Goal: Task Accomplishment & Management: Complete application form

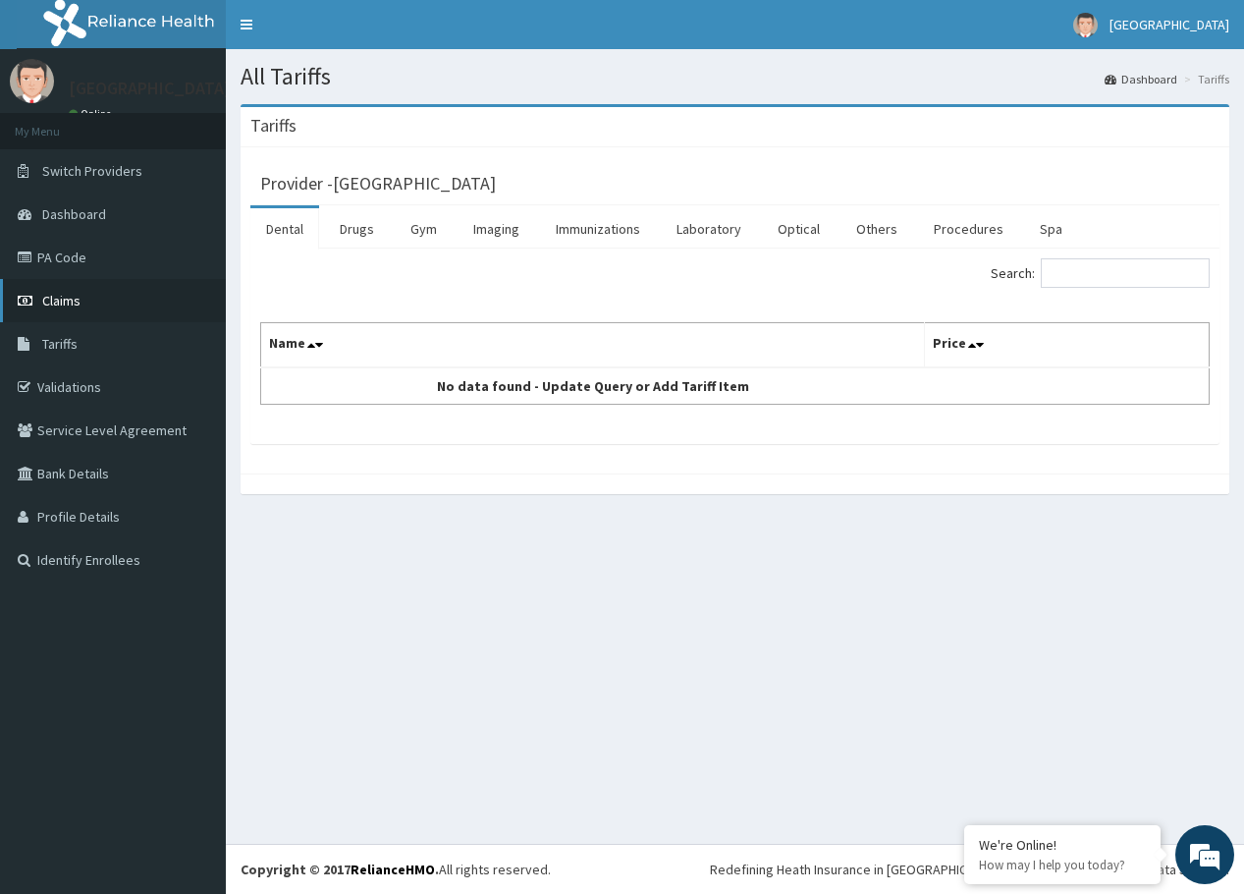
click at [81, 295] on link "Claims" at bounding box center [113, 300] width 226 height 43
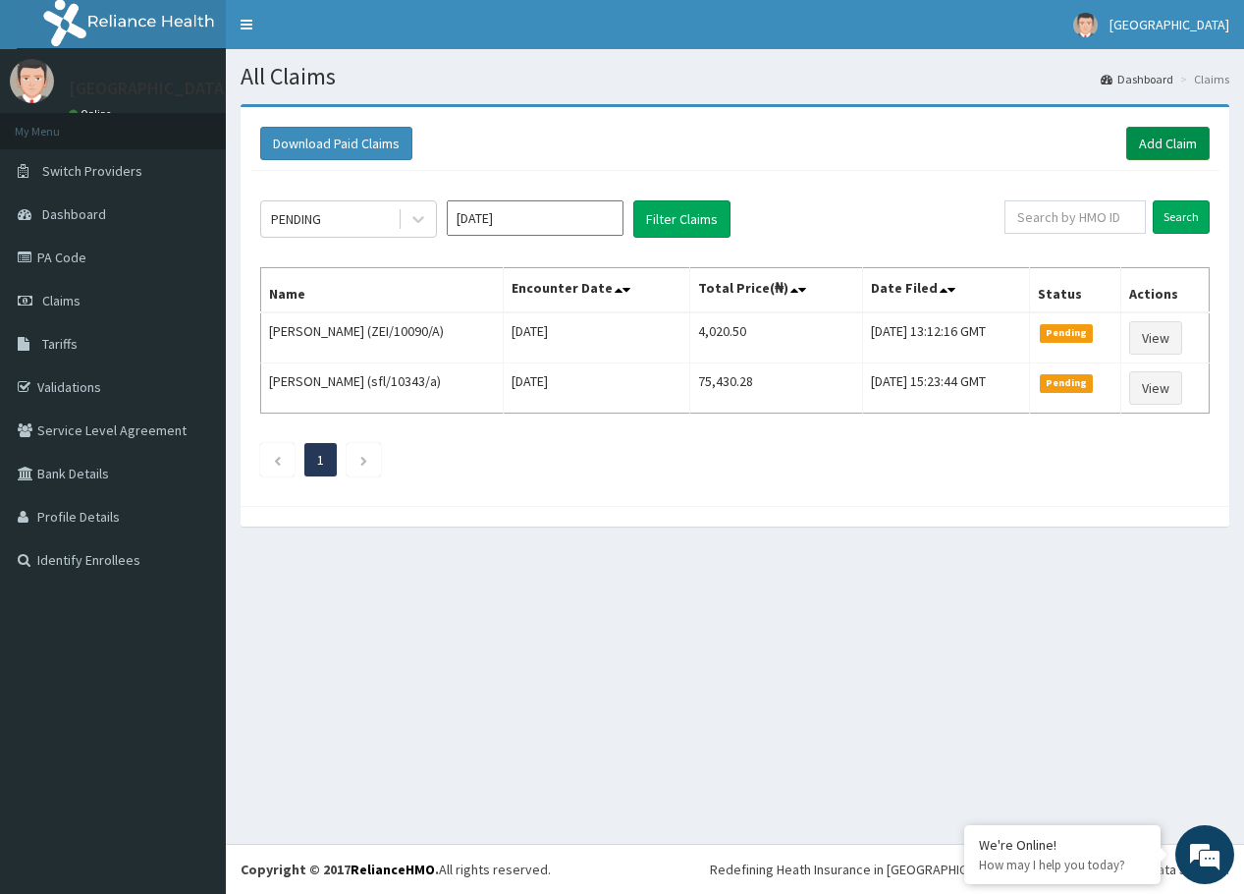
click at [1143, 140] on link "Add Claim" at bounding box center [1167, 143] width 83 height 33
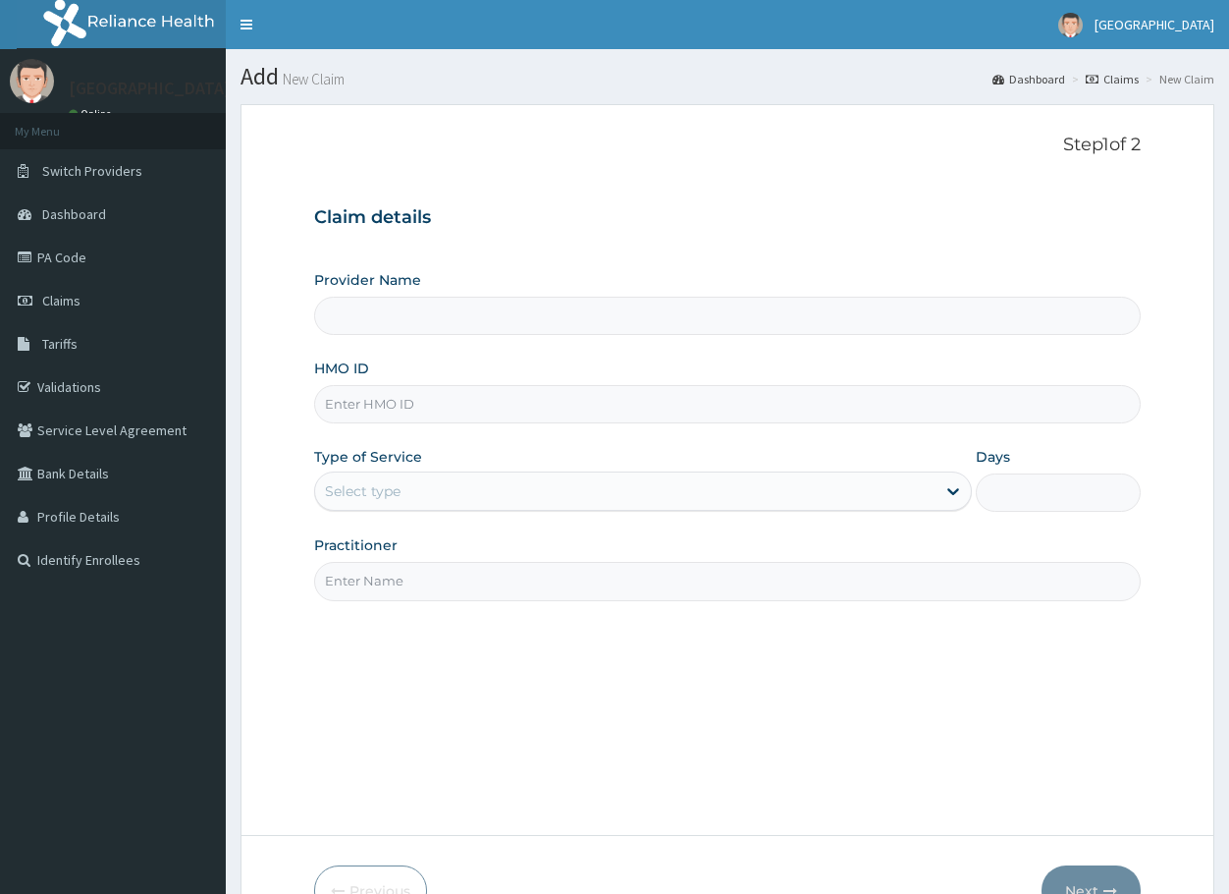
click at [439, 407] on input "HMO ID" at bounding box center [727, 404] width 827 height 38
type input "ari/1"
type input "[GEOGRAPHIC_DATA]"
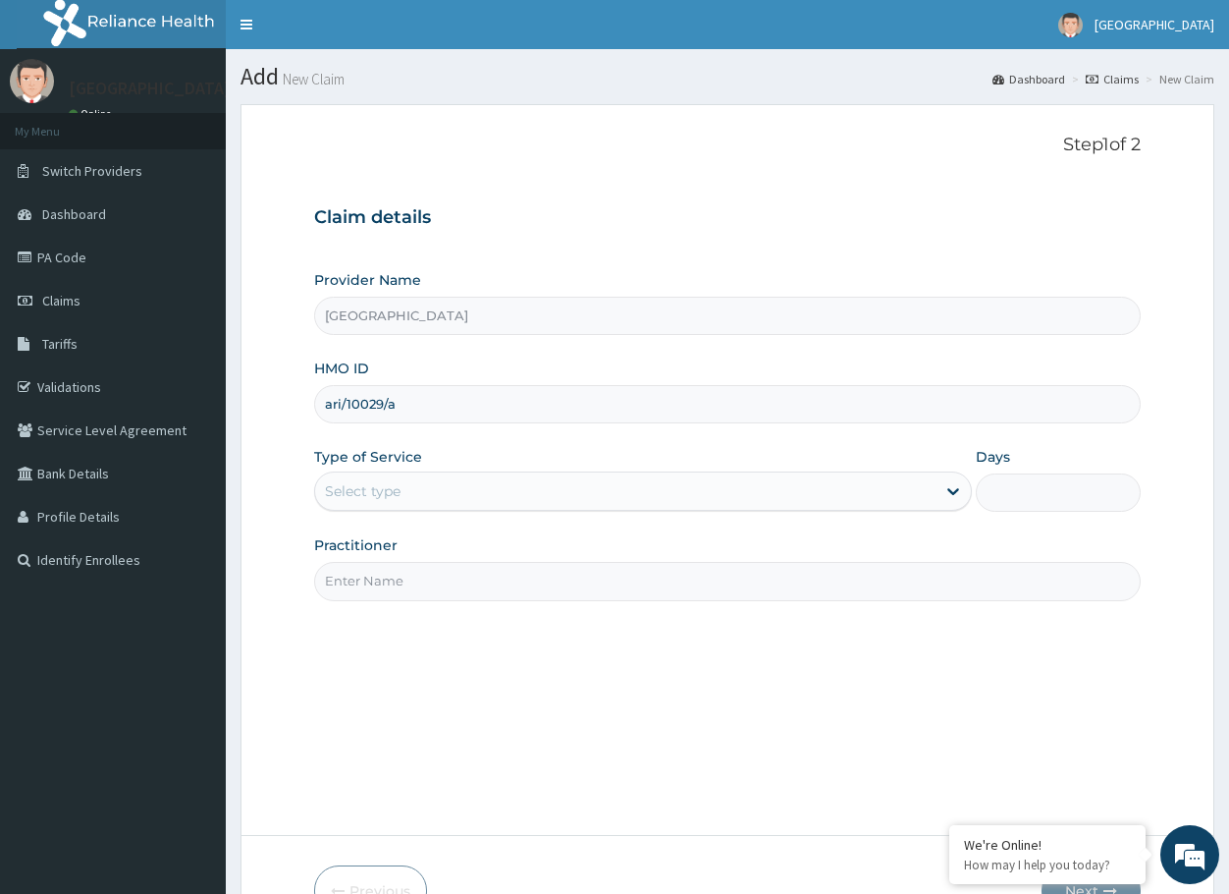
type input "ari/10029/a"
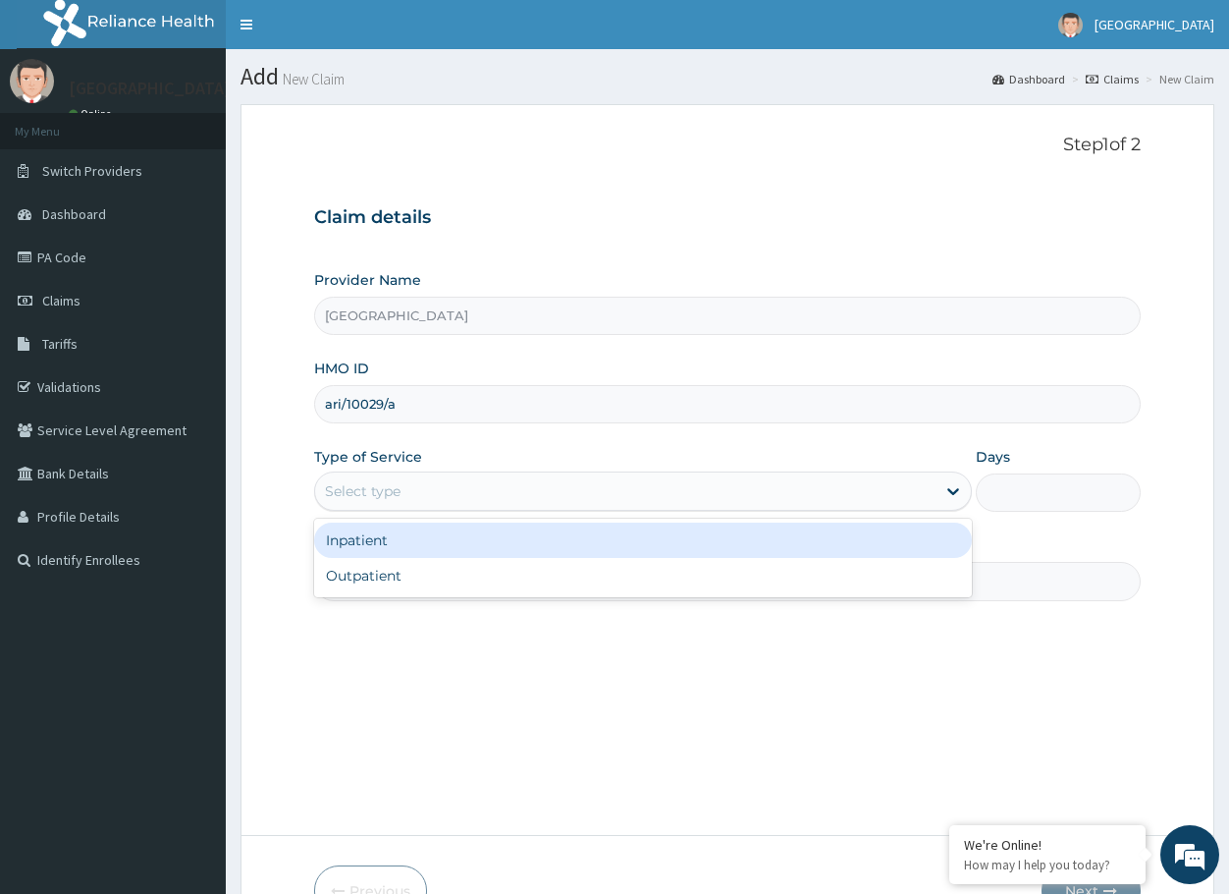
click at [390, 481] on div "Select type" at bounding box center [363, 491] width 76 height 20
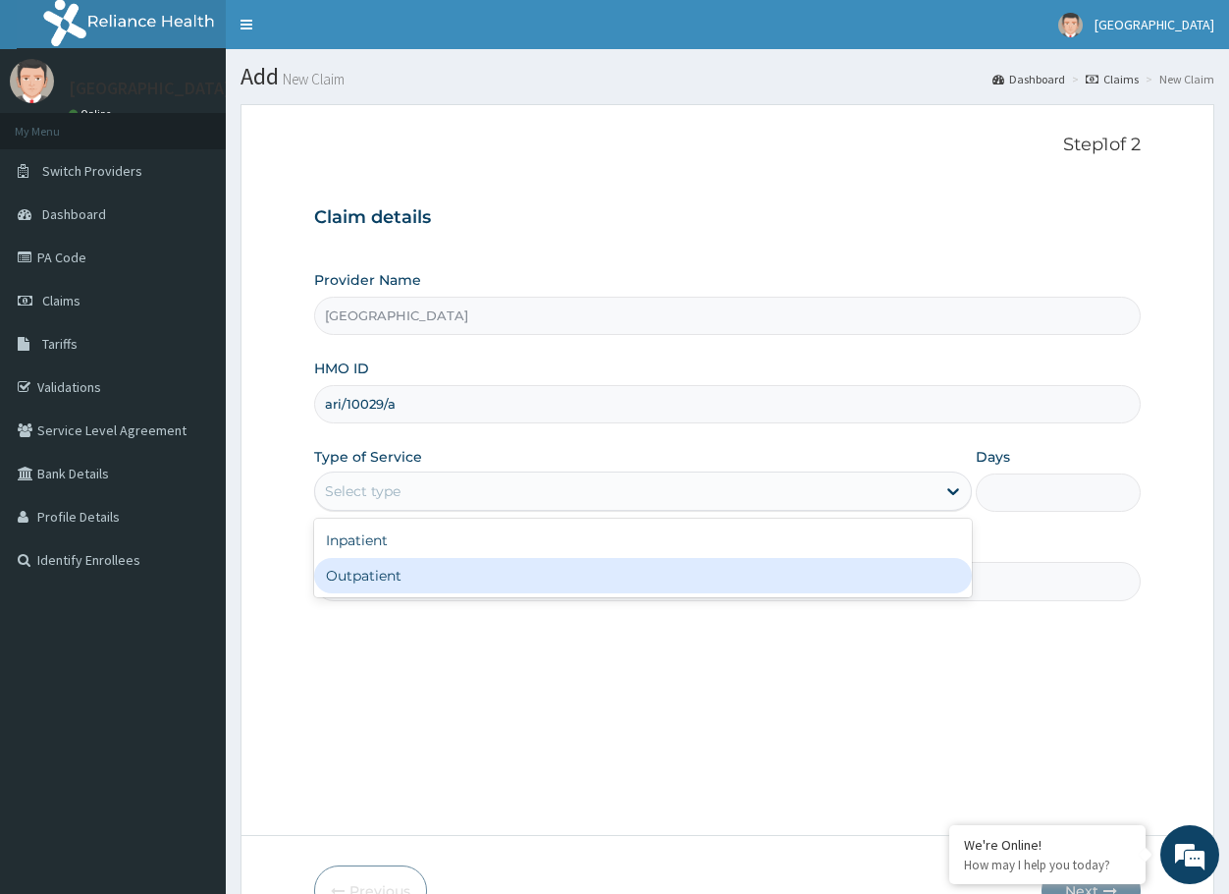
click at [385, 583] on div "Outpatient" at bounding box center [643, 575] width 658 height 35
type input "1"
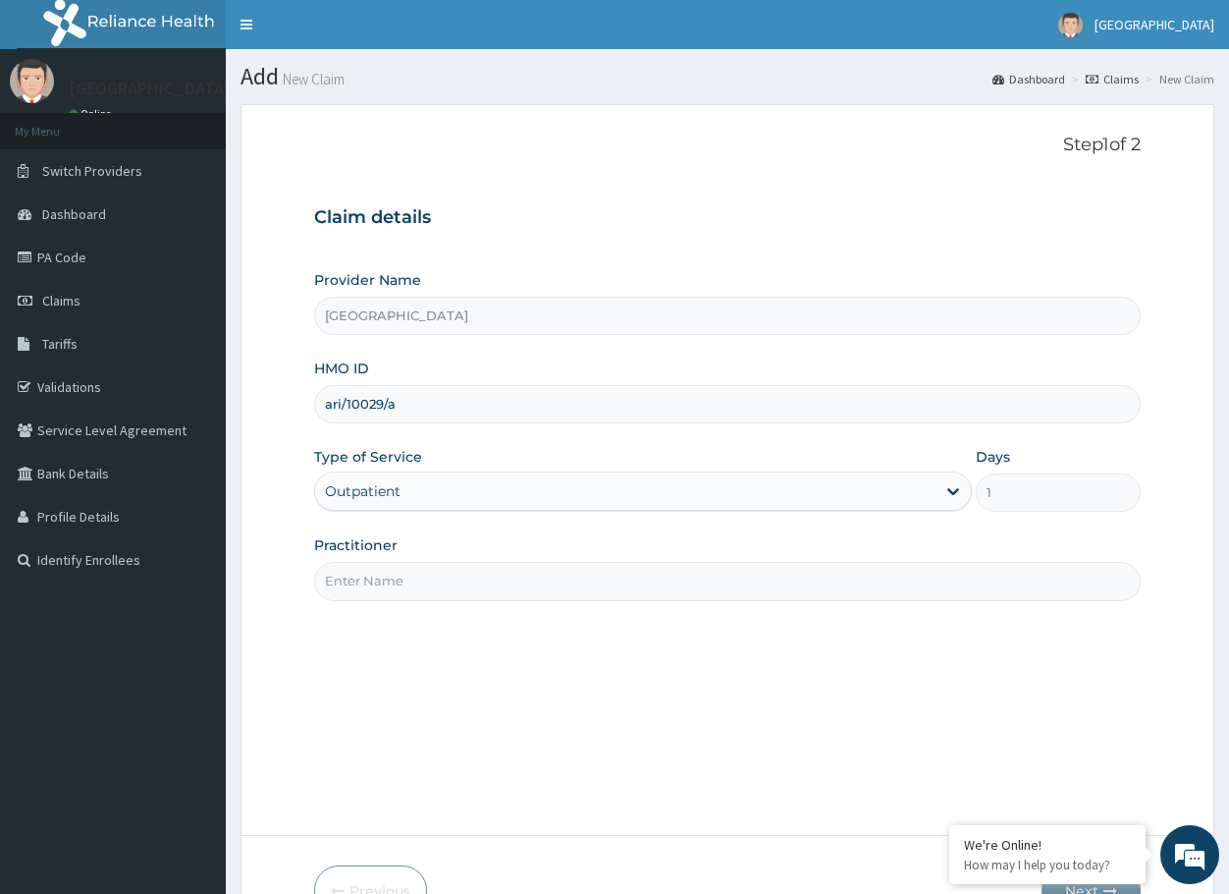
click at [385, 580] on input "Practitioner" at bounding box center [727, 581] width 827 height 38
type input "dr. veronica"
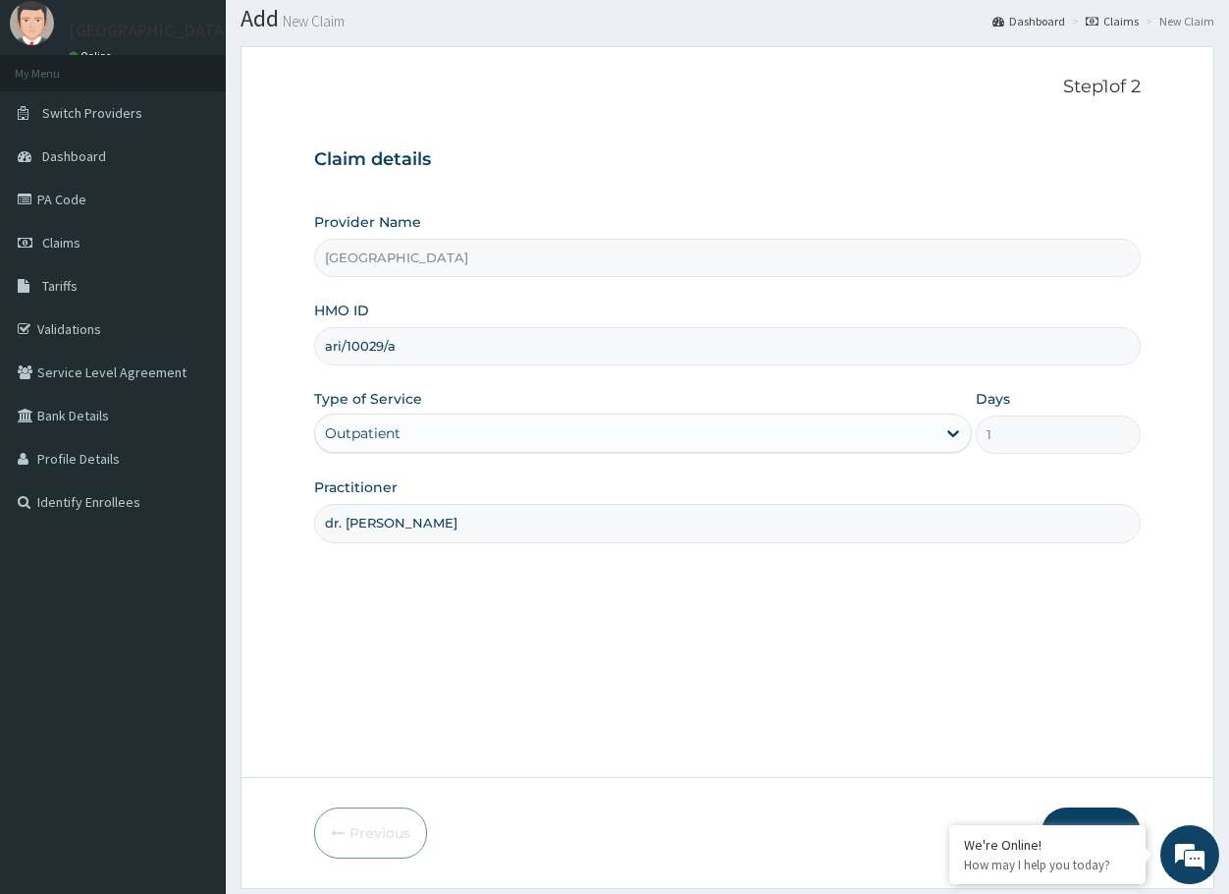
scroll to position [118, 0]
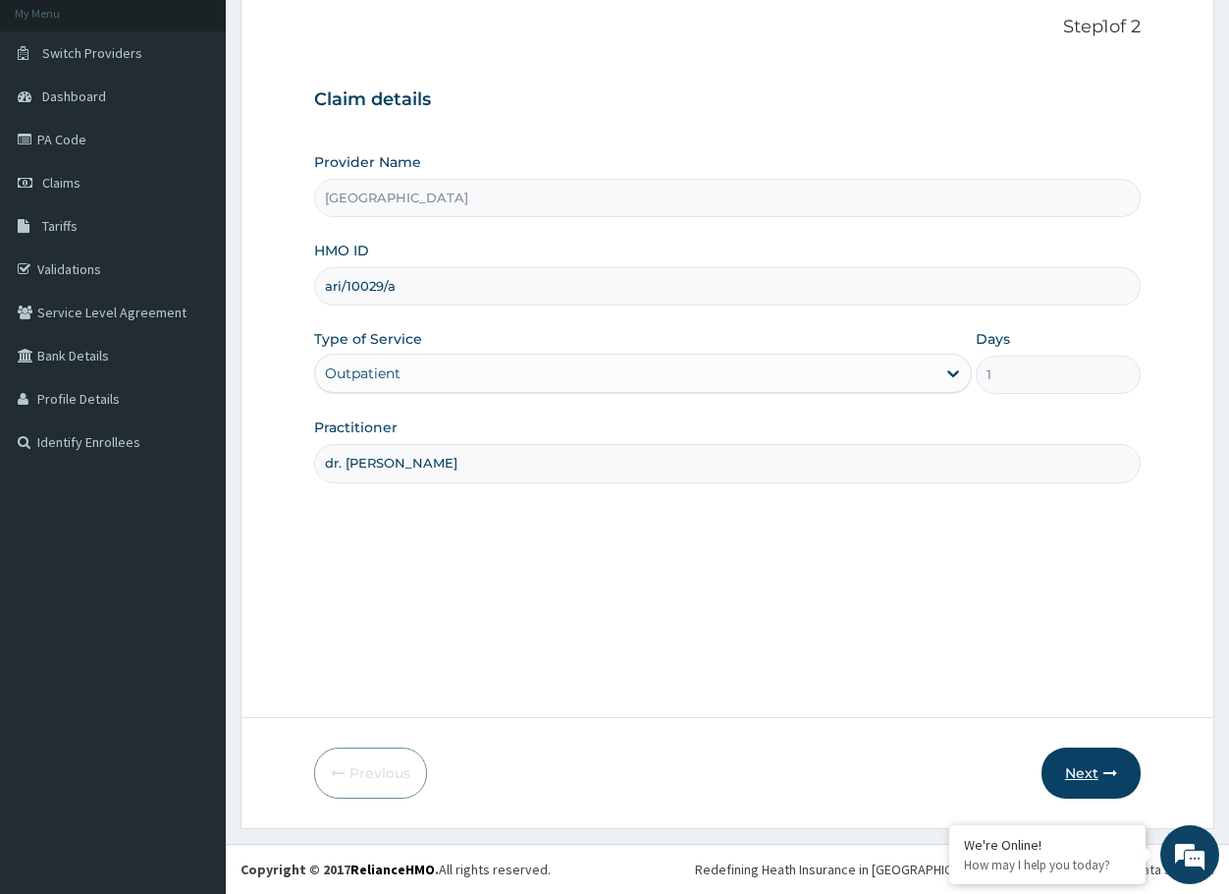
click at [1057, 751] on button "Next" at bounding box center [1091, 772] width 99 height 51
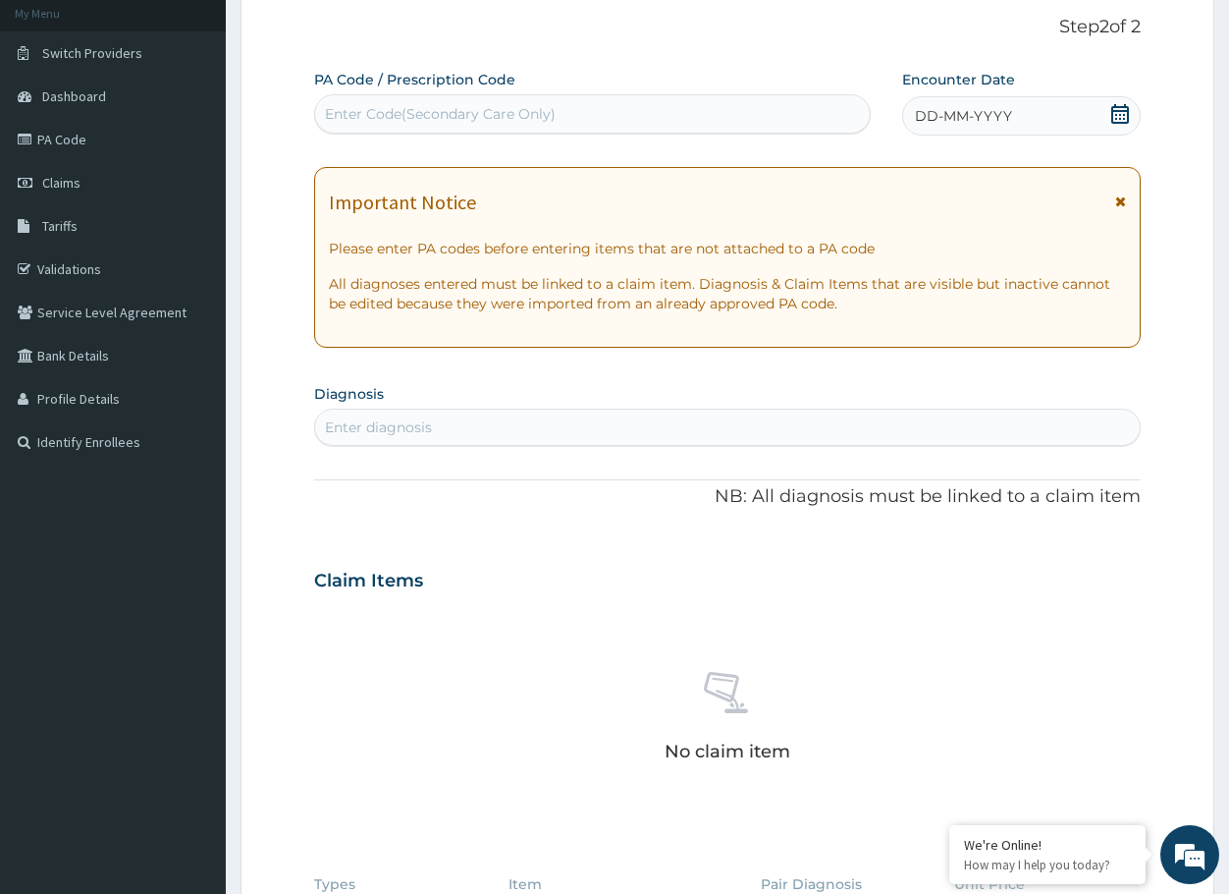
click at [1000, 117] on span "DD-MM-YYYY" at bounding box center [963, 116] width 97 height 20
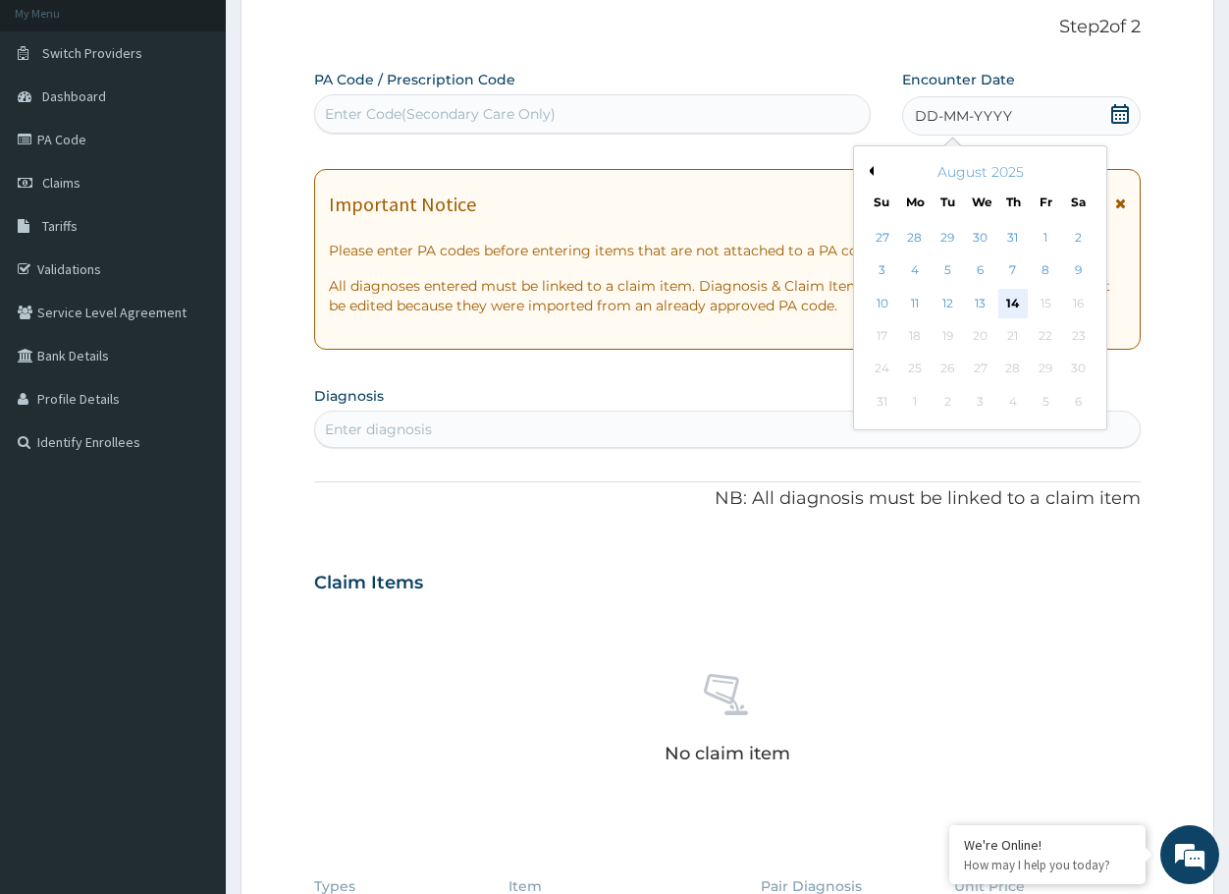
click at [1020, 300] on div "14" at bounding box center [1013, 303] width 29 height 29
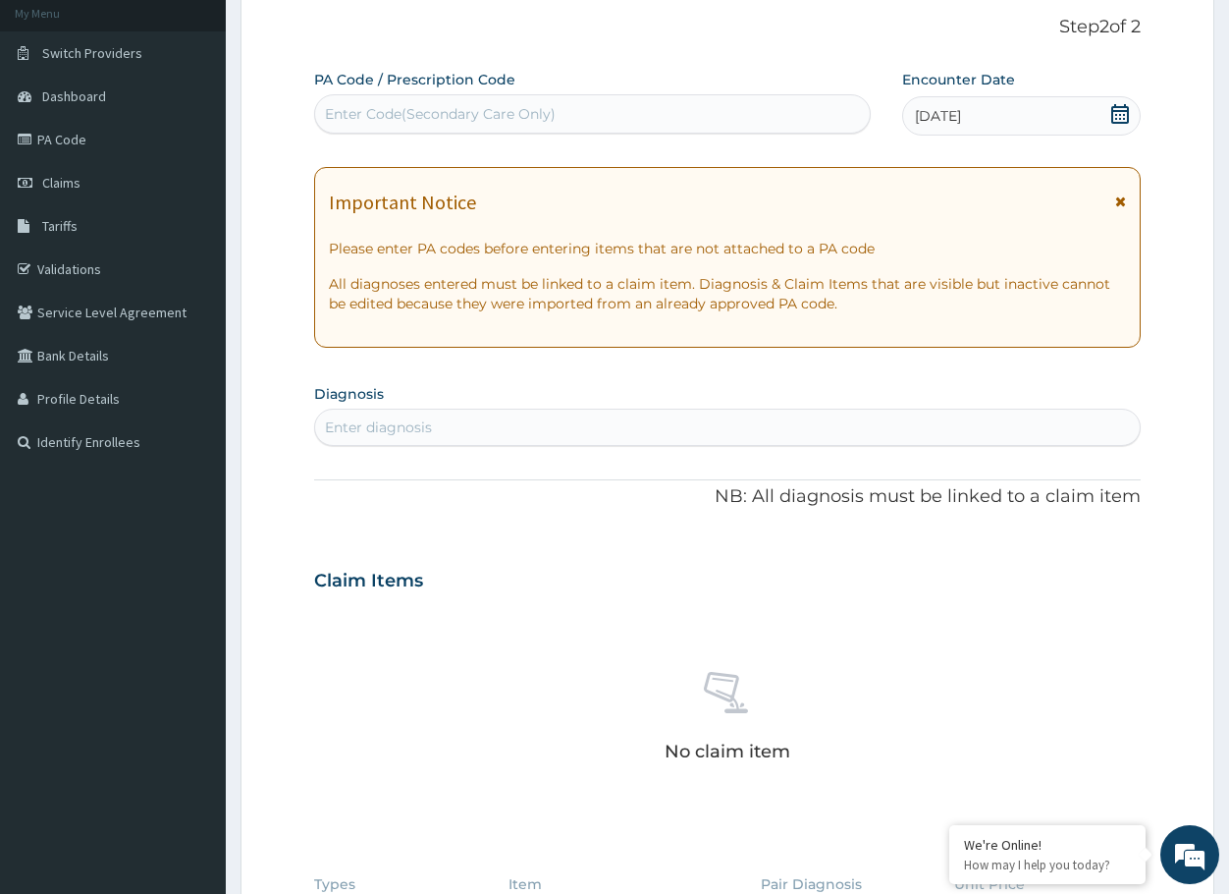
click at [466, 431] on div "Enter diagnosis" at bounding box center [727, 426] width 825 height 31
type input "typhoid"
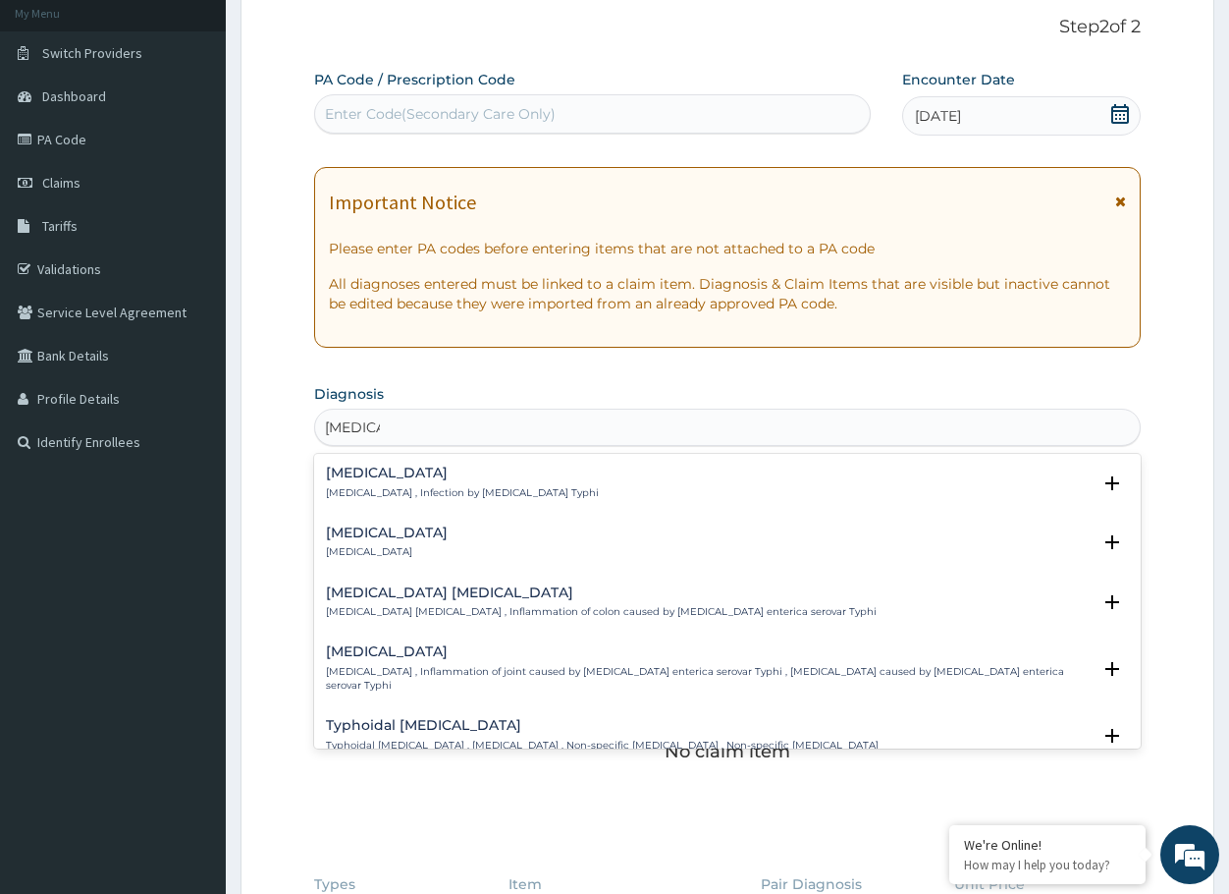
click at [462, 471] on h4 "Typhoid fever" at bounding box center [462, 472] width 273 height 15
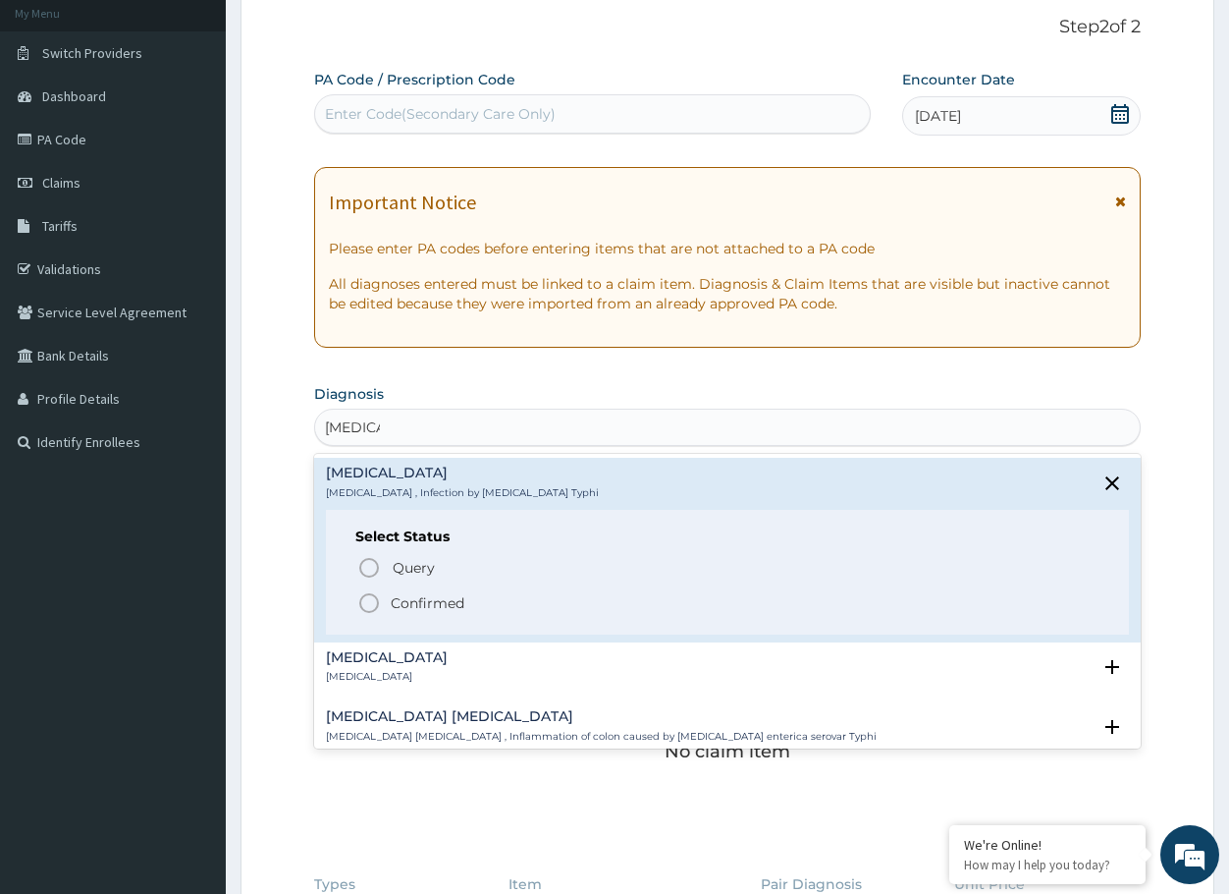
click at [444, 598] on p "Confirmed" at bounding box center [428, 603] width 74 height 20
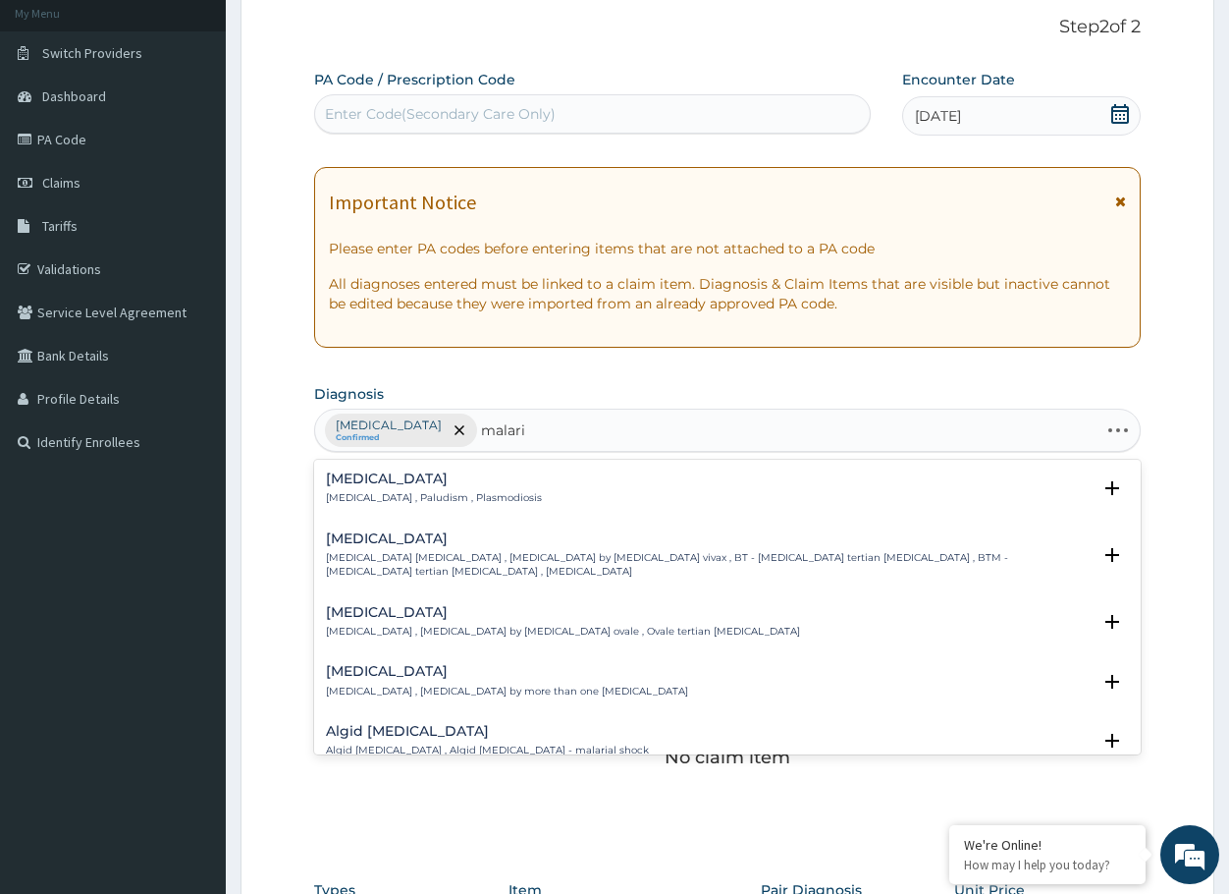
type input "malaria"
click at [374, 492] on p "Malaria , Paludism , Plasmodiosis" at bounding box center [434, 498] width 216 height 14
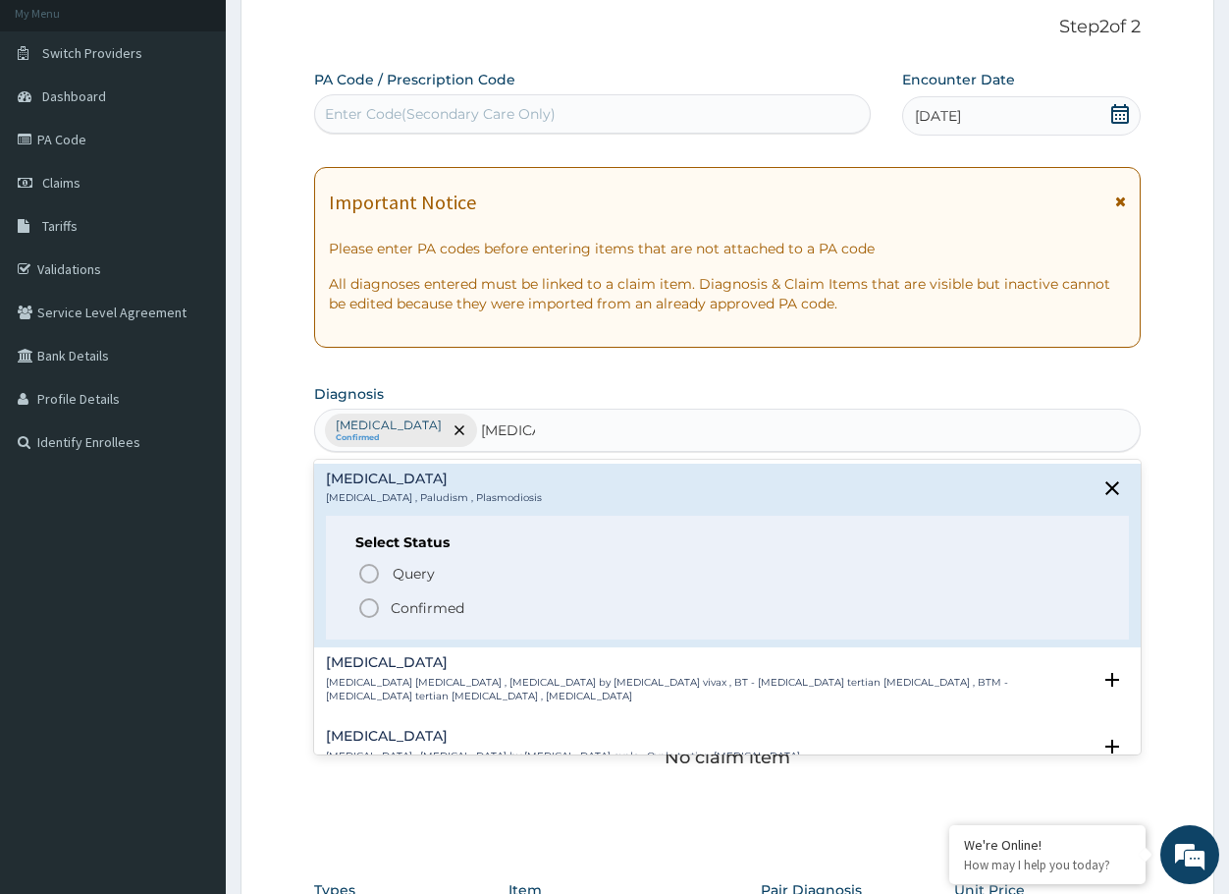
click at [387, 600] on span "Confirmed" at bounding box center [728, 608] width 742 height 24
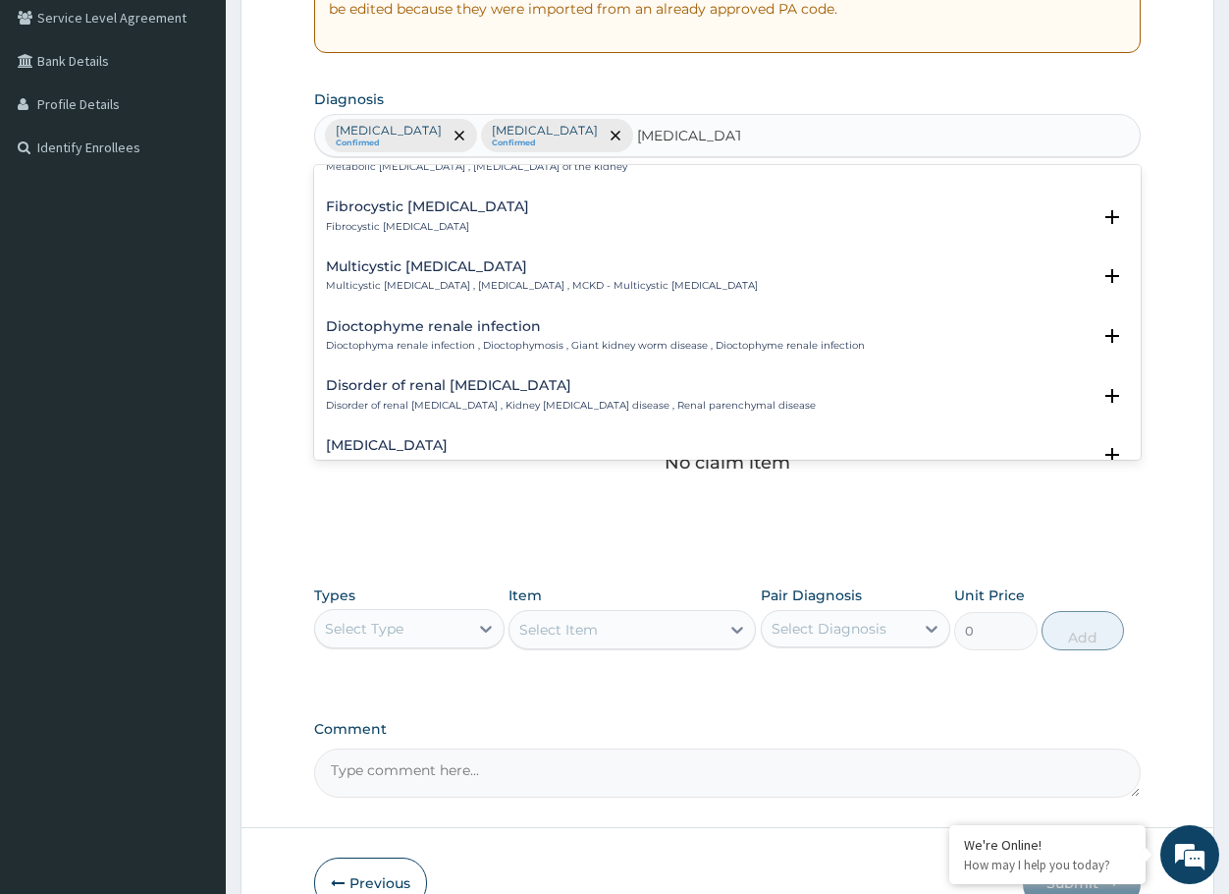
scroll to position [491, 0]
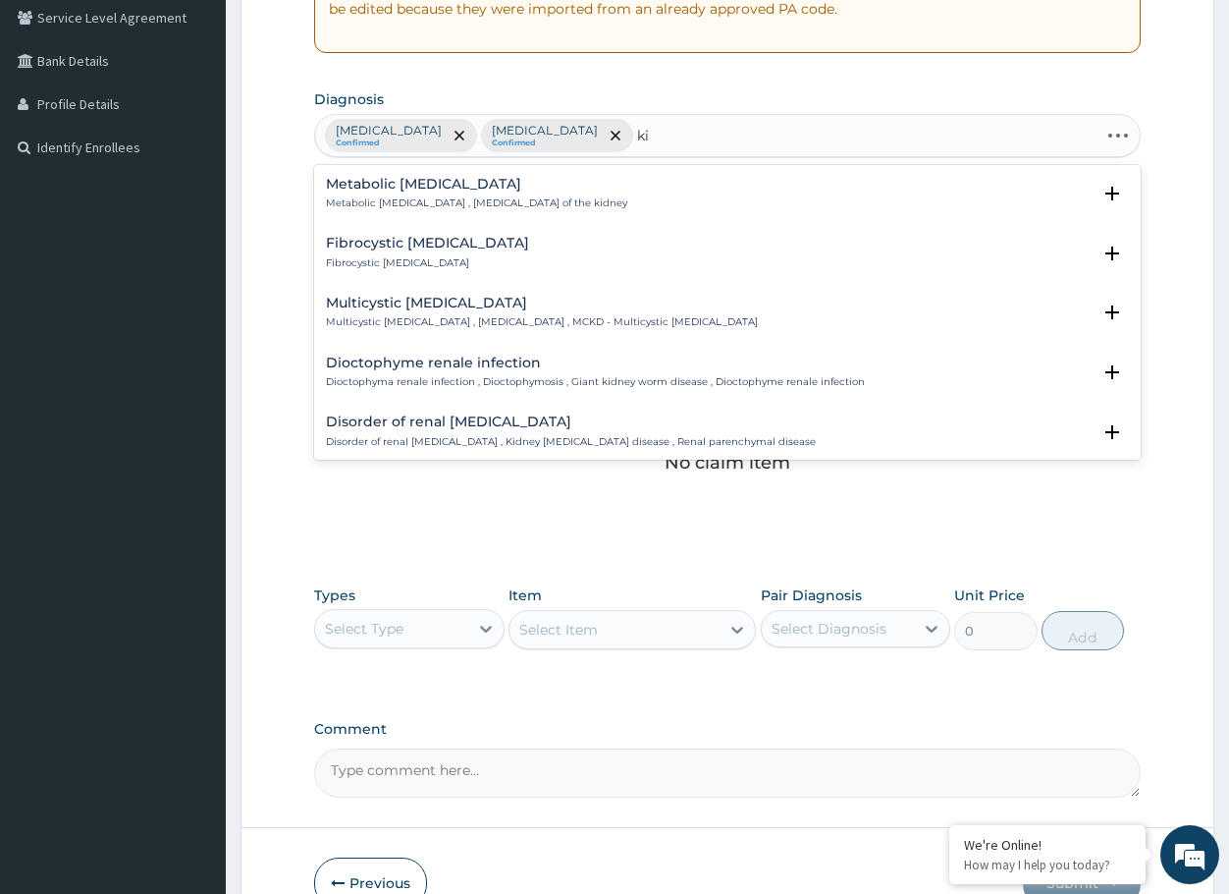
type input "k"
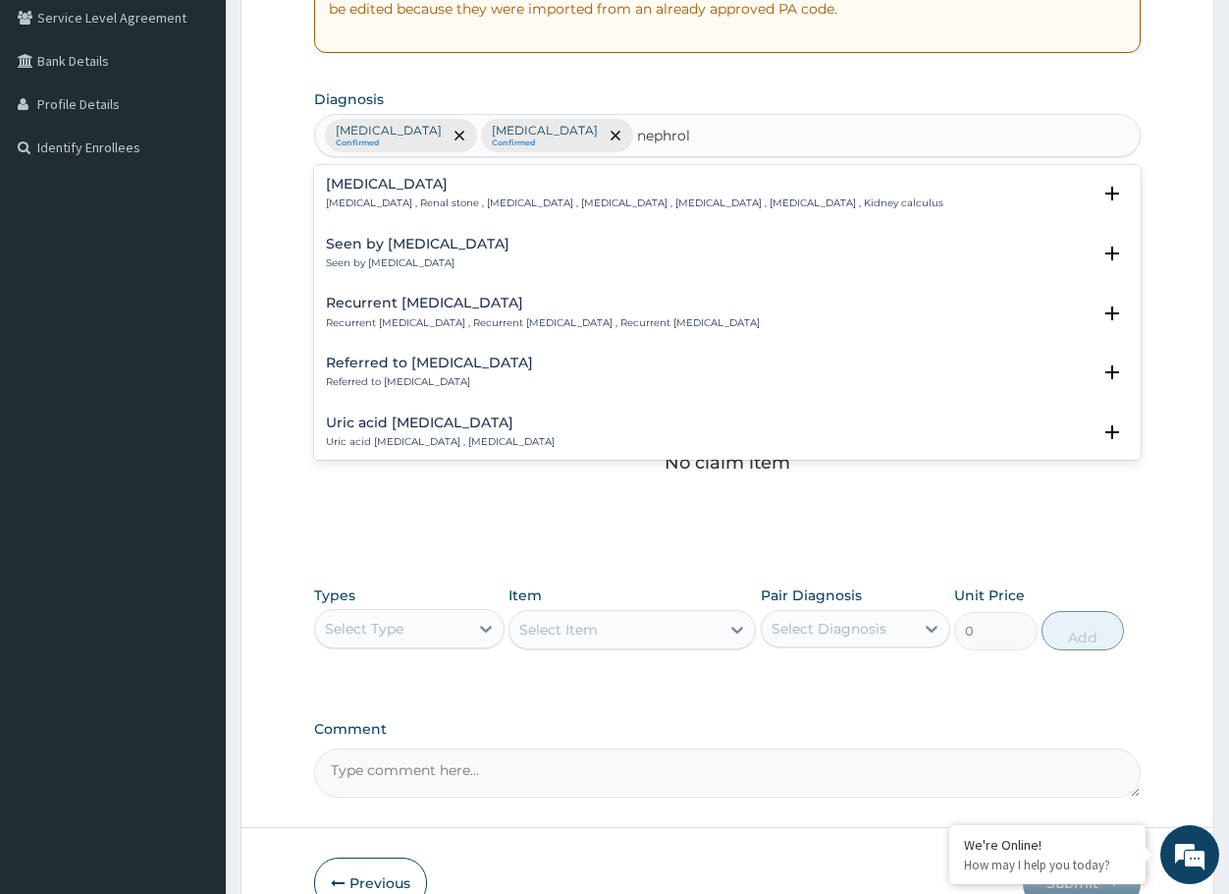
type input "nephroli"
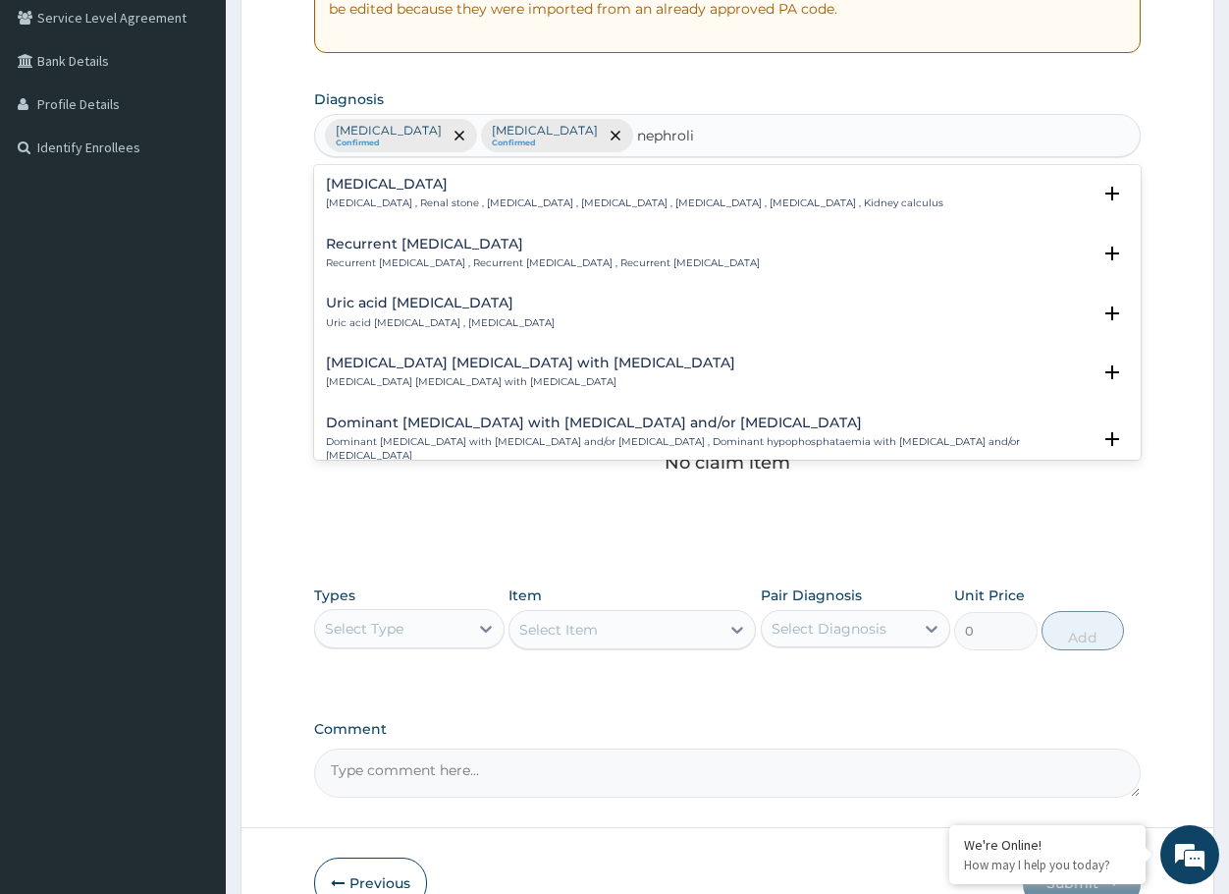
click at [437, 183] on h4 "Kidney stone" at bounding box center [635, 184] width 618 height 15
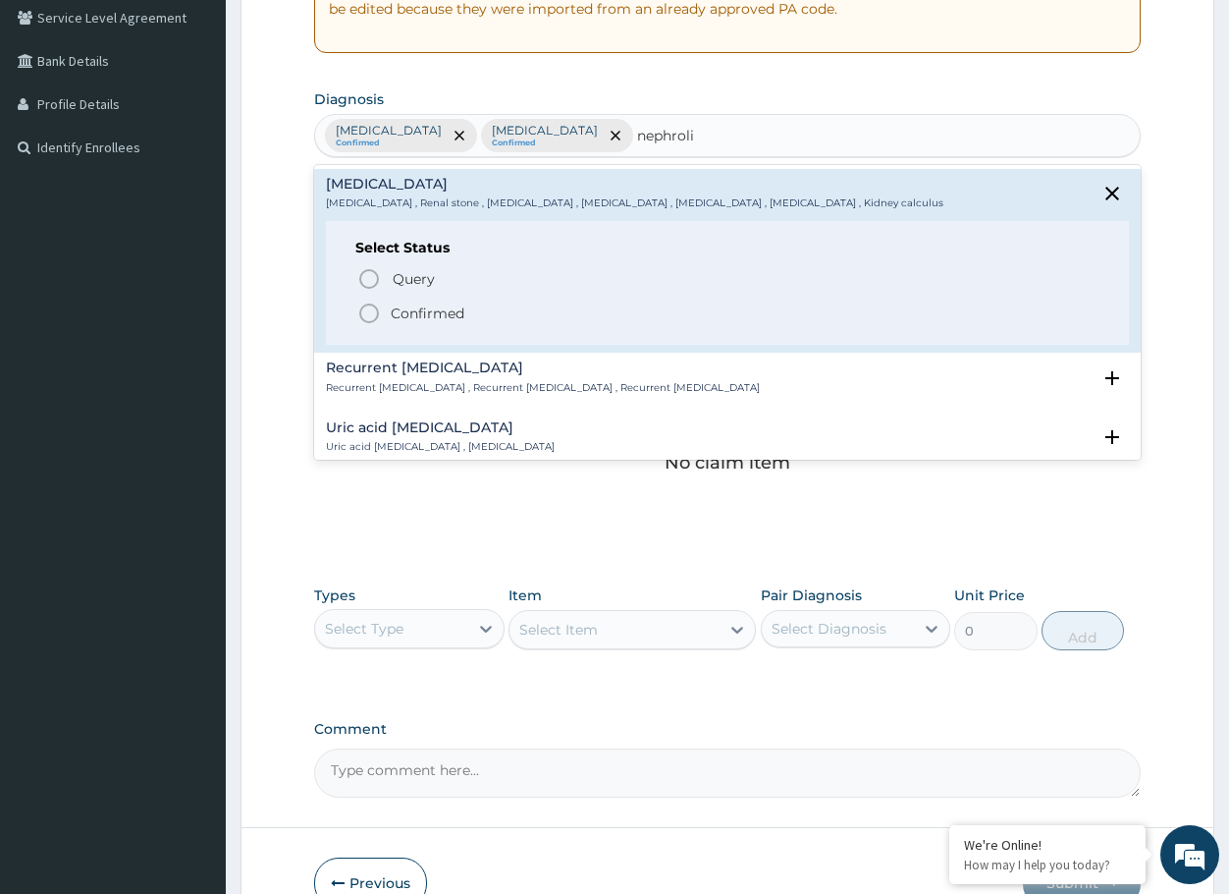
click at [390, 315] on span "Confirmed" at bounding box center [728, 313] width 742 height 24
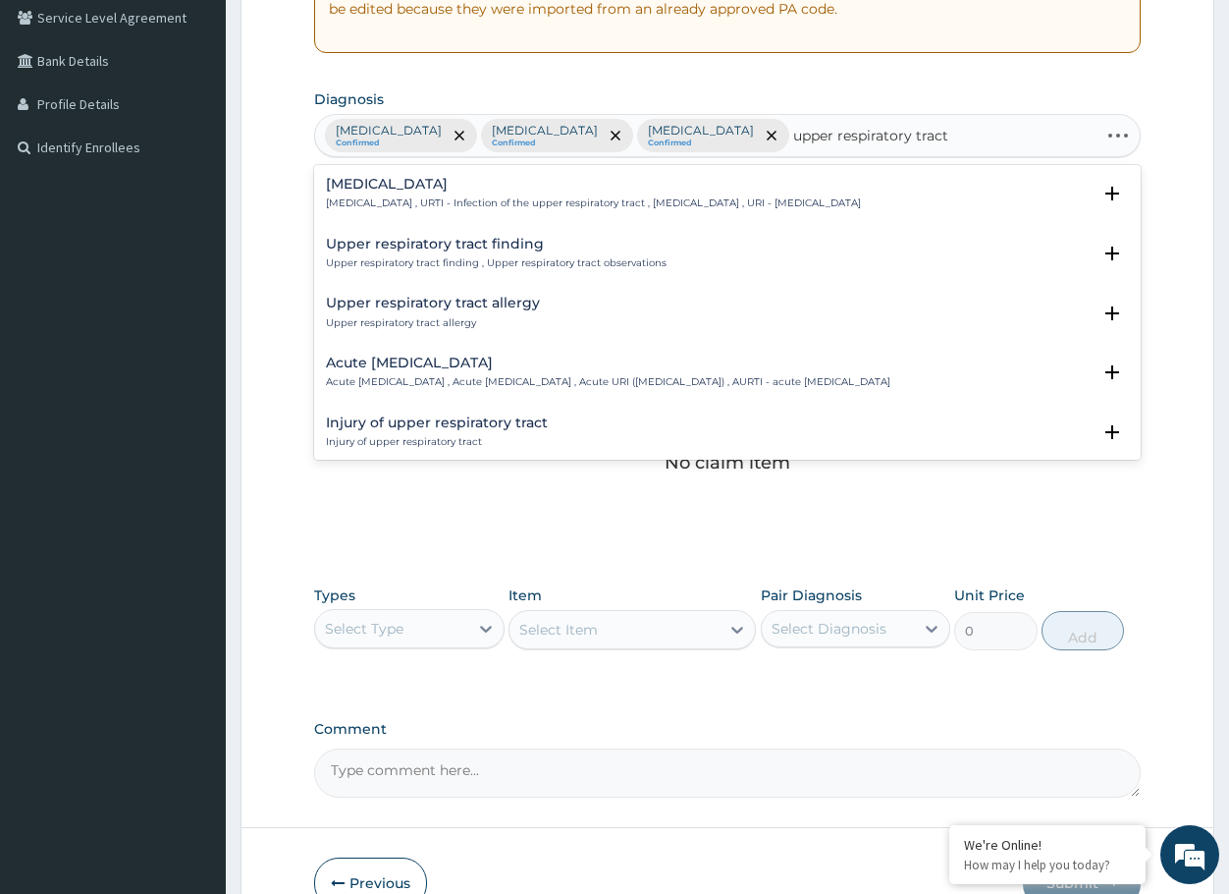
type input "upper respiratory tract"
click at [452, 201] on p "Upper respiratory infection , URTI - Infection of the upper respiratory tract ,…" at bounding box center [593, 203] width 535 height 14
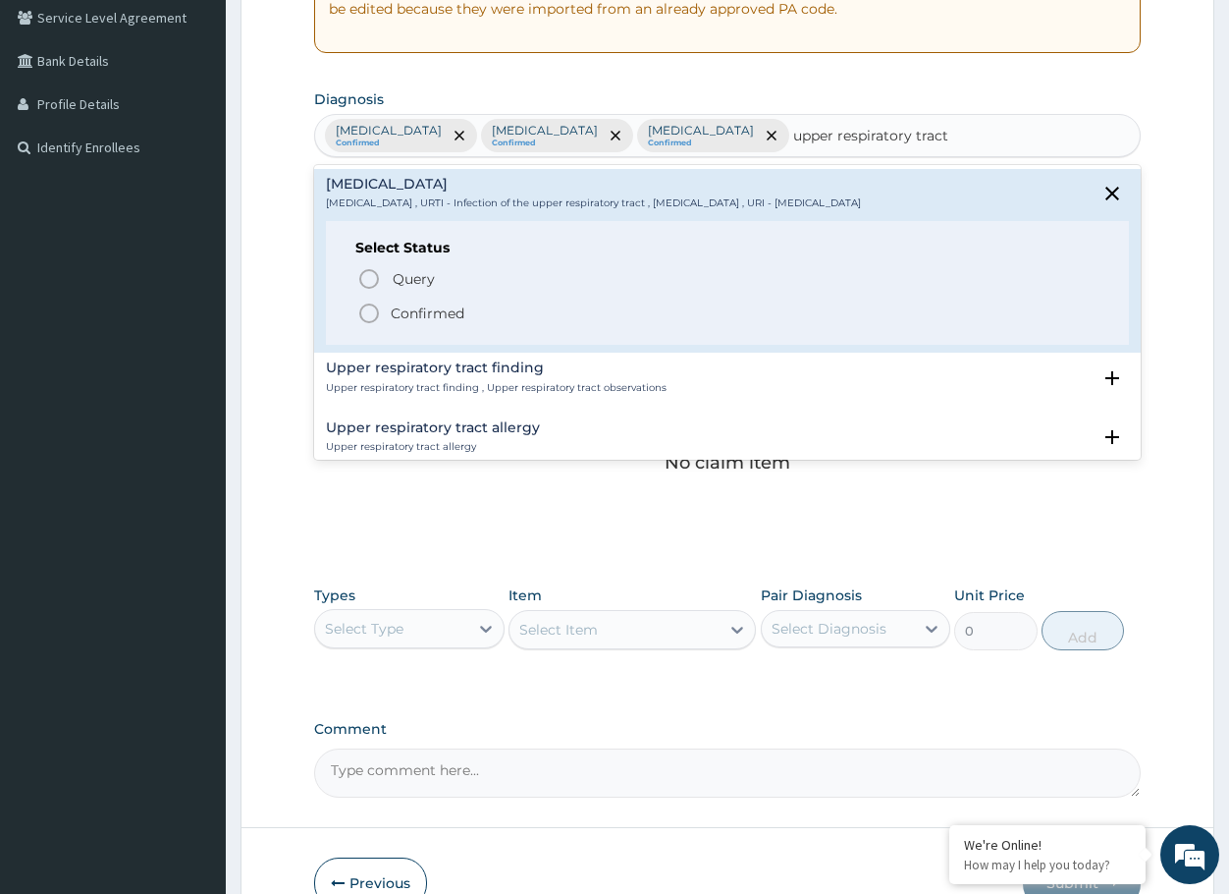
click at [372, 315] on icon "status option filled" at bounding box center [369, 313] width 24 height 24
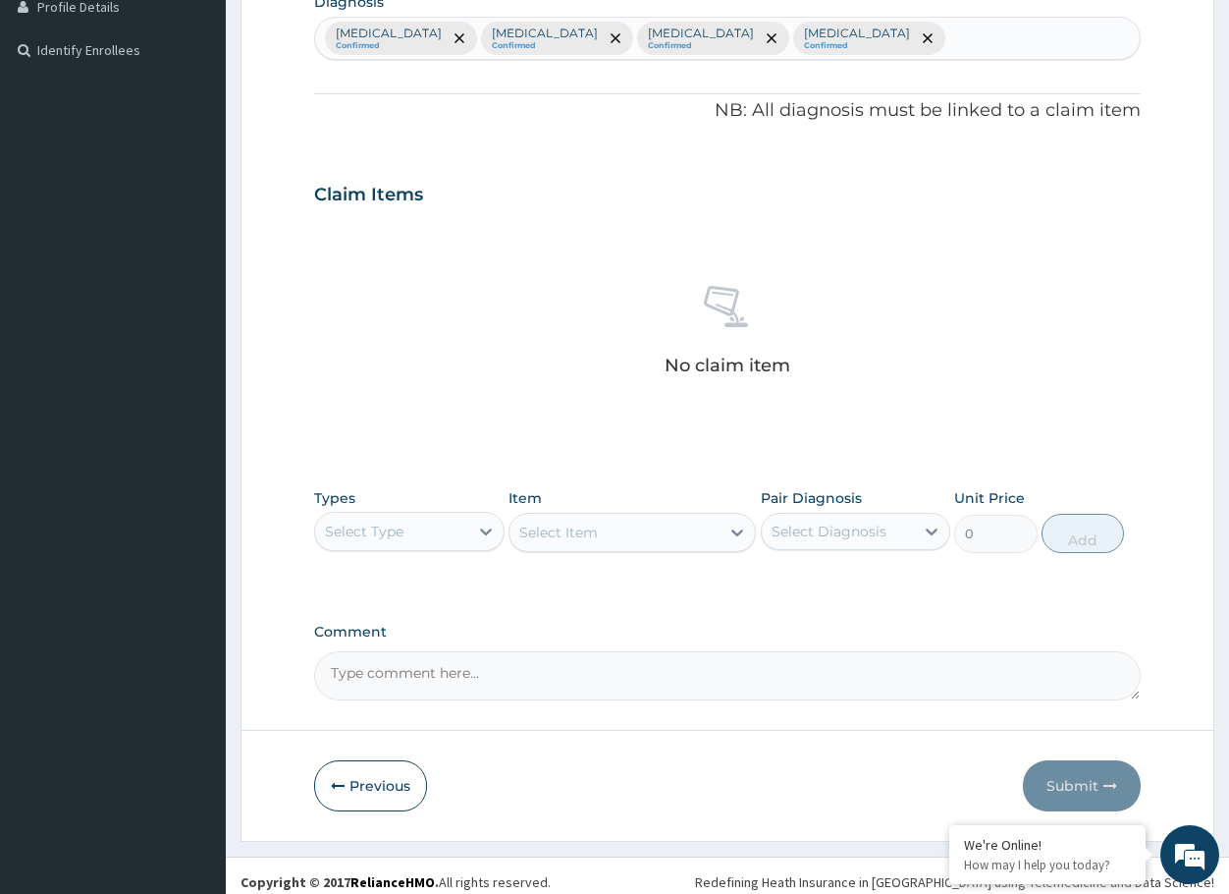
scroll to position [522, 0]
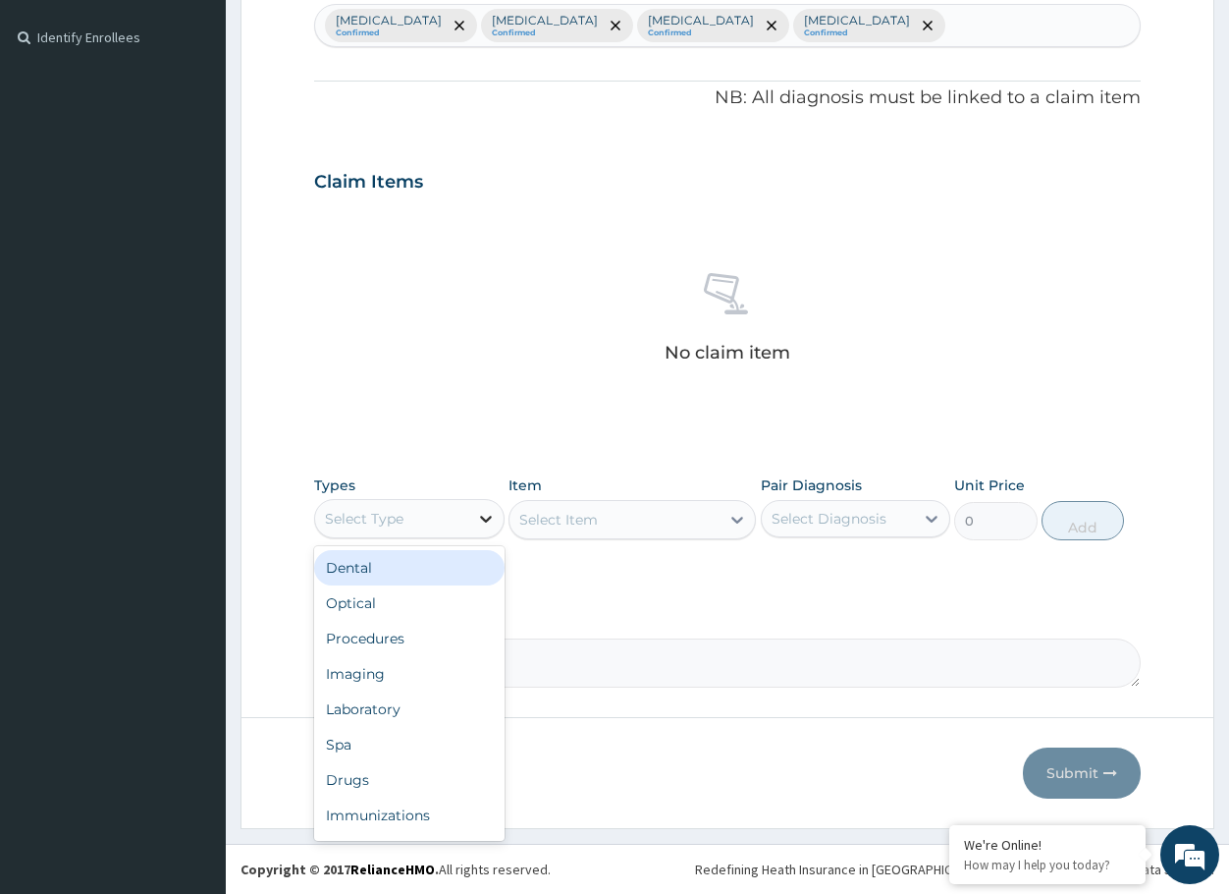
click at [487, 529] on div at bounding box center [485, 518] width 35 height 35
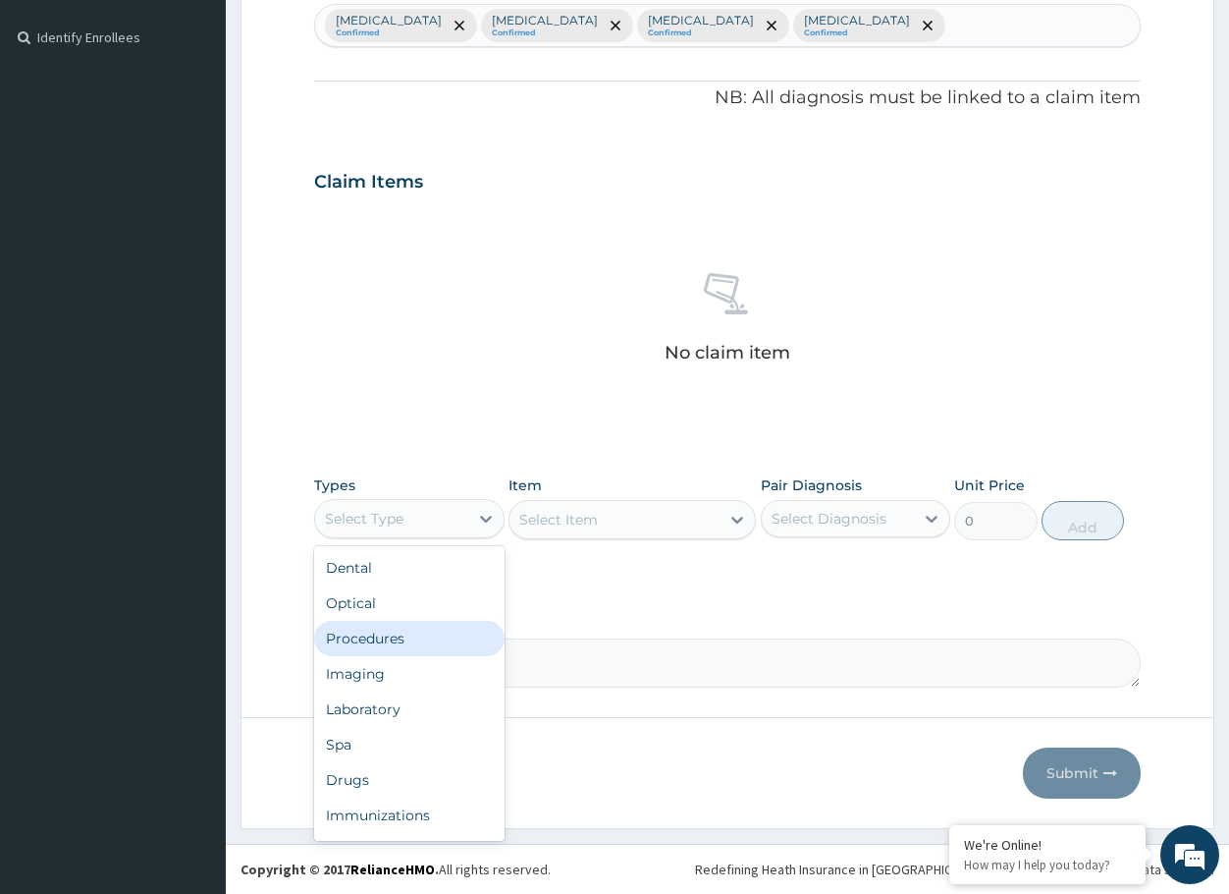
click at [442, 651] on div "Procedures" at bounding box center [409, 638] width 190 height 35
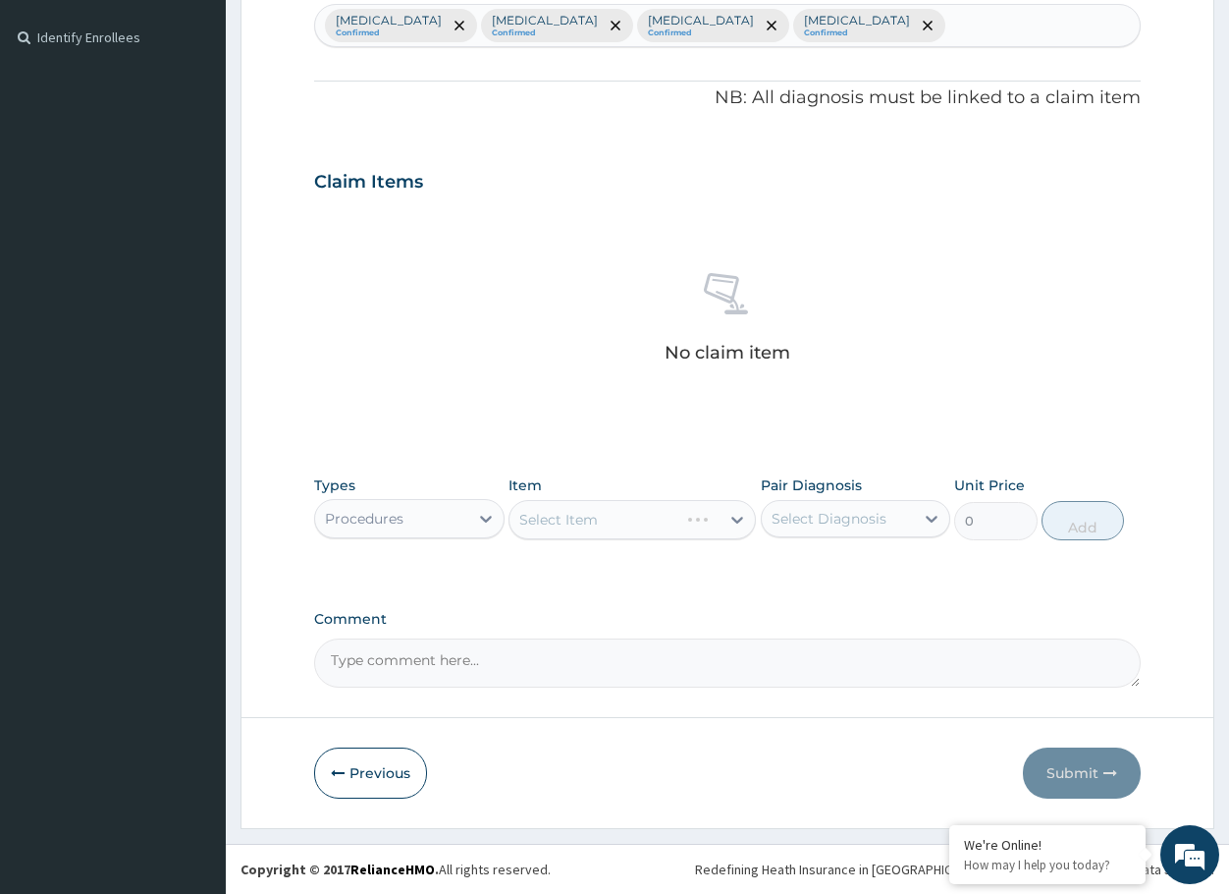
click at [592, 531] on div "Select Item" at bounding box center [632, 519] width 247 height 39
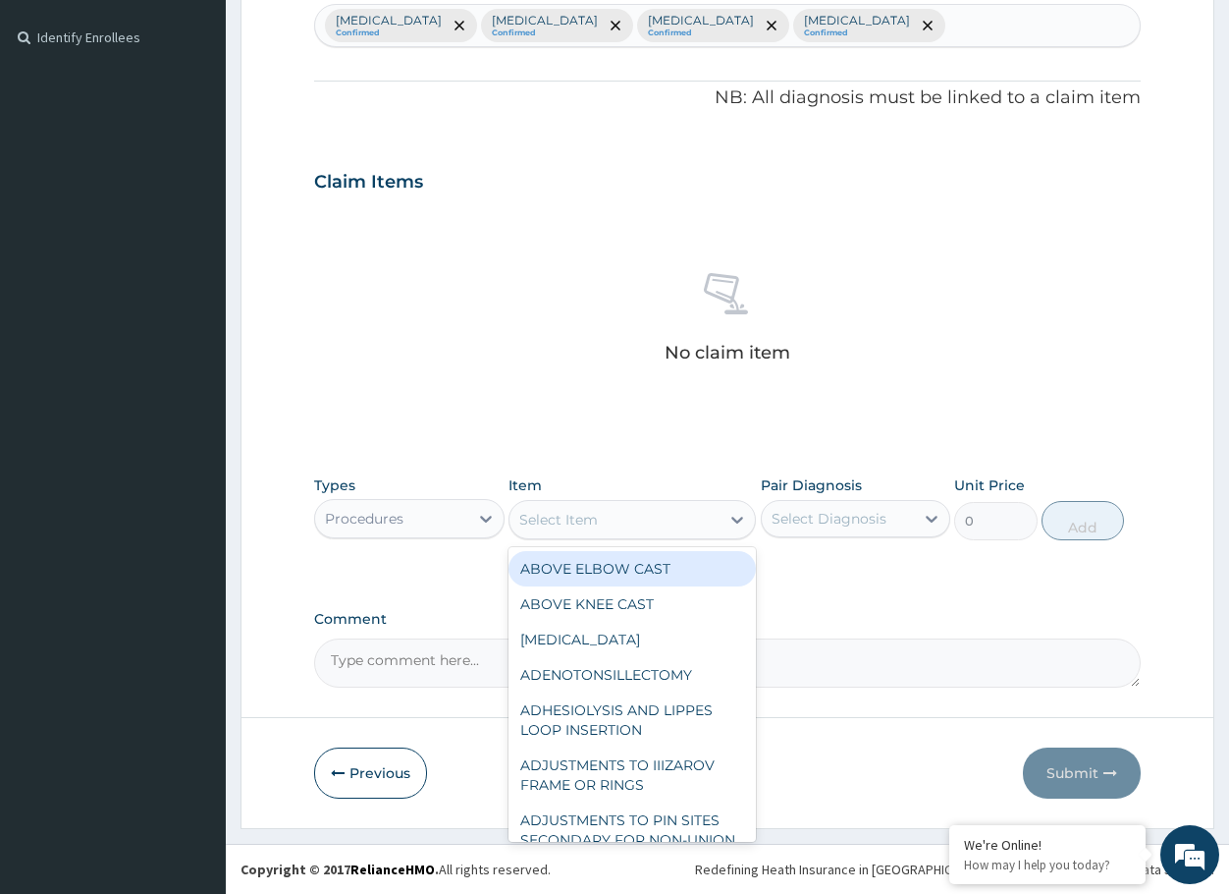
click at [600, 526] on div "Select Item" at bounding box center [615, 519] width 210 height 31
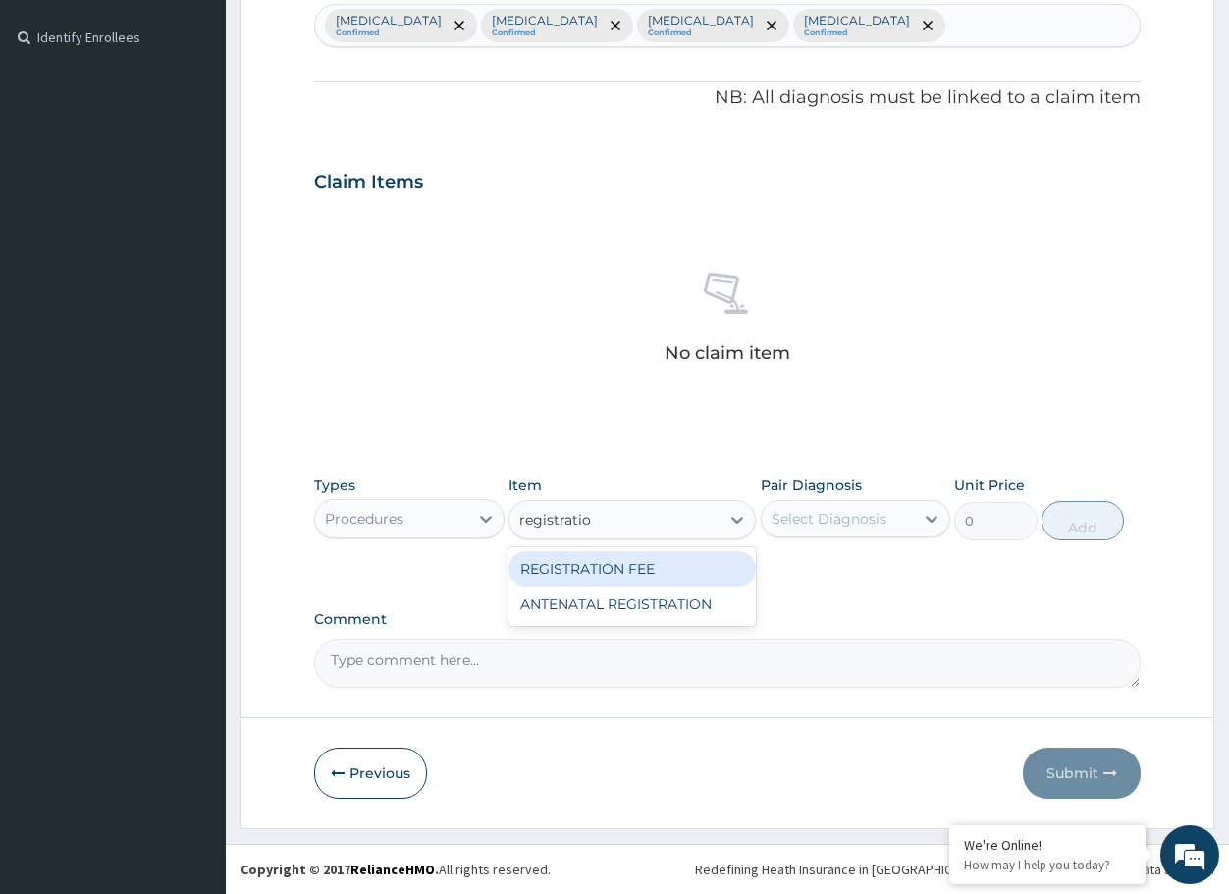
type input "registration"
click at [606, 568] on div "REGISTRATION FEE" at bounding box center [632, 568] width 247 height 35
type input "3000"
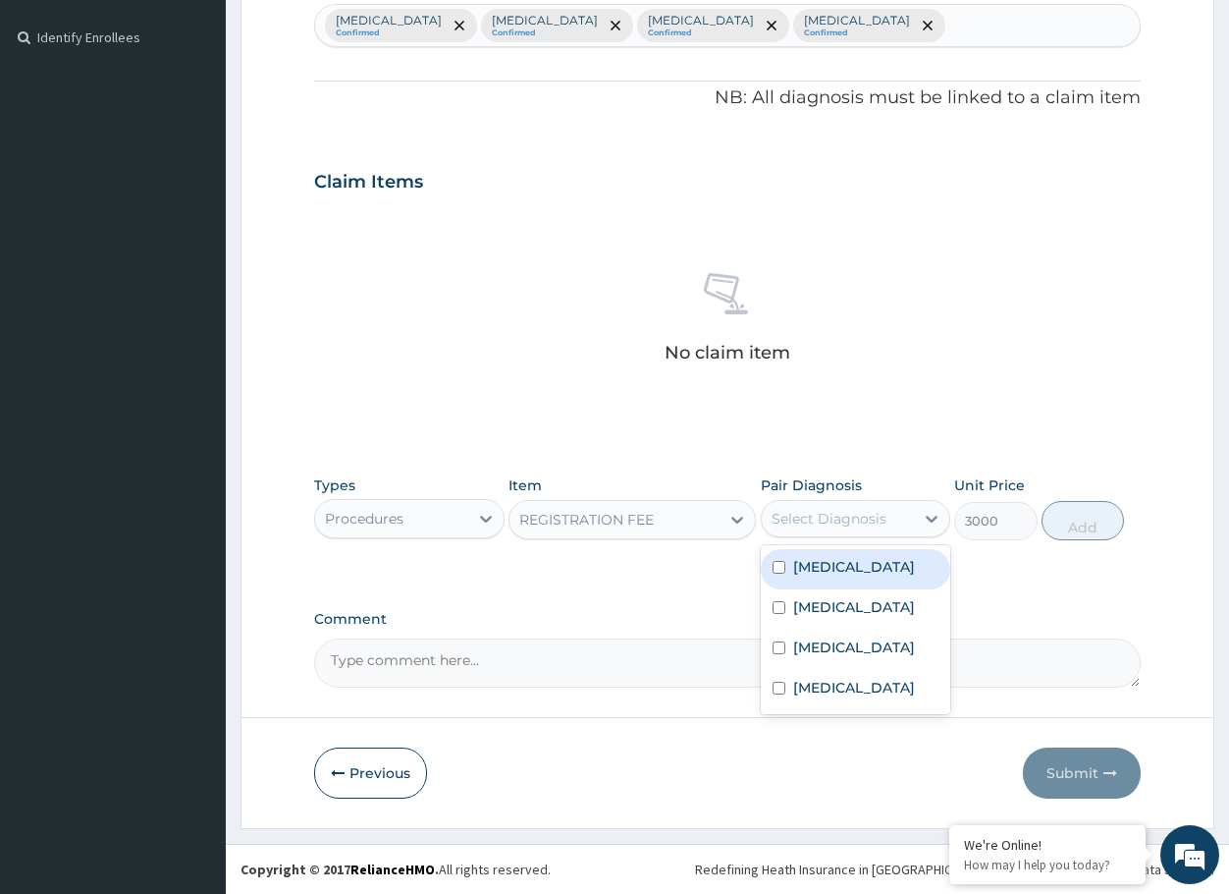
click at [858, 514] on div "Select Diagnosis" at bounding box center [829, 519] width 115 height 20
click at [838, 589] on div "Malaria" at bounding box center [856, 609] width 190 height 40
checkbox input "true"
click at [845, 565] on label "Typhoid fever" at bounding box center [854, 567] width 122 height 20
checkbox input "true"
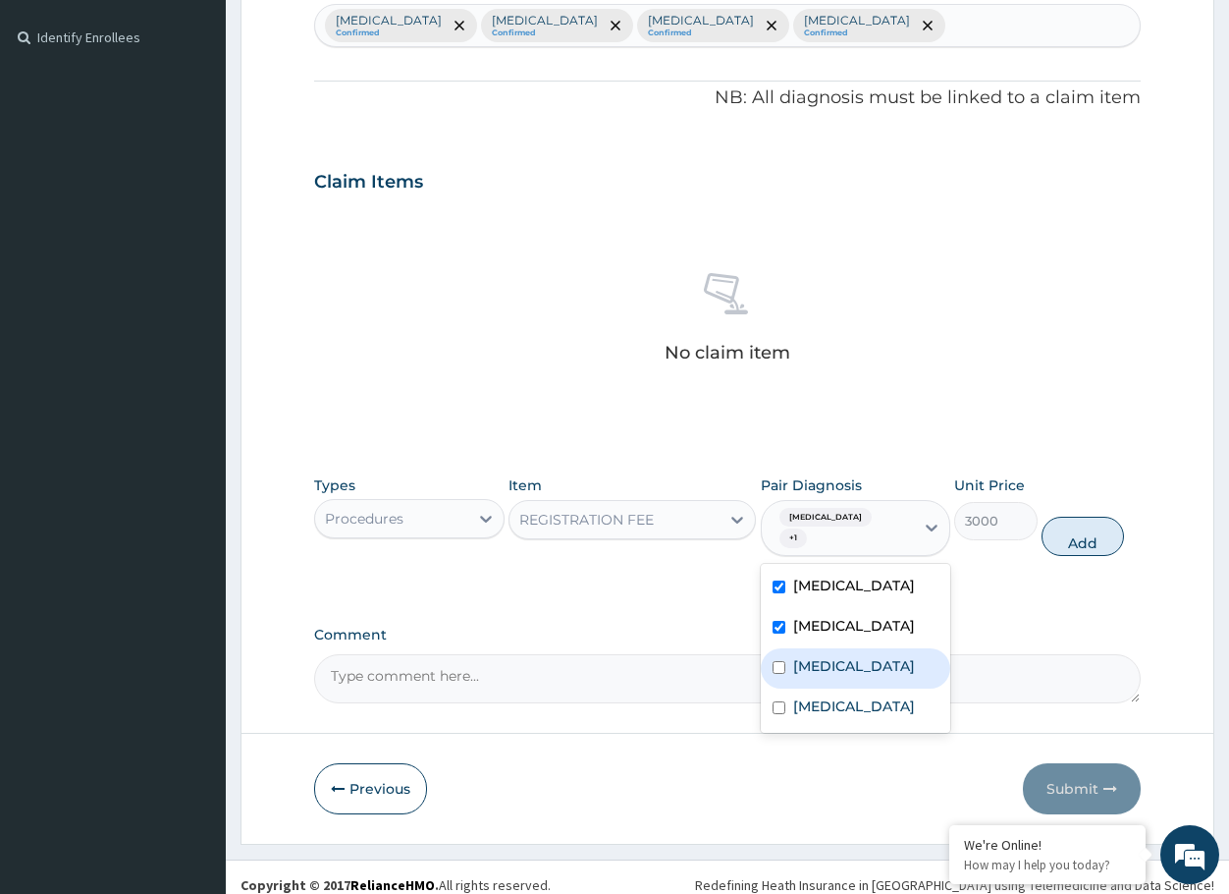
click at [834, 656] on label "Kidney stone" at bounding box center [854, 666] width 122 height 20
checkbox input "true"
drag, startPoint x: 831, startPoint y: 699, endPoint x: 906, endPoint y: 679, distance: 78.4
click at [841, 696] on label "Upper respiratory infection" at bounding box center [854, 706] width 122 height 20
checkbox input "true"
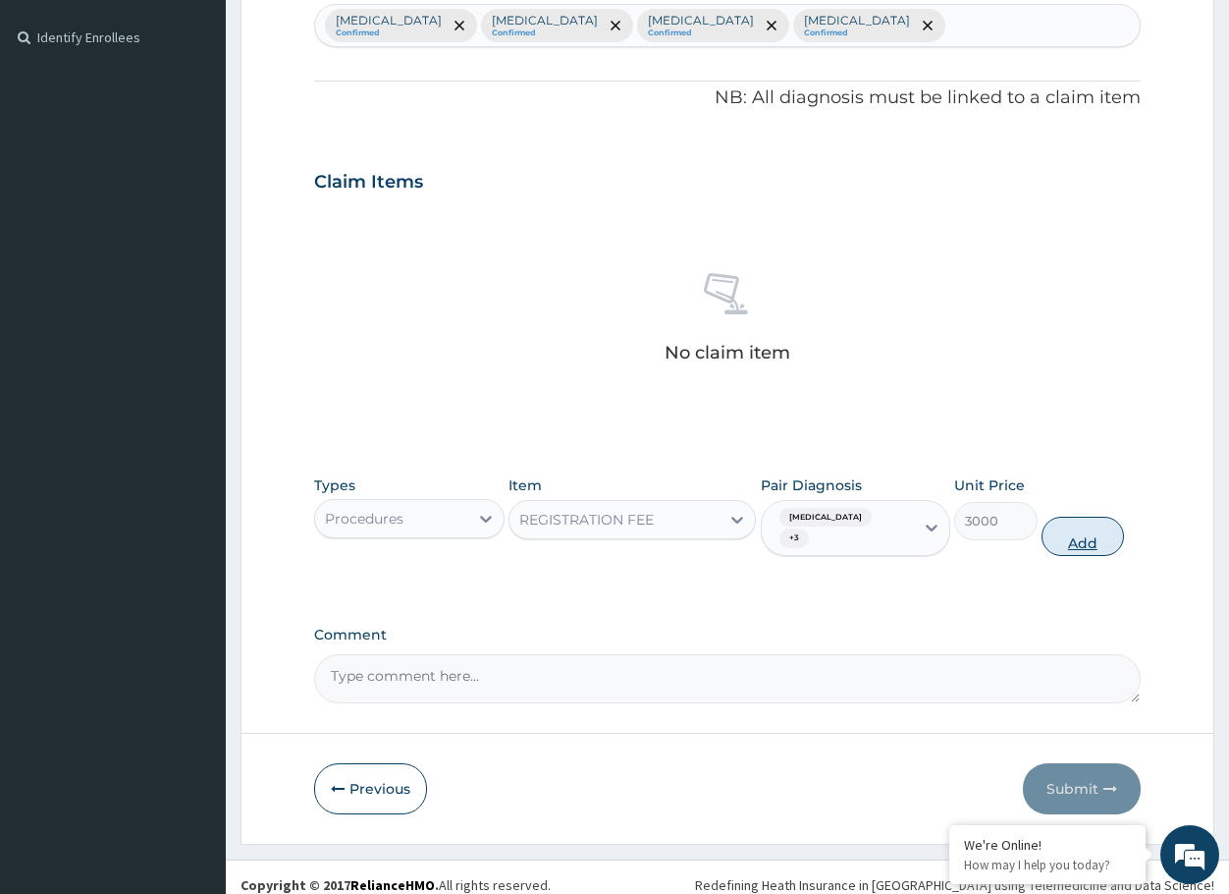
click at [1074, 531] on button "Add" at bounding box center [1083, 536] width 82 height 39
type input "0"
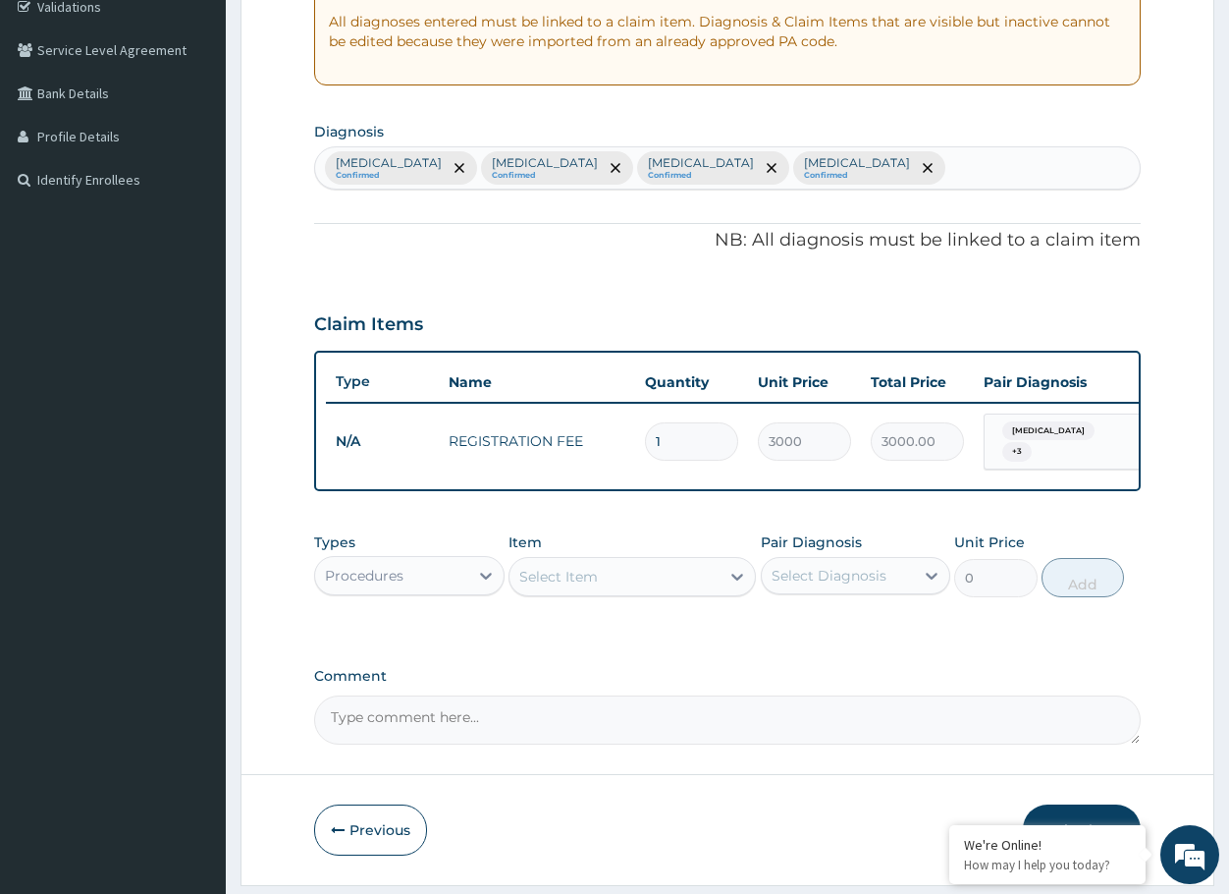
scroll to position [346, 0]
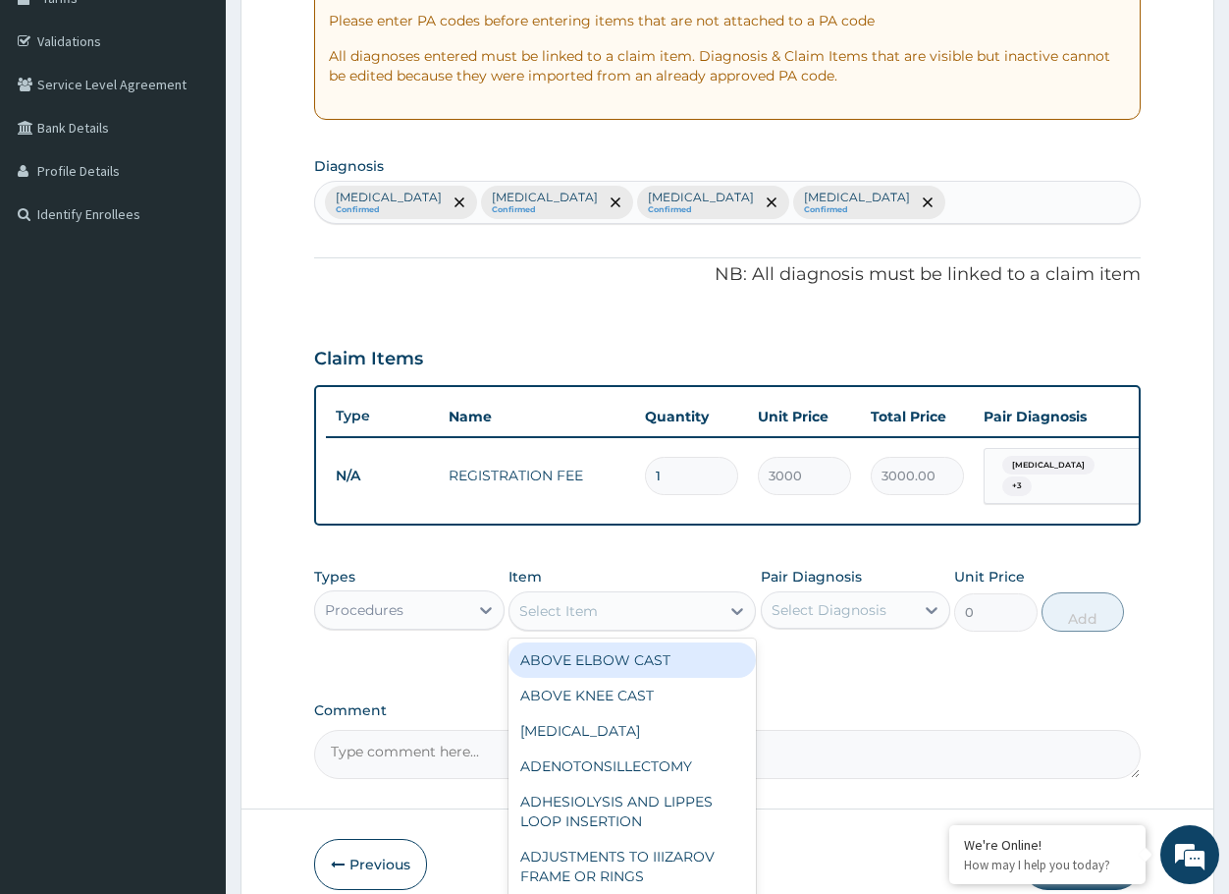
click at [601, 621] on div "Select Item" at bounding box center [615, 610] width 210 height 31
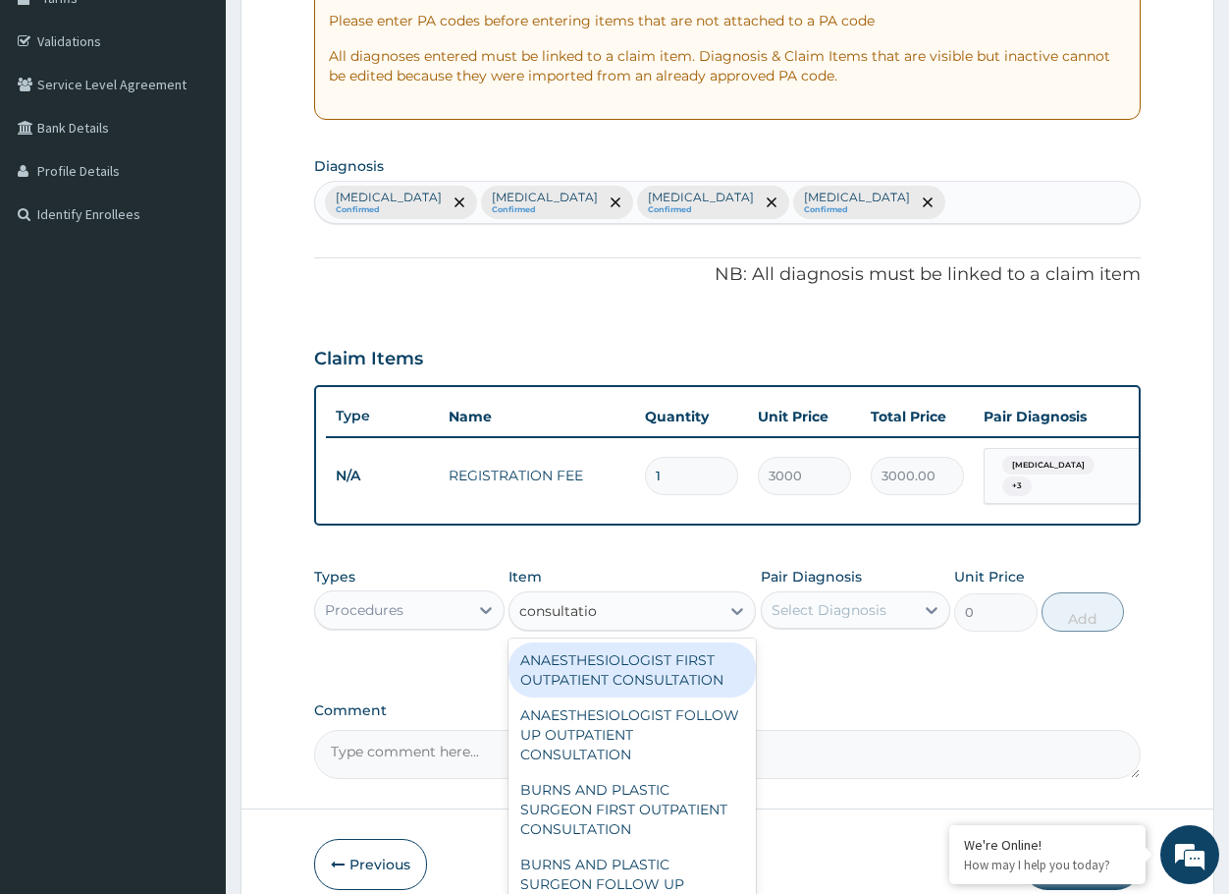
type input "consultation"
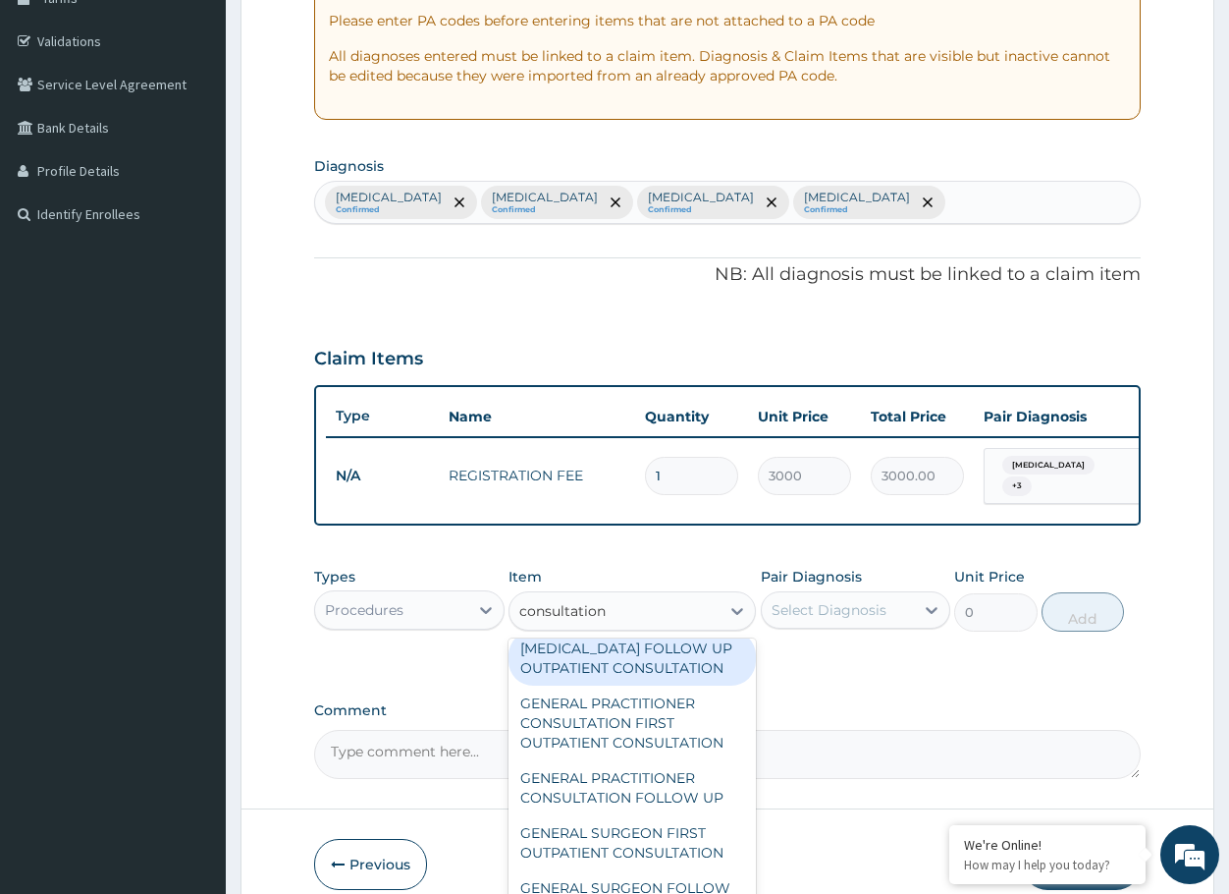
scroll to position [1178, 0]
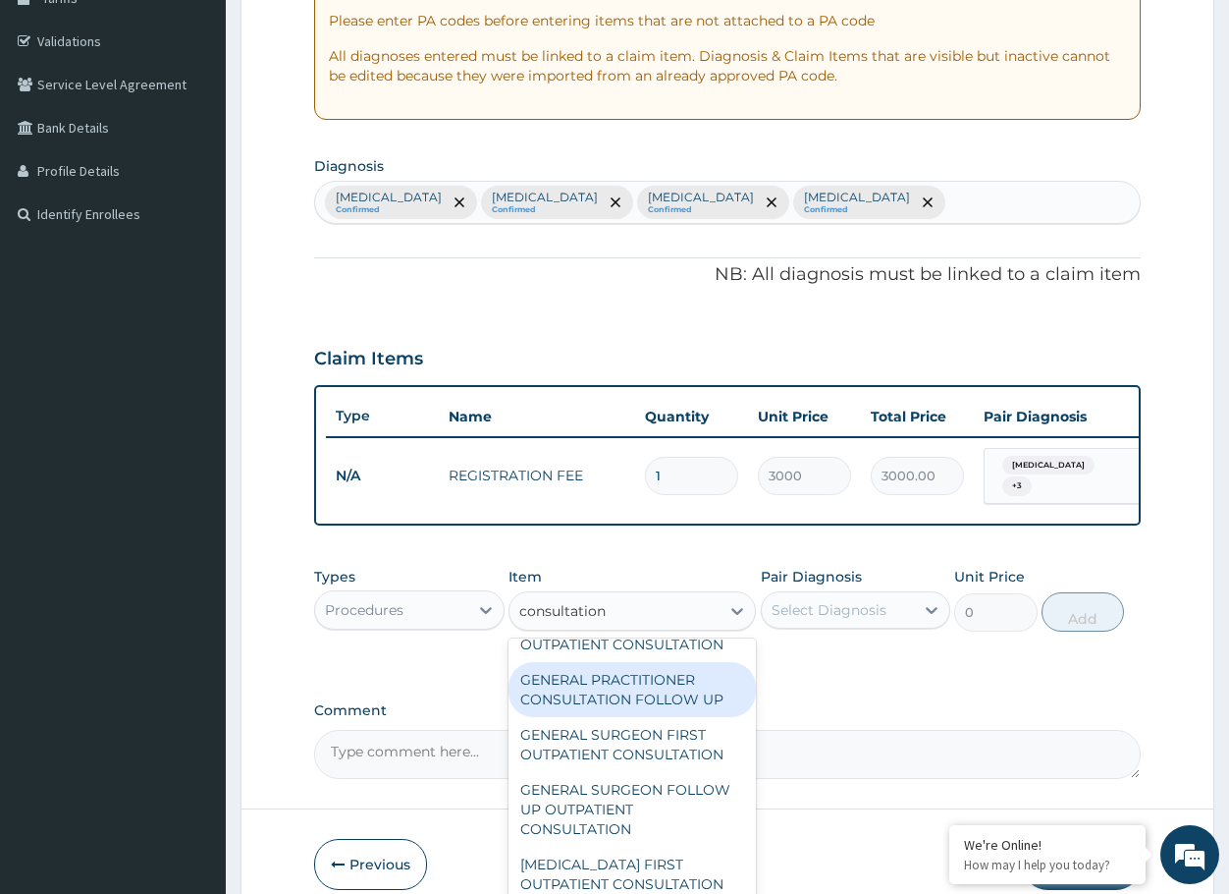
click at [633, 717] on div "GENERAL PRACTITIONER CONSULTATION FOLLOW UP" at bounding box center [632, 689] width 247 height 55
type input "11610"
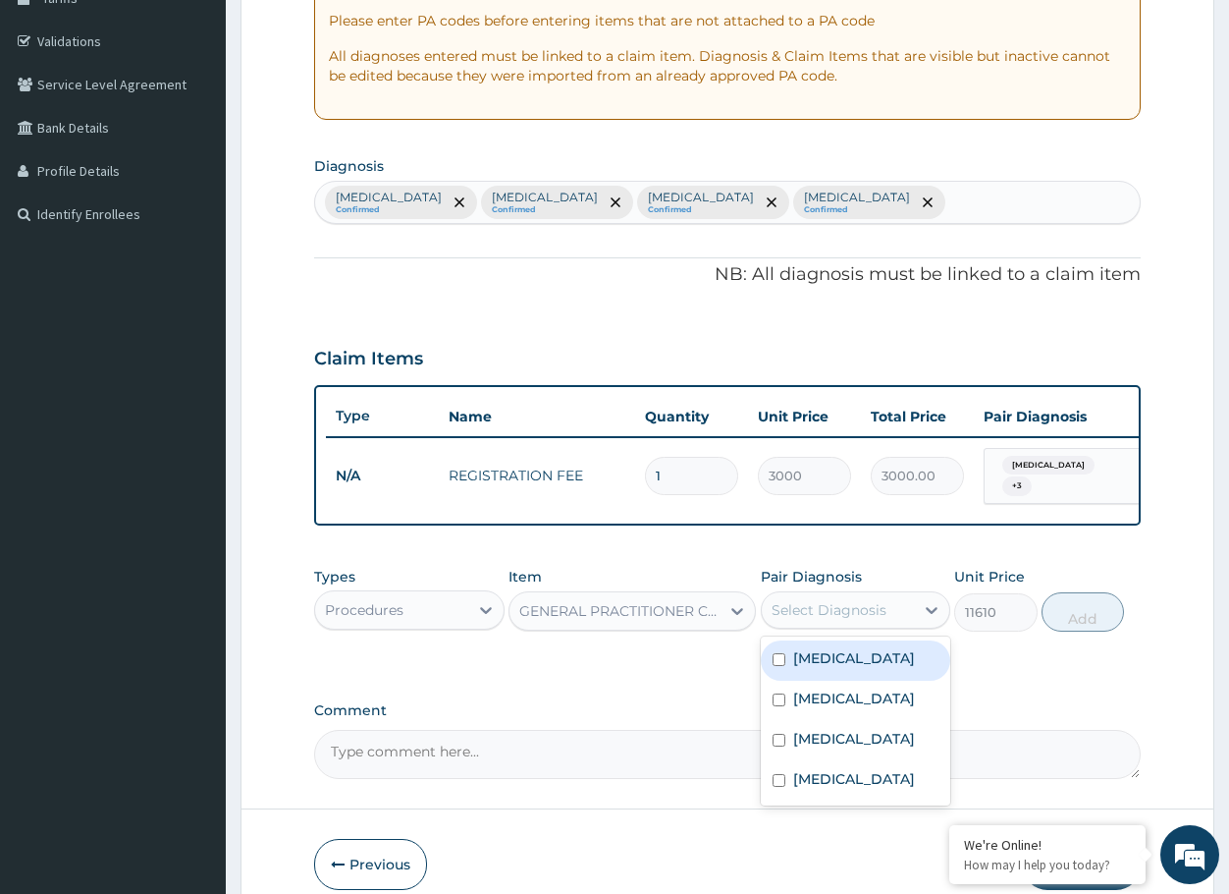
click at [823, 625] on div "Select Diagnosis" at bounding box center [838, 609] width 153 height 31
drag, startPoint x: 821, startPoint y: 655, endPoint x: 809, endPoint y: 715, distance: 61.0
click at [817, 665] on label "Typhoid fever" at bounding box center [854, 658] width 122 height 20
checkbox input "true"
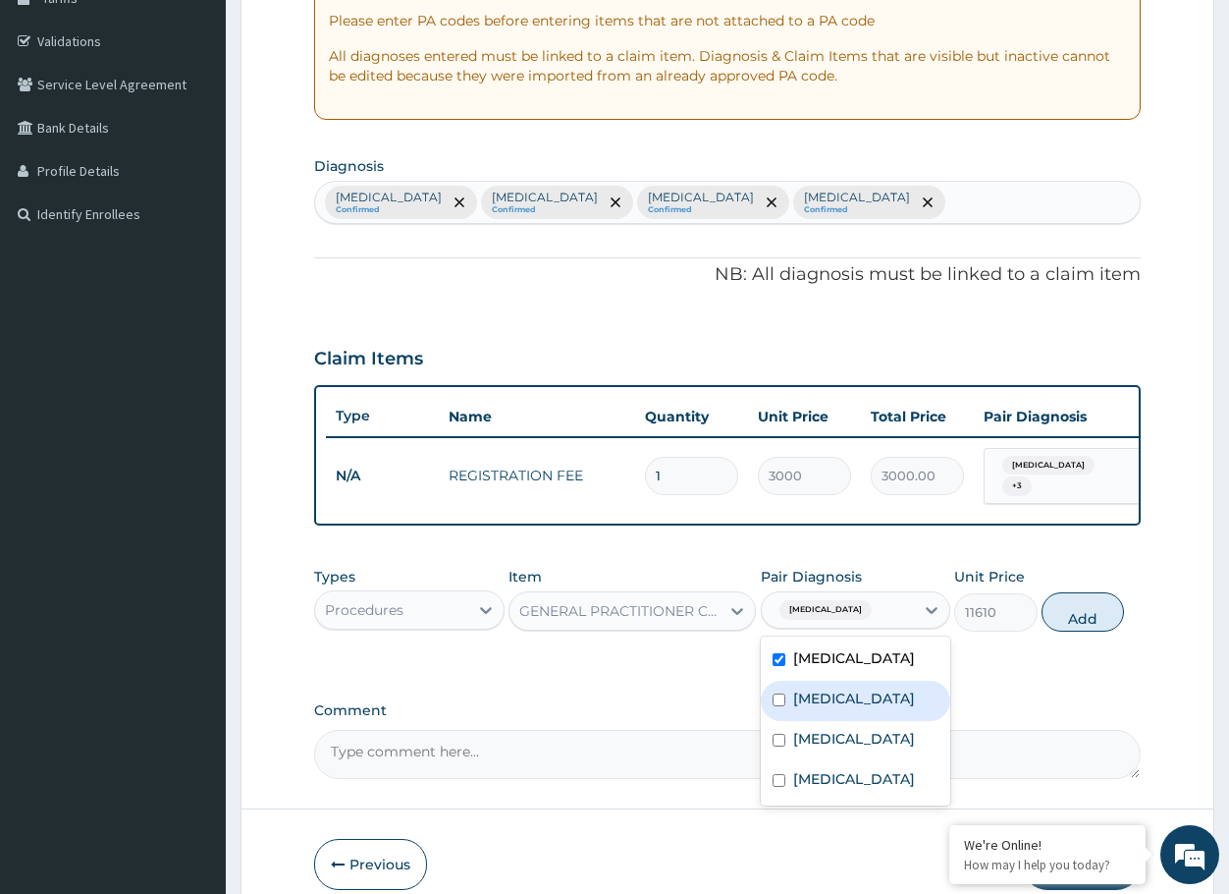
click at [809, 715] on div "[MEDICAL_DATA]" at bounding box center [856, 700] width 190 height 40
checkbox input "true"
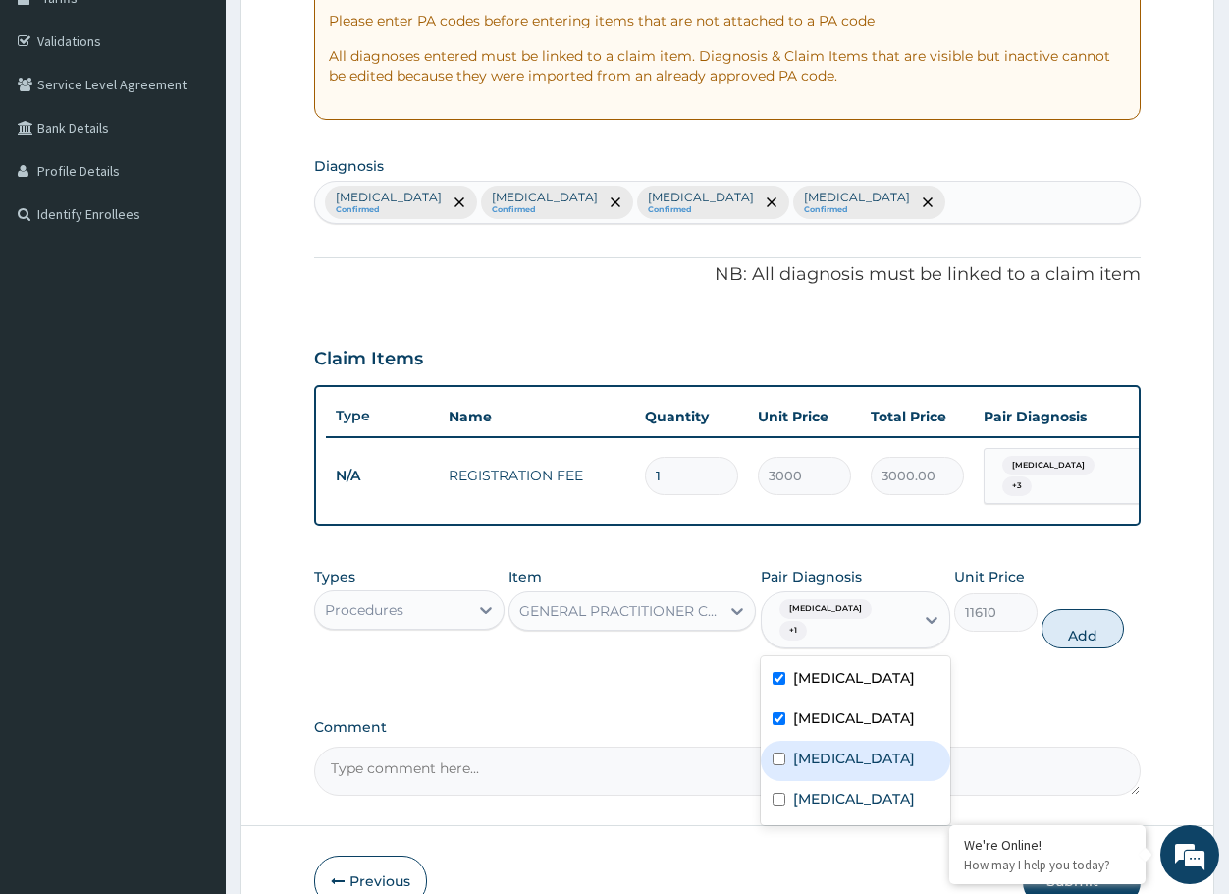
click at [811, 748] on label "Kidney stone" at bounding box center [854, 758] width 122 height 20
checkbox input "true"
click at [817, 789] on label "Upper respiratory infection" at bounding box center [854, 799] width 122 height 20
checkbox input "true"
click at [1048, 625] on button "Add" at bounding box center [1083, 628] width 82 height 39
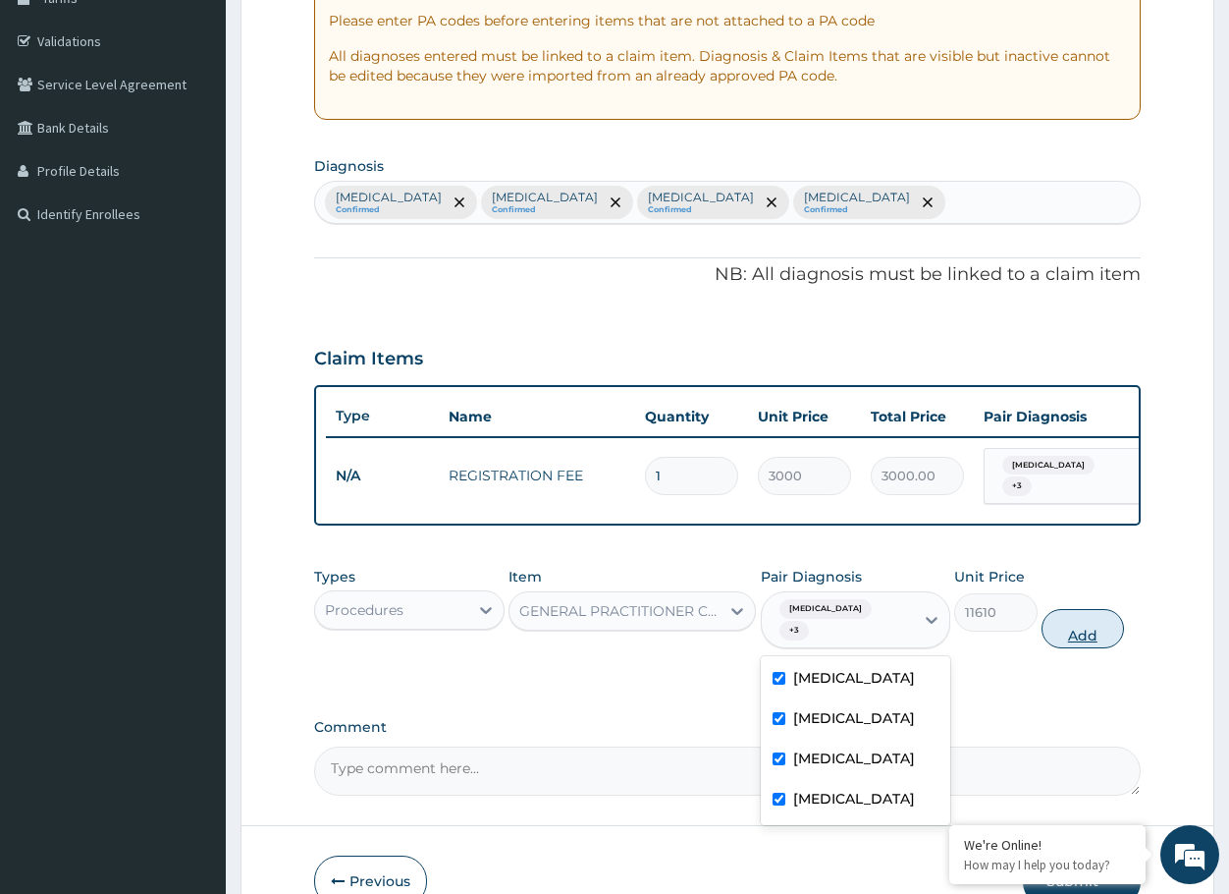
type input "0"
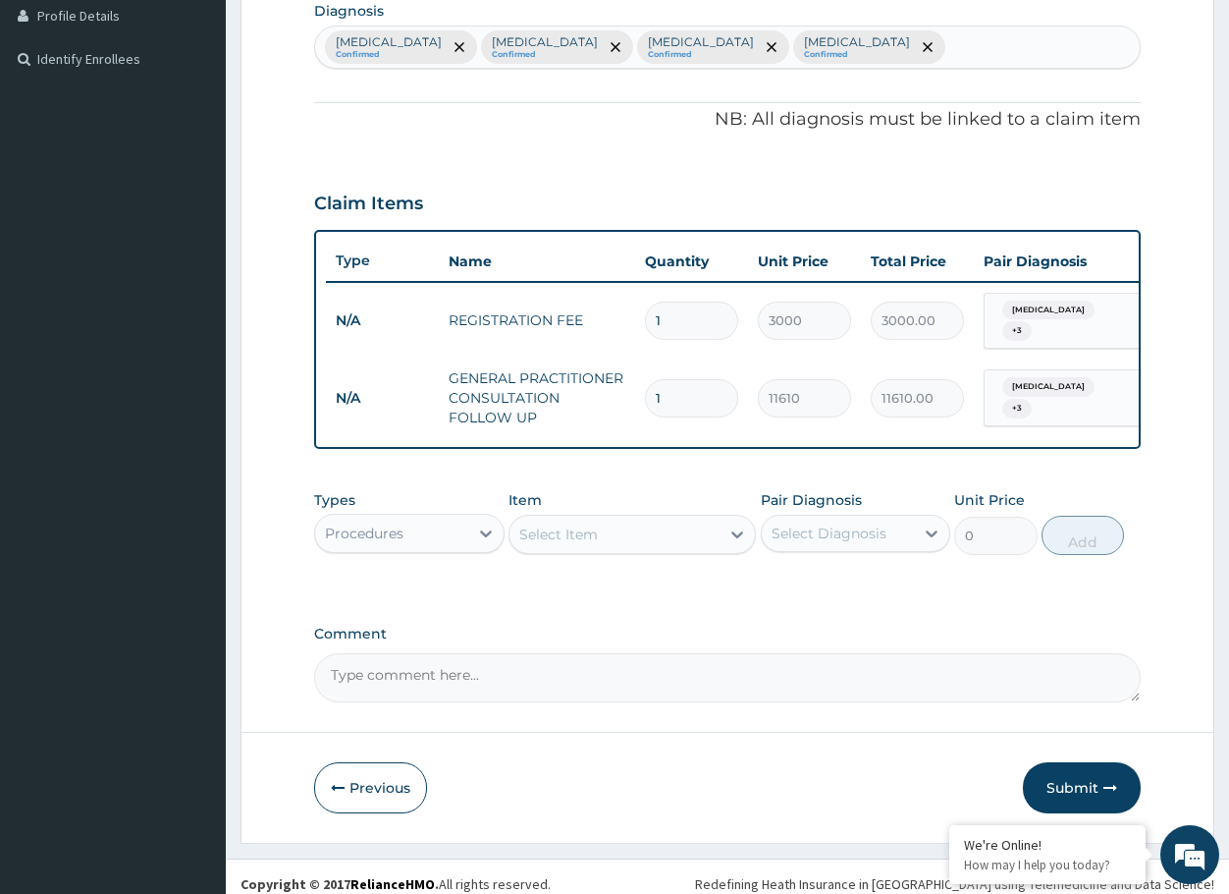
scroll to position [522, 0]
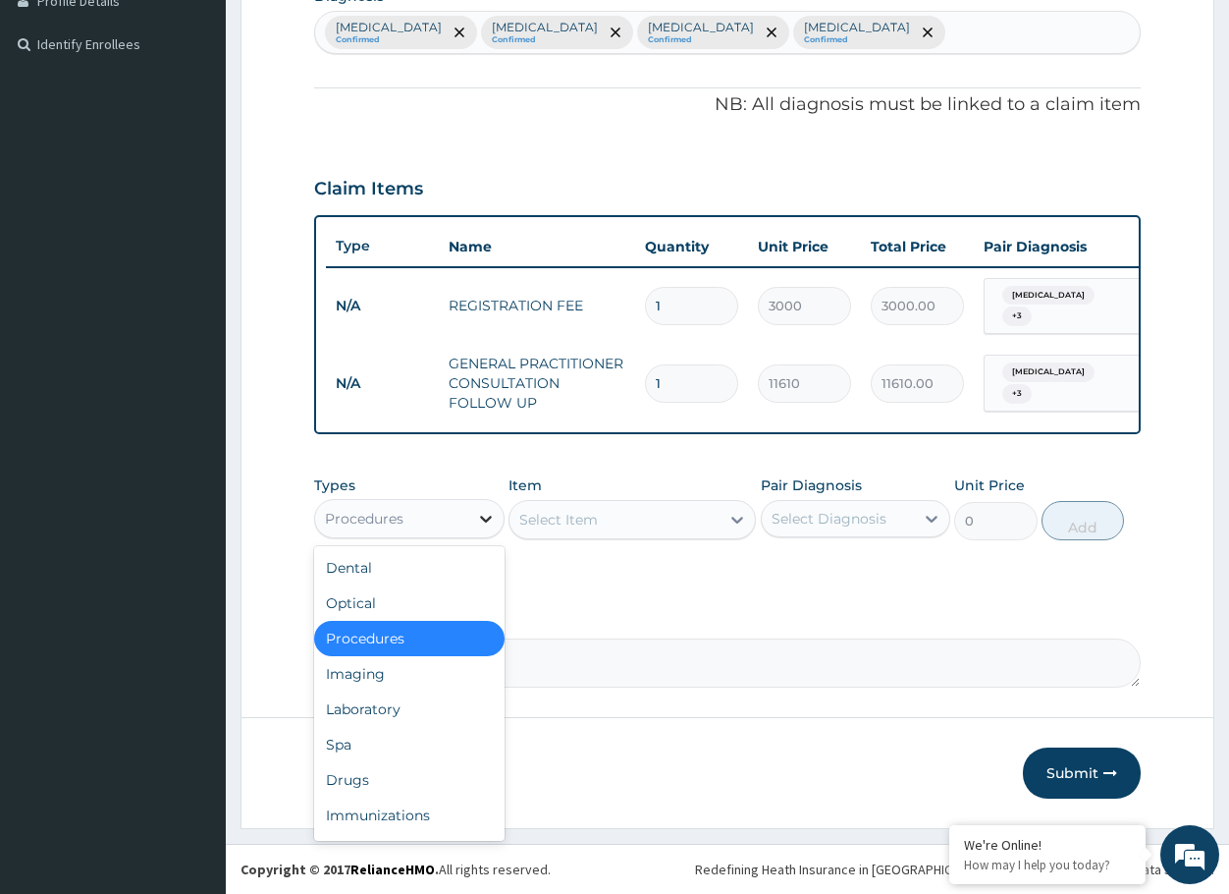
click at [478, 524] on icon at bounding box center [486, 519] width 20 height 20
click at [427, 695] on div "Laboratory" at bounding box center [409, 708] width 190 height 35
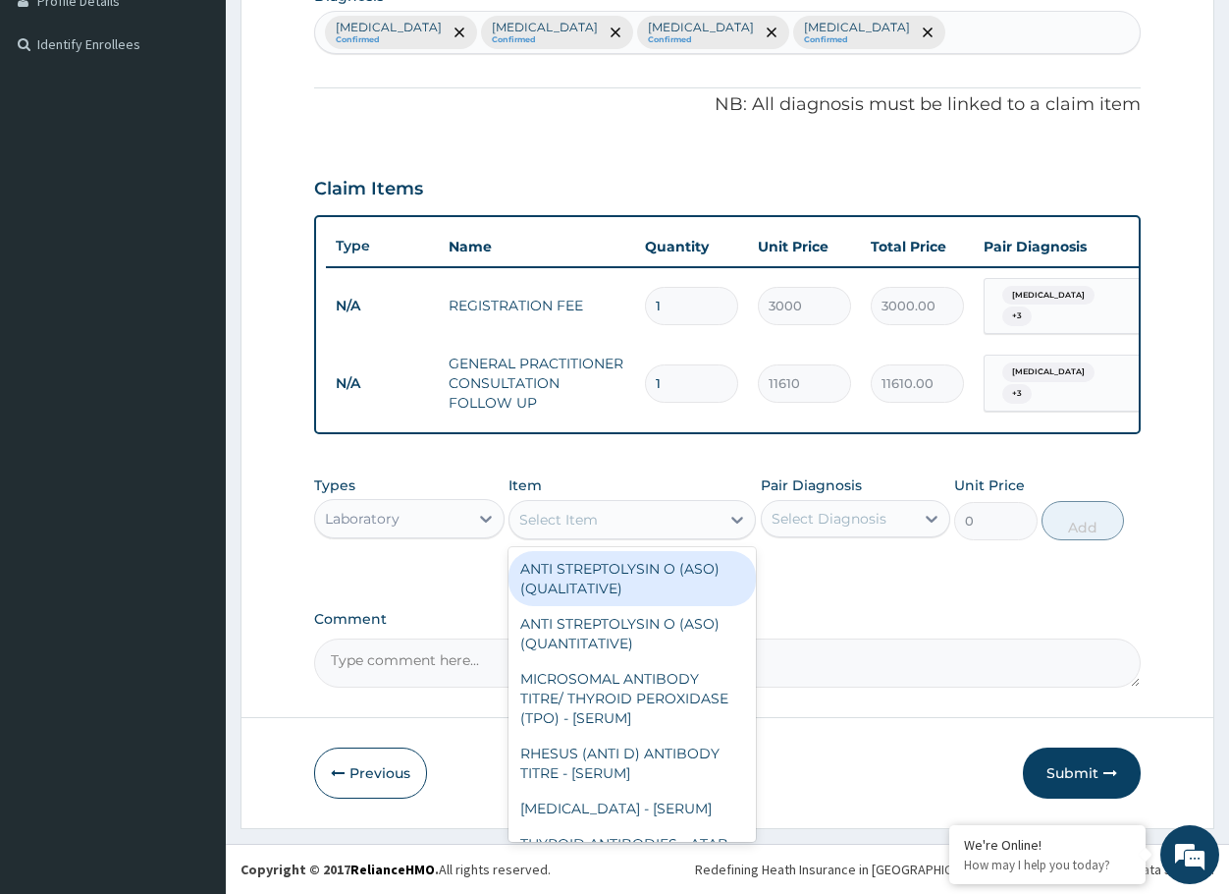
click at [643, 524] on div "Select Item" at bounding box center [615, 519] width 210 height 31
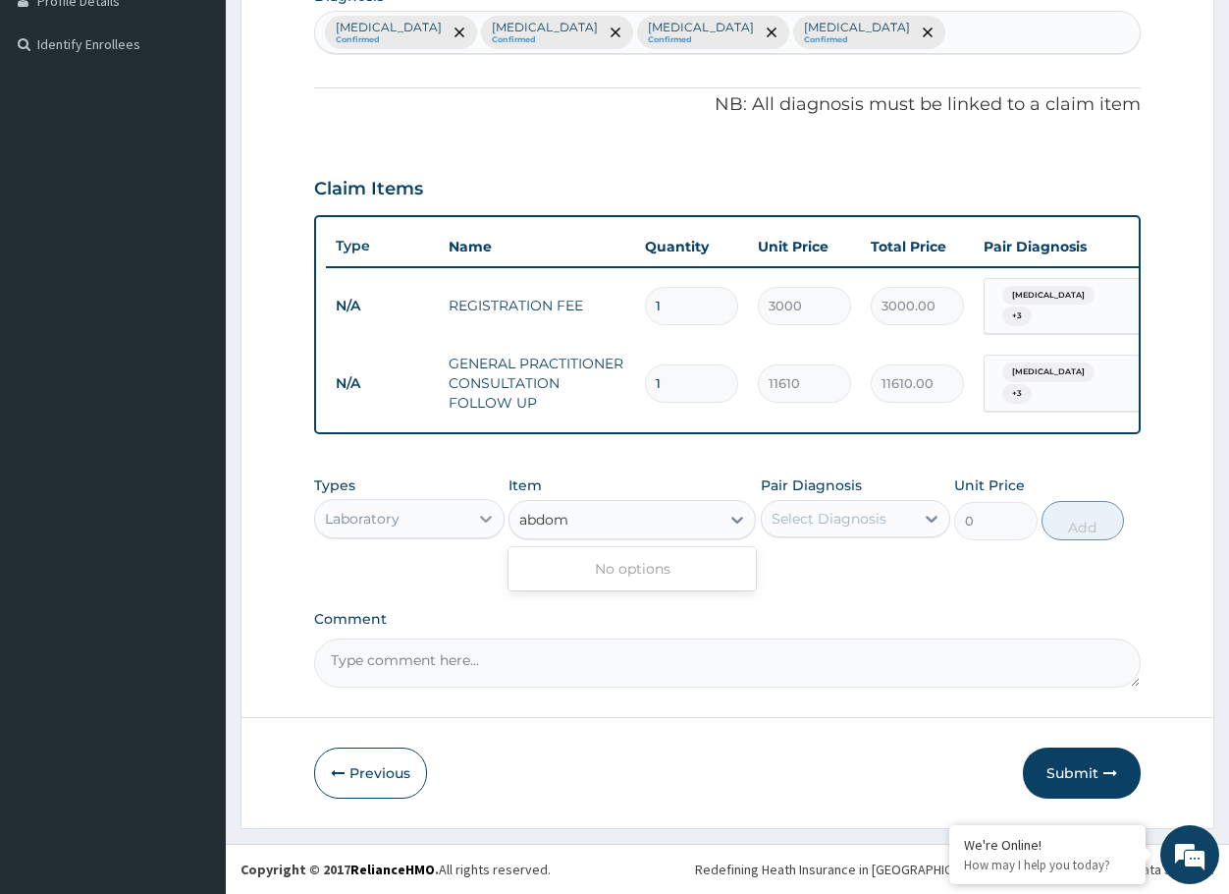
type input "abdom"
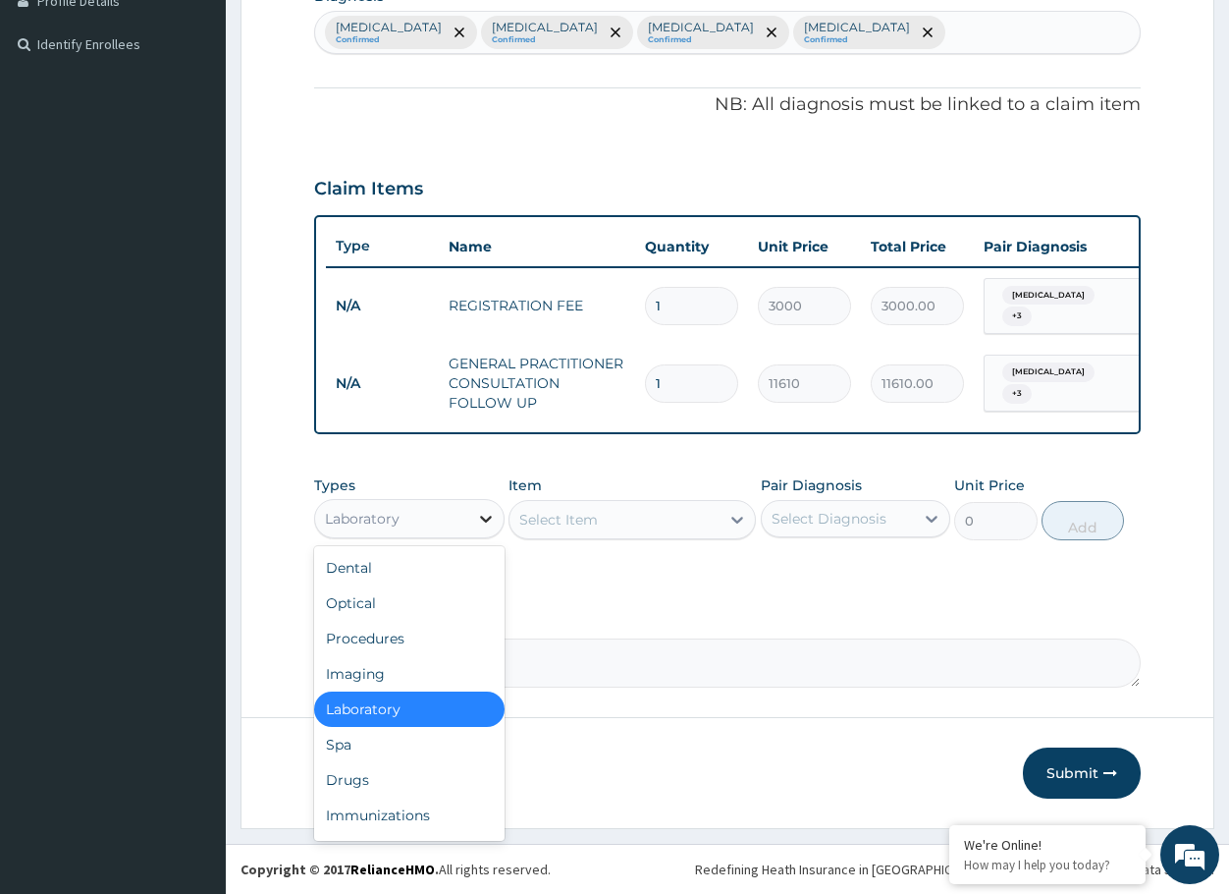
click at [483, 525] on icon at bounding box center [486, 519] width 20 height 20
drag, startPoint x: 401, startPoint y: 672, endPoint x: 412, endPoint y: 664, distance: 14.2
click at [402, 670] on div "Imaging" at bounding box center [409, 673] width 190 height 35
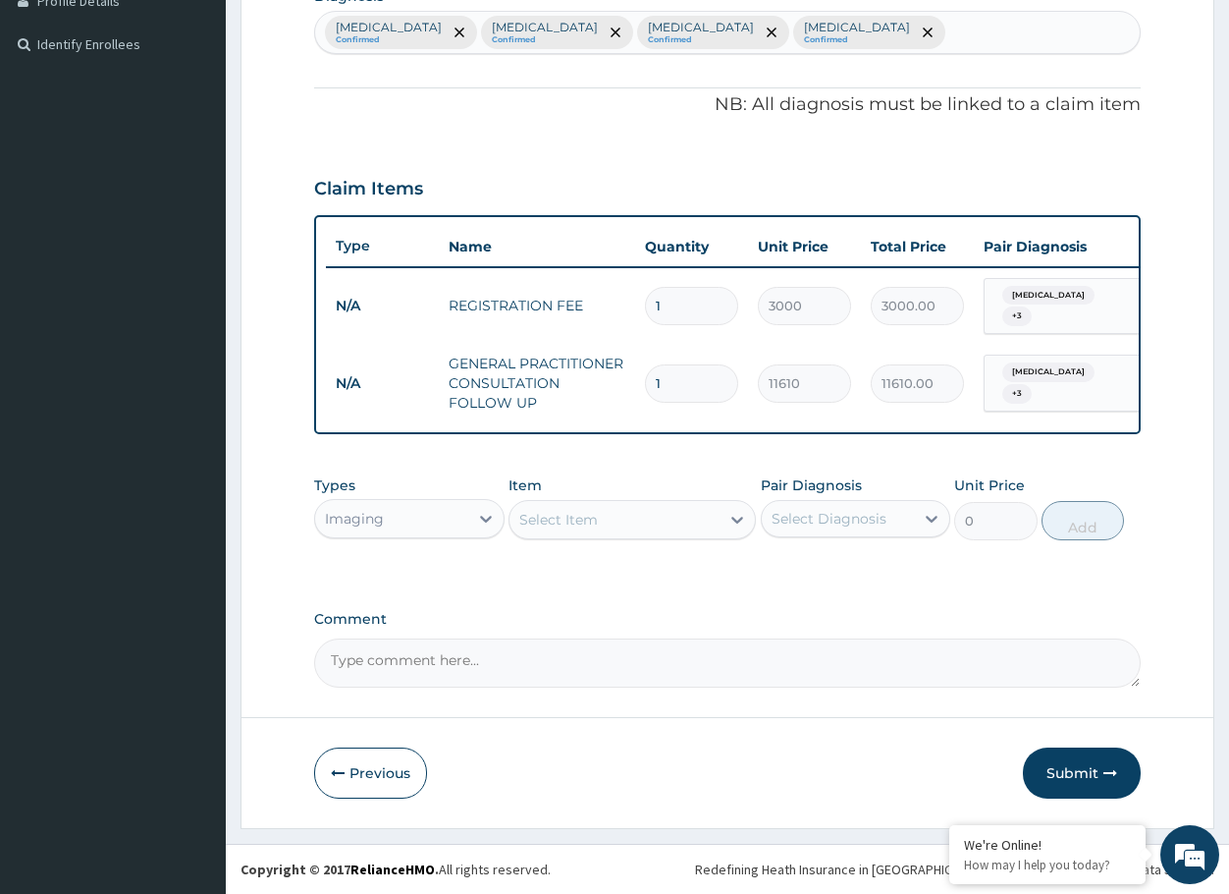
click at [619, 517] on div "Select Item" at bounding box center [615, 519] width 210 height 31
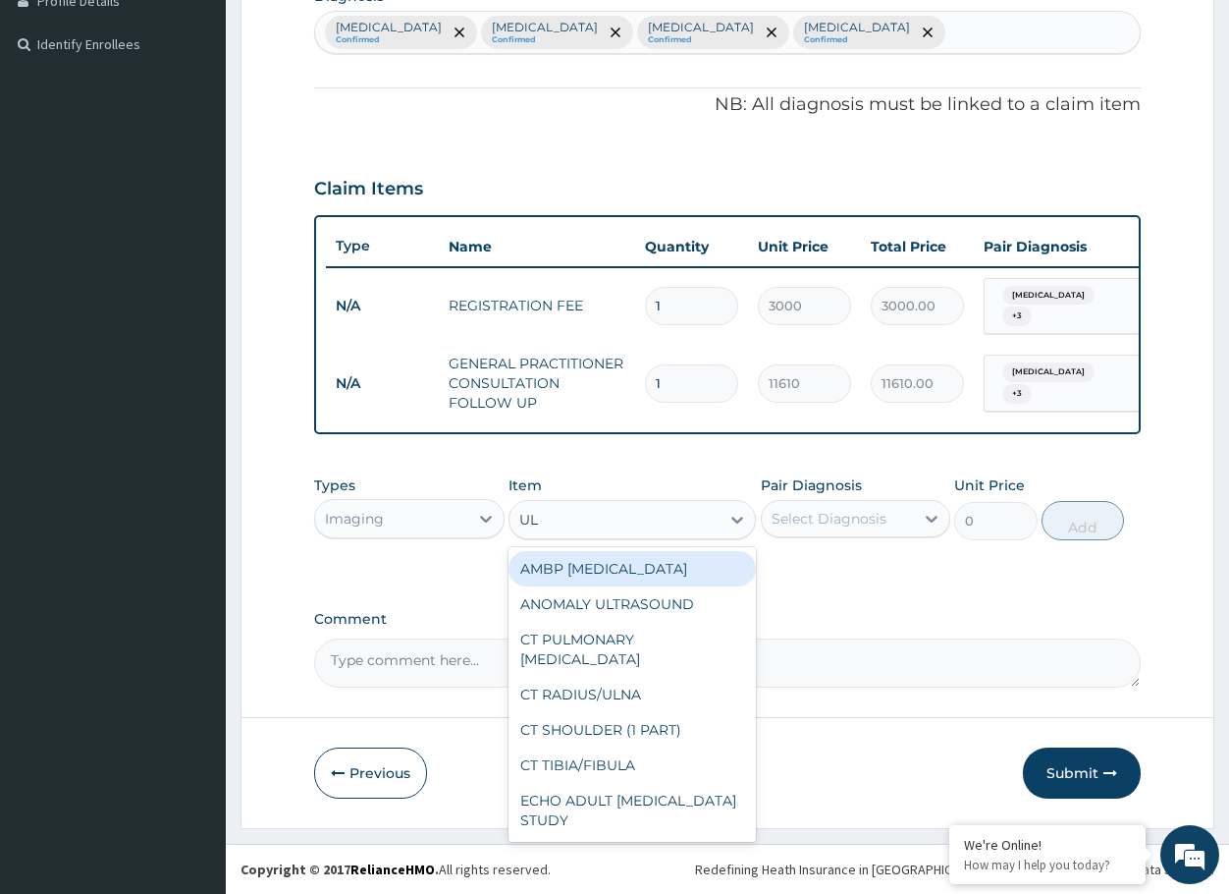
type input "ULT"
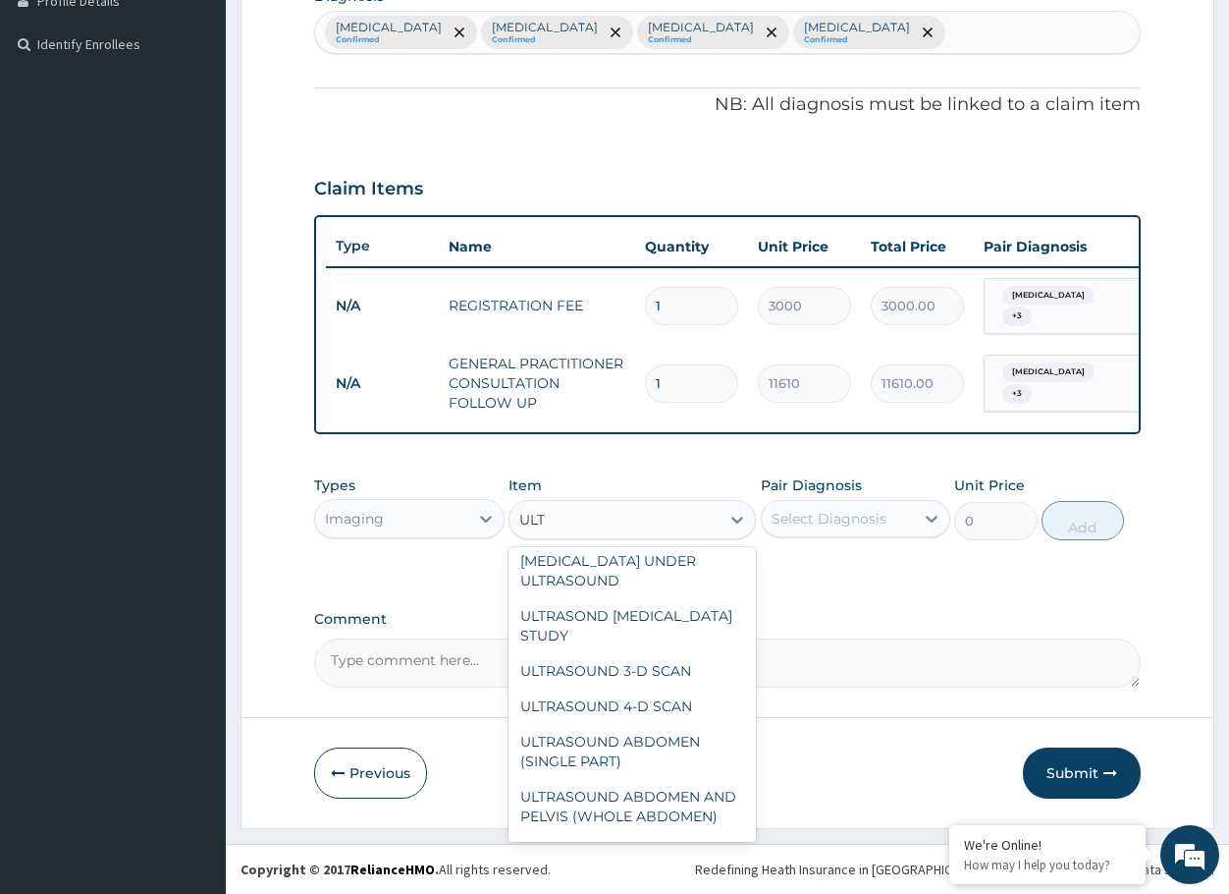
scroll to position [196, 0]
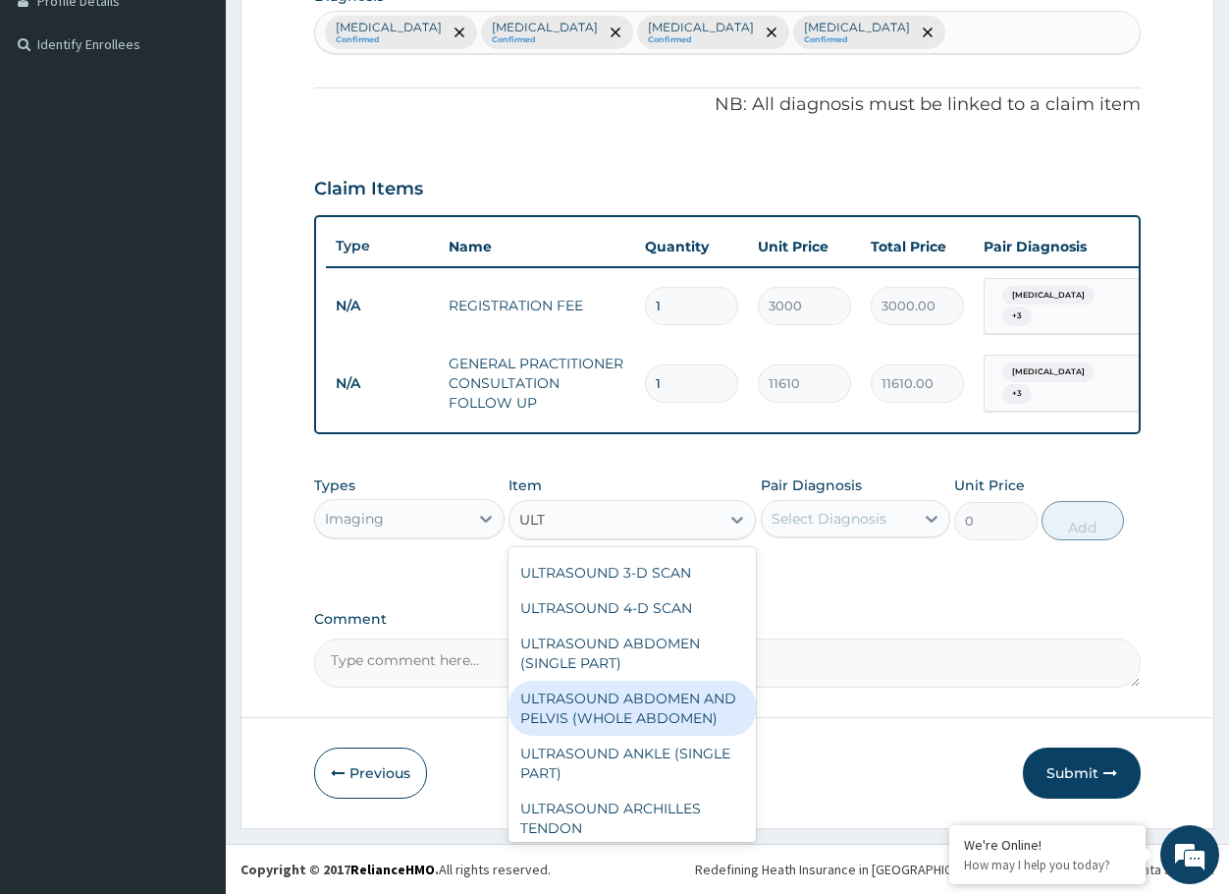
click at [650, 707] on div "ULTRASOUND ABDOMEN AND PELVIS (WHOLE ABDOMEN)" at bounding box center [632, 707] width 247 height 55
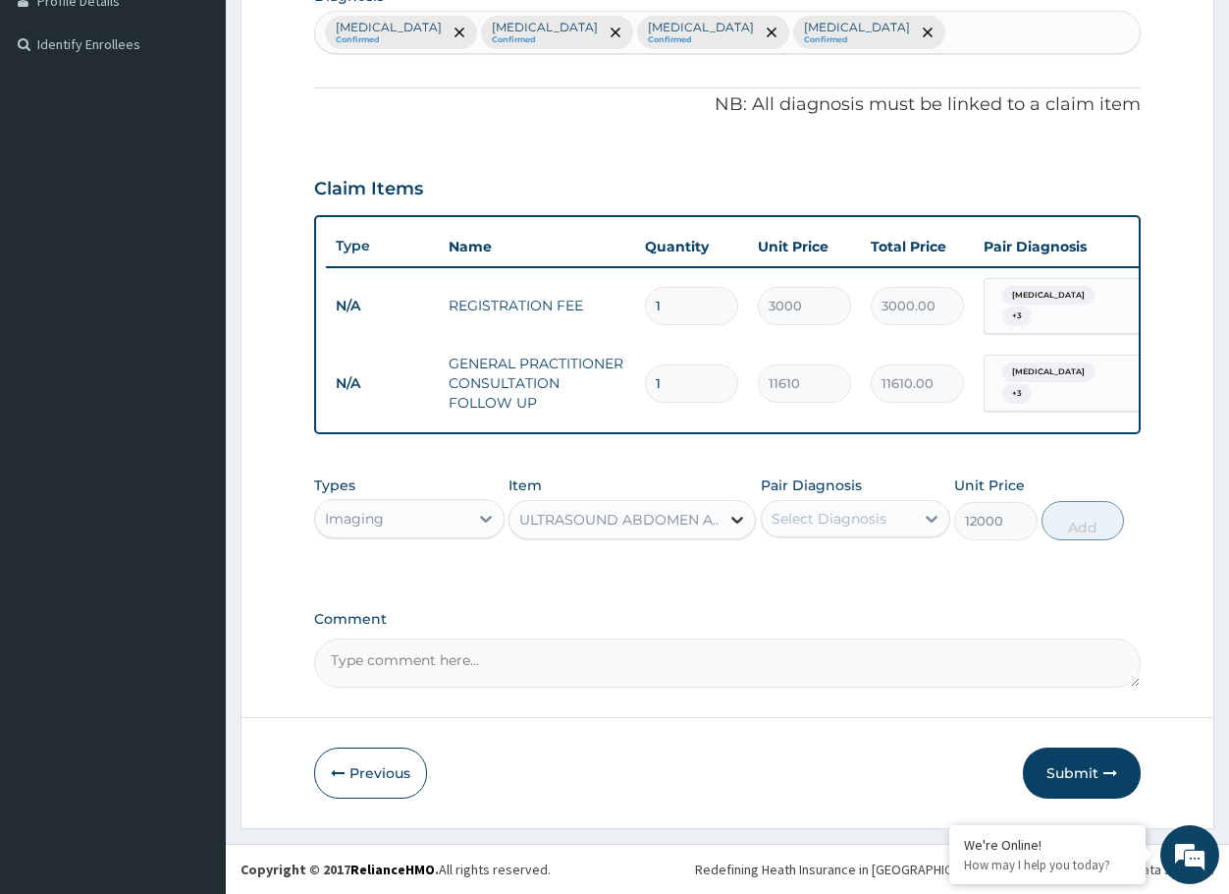
click at [732, 517] on icon at bounding box center [738, 520] width 20 height 20
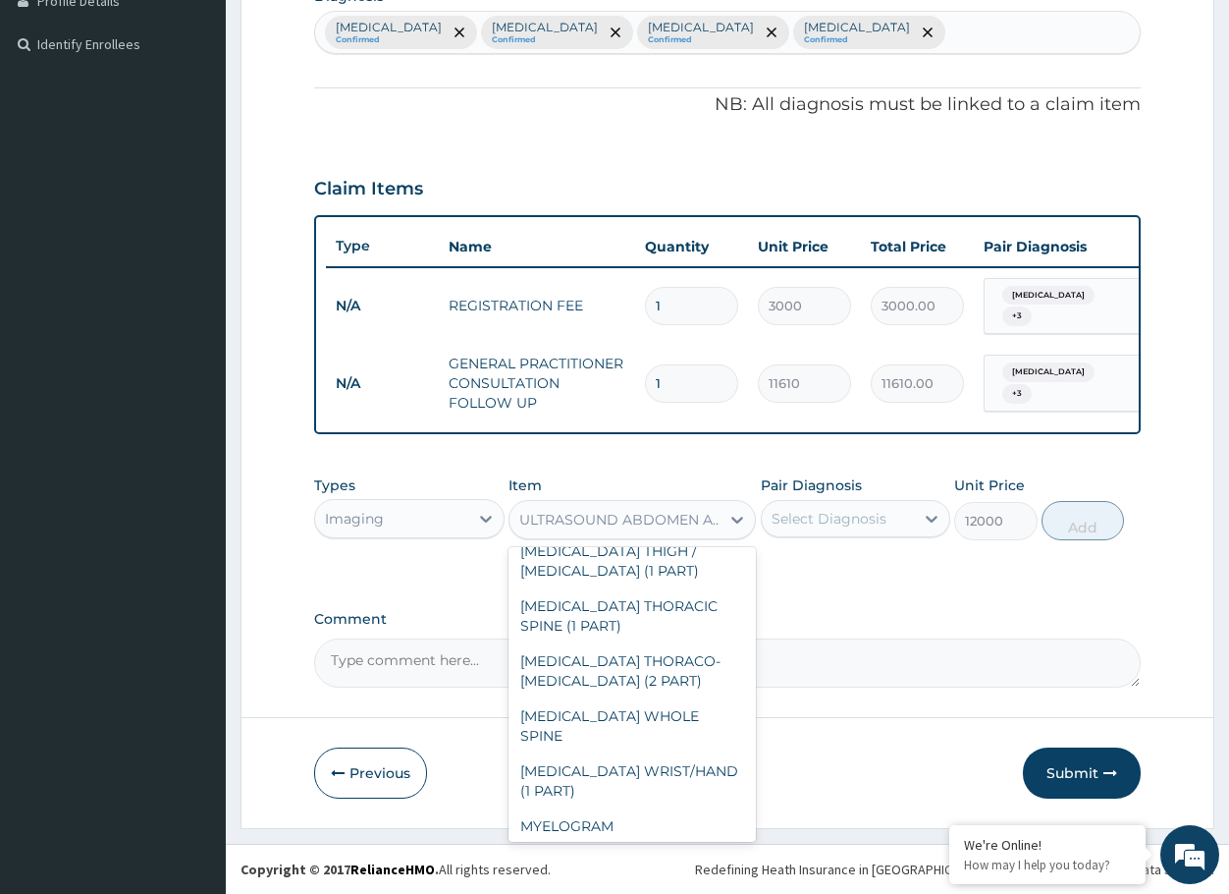
scroll to position [5853, 0]
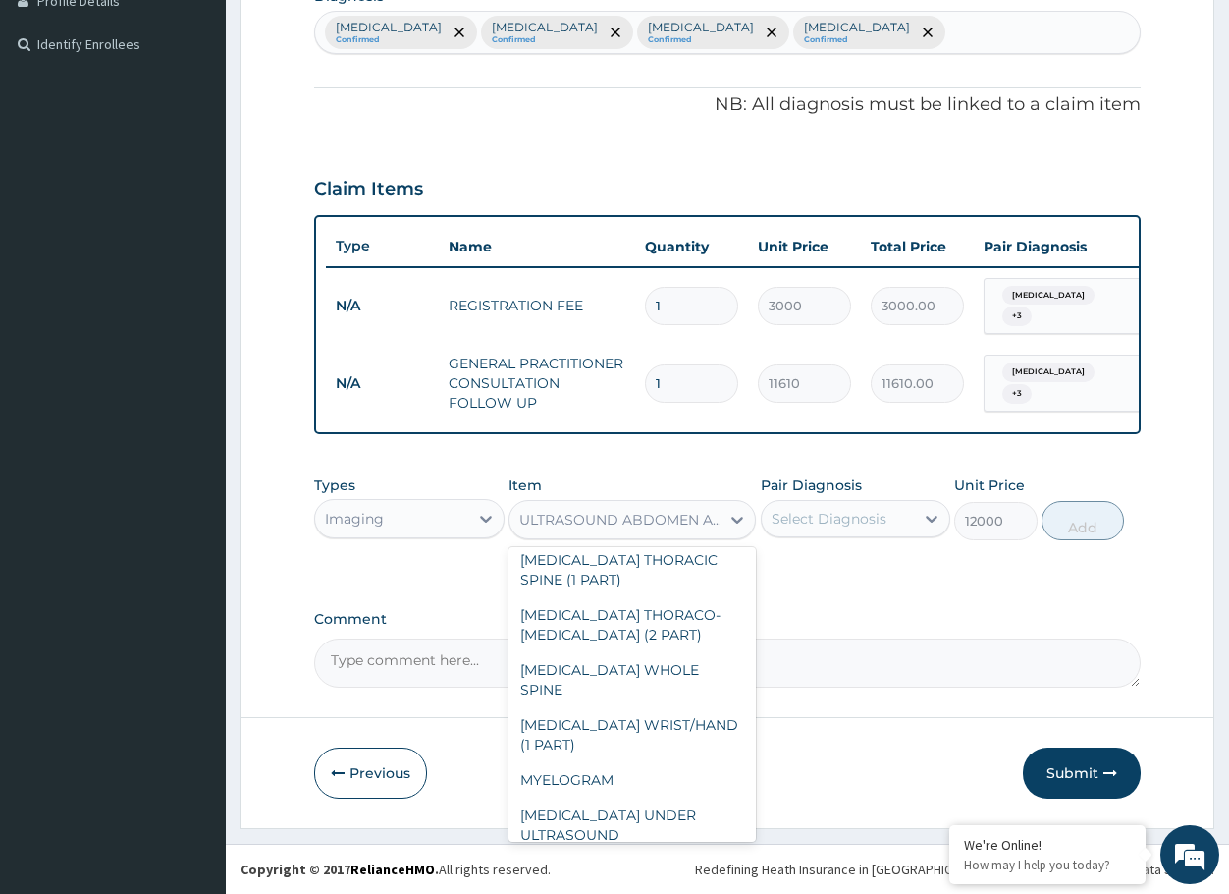
type input "9000"
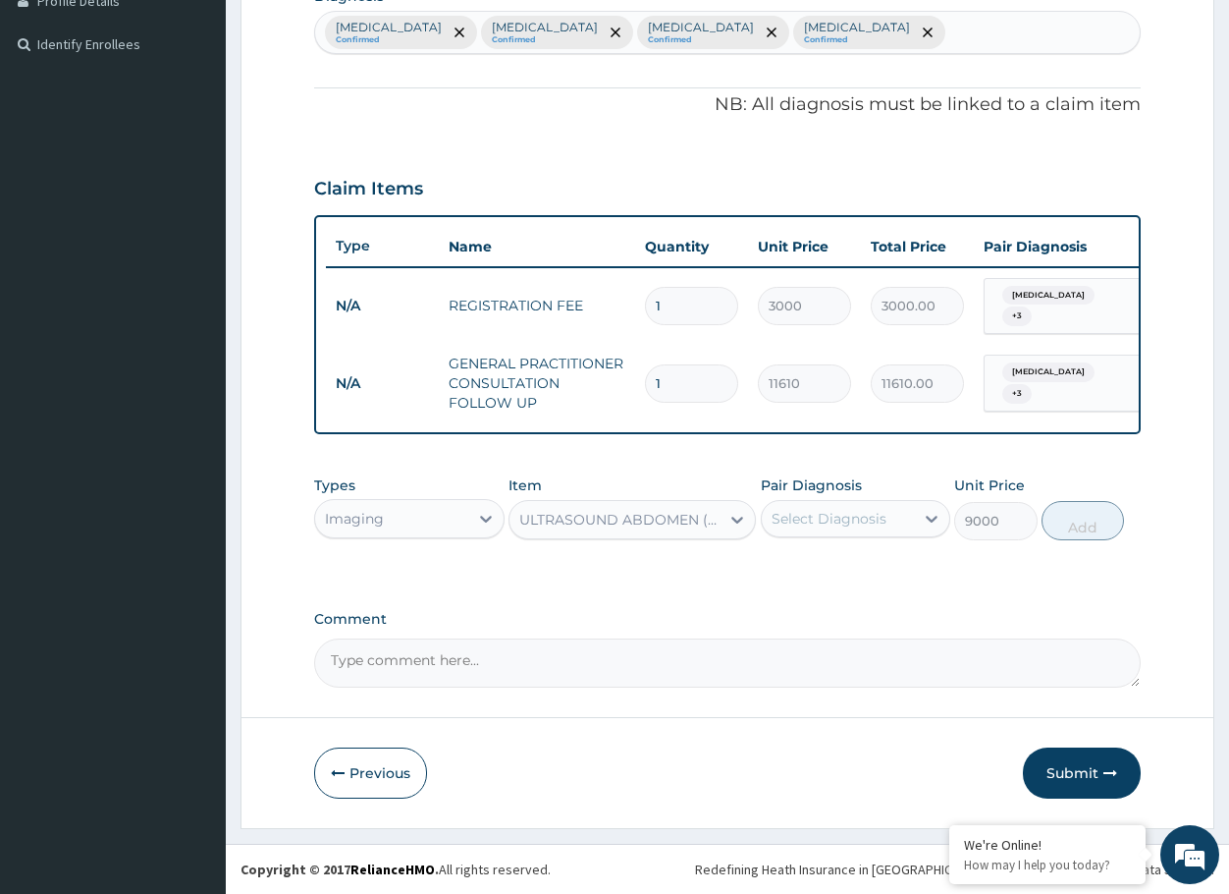
click at [820, 519] on div "Select Diagnosis" at bounding box center [829, 519] width 115 height 20
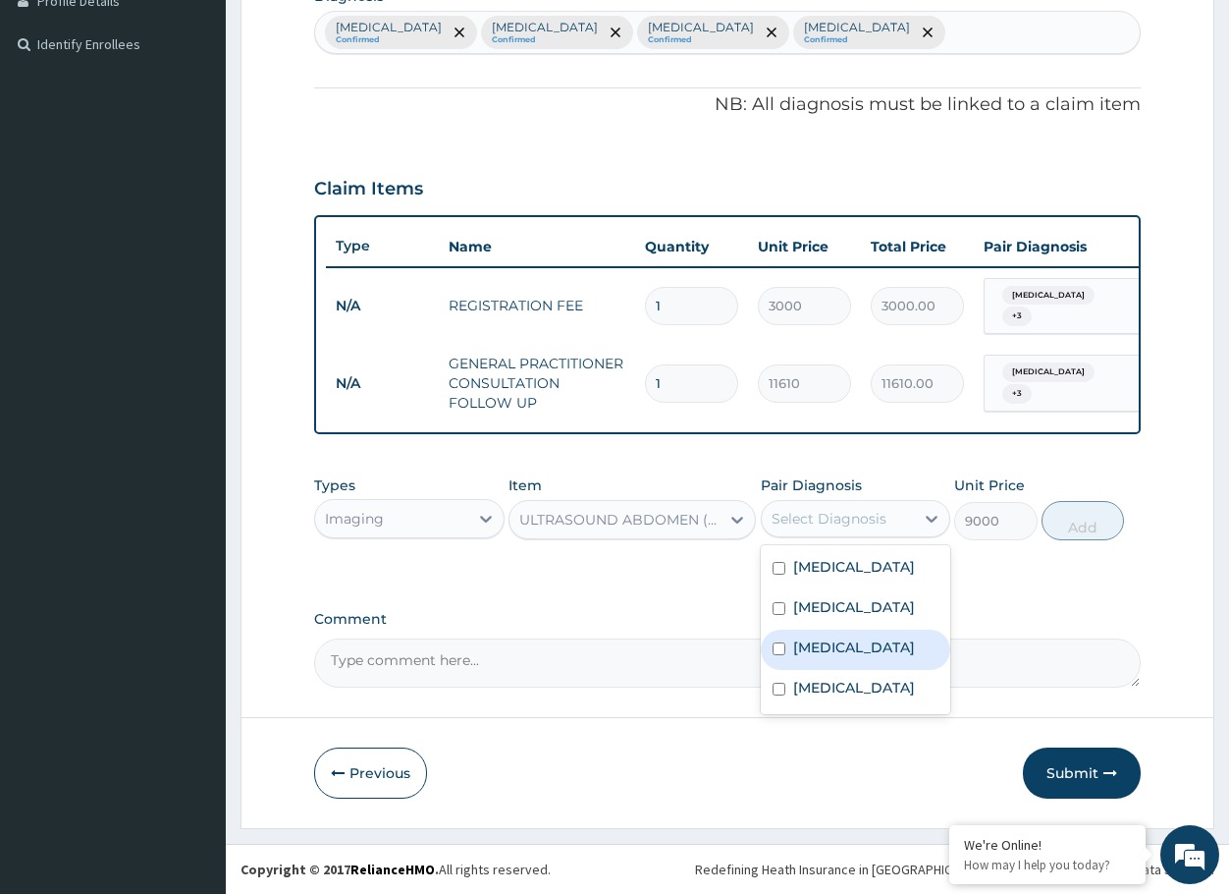
click at [811, 654] on label "Kidney stone" at bounding box center [854, 647] width 122 height 20
checkbox input "true"
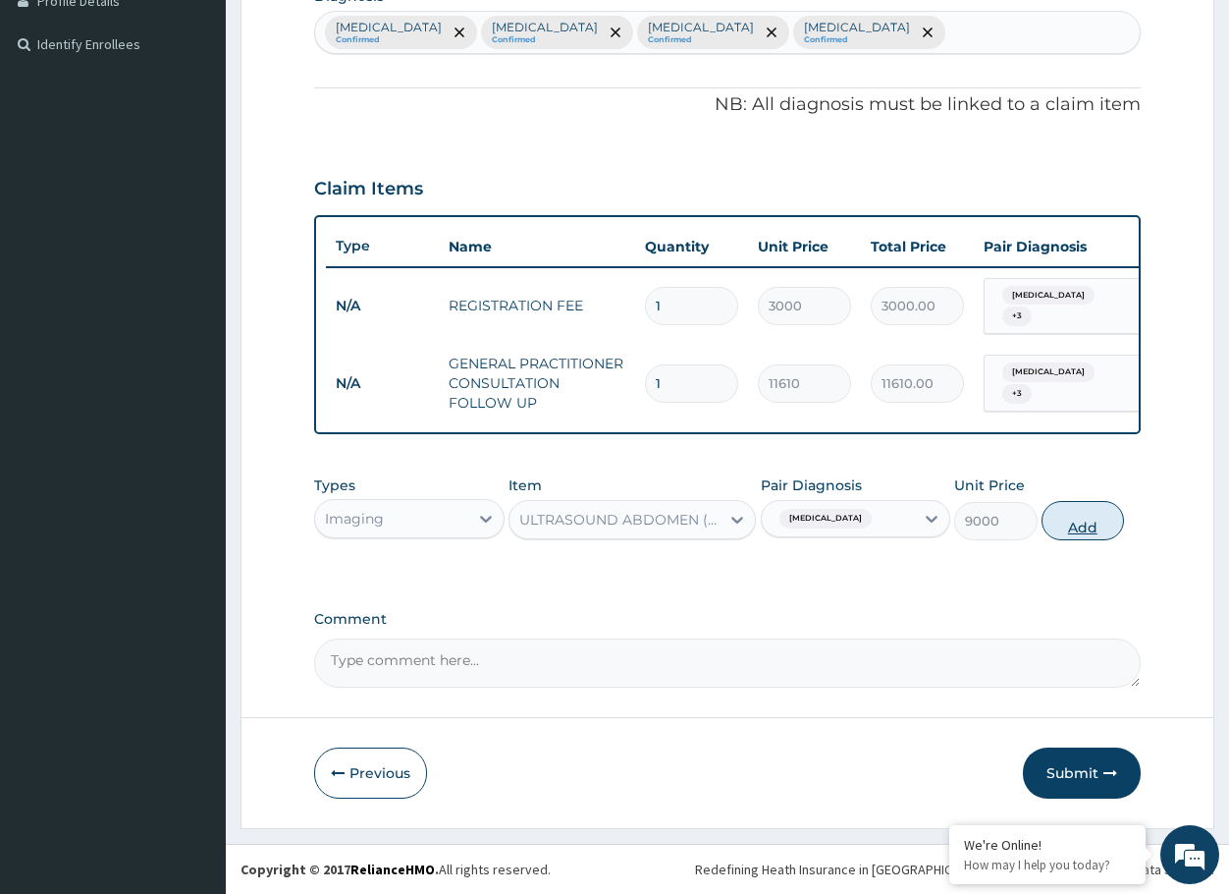
click at [1084, 521] on button "Add" at bounding box center [1083, 520] width 82 height 39
type input "0"
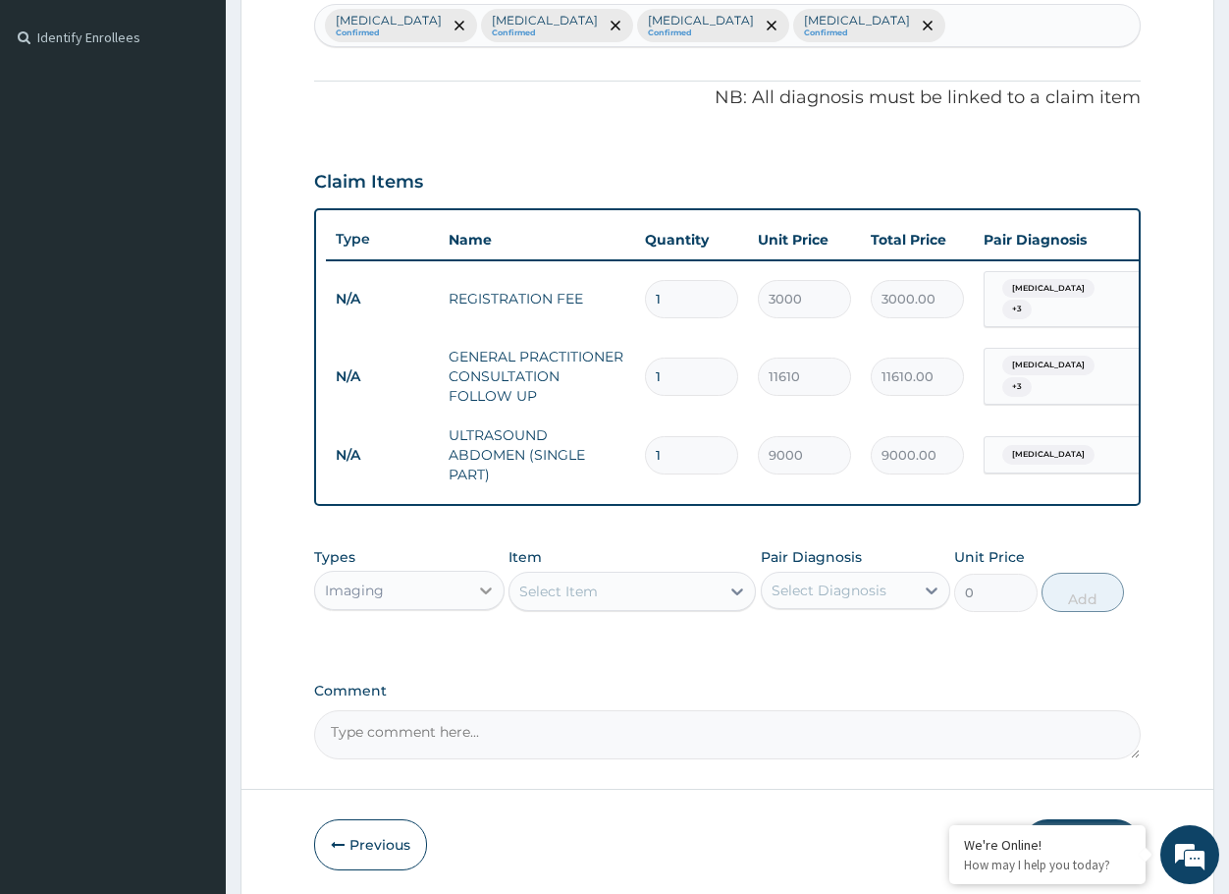
click at [490, 586] on icon at bounding box center [486, 590] width 20 height 20
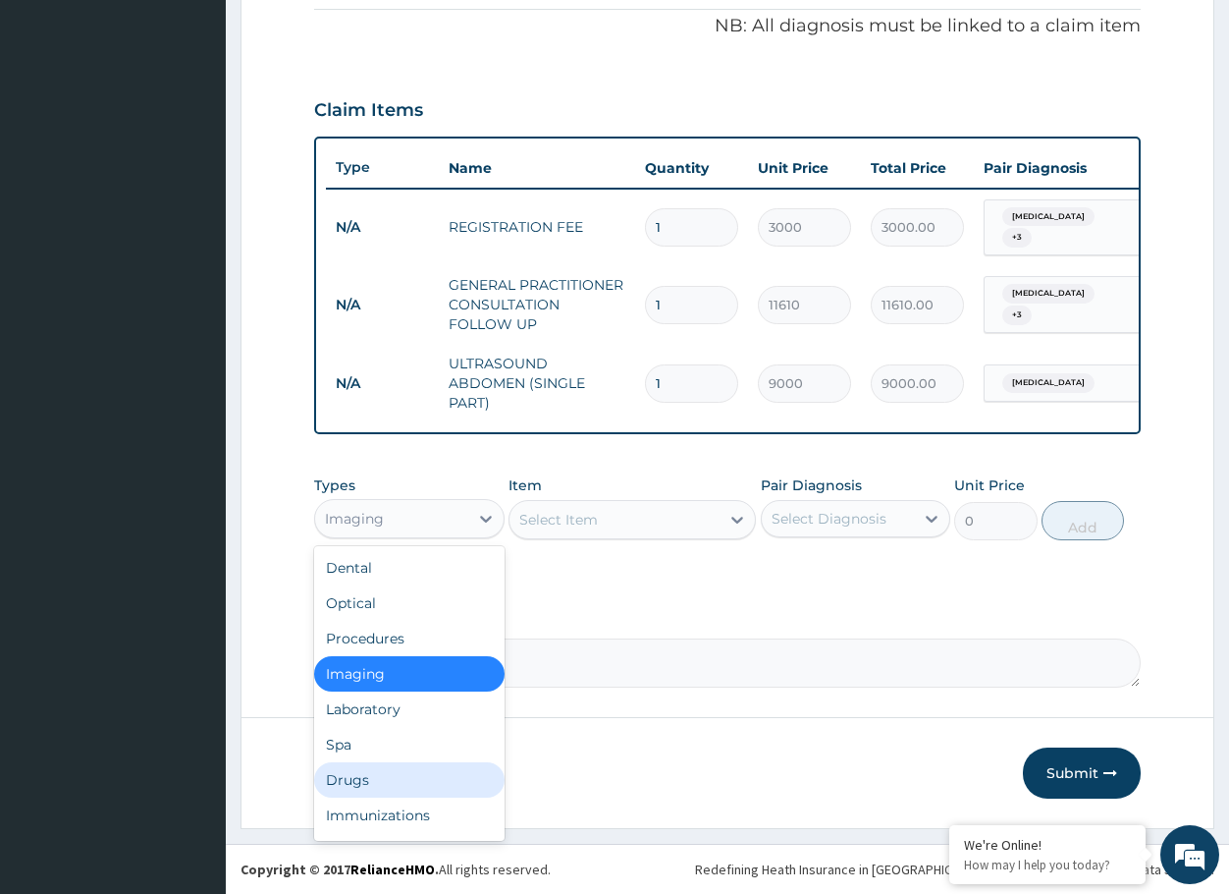
scroll to position [67, 0]
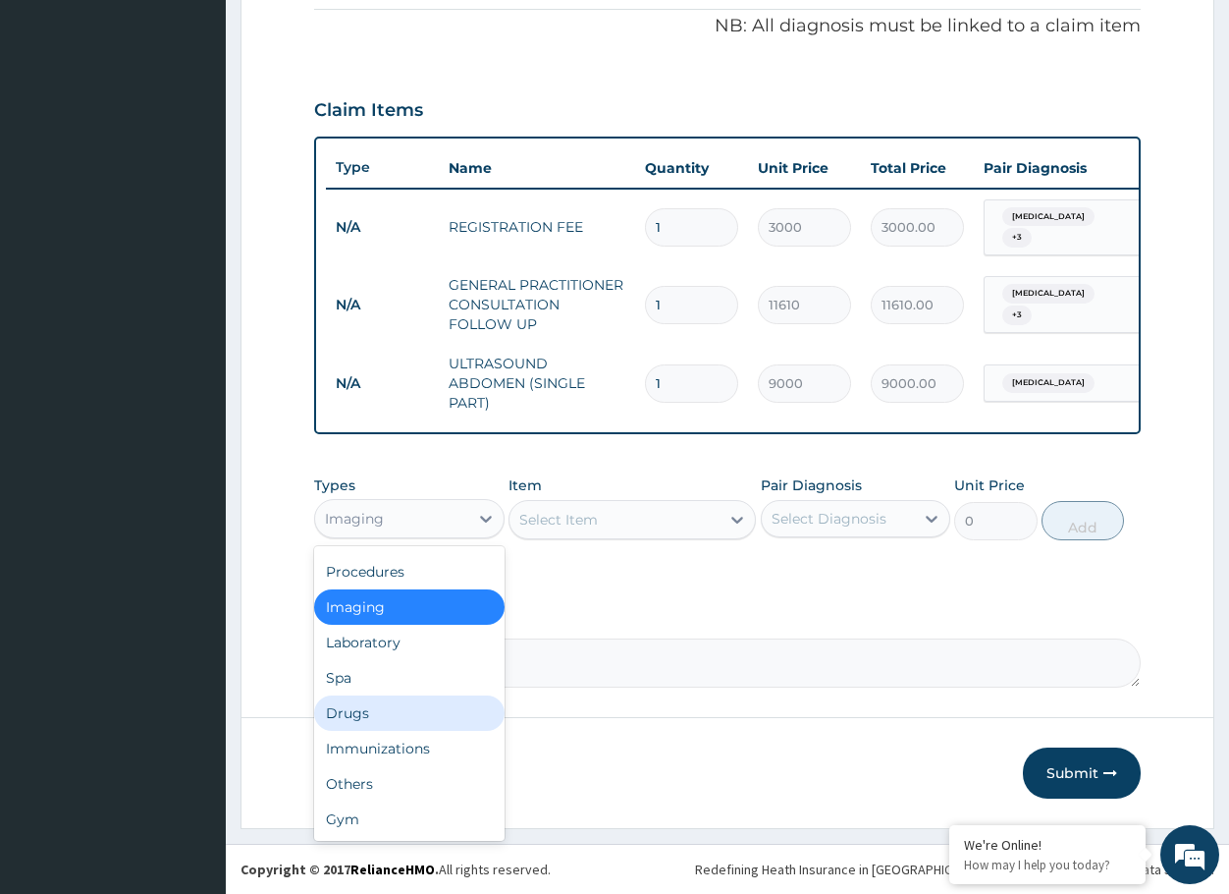
click at [414, 696] on div "Drugs" at bounding box center [409, 712] width 190 height 35
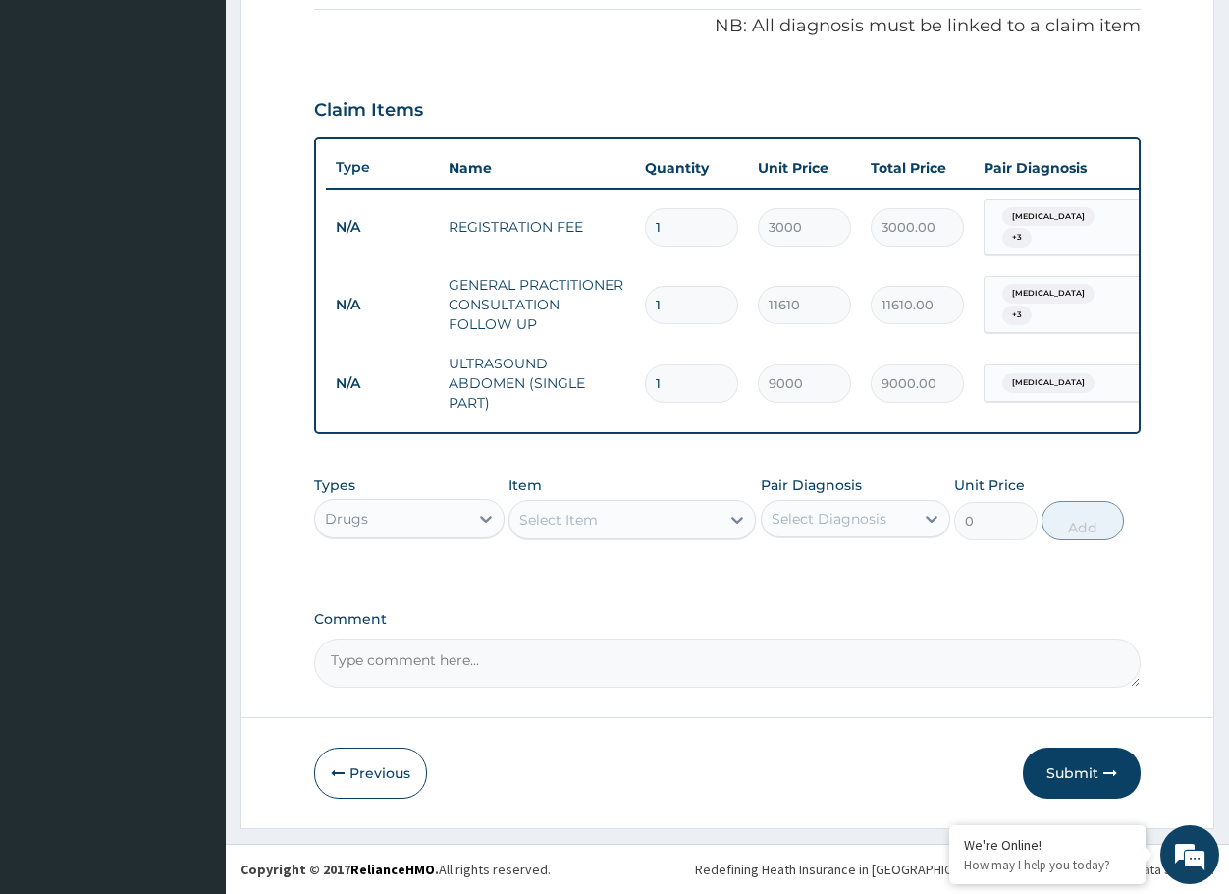
click at [660, 520] on div "Select Item" at bounding box center [615, 519] width 210 height 31
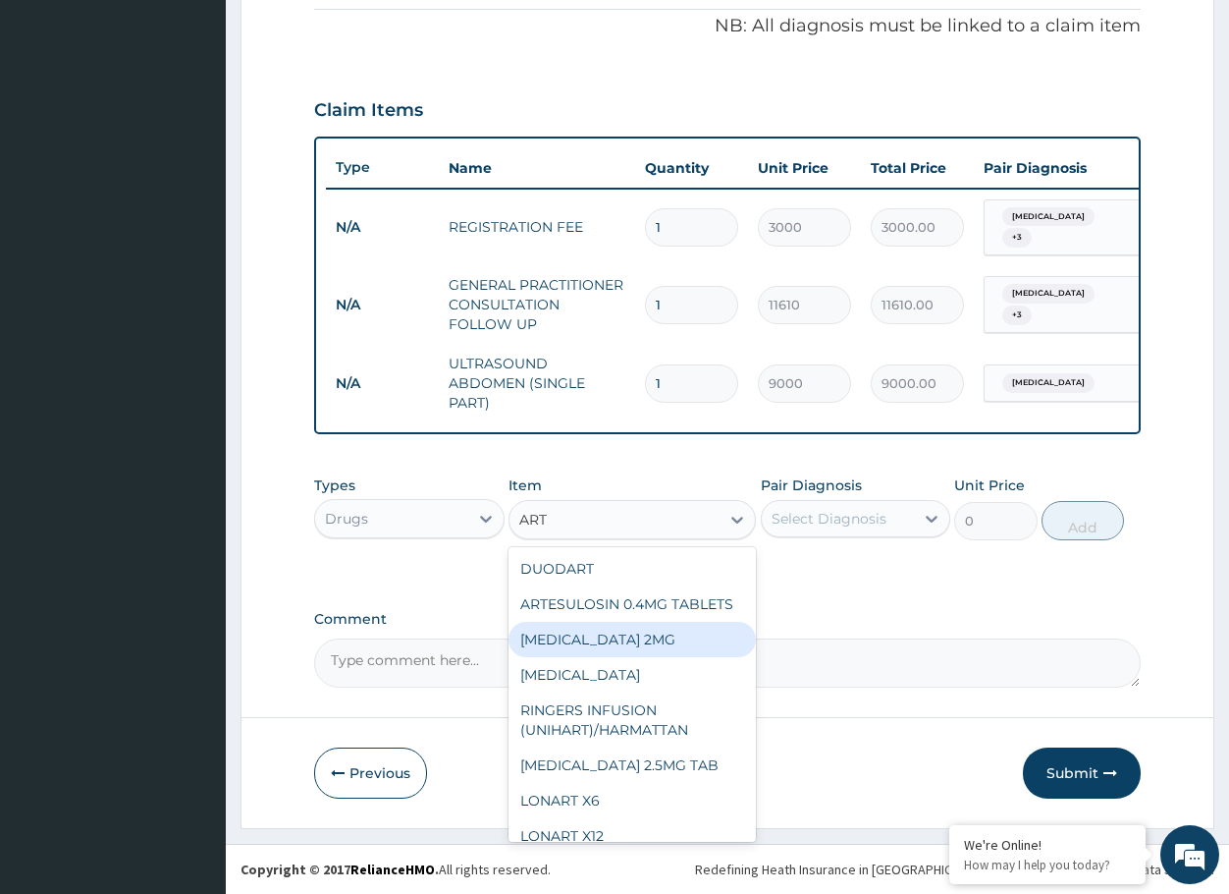
type input "ARTE"
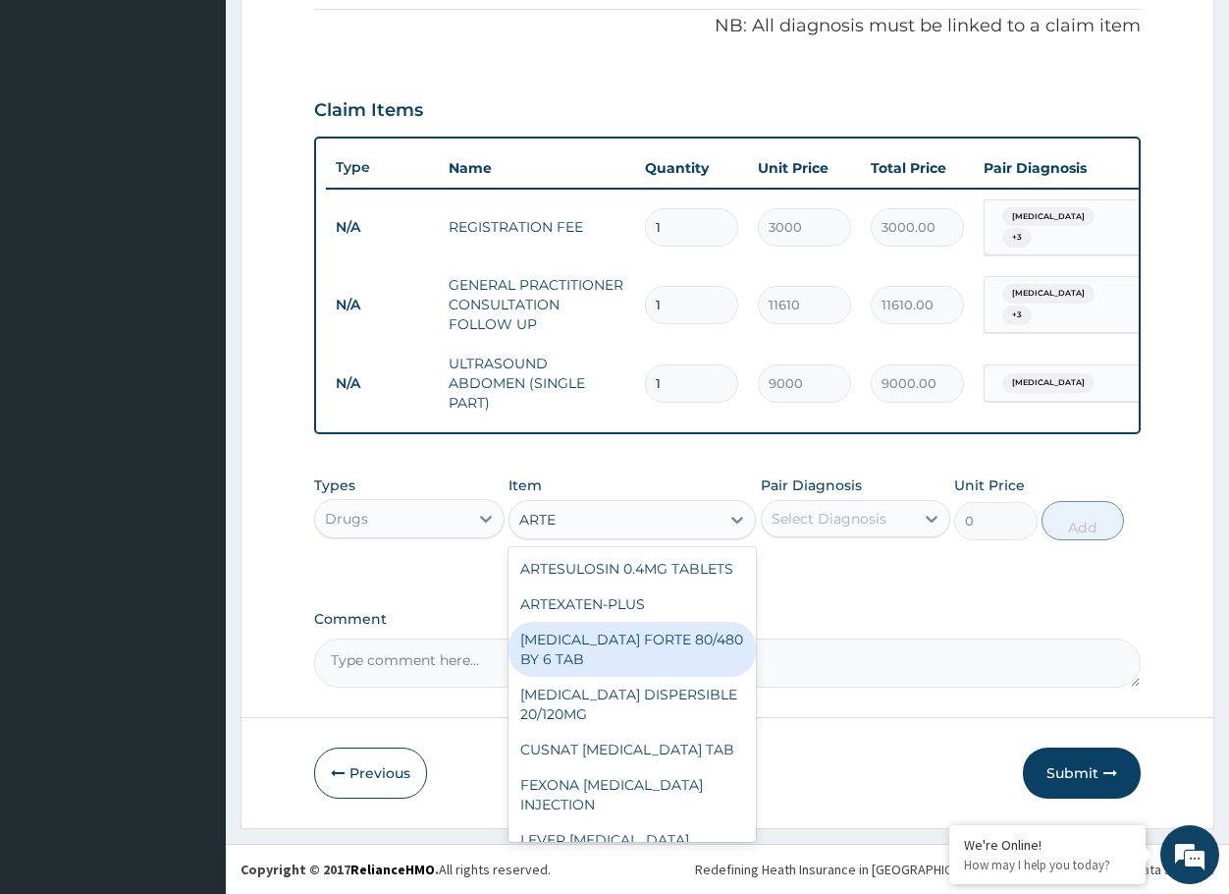
click at [604, 673] on div "[MEDICAL_DATA] FORTE 80/480 BY 6 TAB" at bounding box center [632, 649] width 247 height 55
type input "449.35"
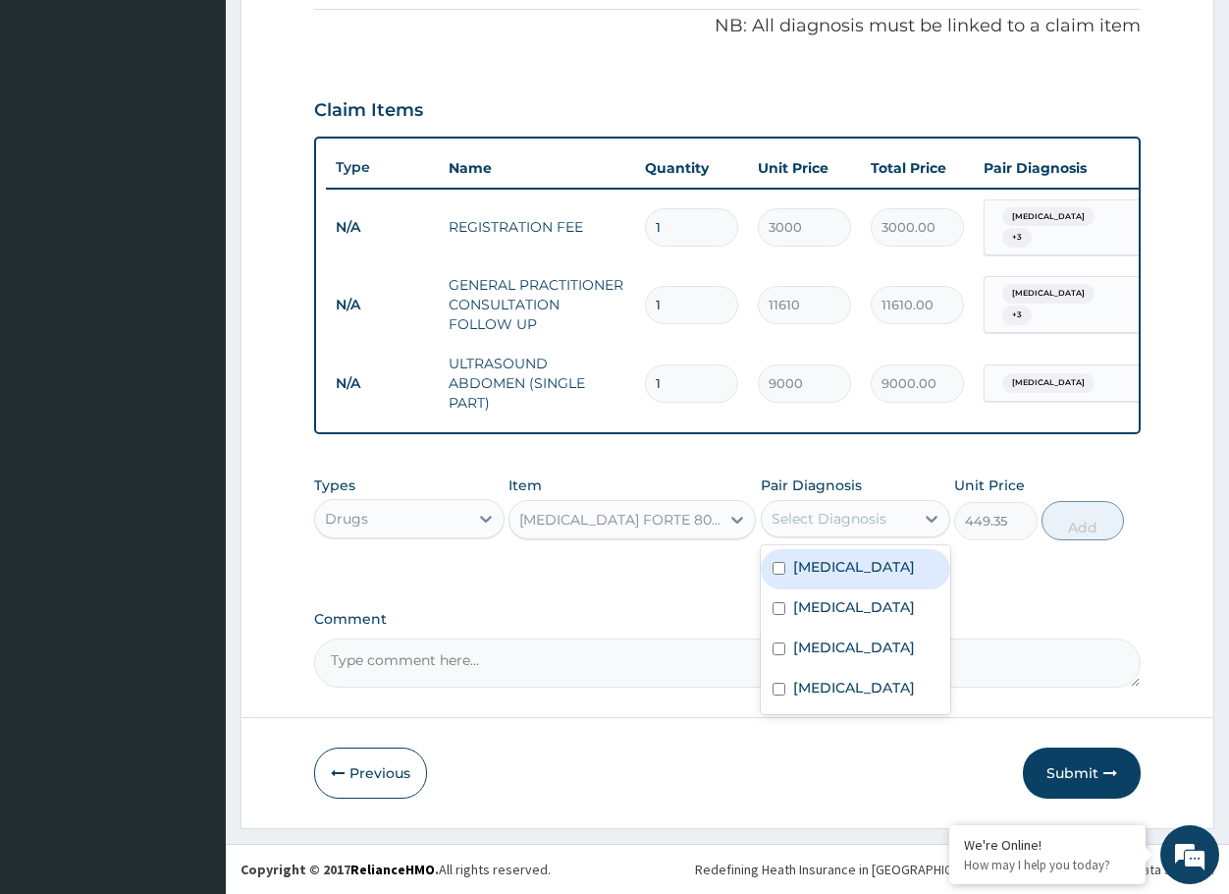
click at [827, 504] on div "Select Diagnosis" at bounding box center [838, 518] width 153 height 31
drag, startPoint x: 828, startPoint y: 603, endPoint x: 960, endPoint y: 566, distance: 137.7
click at [834, 603] on label "[MEDICAL_DATA]" at bounding box center [854, 607] width 122 height 20
checkbox input "true"
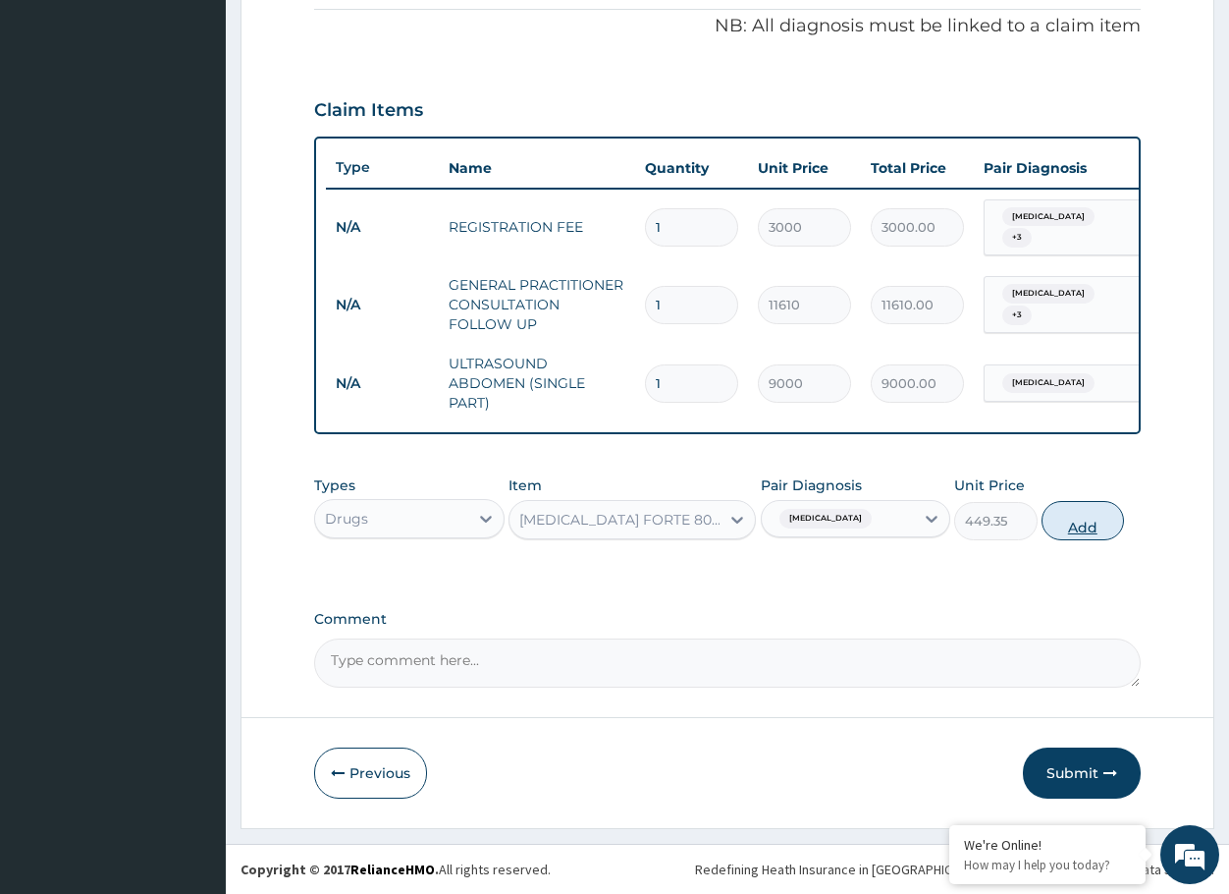
click at [1063, 526] on button "Add" at bounding box center [1083, 520] width 82 height 39
type input "0"
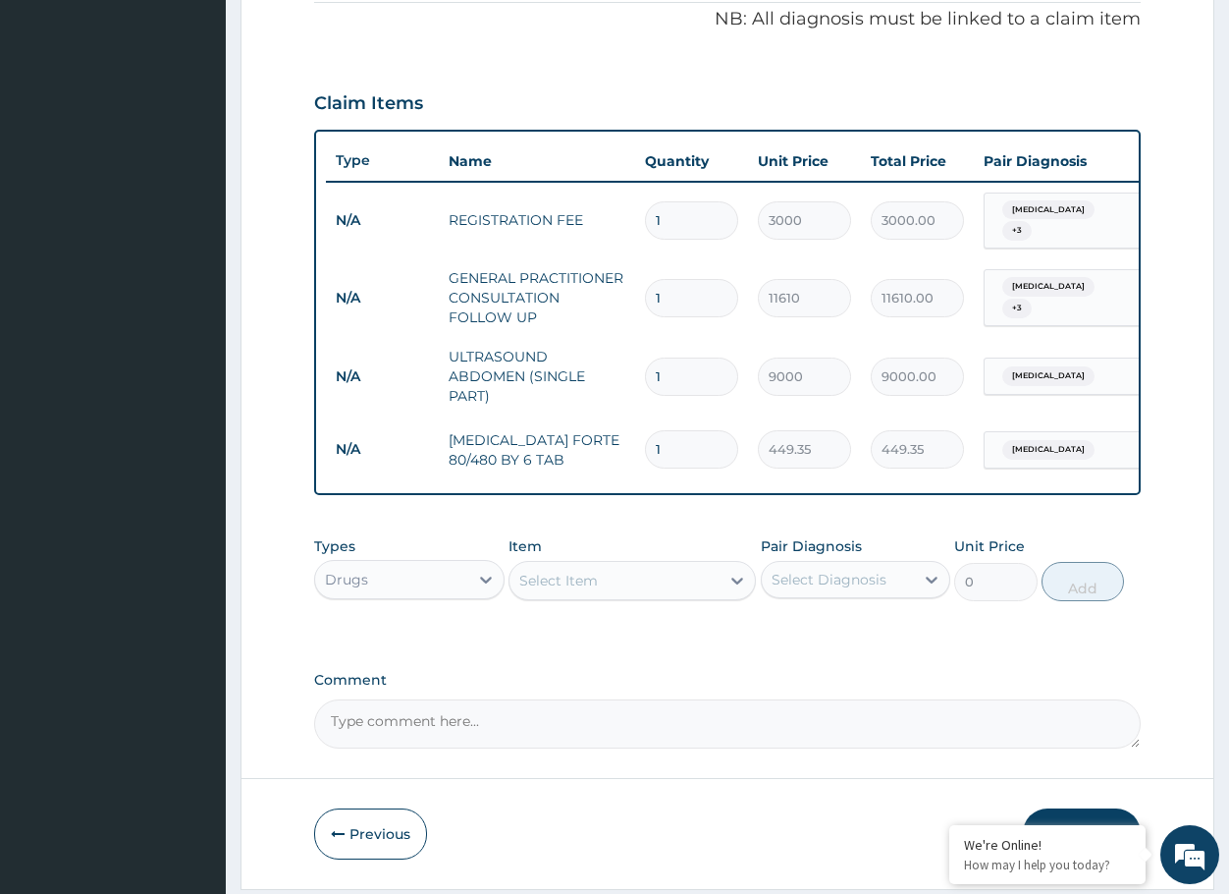
drag, startPoint x: 732, startPoint y: 435, endPoint x: 637, endPoint y: 441, distance: 94.5
click at [637, 441] on td "1" at bounding box center [691, 449] width 113 height 58
type input "6"
type input "2696.10"
type input "6"
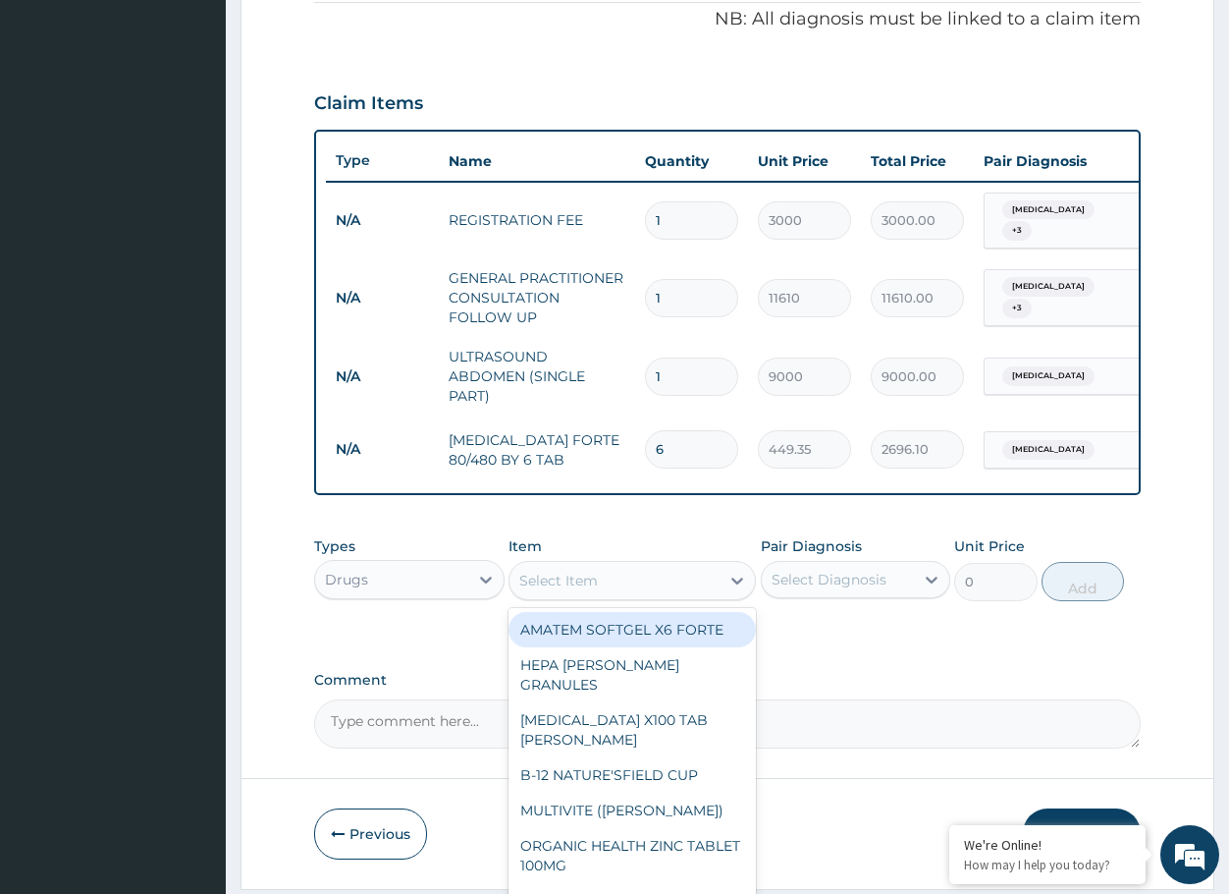
click at [588, 579] on div "Select Item" at bounding box center [558, 581] width 79 height 20
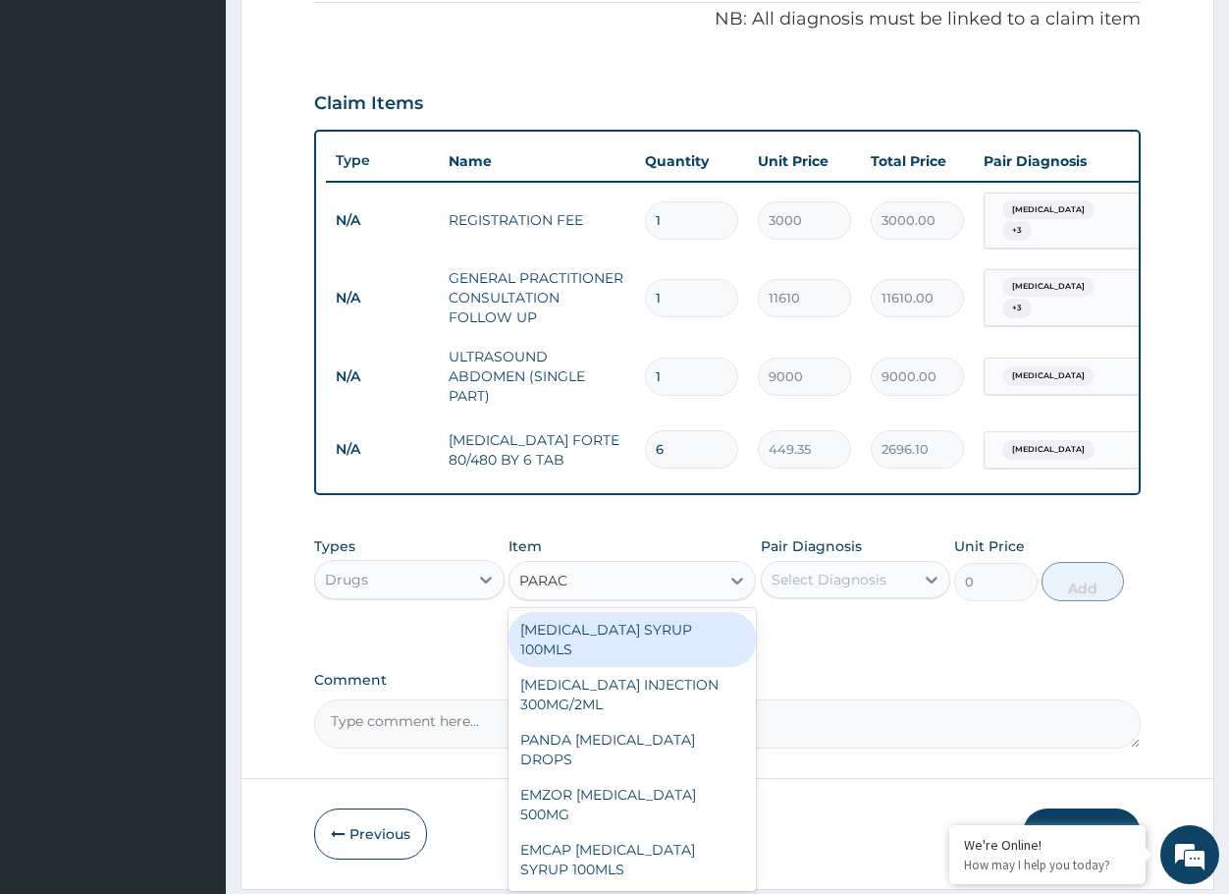
type input "PARACE"
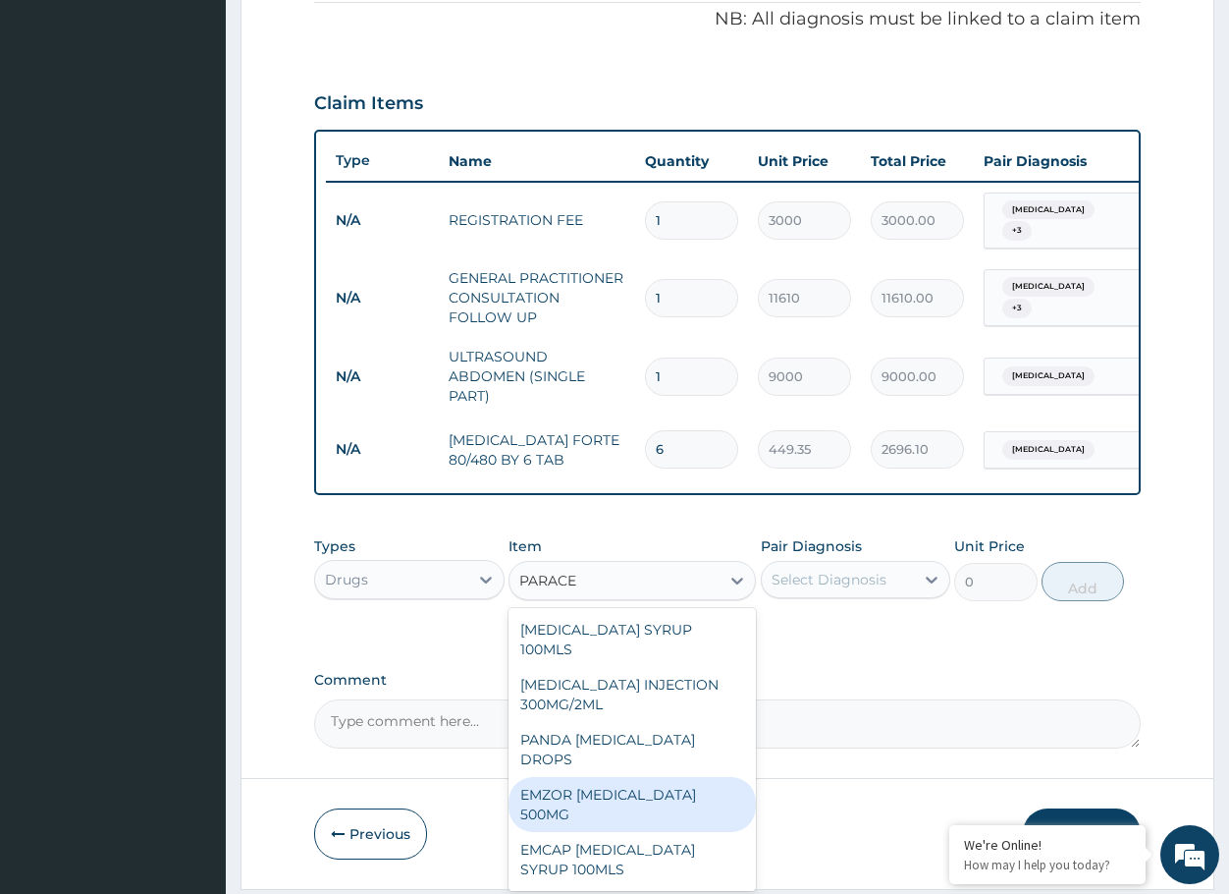
click at [619, 777] on div "EMZOR [MEDICAL_DATA] 500MG" at bounding box center [632, 804] width 247 height 55
type input "23.65"
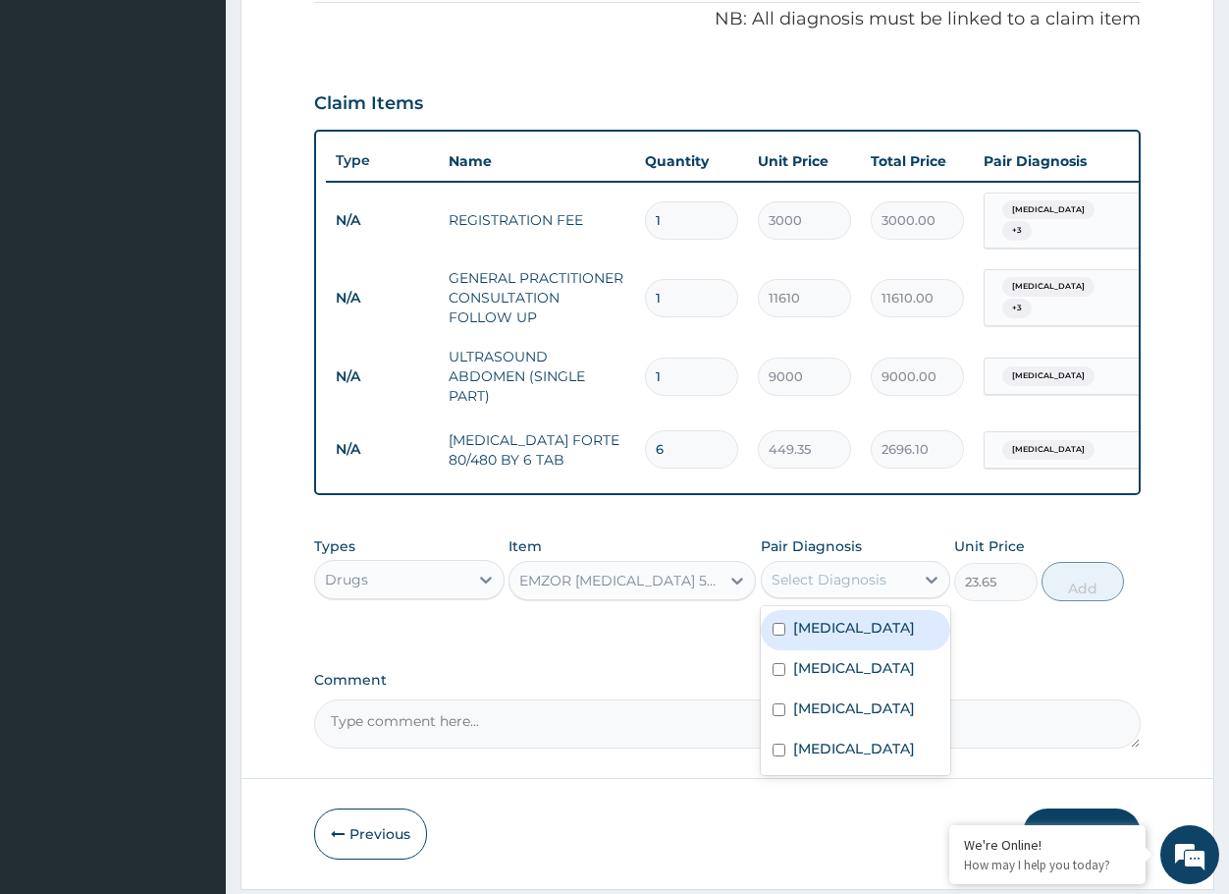
click at [803, 586] on div "Select Diagnosis" at bounding box center [829, 580] width 115 height 20
click at [791, 631] on div "Typhoid fever" at bounding box center [856, 630] width 190 height 40
checkbox input "true"
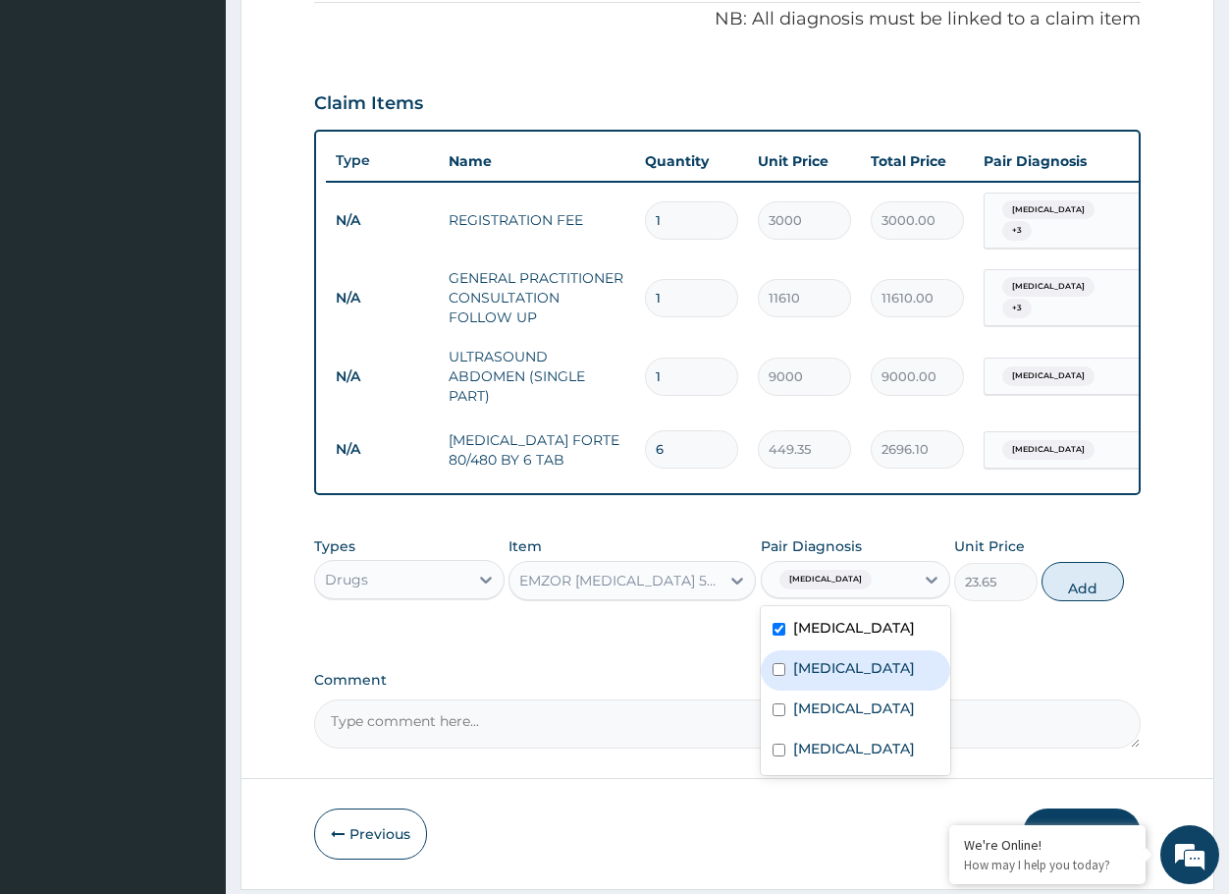
click at [789, 664] on div "[MEDICAL_DATA]" at bounding box center [856, 670] width 190 height 40
checkbox input "true"
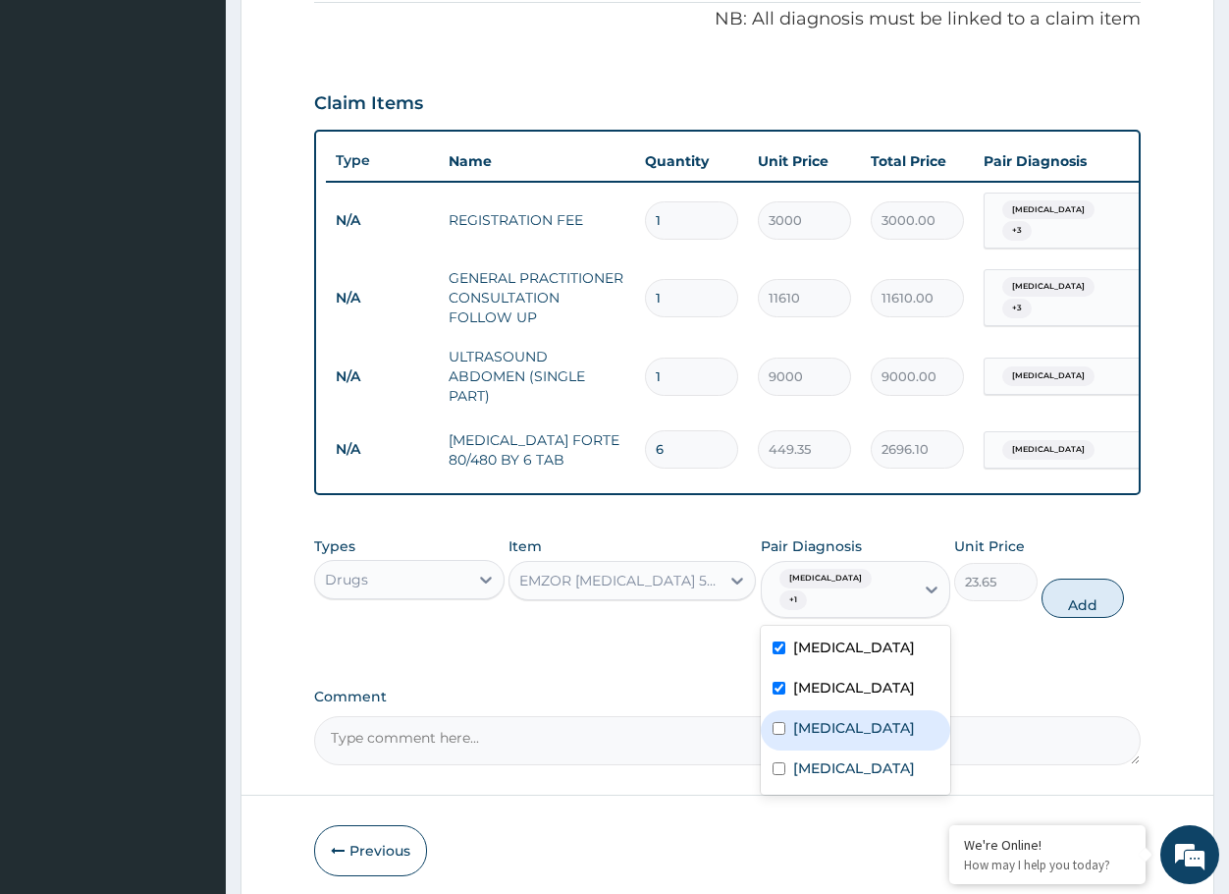
click at [787, 711] on div "Kidney stone" at bounding box center [856, 730] width 190 height 40
checkbox input "true"
click at [787, 750] on div "Upper respiratory infection" at bounding box center [856, 770] width 190 height 40
checkbox input "true"
click at [1077, 605] on button "Add" at bounding box center [1083, 597] width 82 height 39
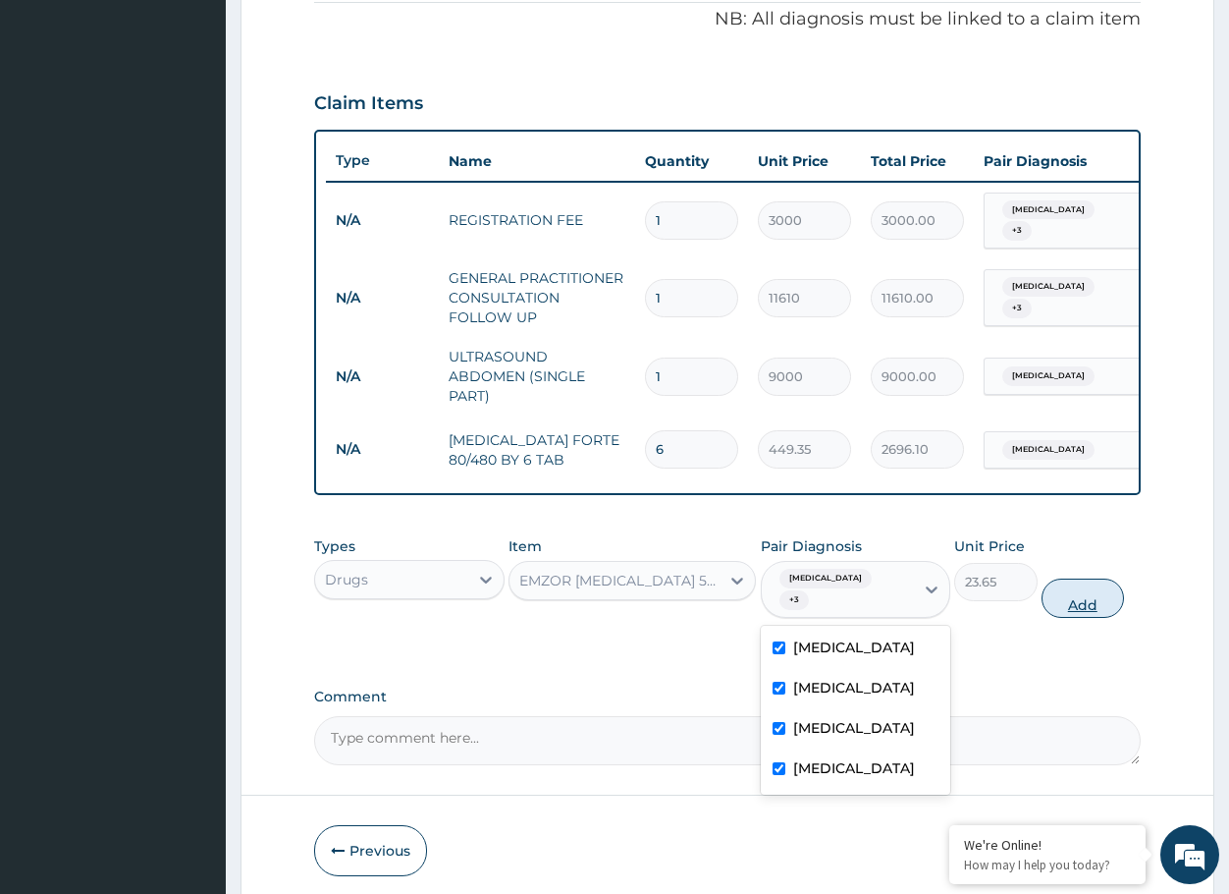
type input "0"
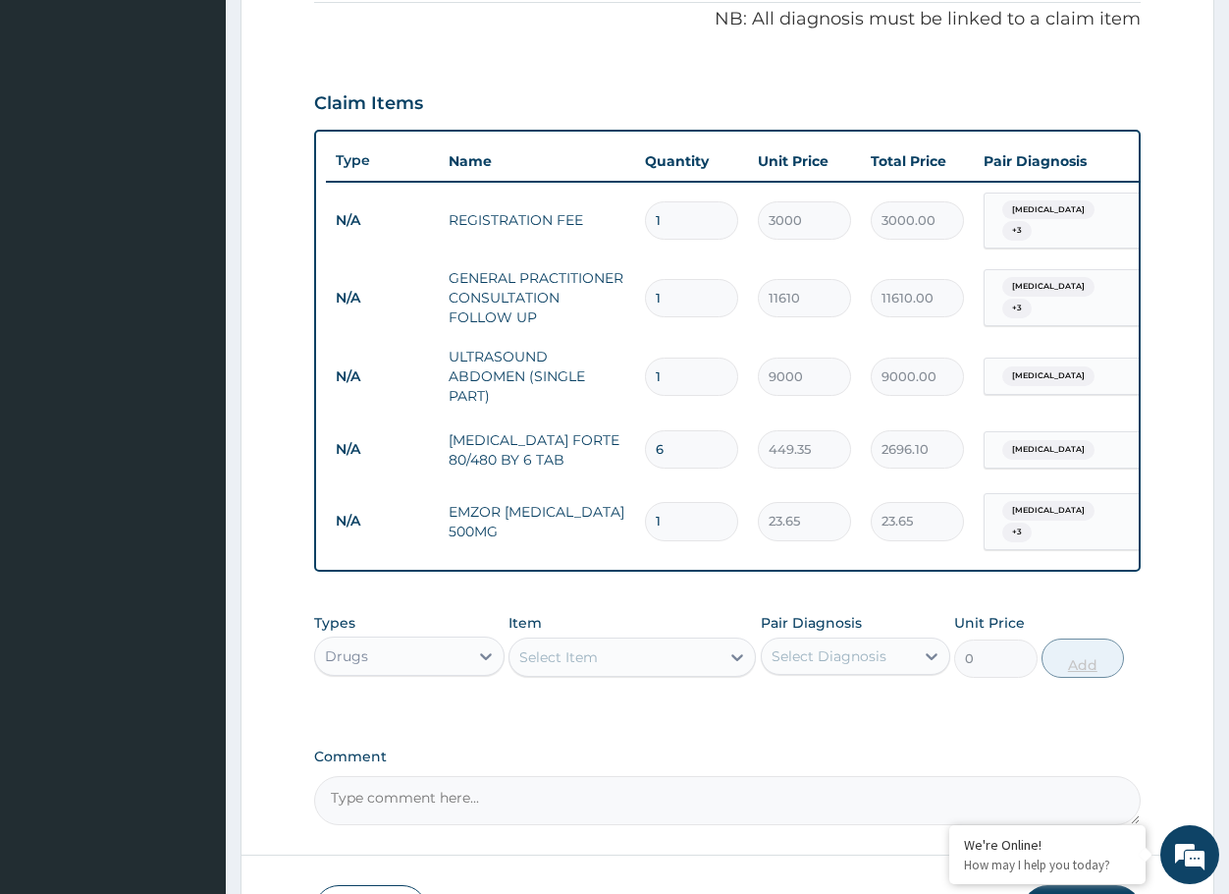
type input "12"
type input "283.80"
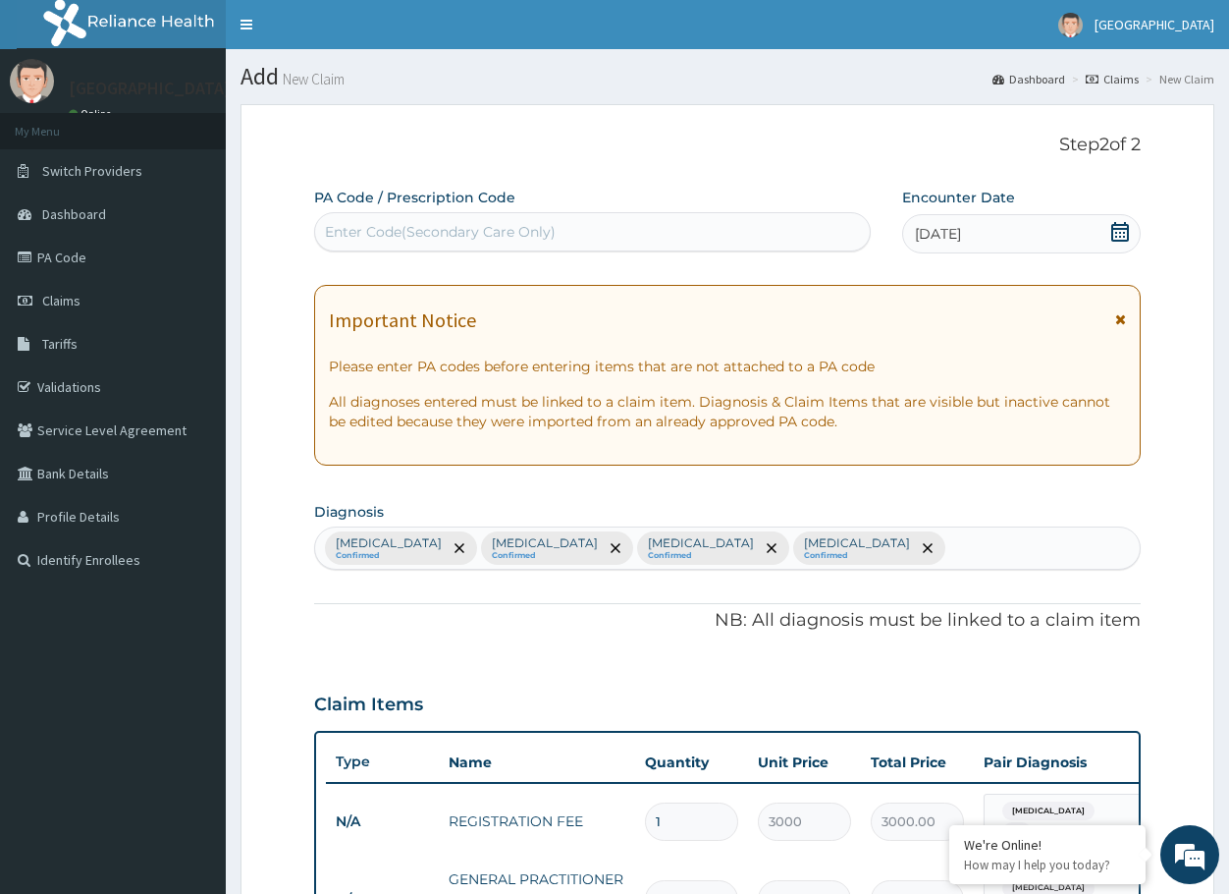
type input "12"
click at [914, 539] on div "Typhoid fever Confirmed Malaria Confirmed Kidney stone Confirmed Upper respirat…" at bounding box center [727, 547] width 825 height 41
type input "COUGH"
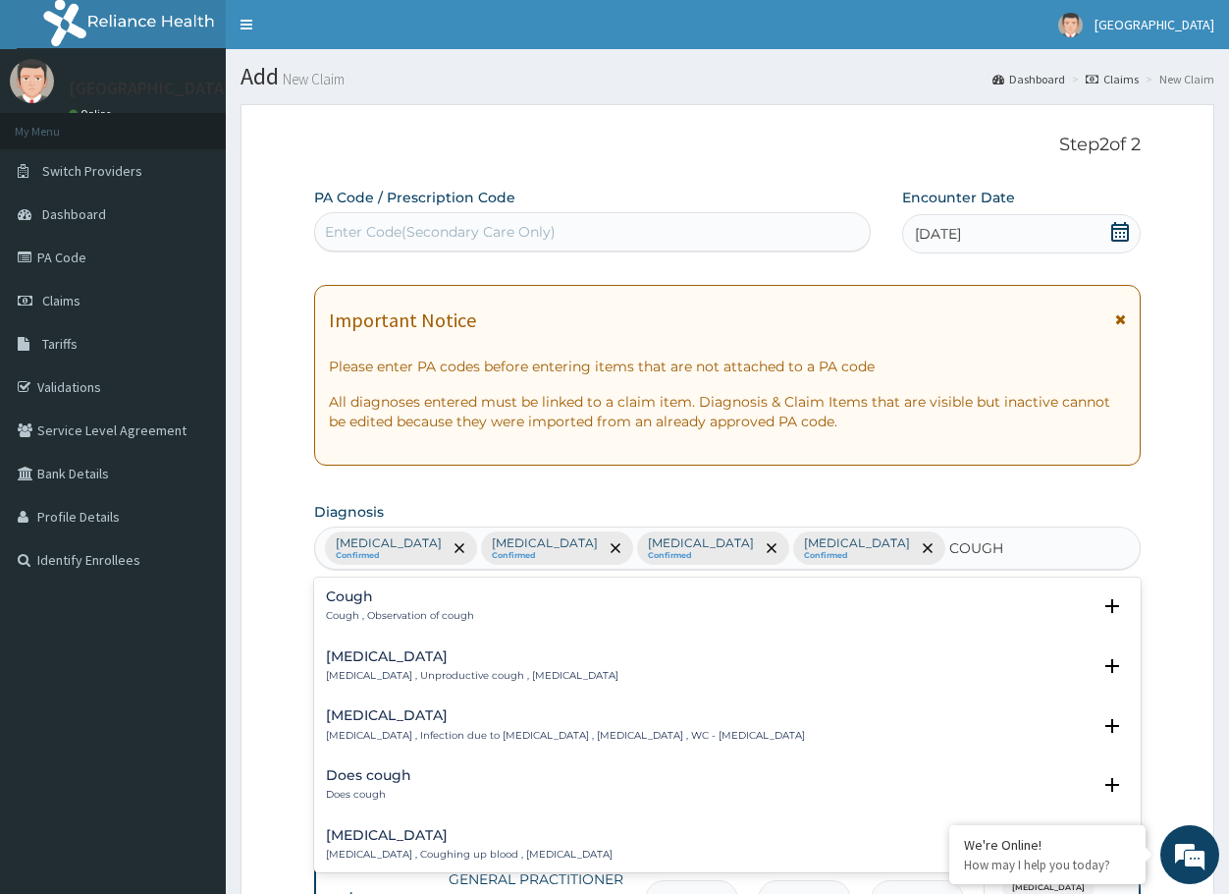
click at [354, 592] on h4 "Cough" at bounding box center [400, 596] width 148 height 15
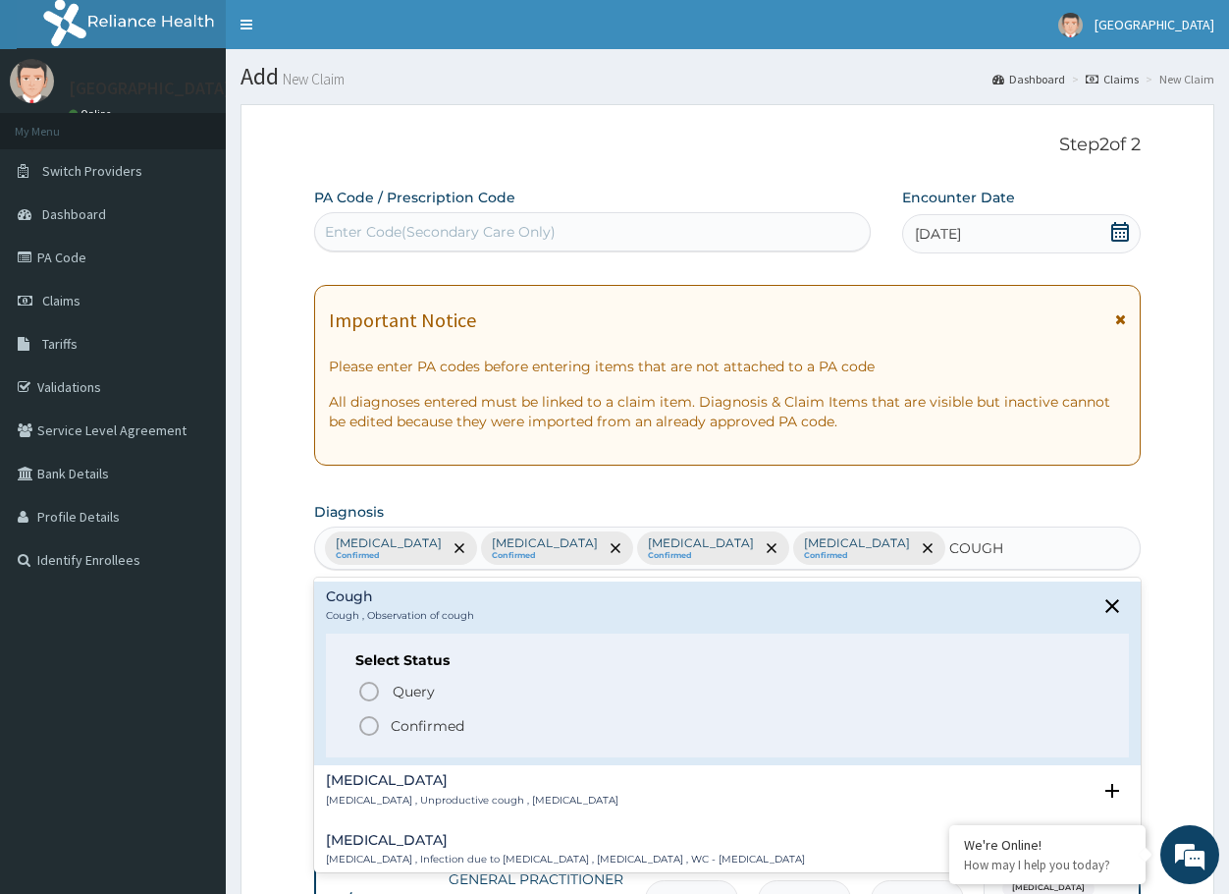
click at [408, 731] on p "Confirmed" at bounding box center [428, 726] width 74 height 20
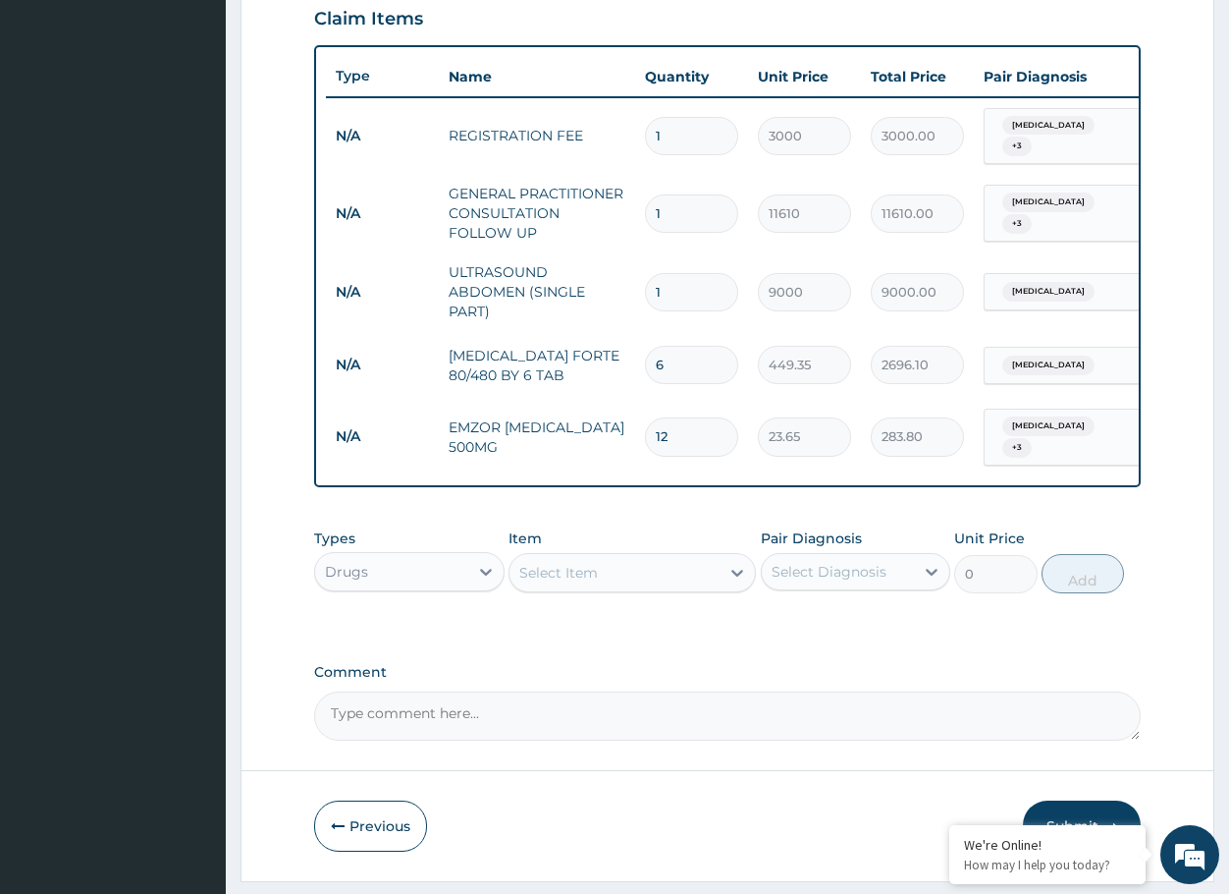
scroll to position [687, 0]
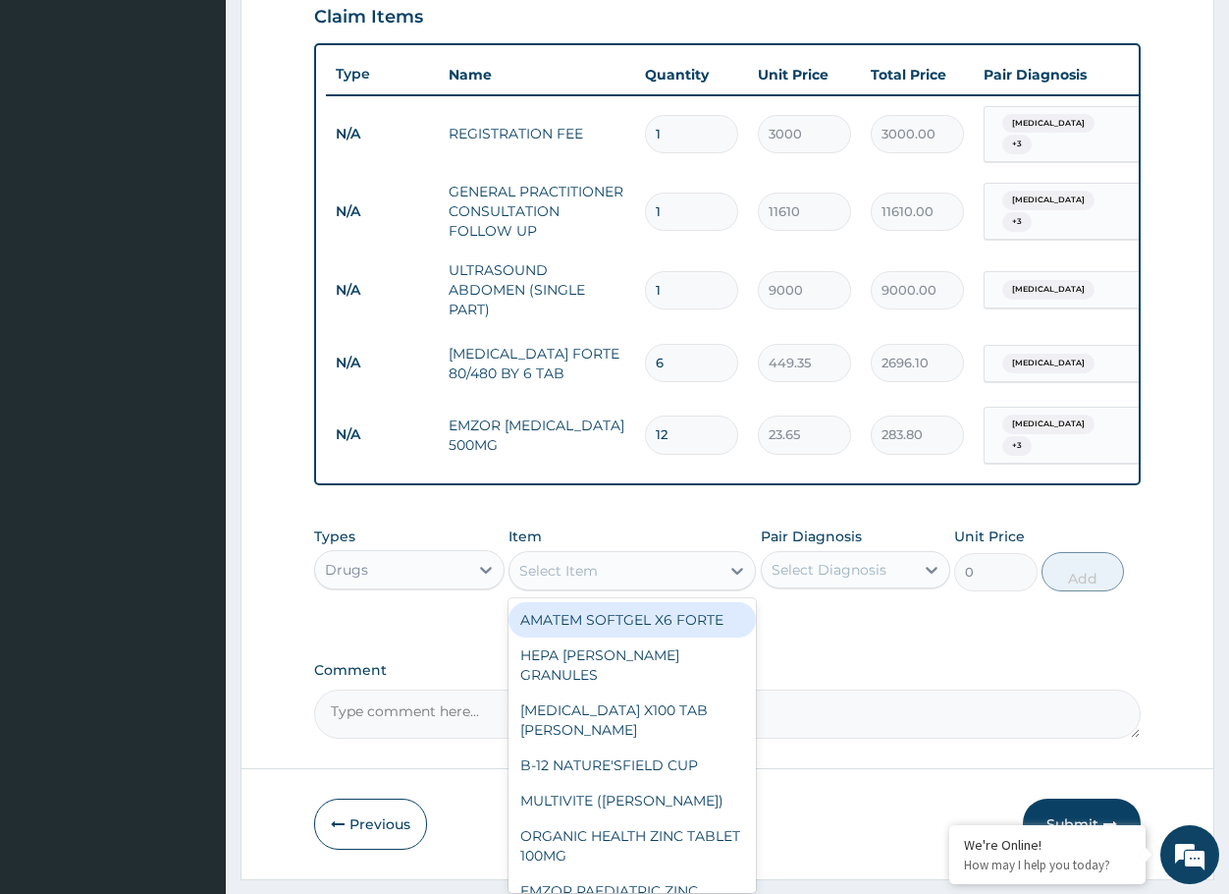
click at [611, 576] on div "Select Item" at bounding box center [615, 570] width 210 height 31
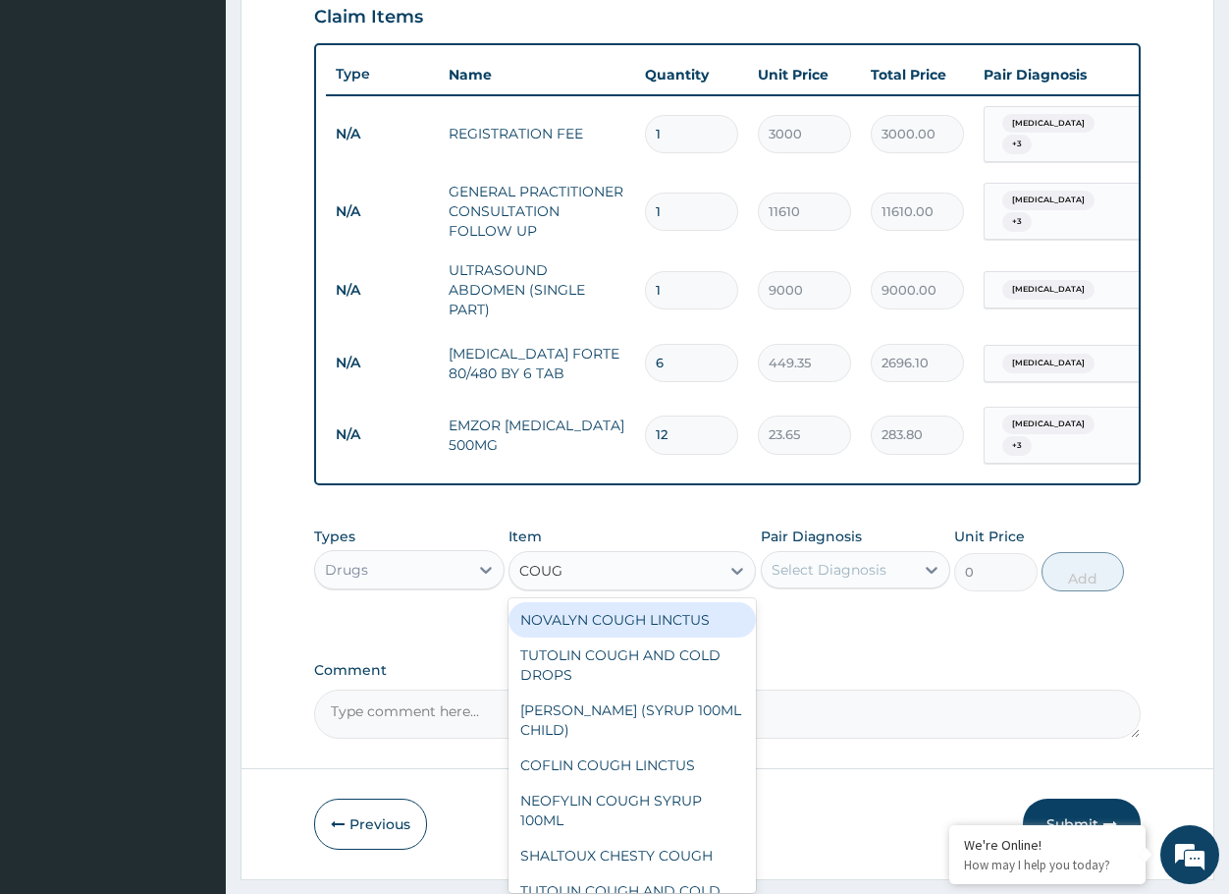
type input "COUGH"
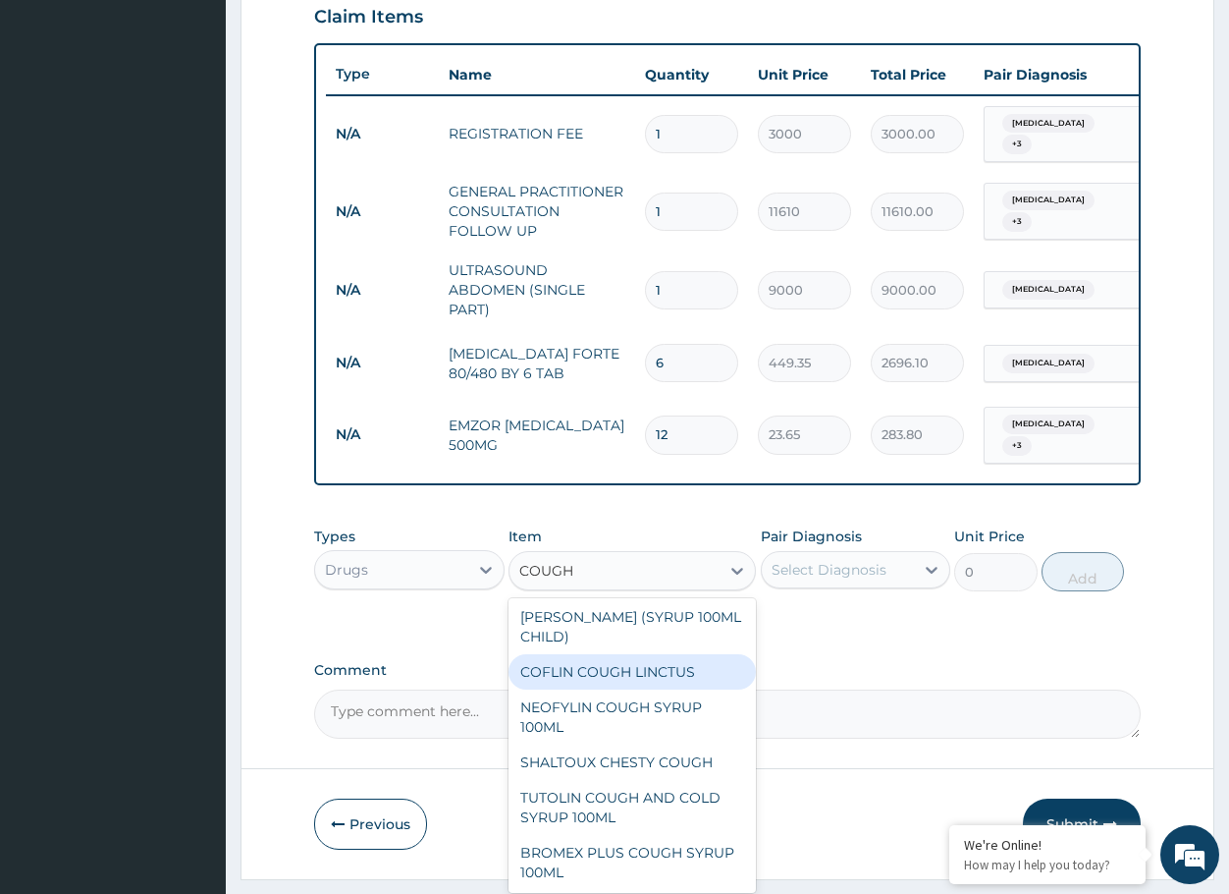
scroll to position [196, 0]
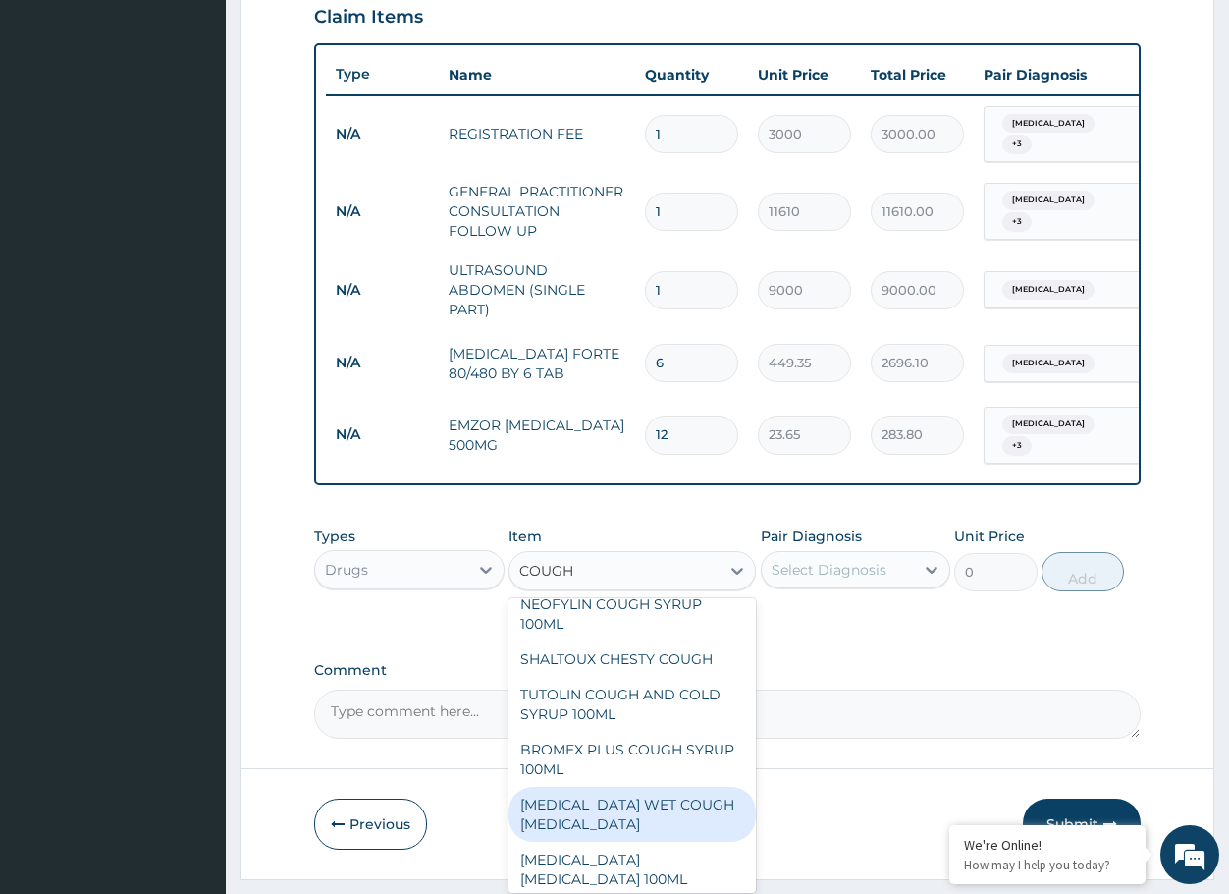
click at [624, 807] on div "[MEDICAL_DATA] WET COUGH [MEDICAL_DATA]" at bounding box center [632, 814] width 247 height 55
type input "1773.75"
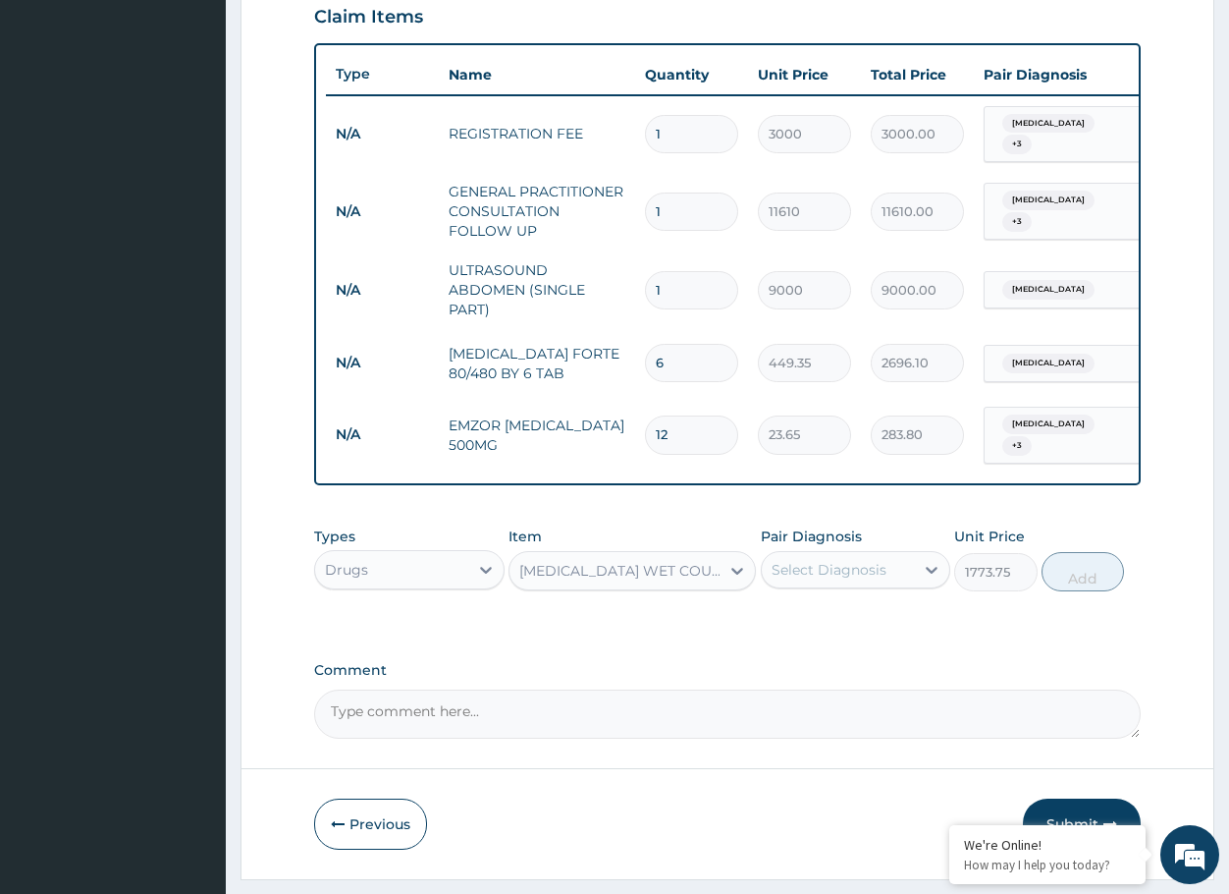
click at [822, 571] on div "Select Diagnosis" at bounding box center [829, 570] width 115 height 20
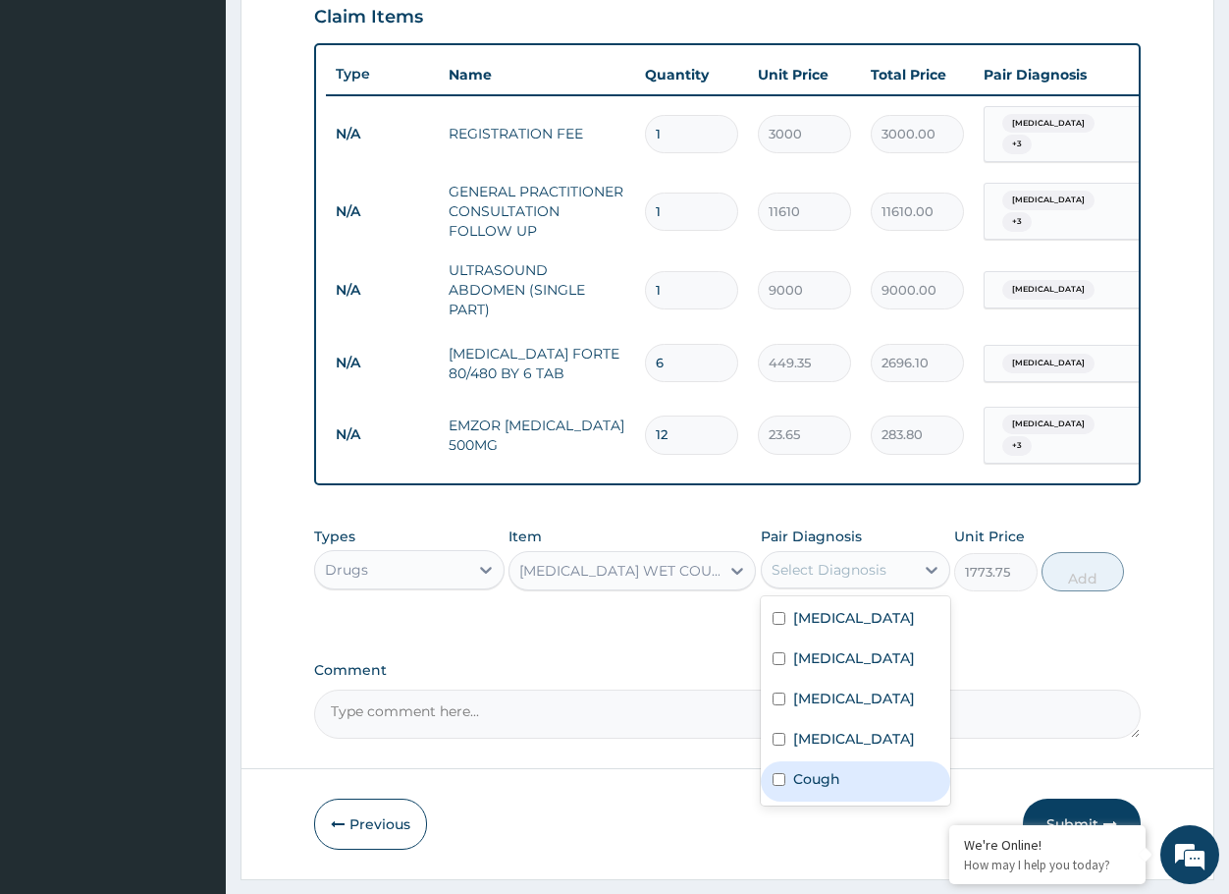
drag, startPoint x: 795, startPoint y: 804, endPoint x: 1049, endPoint y: 630, distance: 307.2
click at [796, 789] on label "Cough" at bounding box center [816, 779] width 47 height 20
checkbox input "true"
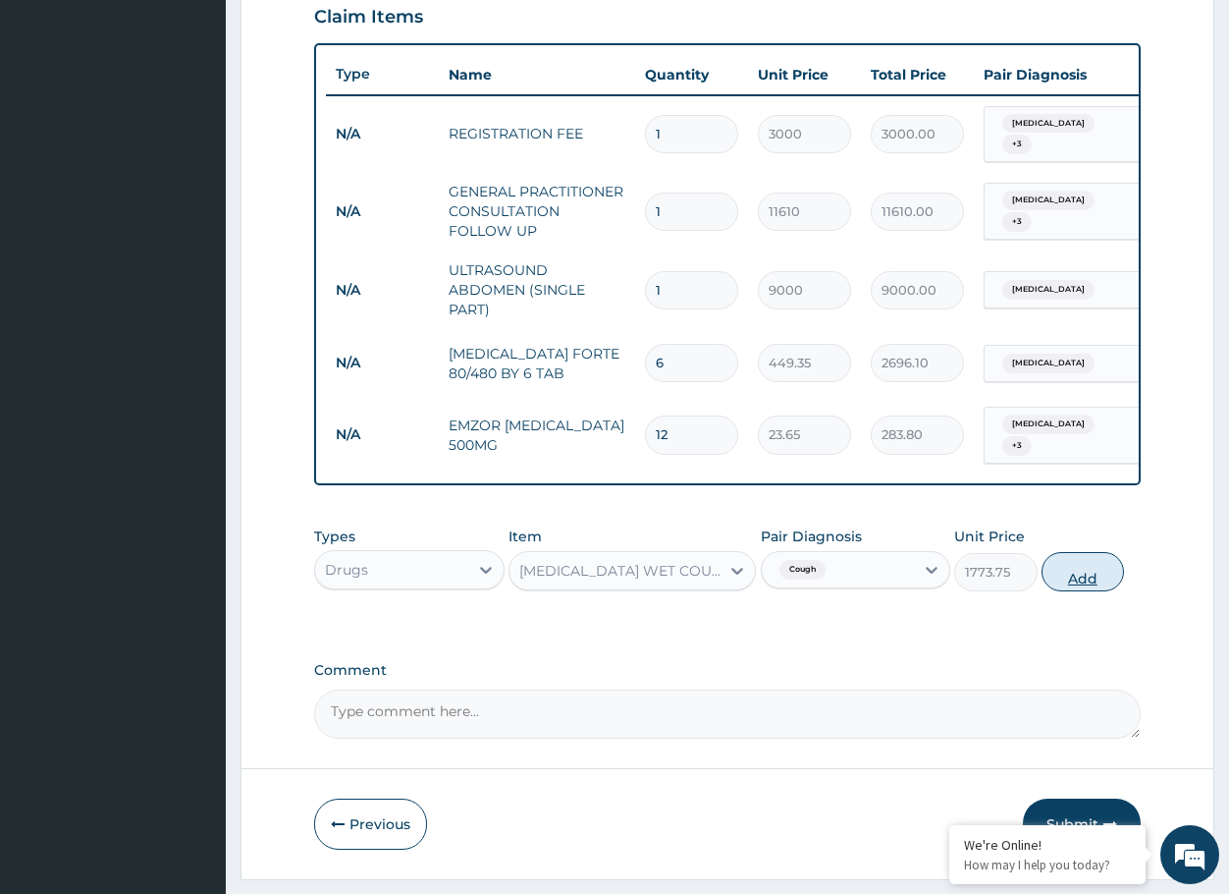
click at [1087, 568] on button "Add" at bounding box center [1083, 571] width 82 height 39
type input "0"
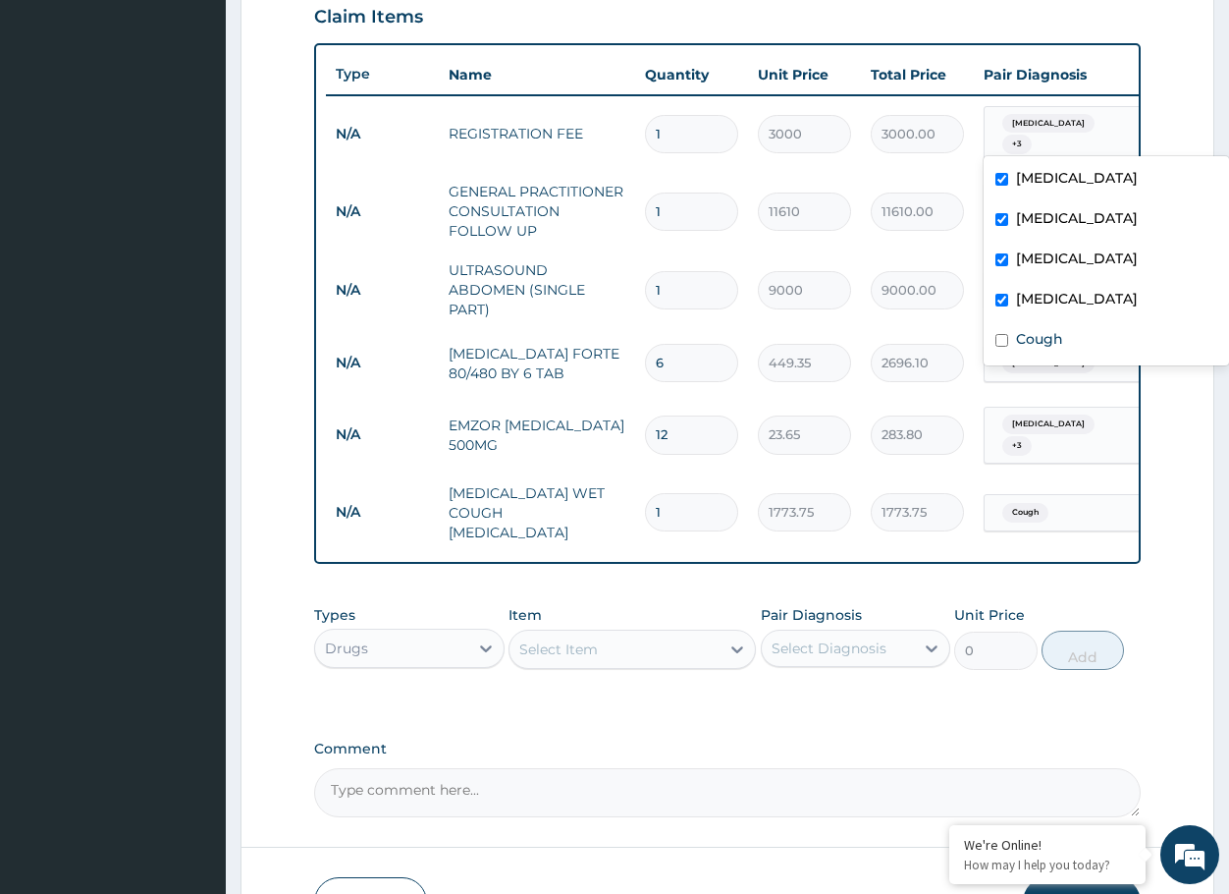
click at [1099, 138] on div "Malaria + 3" at bounding box center [1064, 134] width 159 height 55
click at [1045, 338] on label "Cough" at bounding box center [1039, 339] width 47 height 20
checkbox input "true"
click at [954, 680] on div "Types Drugs Item Select Item Pair Diagnosis Select Diagnosis Unit Price 0 Add" at bounding box center [727, 652] width 827 height 114
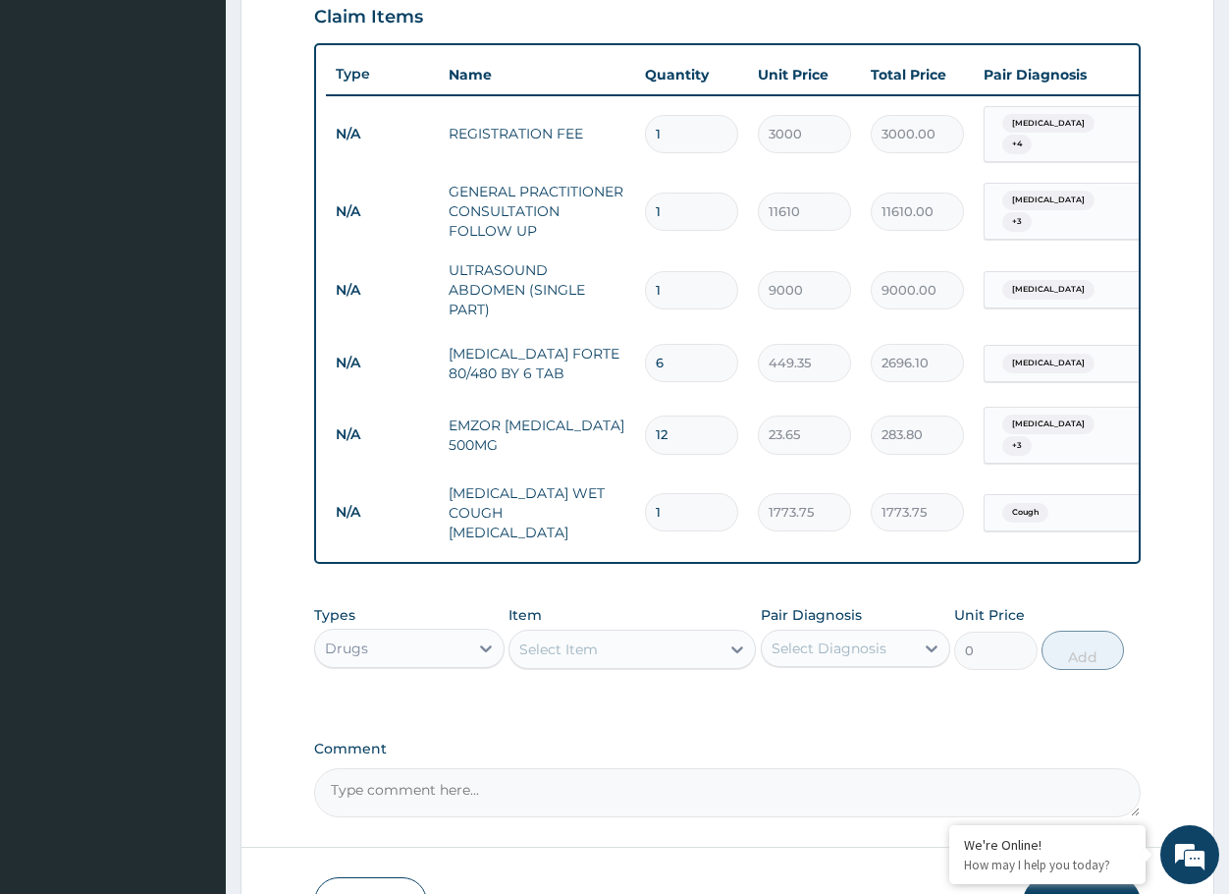
click at [1074, 202] on span "Typhoid fever" at bounding box center [1049, 200] width 92 height 20
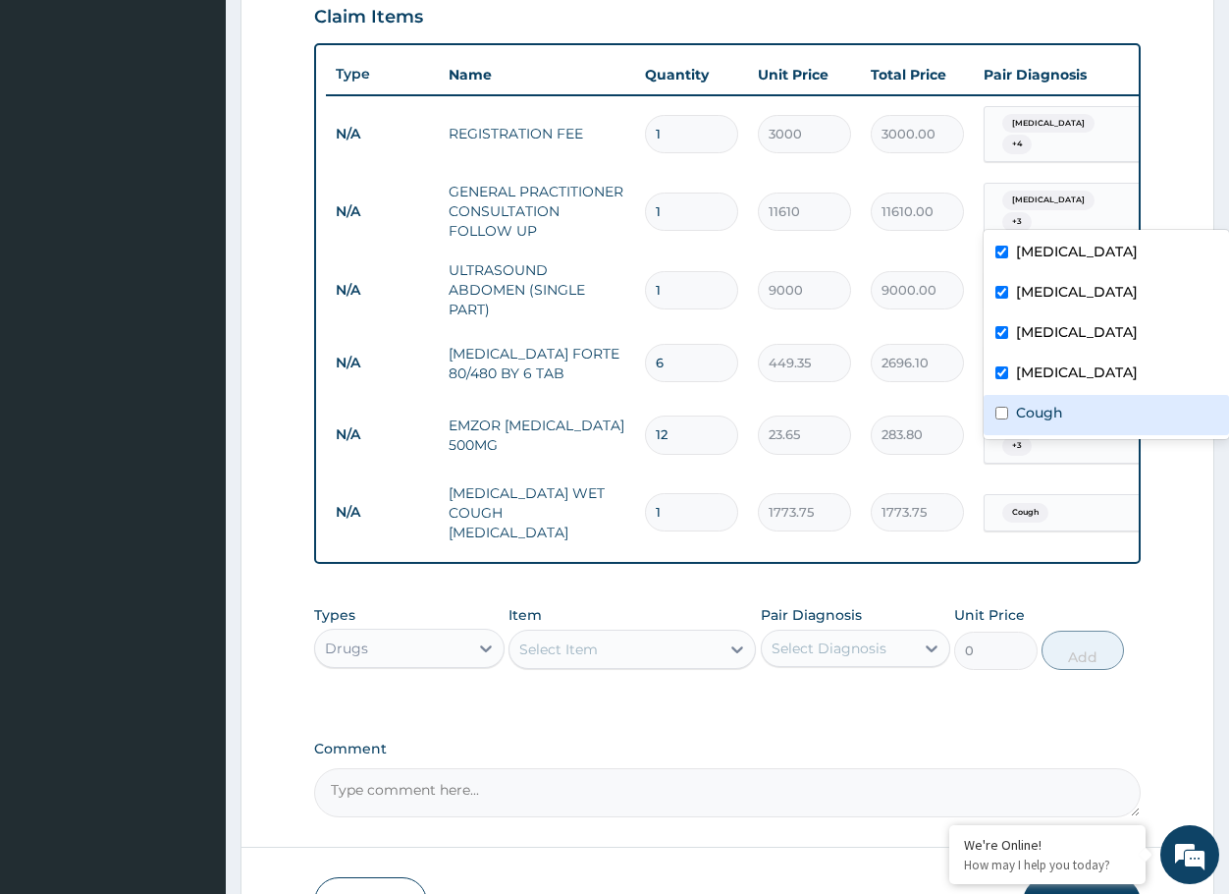
click at [1034, 397] on div "Cough" at bounding box center [1106, 415] width 245 height 40
checkbox input "true"
click at [845, 740] on label "Comment" at bounding box center [727, 748] width 827 height 17
click at [845, 768] on textarea "Comment" at bounding box center [727, 792] width 827 height 49
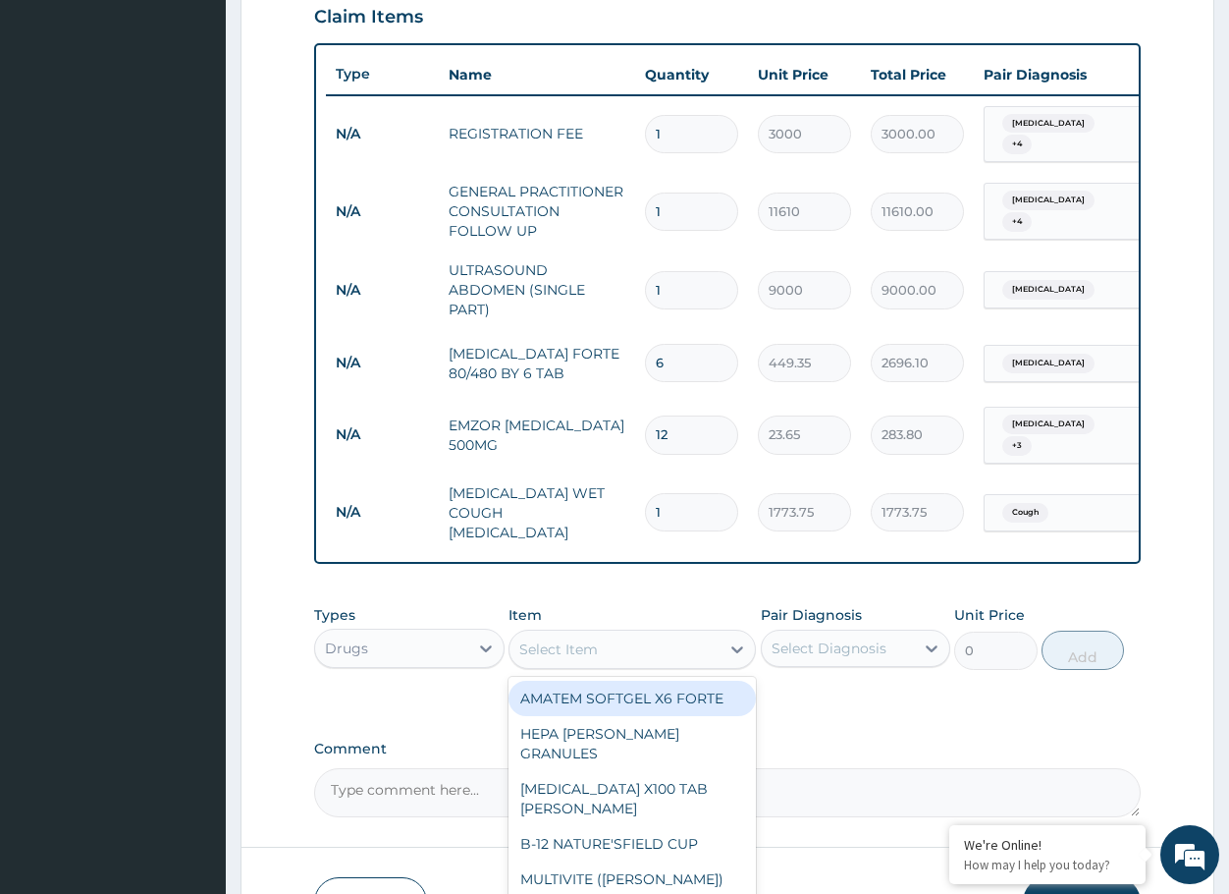
click at [639, 637] on div "Select Item" at bounding box center [615, 648] width 210 height 31
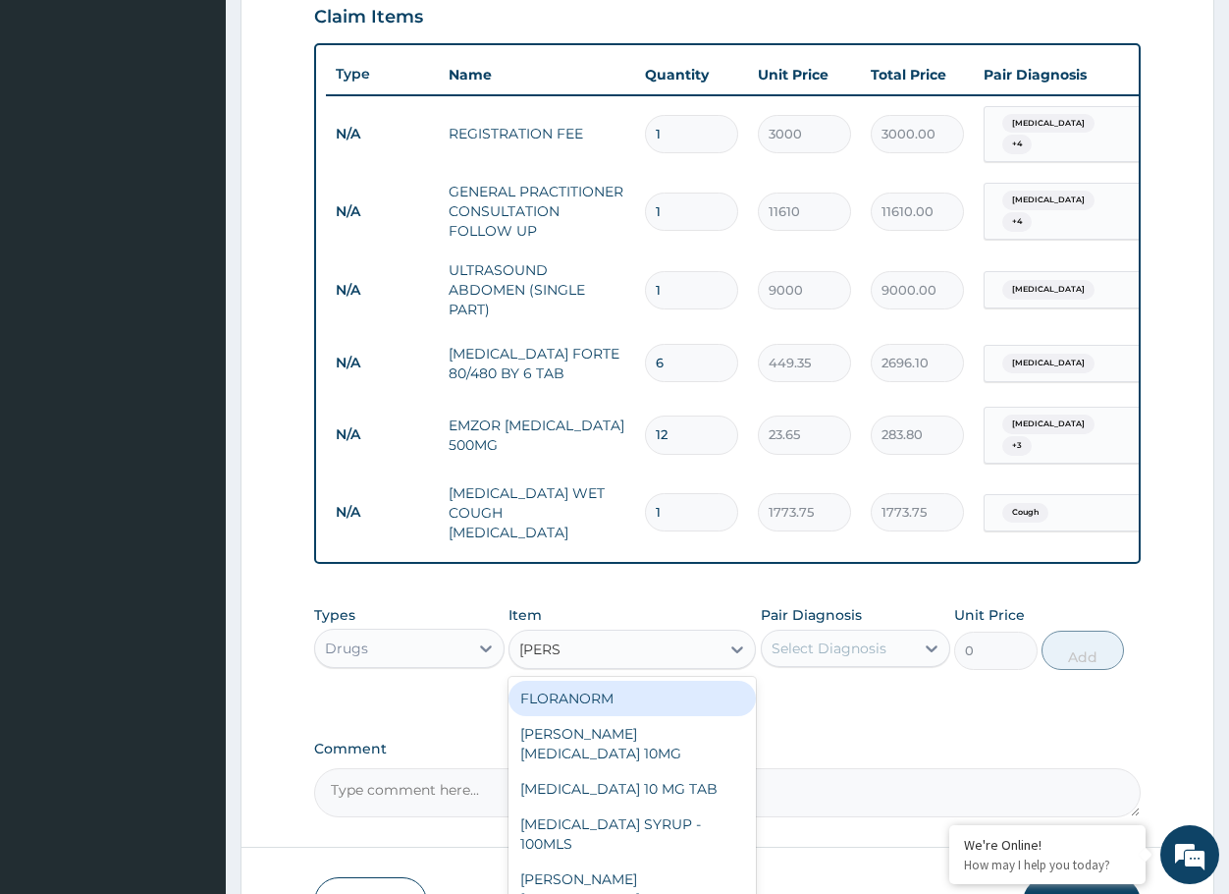
type input "LORAT"
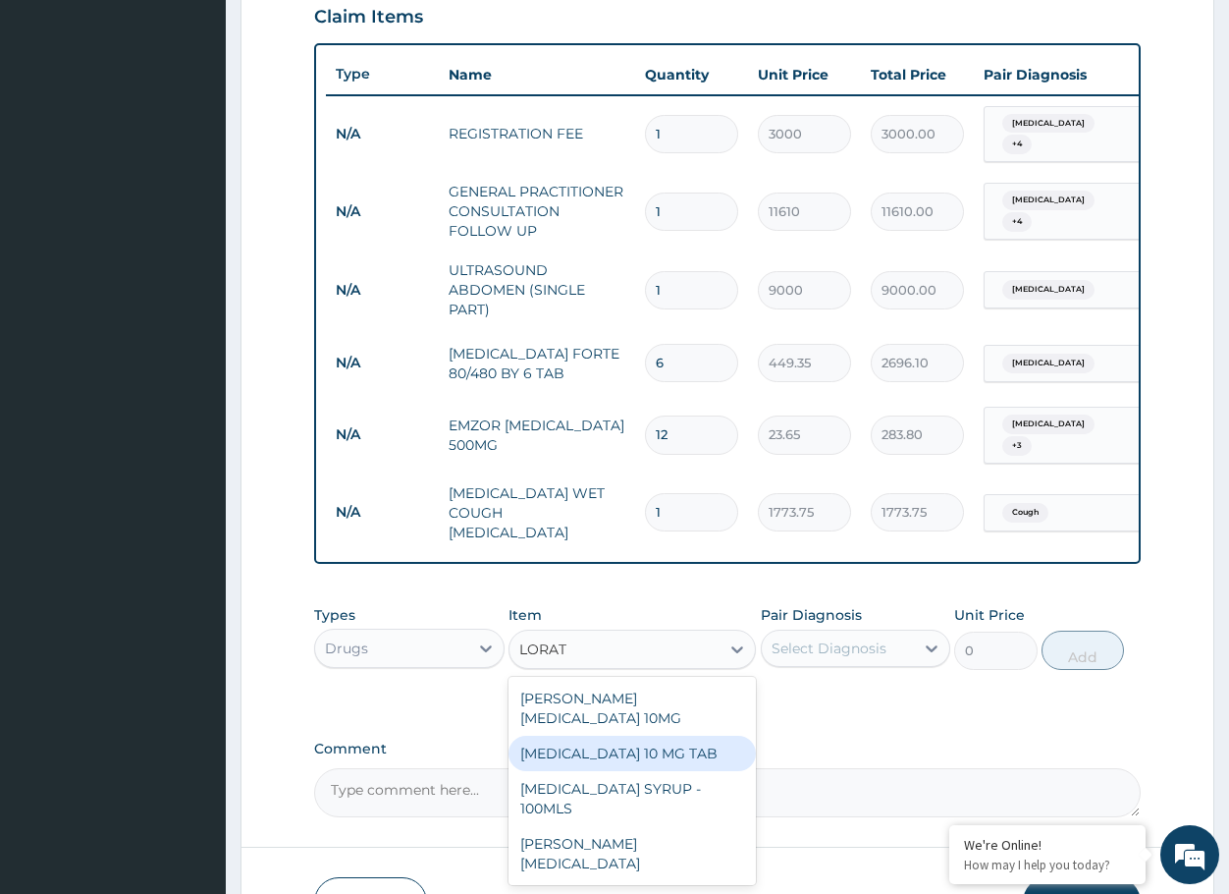
click at [645, 735] on div "[MEDICAL_DATA] 10 MG TAB" at bounding box center [632, 752] width 247 height 35
type input "59.125"
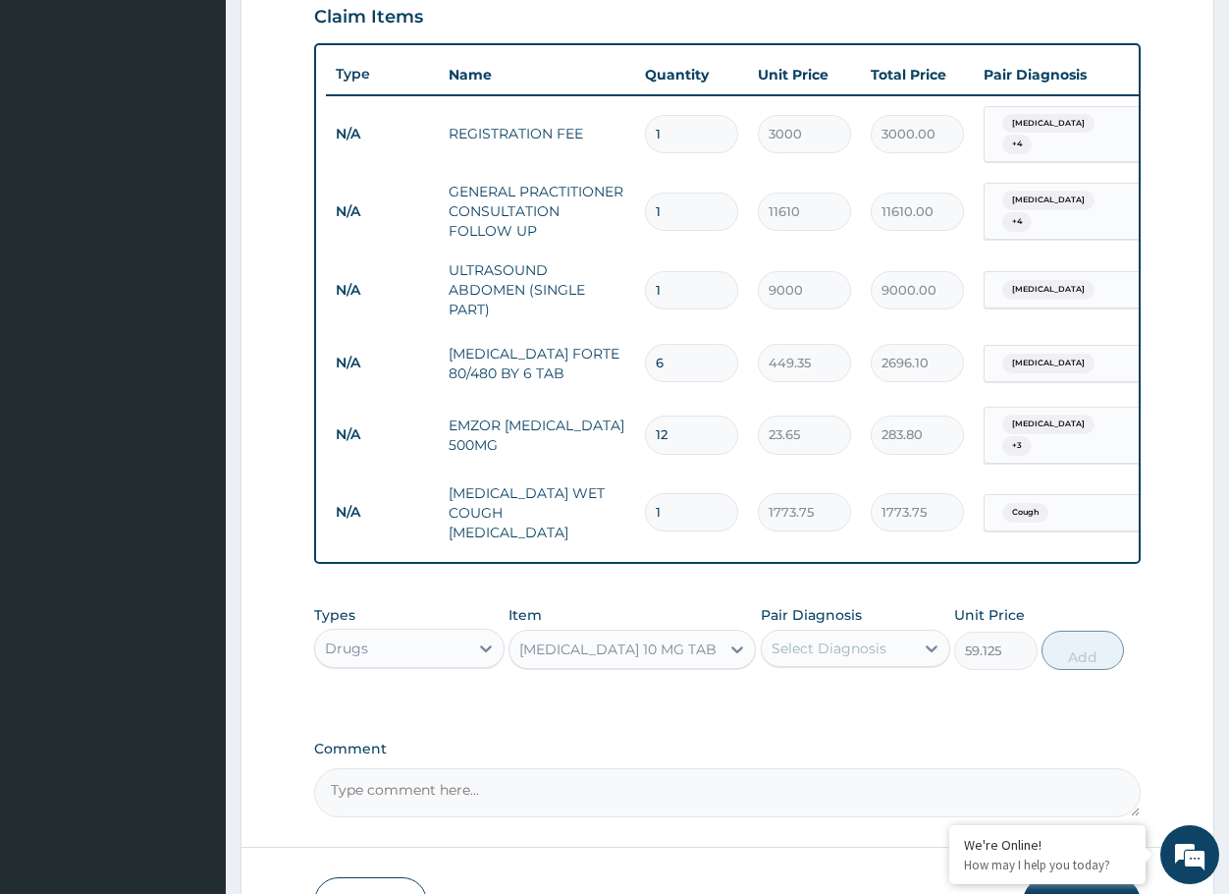
click at [800, 638] on div "Select Diagnosis" at bounding box center [829, 648] width 115 height 20
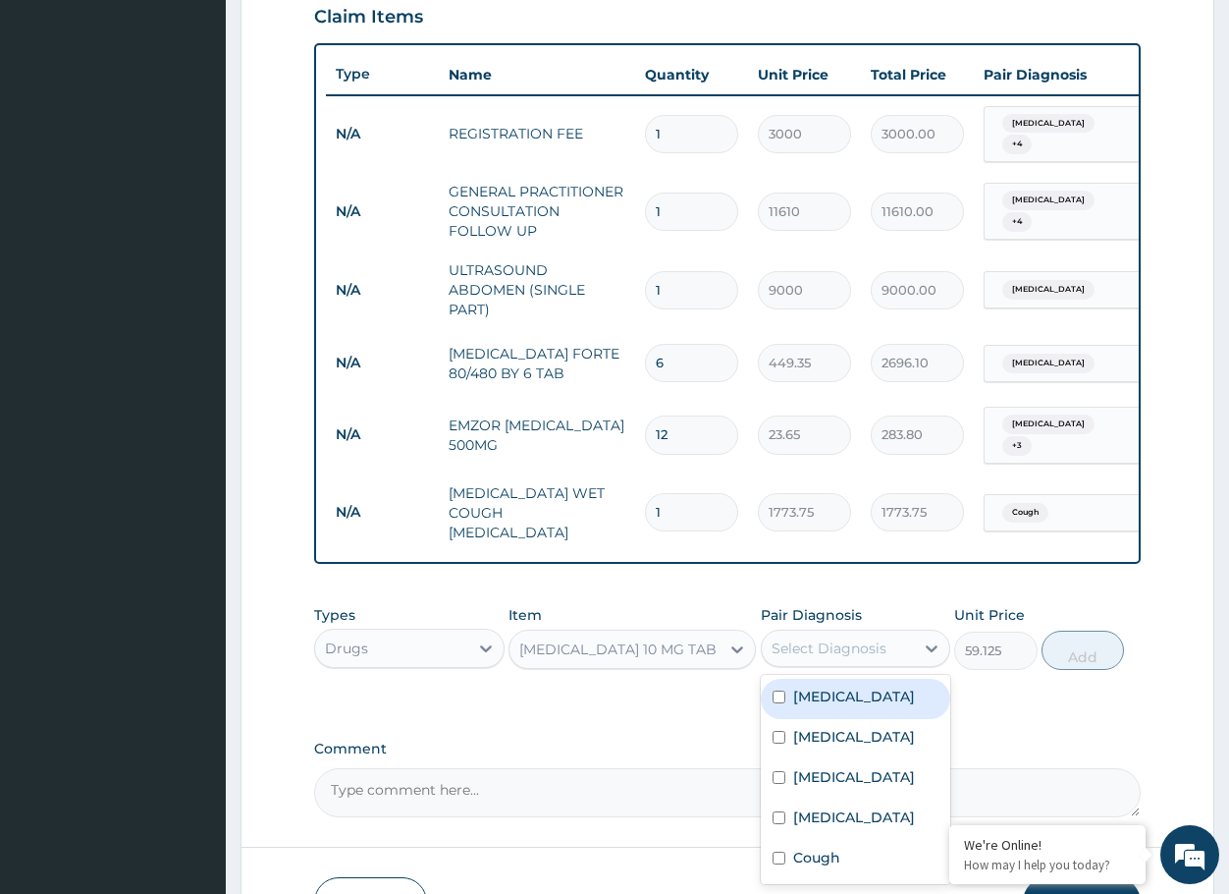
click at [786, 700] on div "Typhoid fever" at bounding box center [856, 699] width 190 height 40
checkbox input "true"
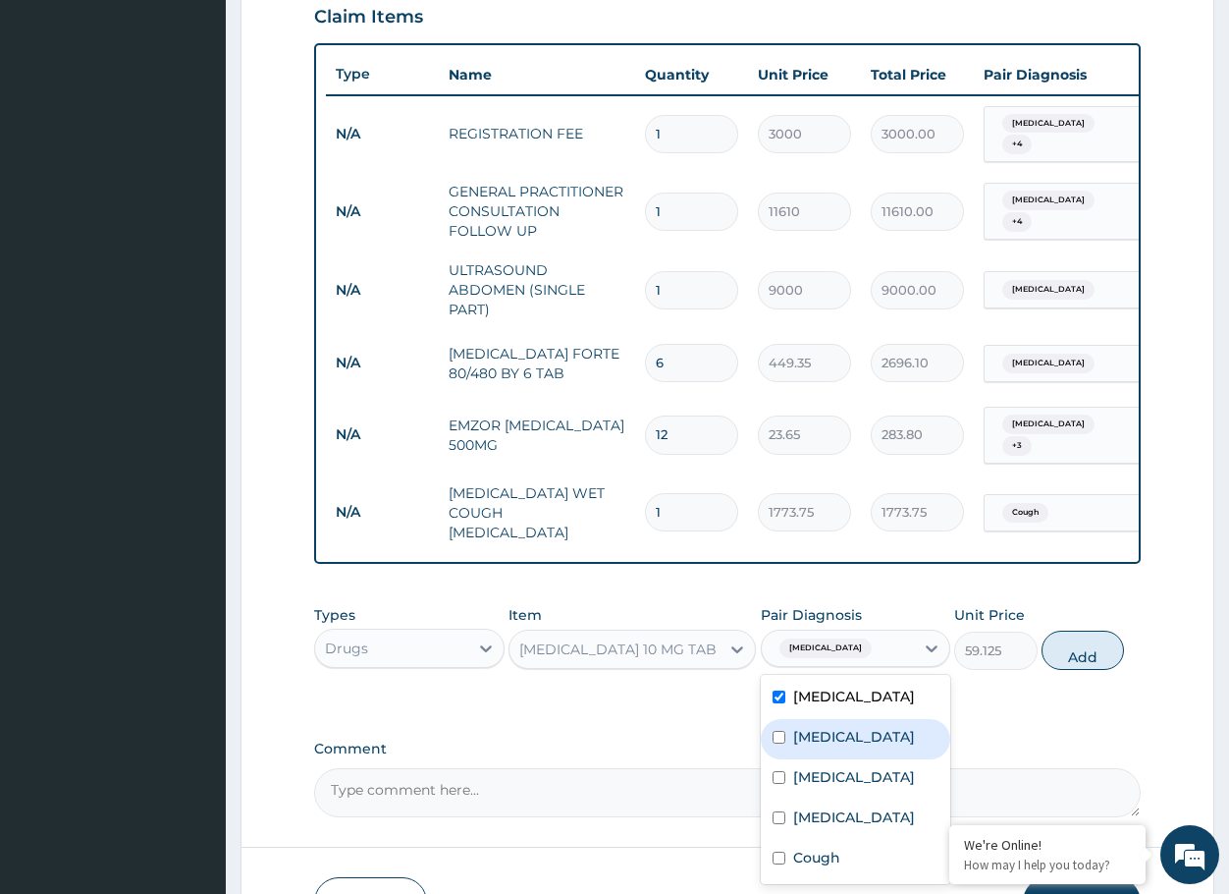
click at [784, 743] on div "[MEDICAL_DATA]" at bounding box center [856, 739] width 190 height 40
checkbox input "true"
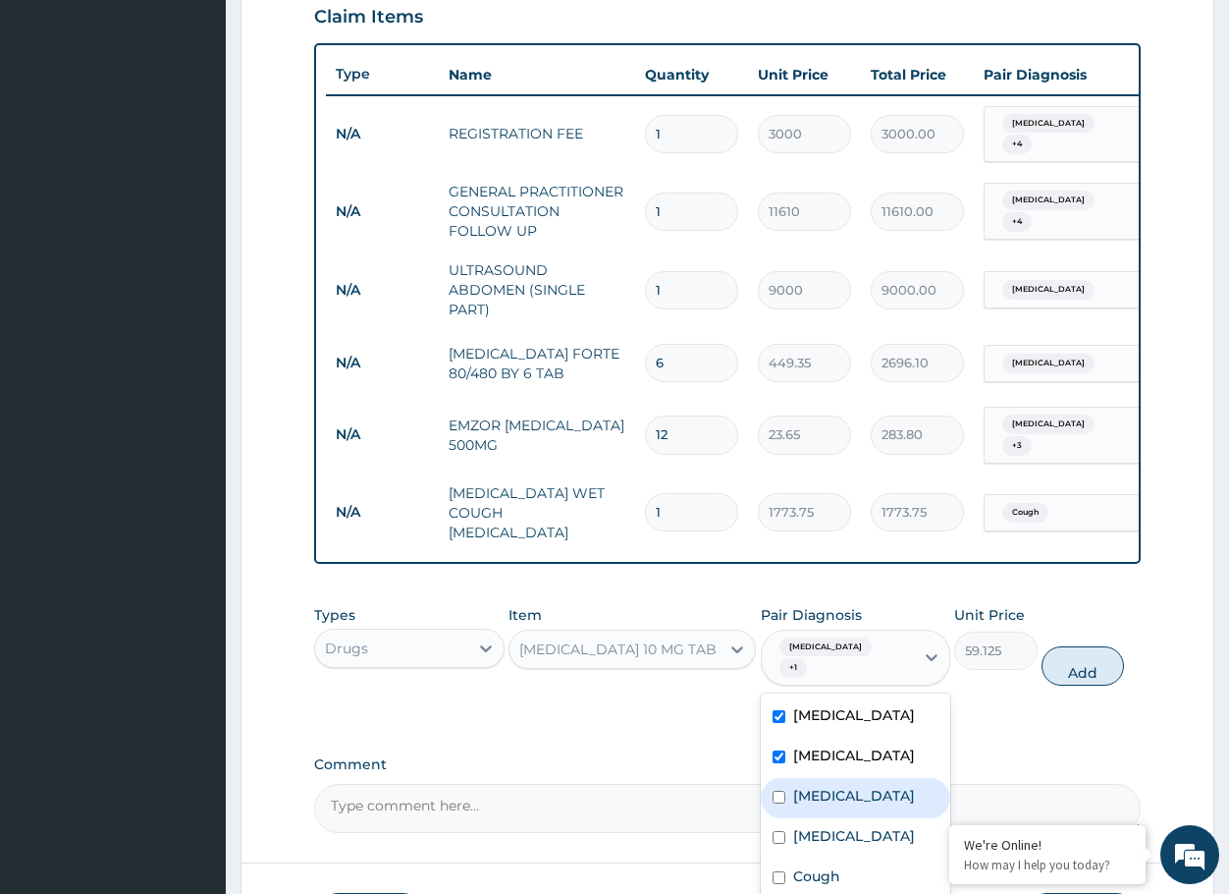
click at [787, 778] on div "Kidney stone" at bounding box center [856, 798] width 190 height 40
checkbox input "true"
click at [790, 818] on div "Upper respiratory infection" at bounding box center [856, 838] width 190 height 40
click at [787, 837] on div "Upper respiratory infection" at bounding box center [856, 838] width 190 height 40
click at [791, 822] on div "Upper respiratory infection" at bounding box center [856, 838] width 190 height 40
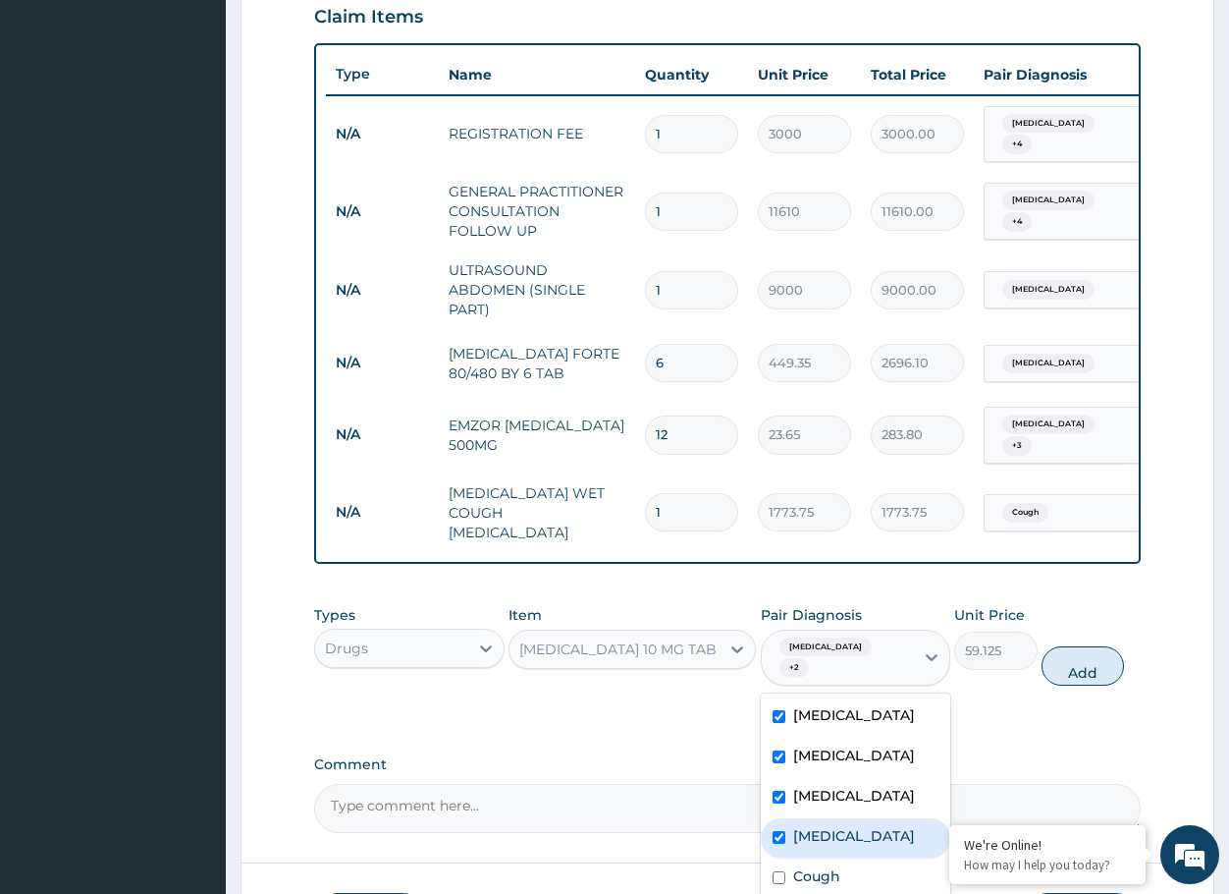
checkbox input "true"
drag, startPoint x: 791, startPoint y: 870, endPoint x: 885, endPoint y: 818, distance: 106.8
click at [794, 868] on div "Cough" at bounding box center [856, 878] width 190 height 40
checkbox input "true"
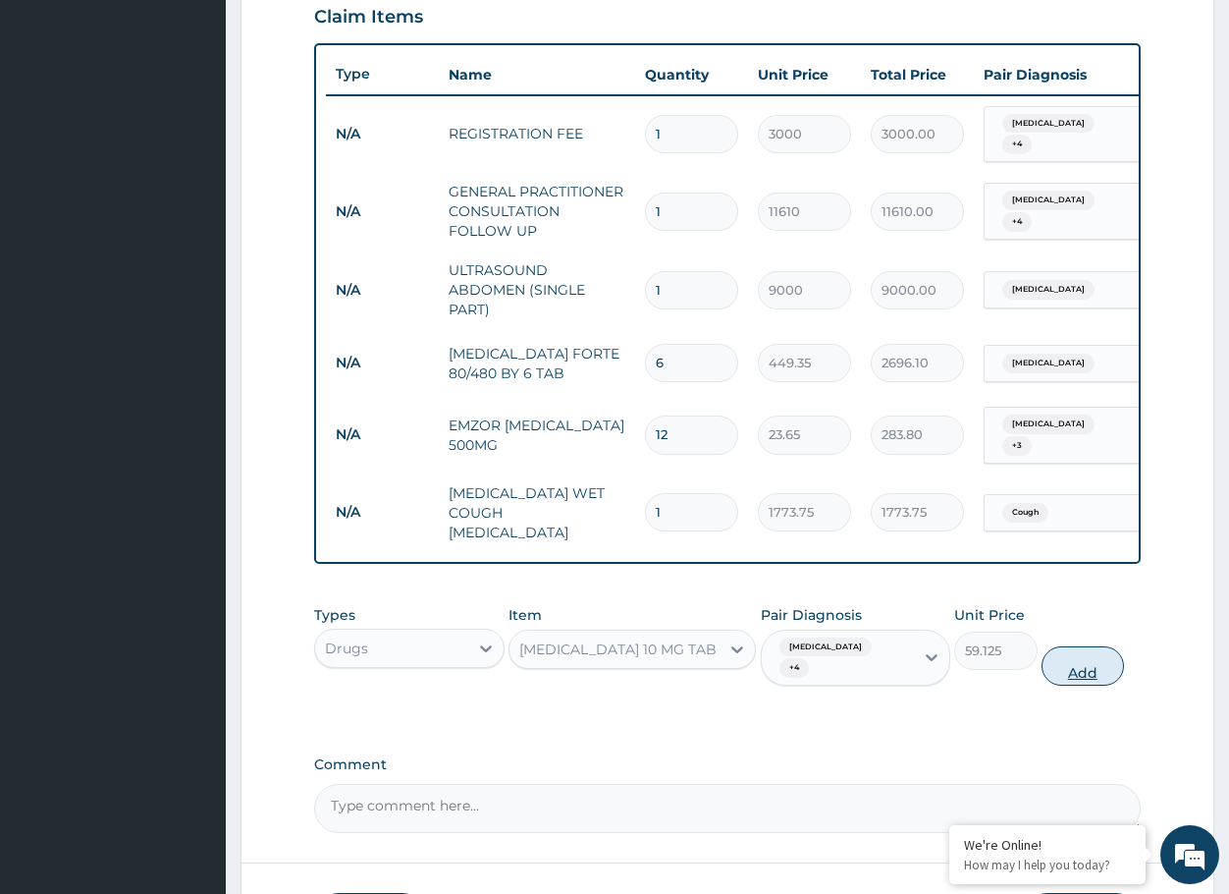
click at [1106, 646] on button "Add" at bounding box center [1083, 665] width 82 height 39
type input "0"
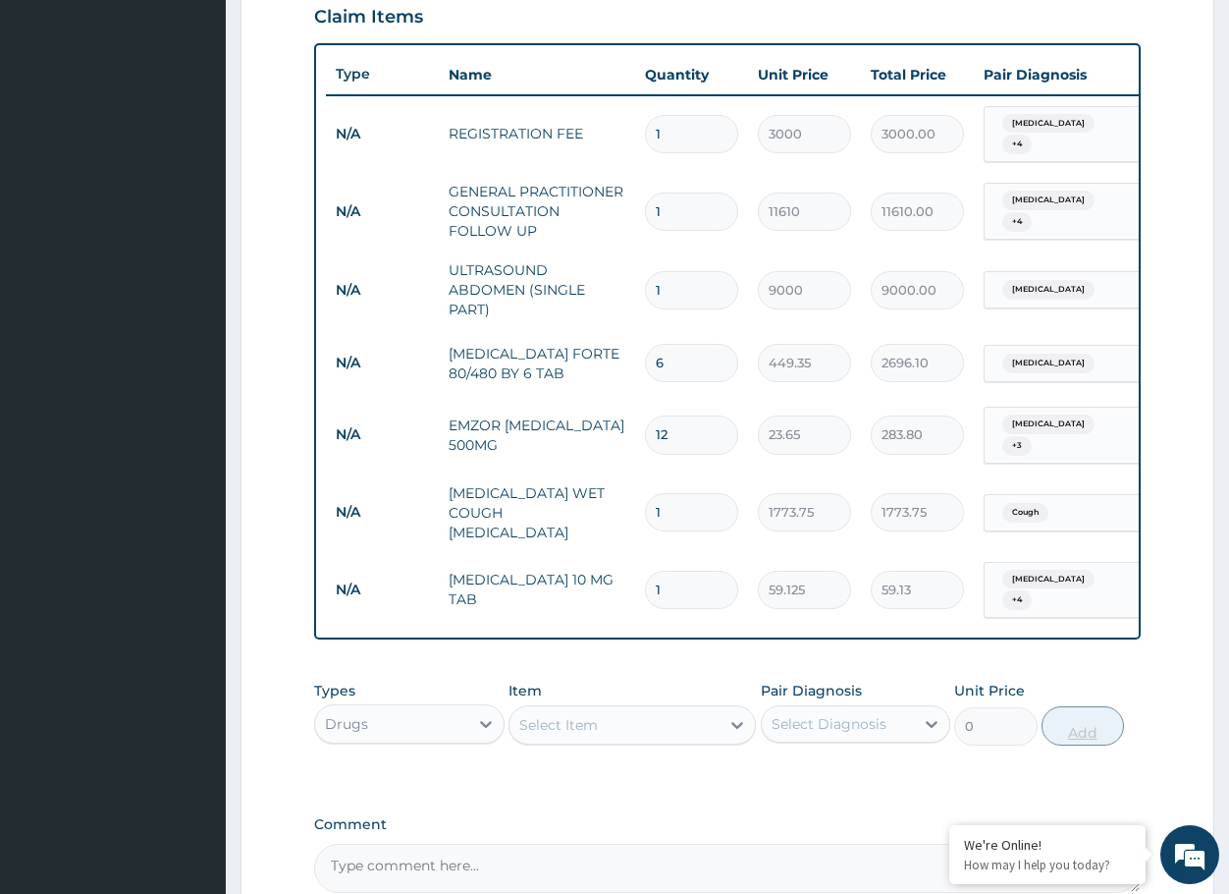
type input "10"
type input "591.25"
type input "1"
type input "59.13"
type input "0.00"
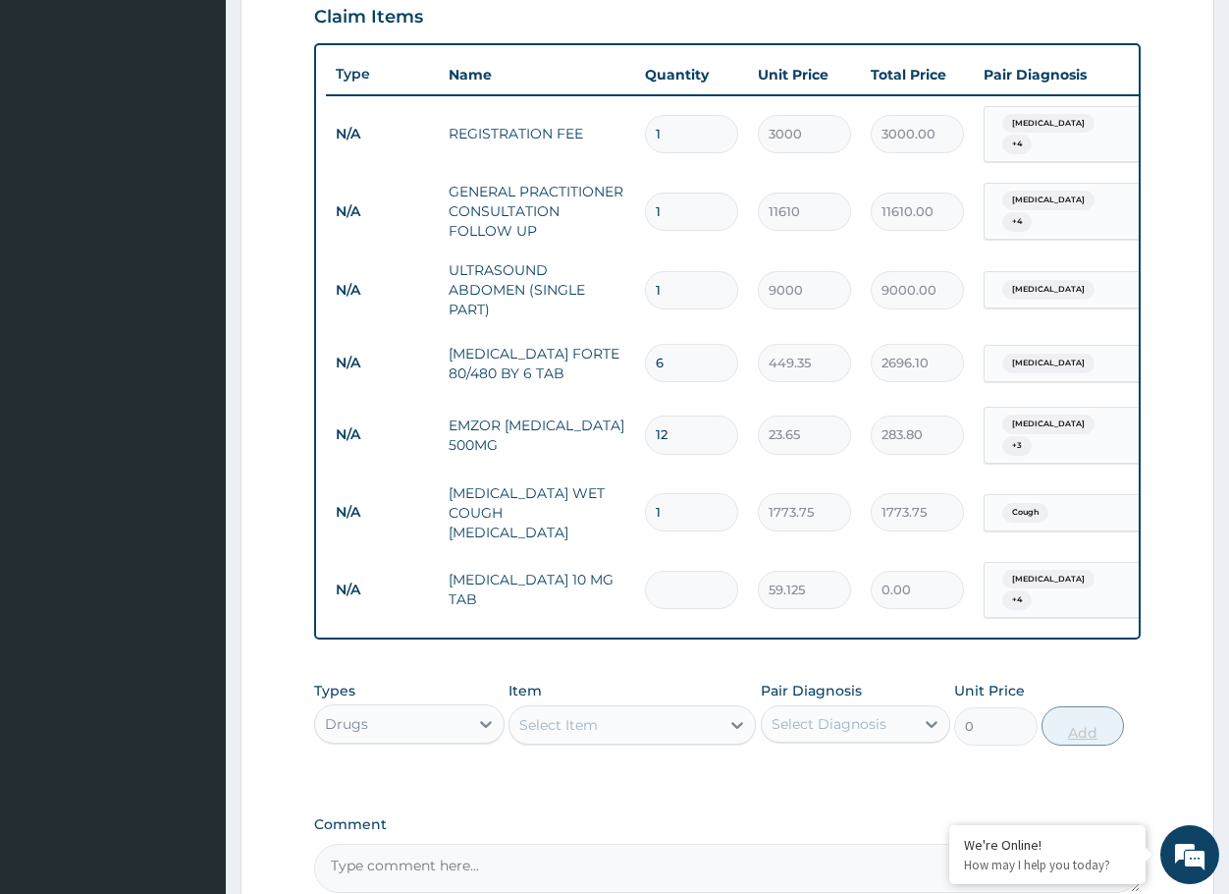
type input "5"
type input "295.63"
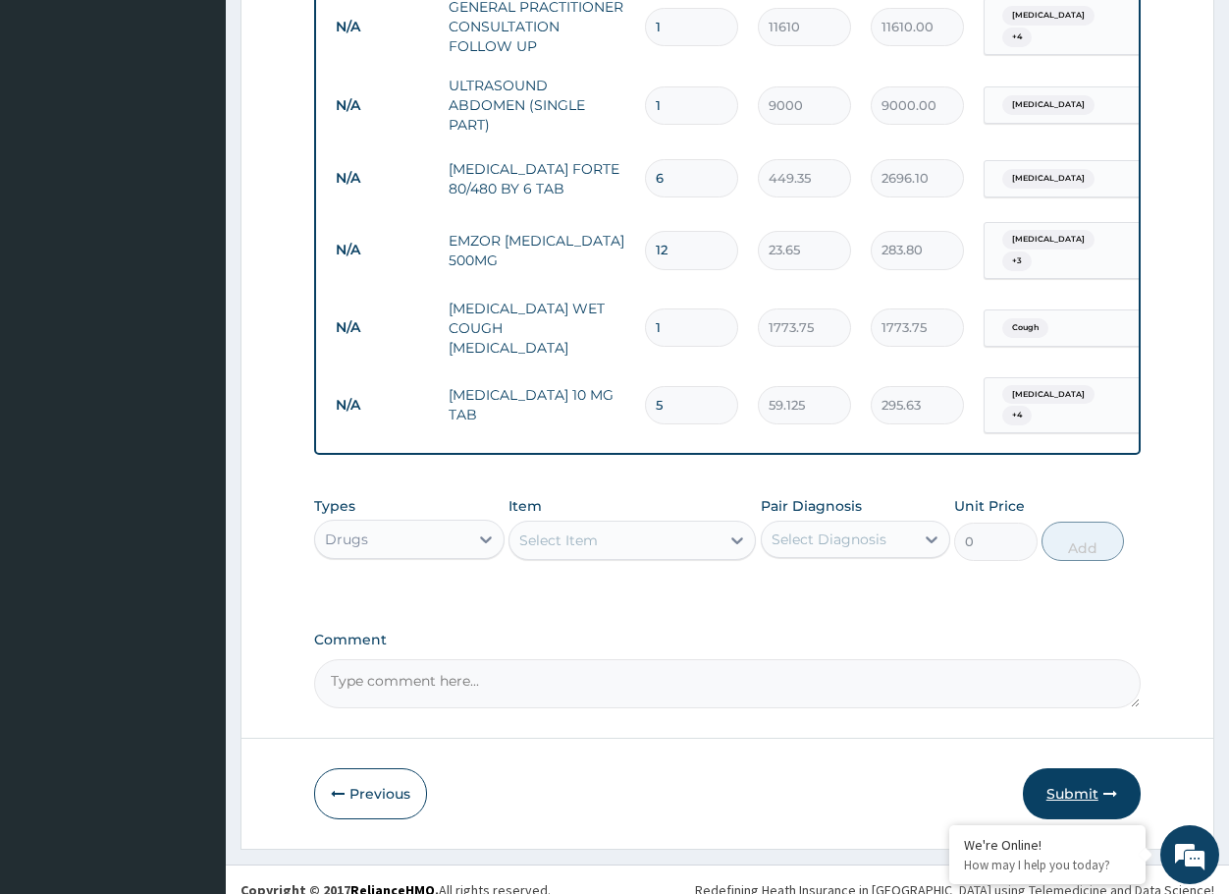
type input "5"
click at [1065, 768] on button "Submit" at bounding box center [1082, 793] width 118 height 51
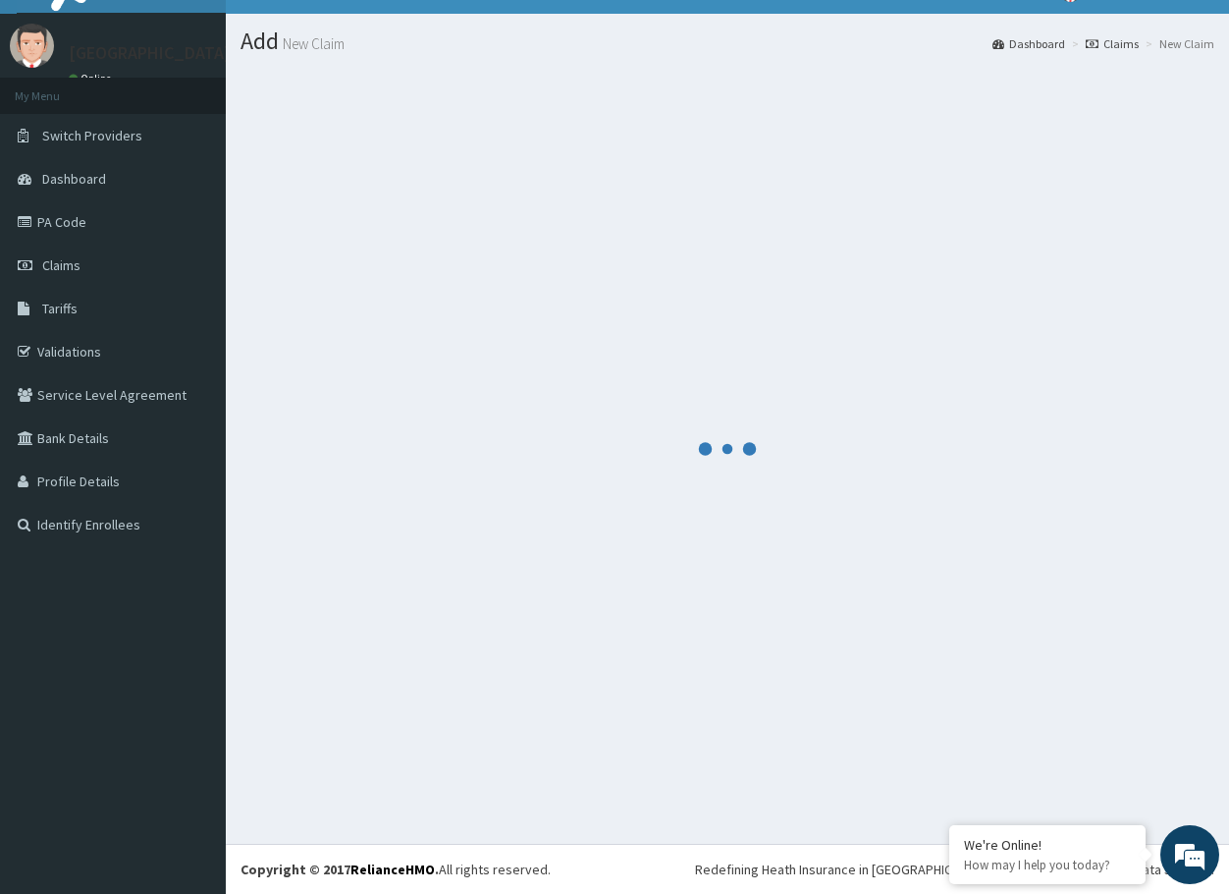
scroll to position [872, 0]
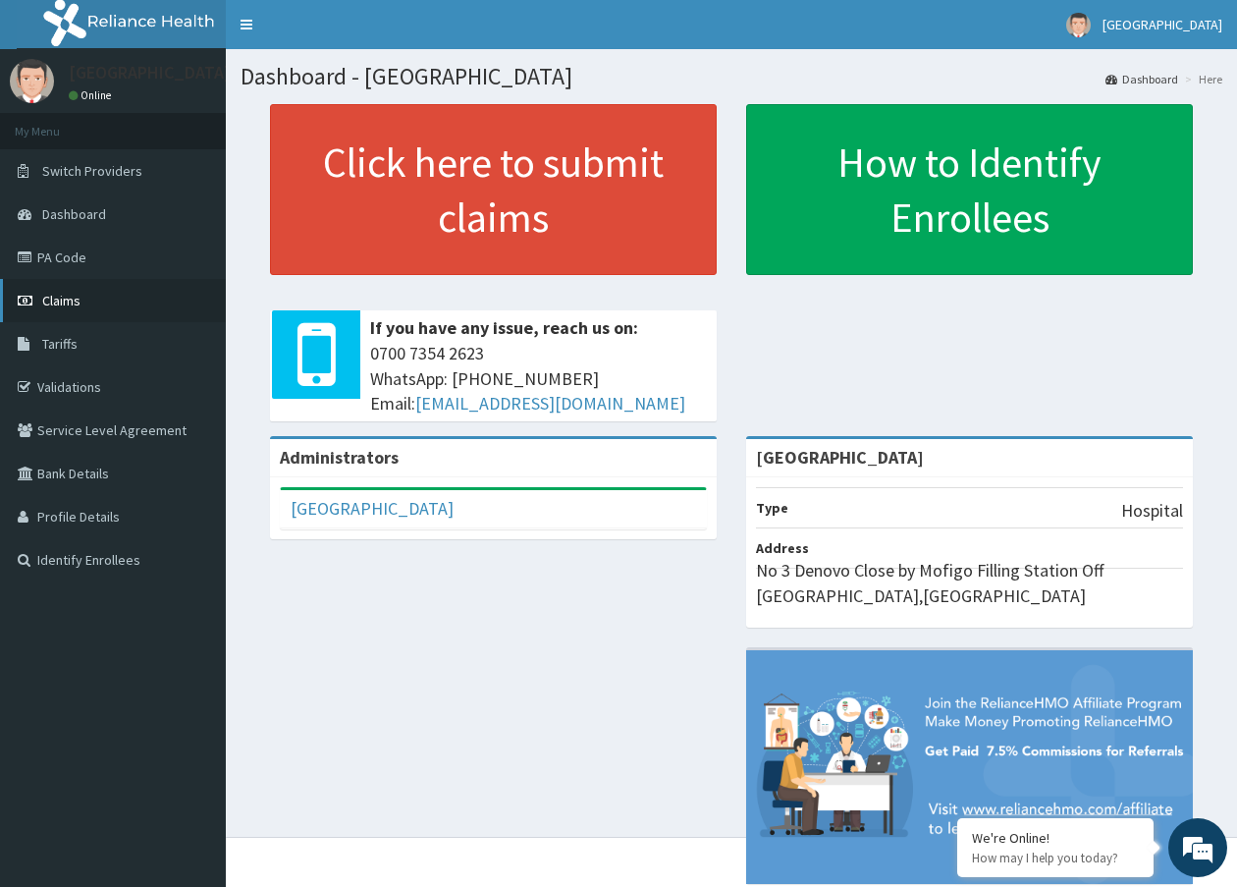
click at [56, 309] on link "Claims" at bounding box center [113, 300] width 226 height 43
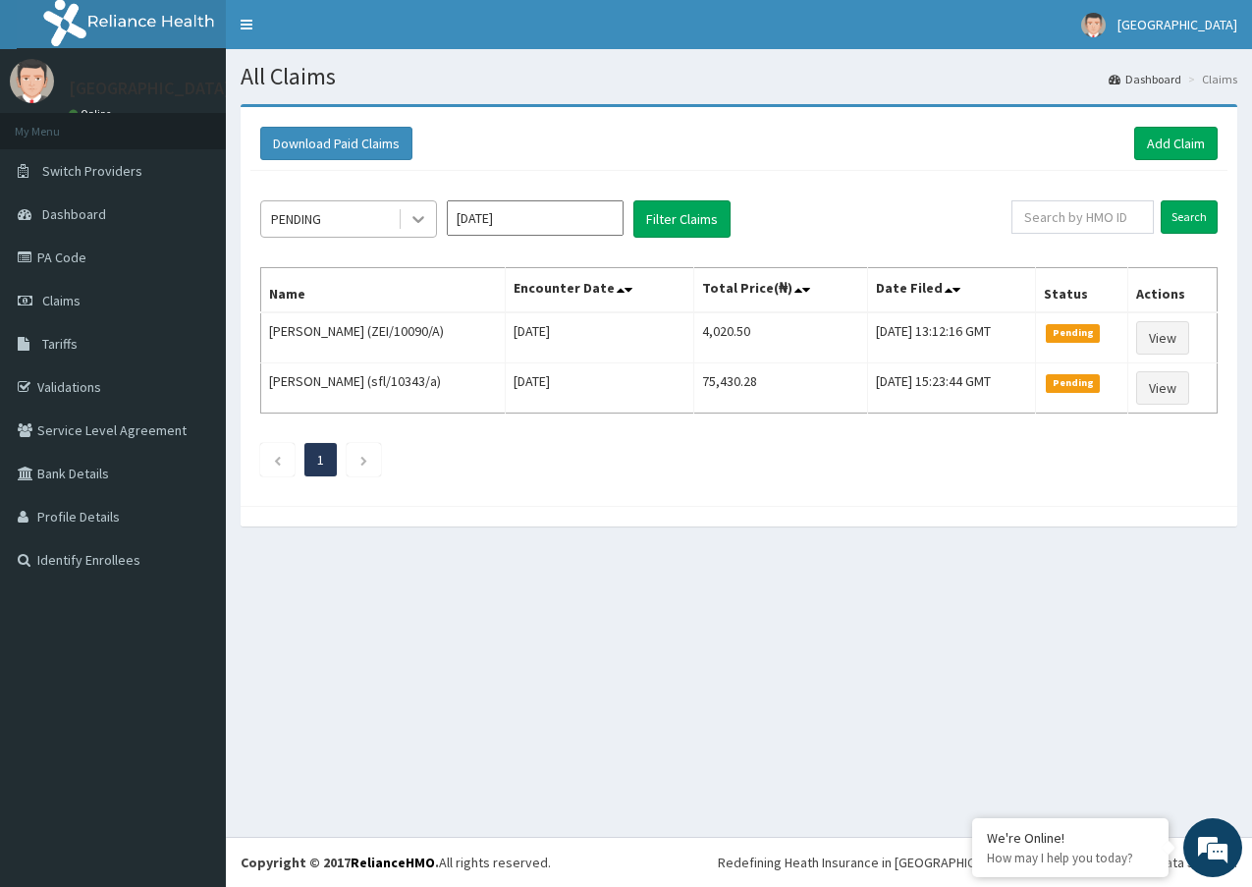
click at [415, 216] on icon at bounding box center [418, 219] width 20 height 20
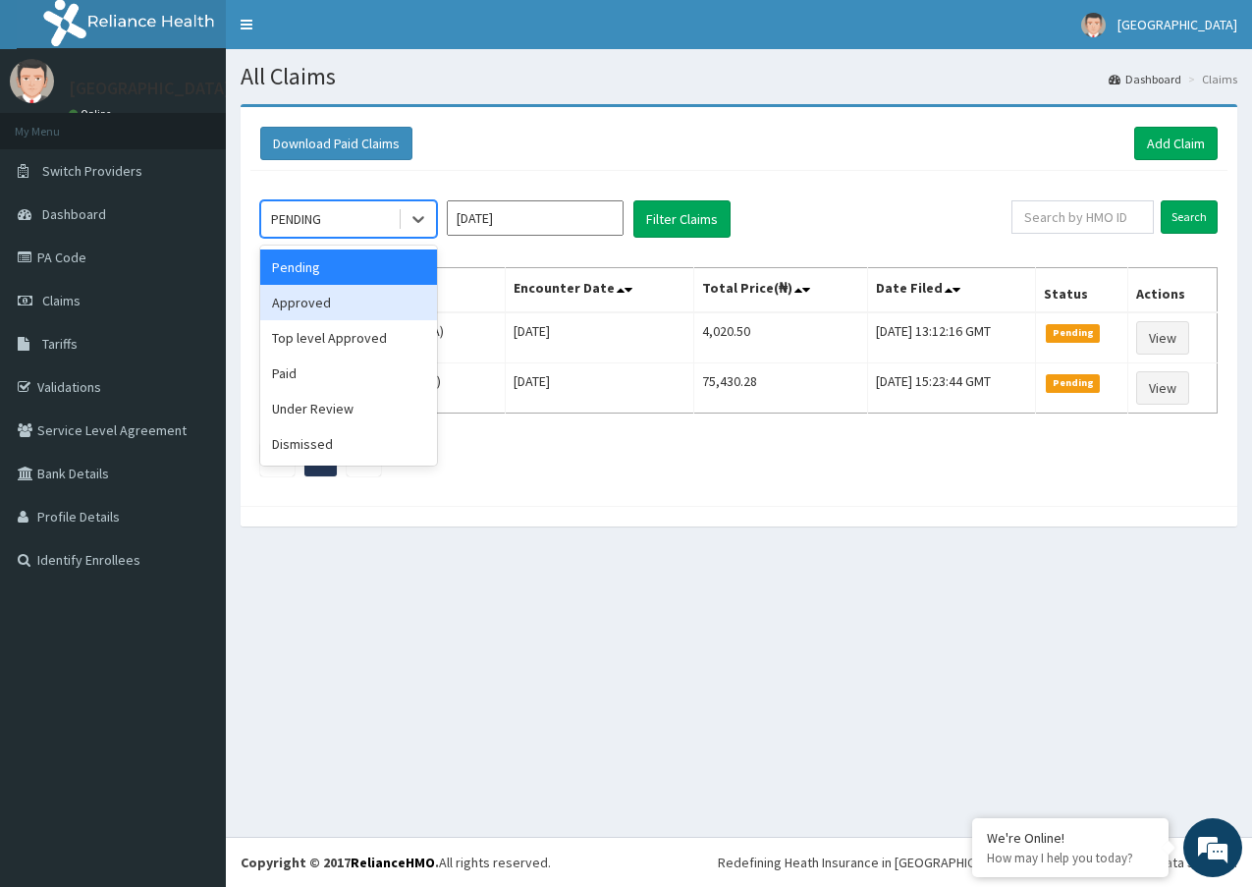
click at [358, 309] on div "Approved" at bounding box center [348, 302] width 177 height 35
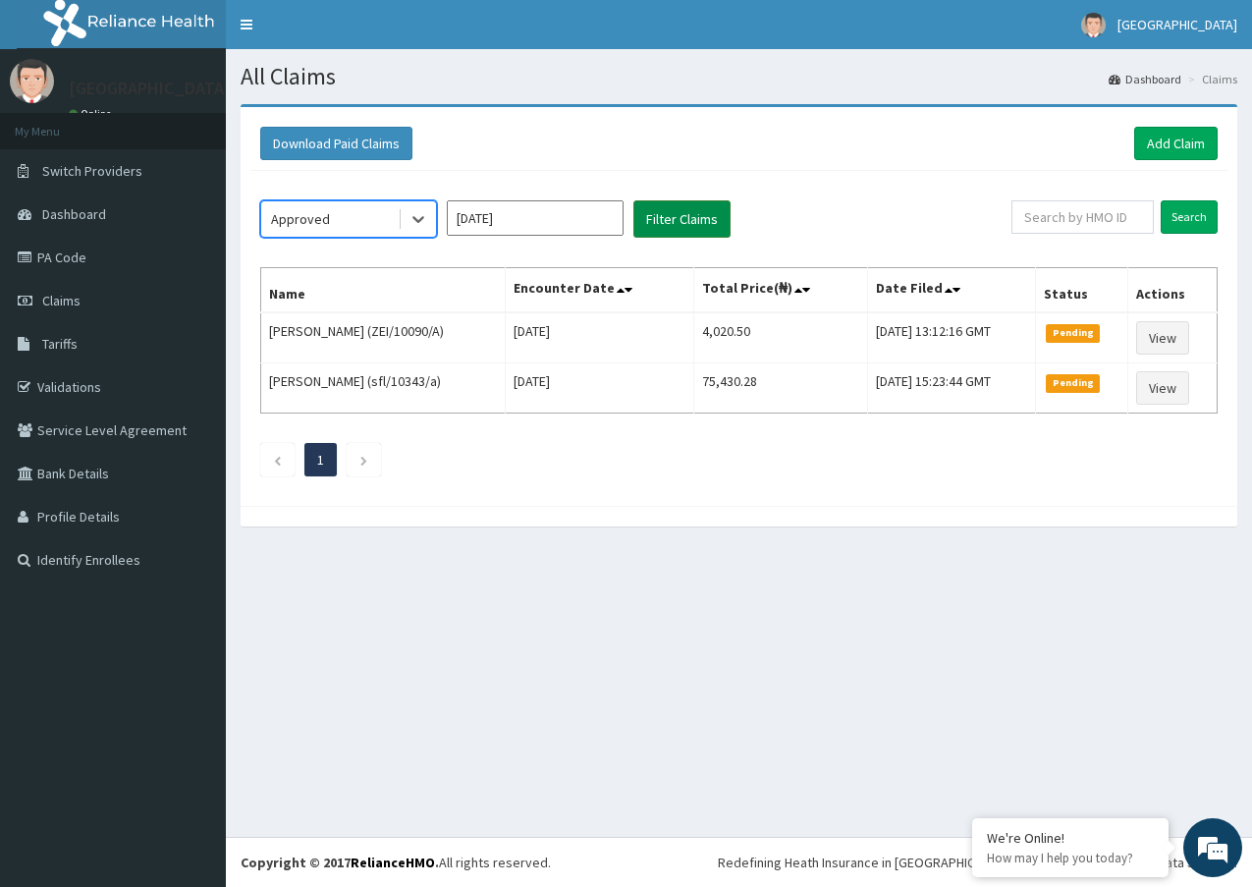
click at [655, 223] on button "Filter Claims" at bounding box center [681, 218] width 97 height 37
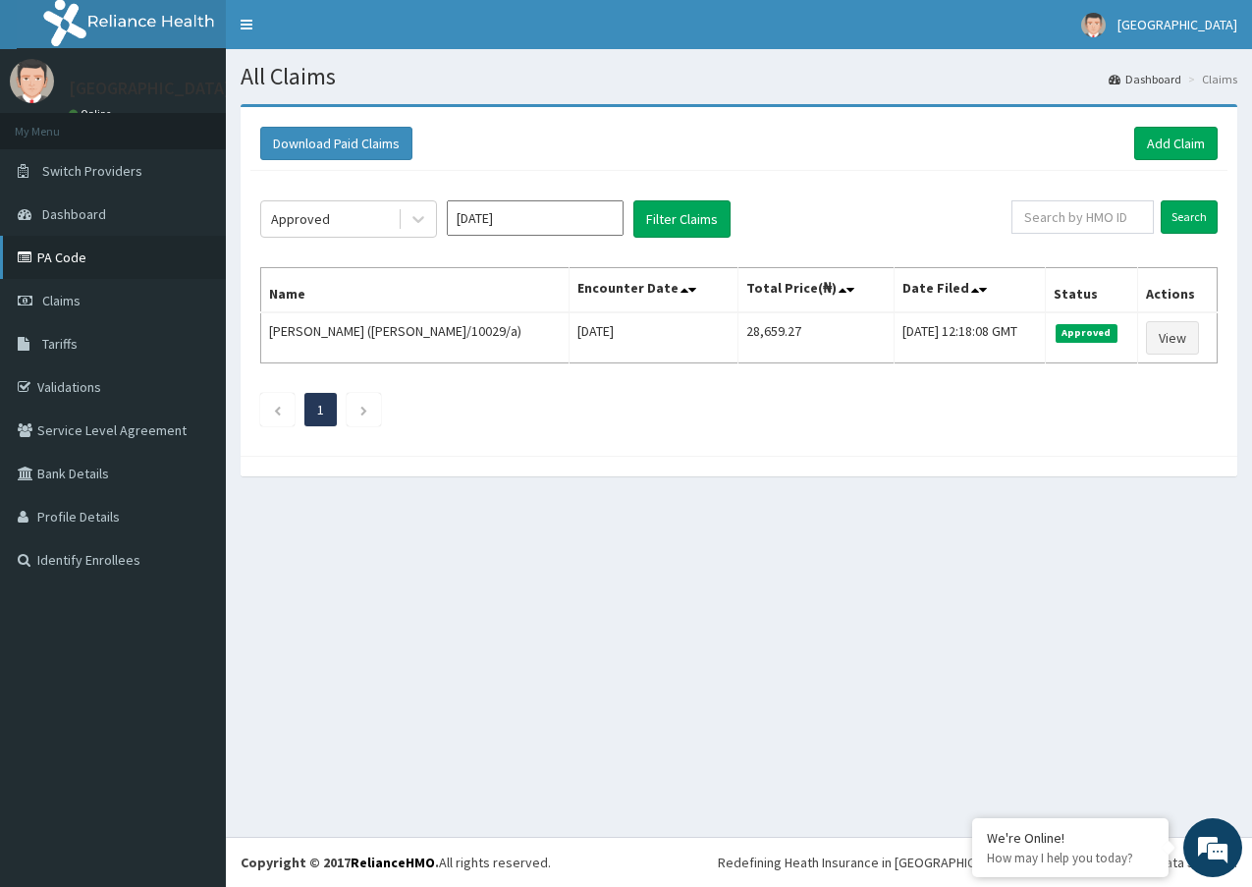
click at [127, 250] on link "PA Code" at bounding box center [113, 257] width 226 height 43
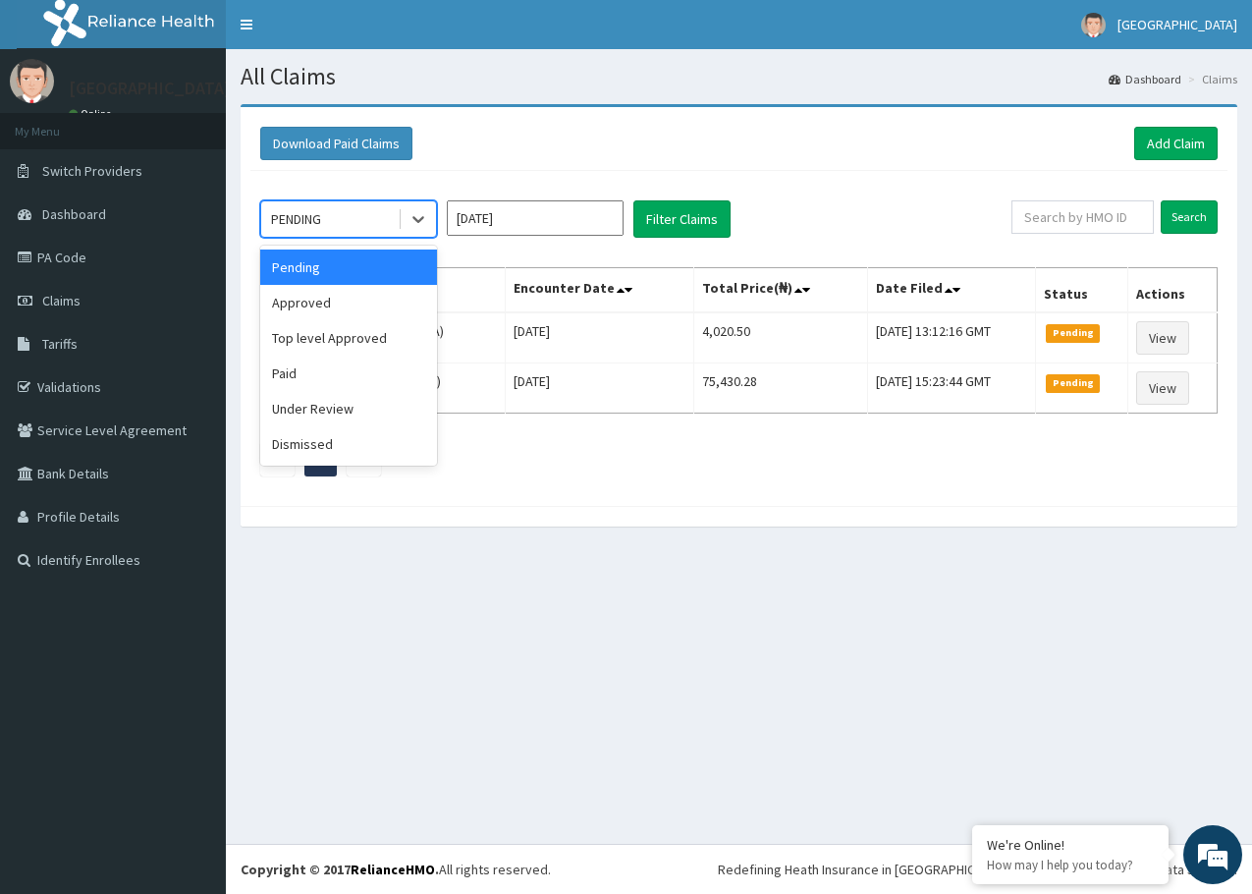
click at [423, 226] on icon at bounding box center [418, 219] width 20 height 20
click at [356, 338] on div "Top level Approved" at bounding box center [348, 337] width 177 height 35
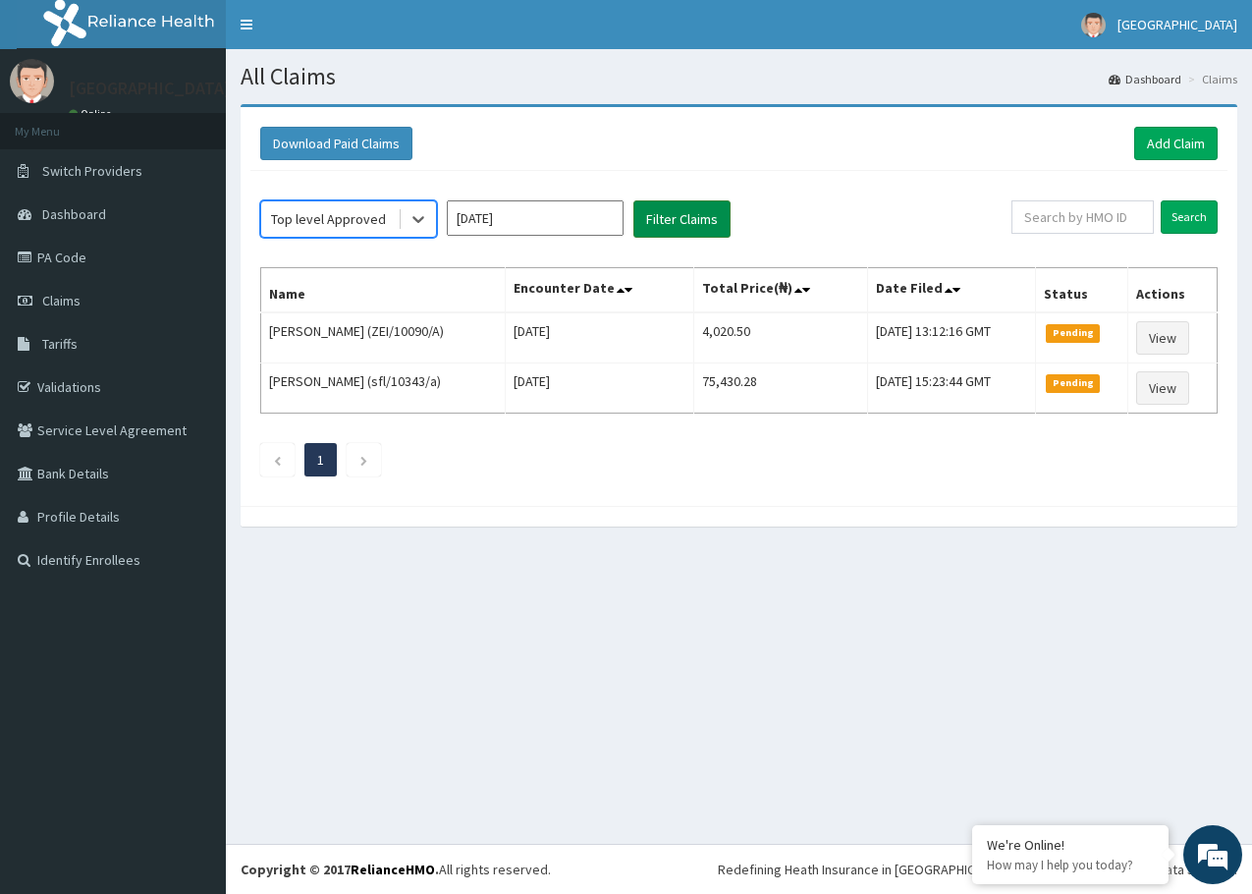
click at [706, 215] on button "Filter Claims" at bounding box center [681, 218] width 97 height 37
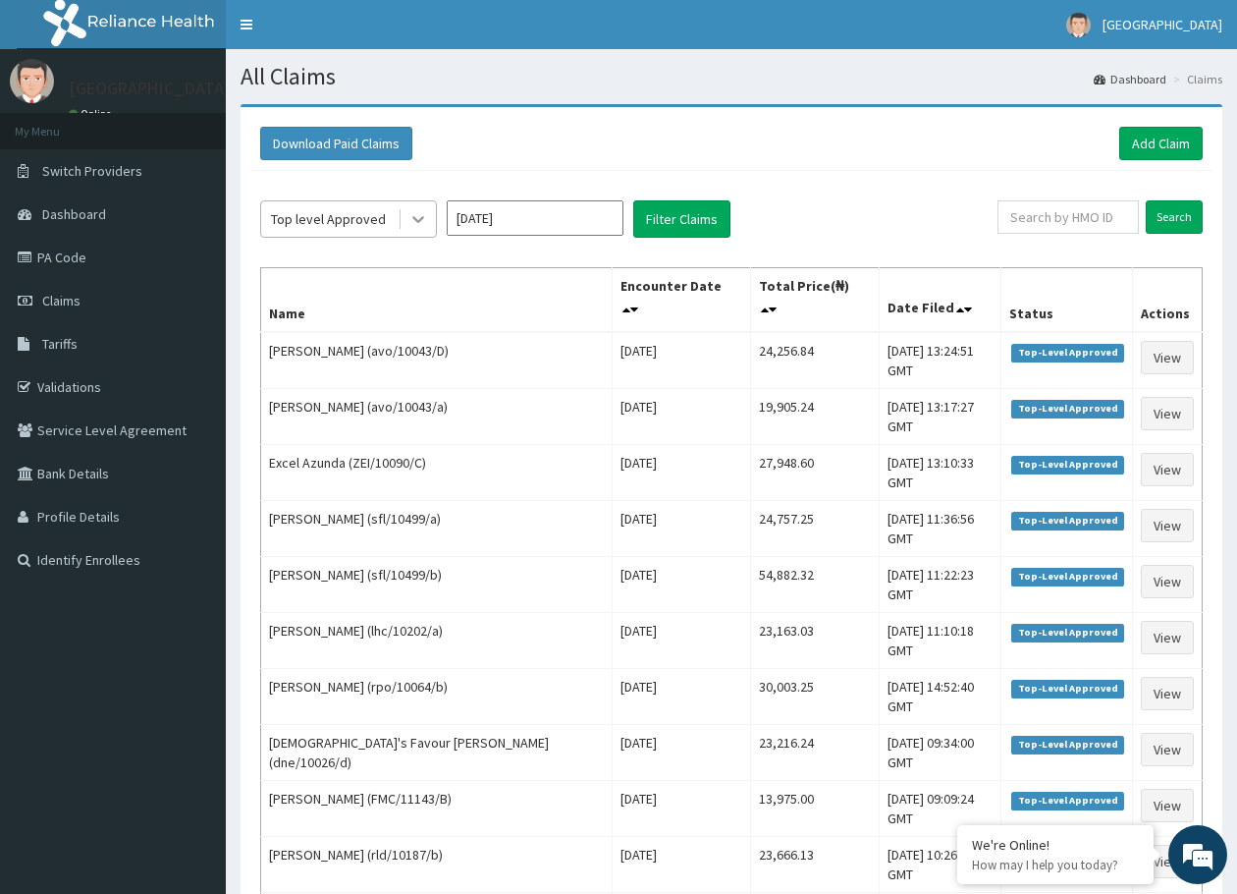
click at [419, 218] on icon at bounding box center [418, 219] width 20 height 20
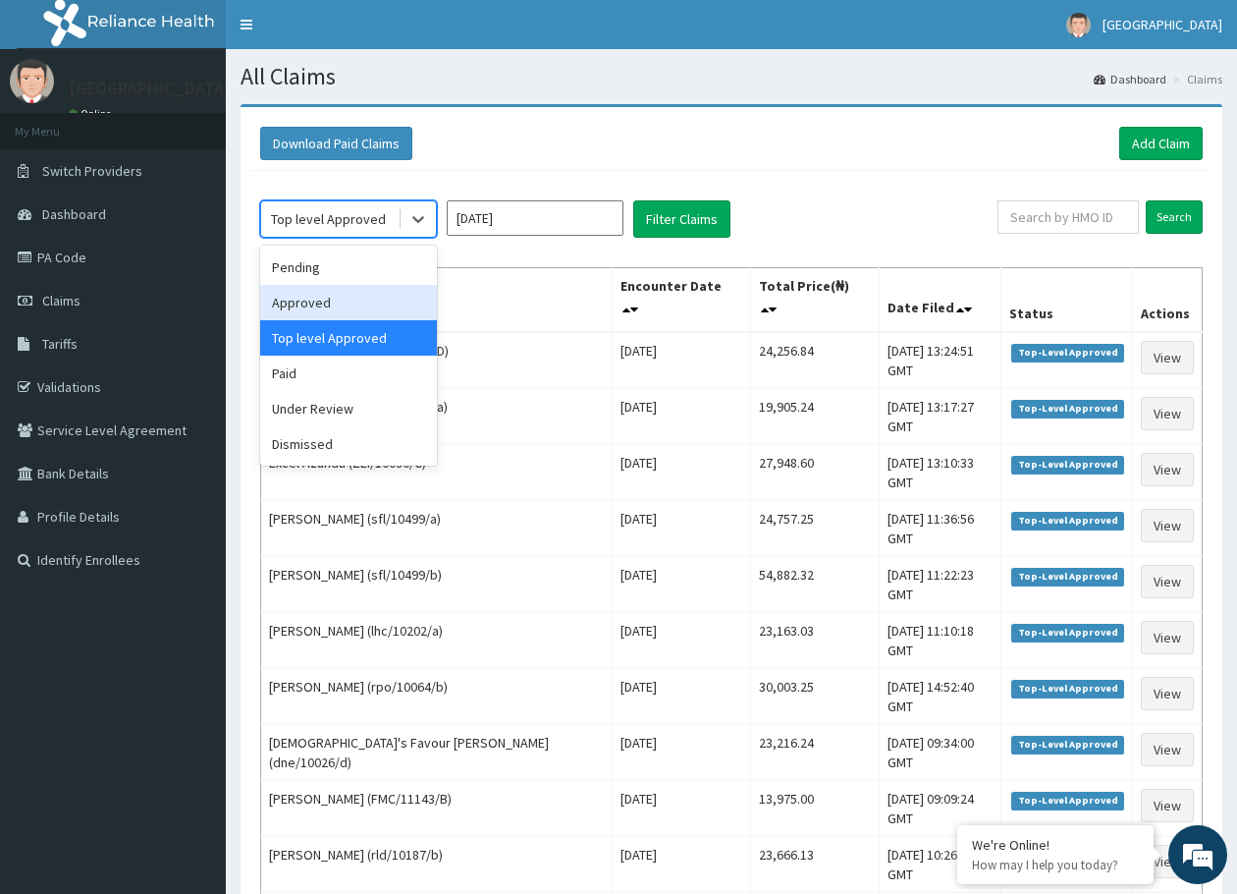
click at [406, 303] on div "Approved" at bounding box center [348, 302] width 177 height 35
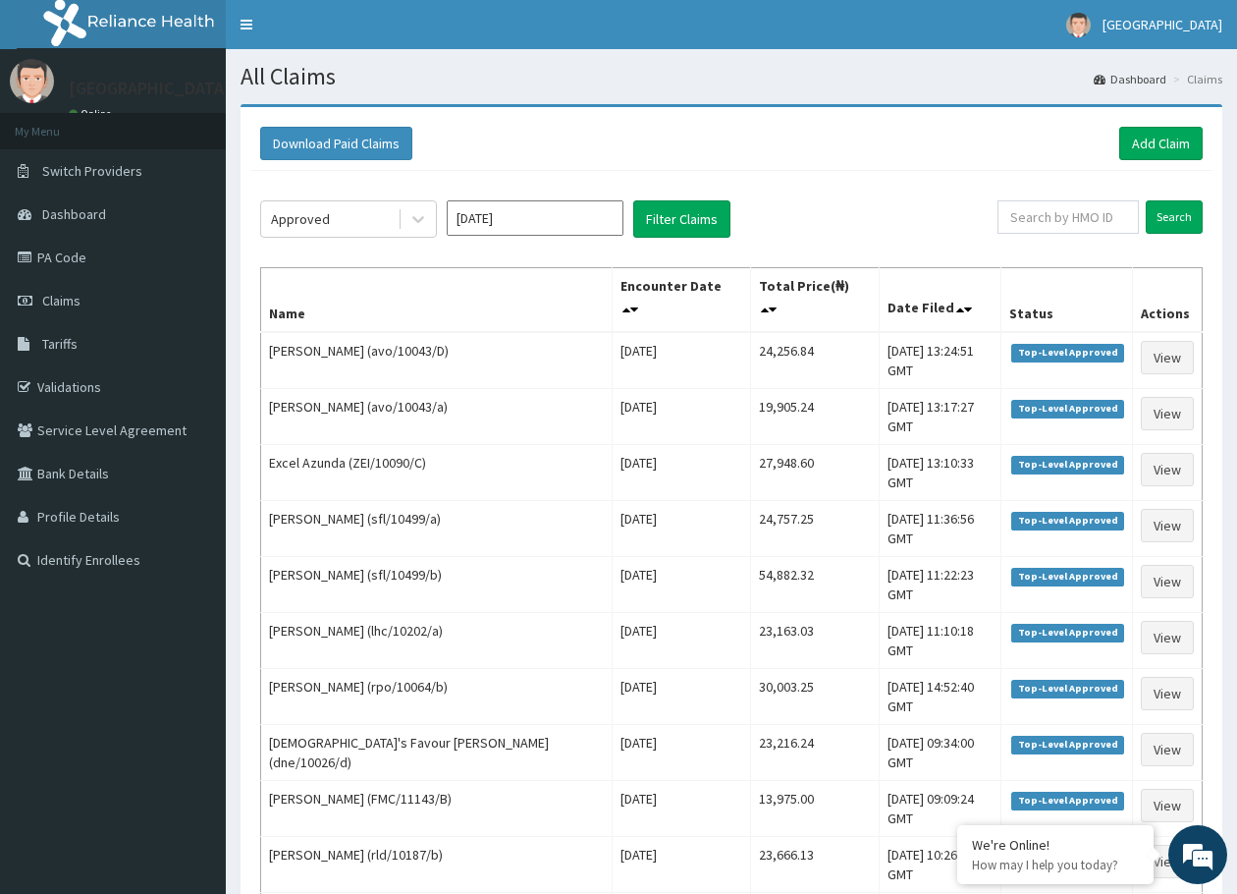
click at [686, 197] on div "Approved Aug 2025 Filter Claims Search Name Encounter Date Total Price(₦) Date …" at bounding box center [731, 713] width 962 height 1084
click at [660, 222] on button "Filter Claims" at bounding box center [681, 218] width 97 height 37
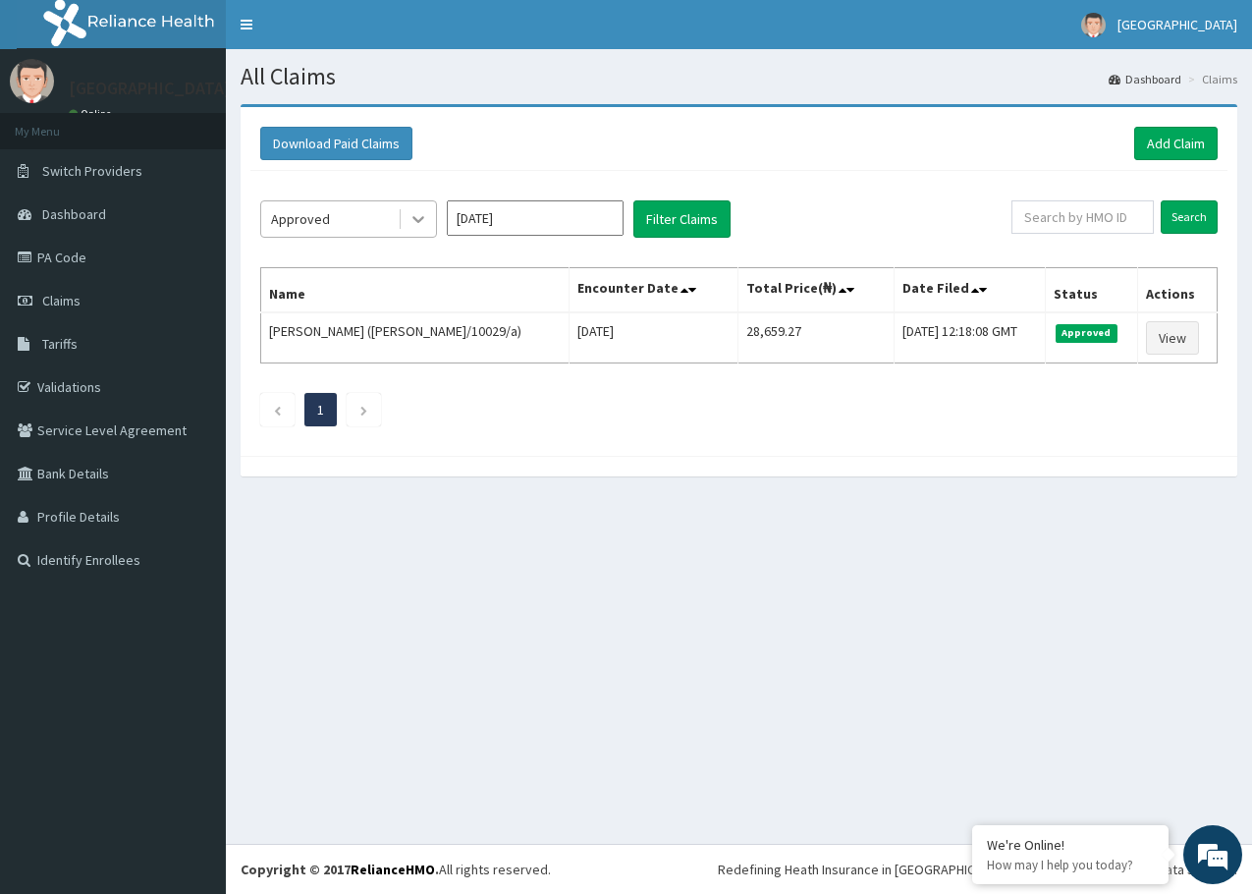
click at [412, 220] on icon at bounding box center [418, 219] width 20 height 20
click at [1159, 141] on link "Add Claim" at bounding box center [1175, 143] width 83 height 33
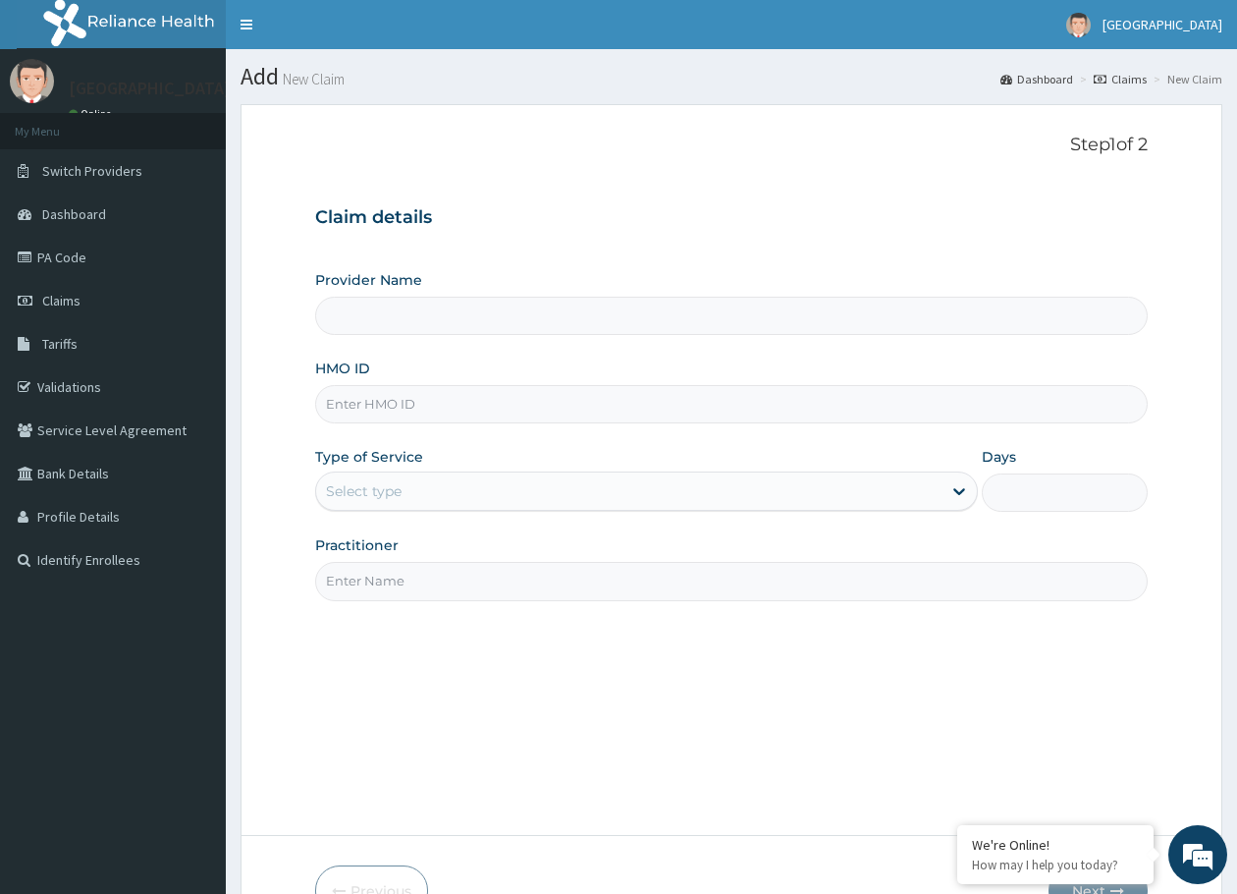
click at [440, 402] on input "HMO ID" at bounding box center [731, 404] width 833 height 38
type input "aei"
type input "[GEOGRAPHIC_DATA]"
type input "aei/10029/d"
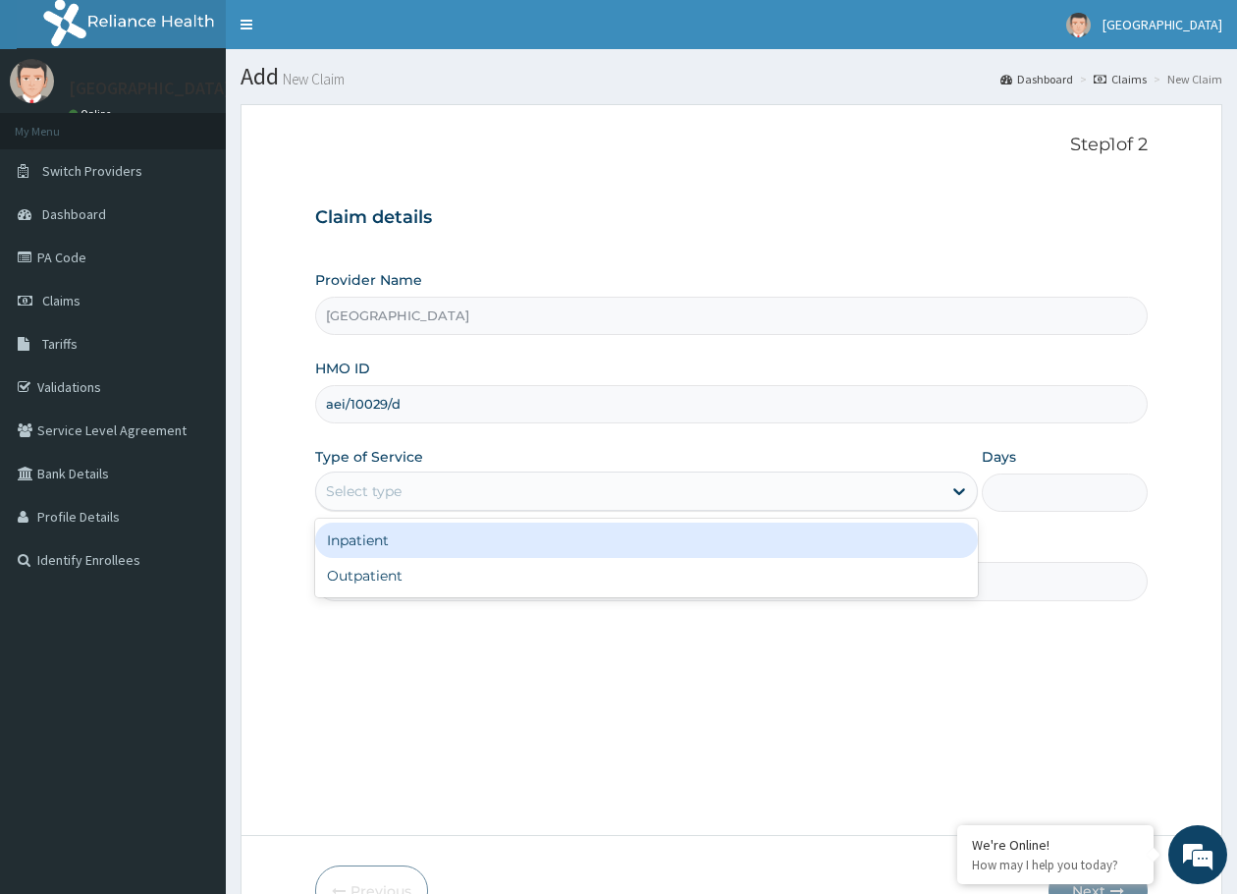
click at [414, 478] on div "Select type" at bounding box center [628, 490] width 625 height 31
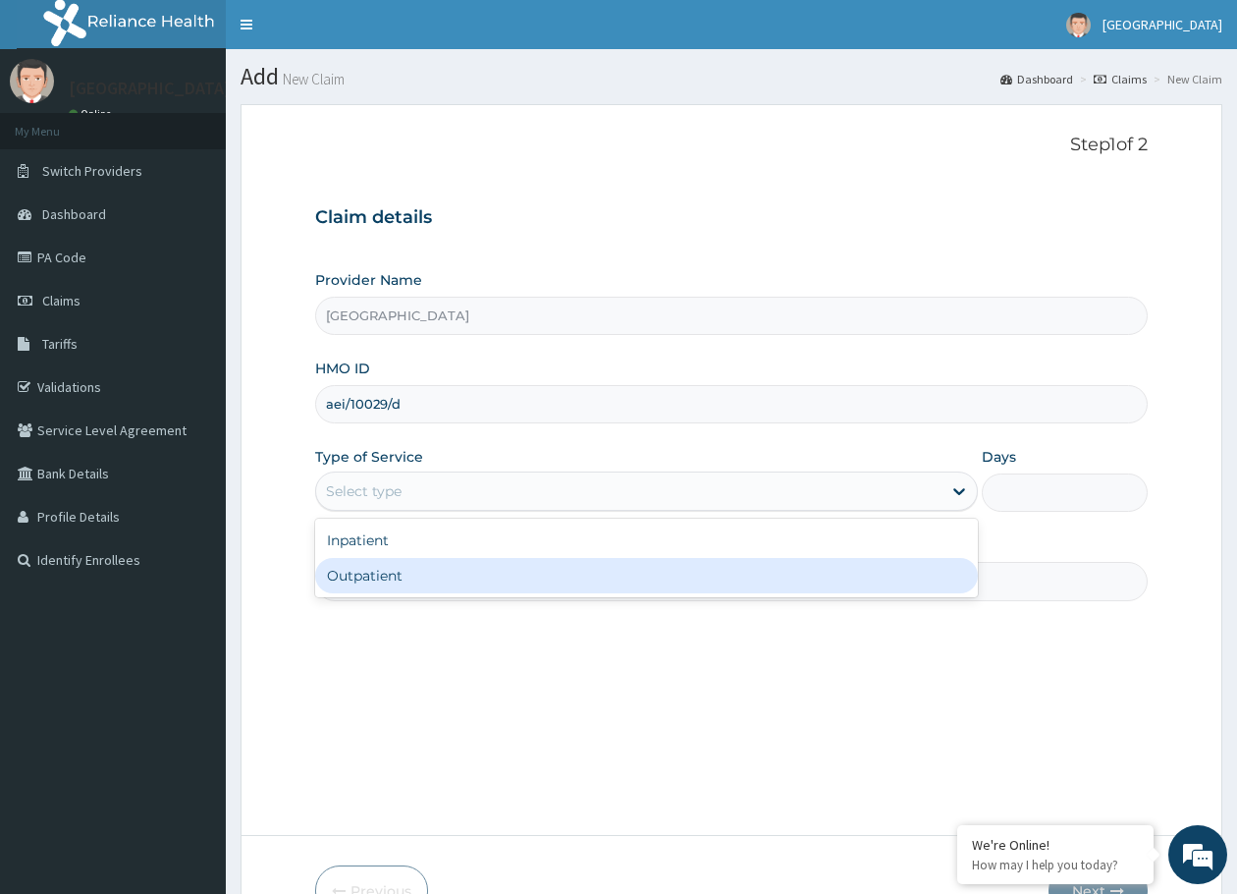
click at [388, 574] on div "Outpatient" at bounding box center [646, 575] width 663 height 35
type input "1"
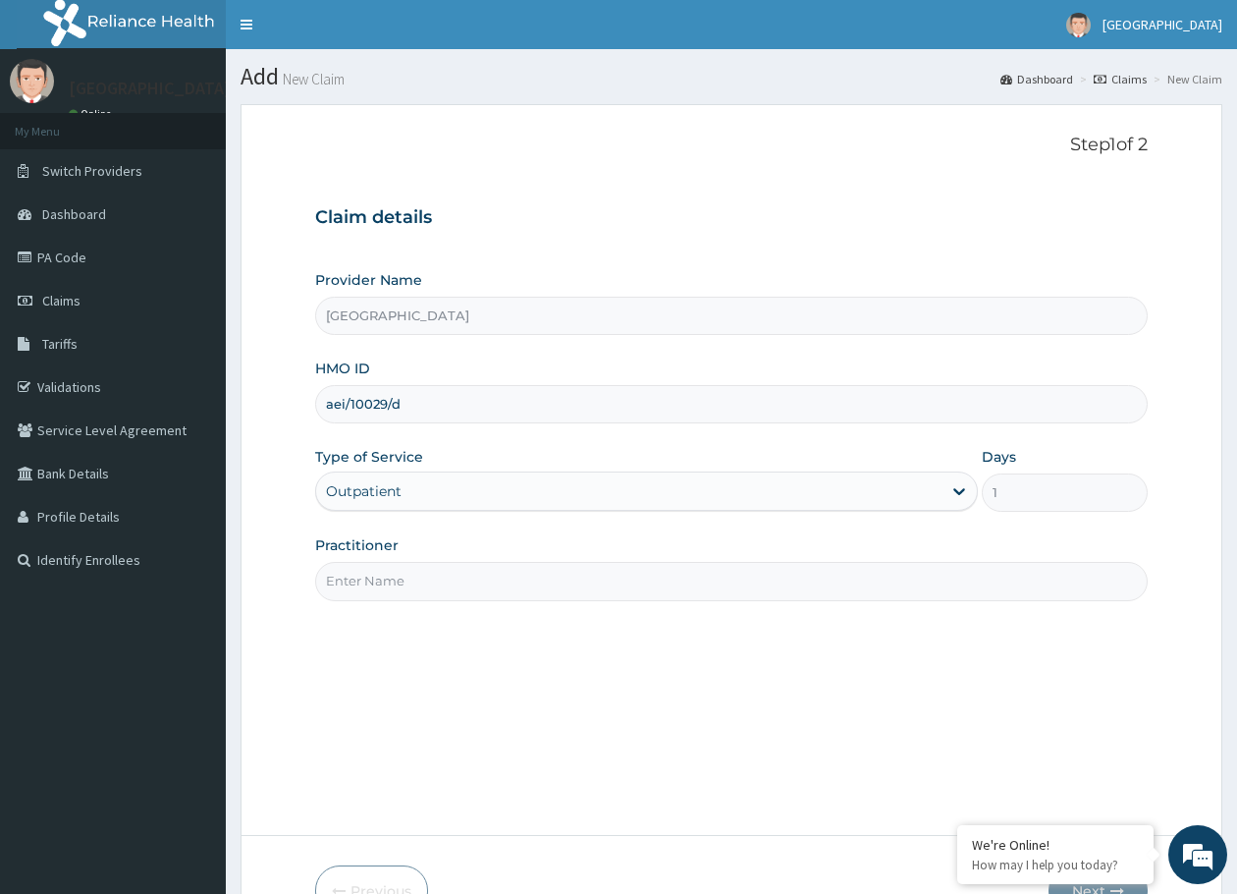
click at [388, 574] on input "Practitioner" at bounding box center [731, 581] width 833 height 38
type input "dr. [PERSON_NAME]"
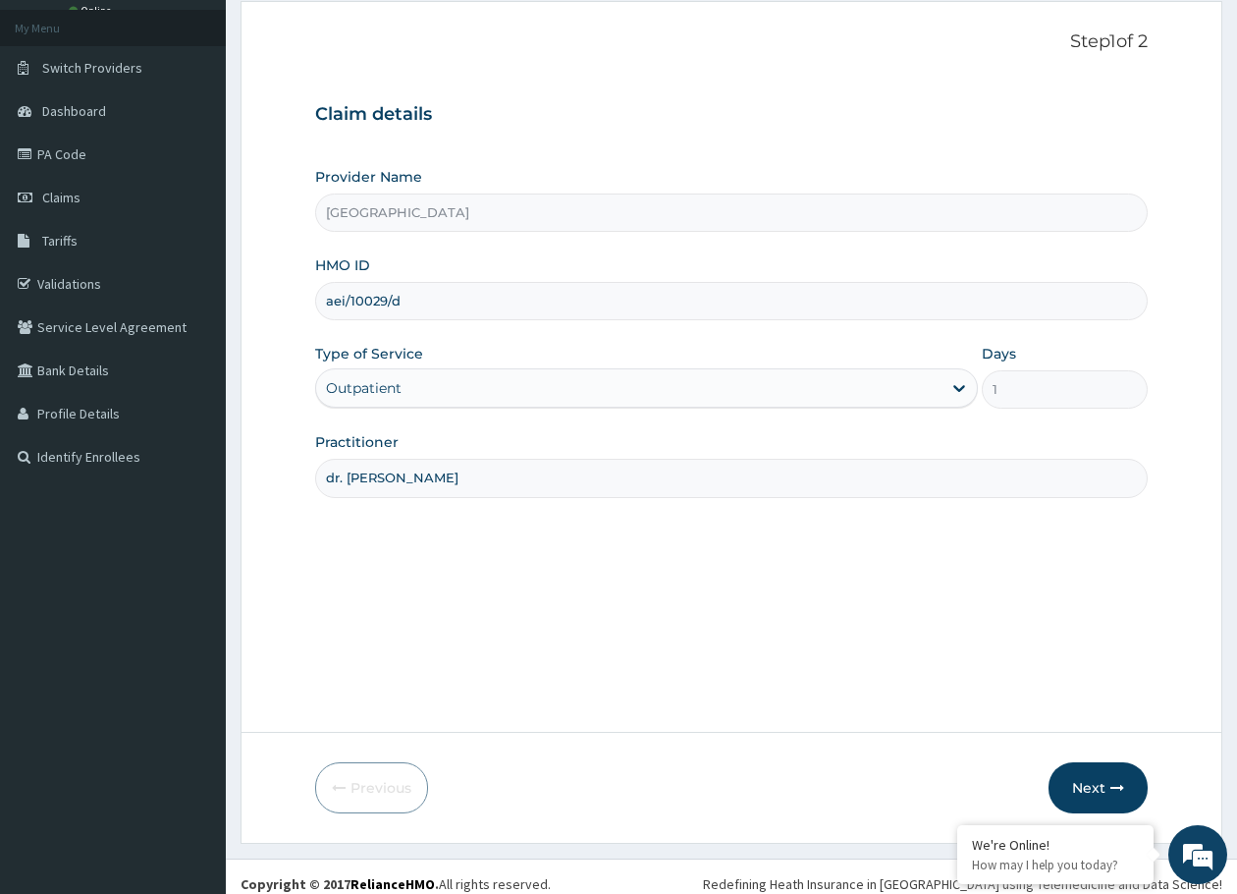
scroll to position [118, 0]
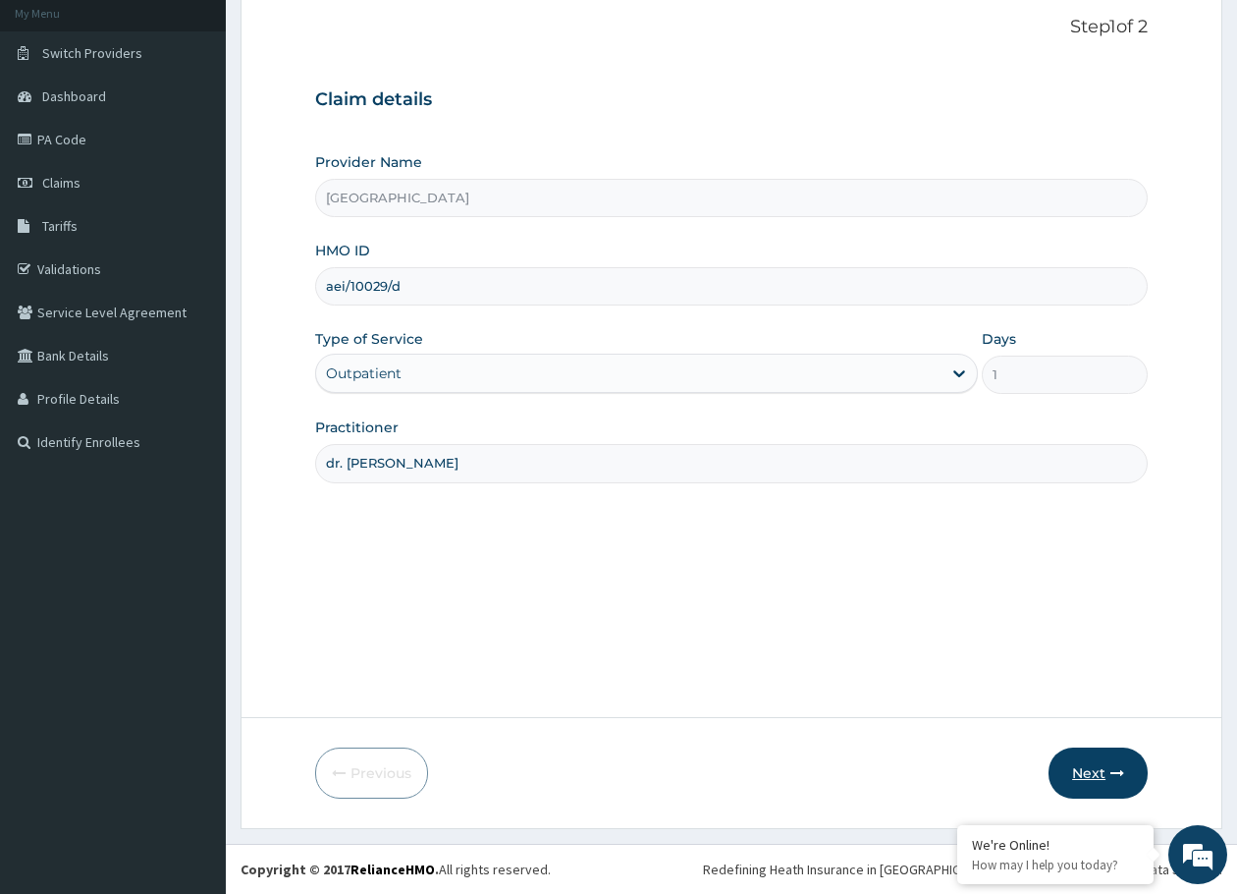
click at [1092, 767] on button "Next" at bounding box center [1098, 772] width 99 height 51
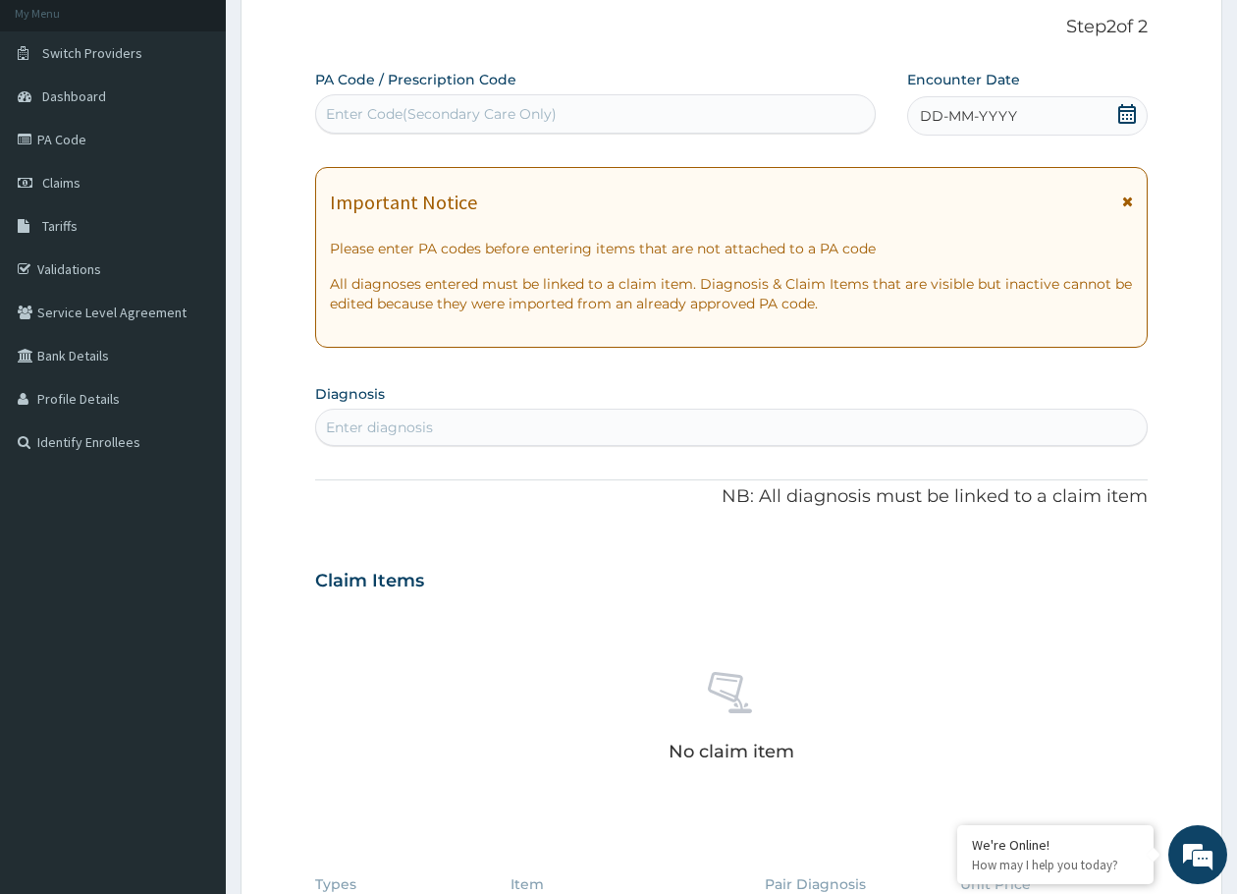
click at [953, 119] on span "DD-MM-YYYY" at bounding box center [968, 116] width 97 height 20
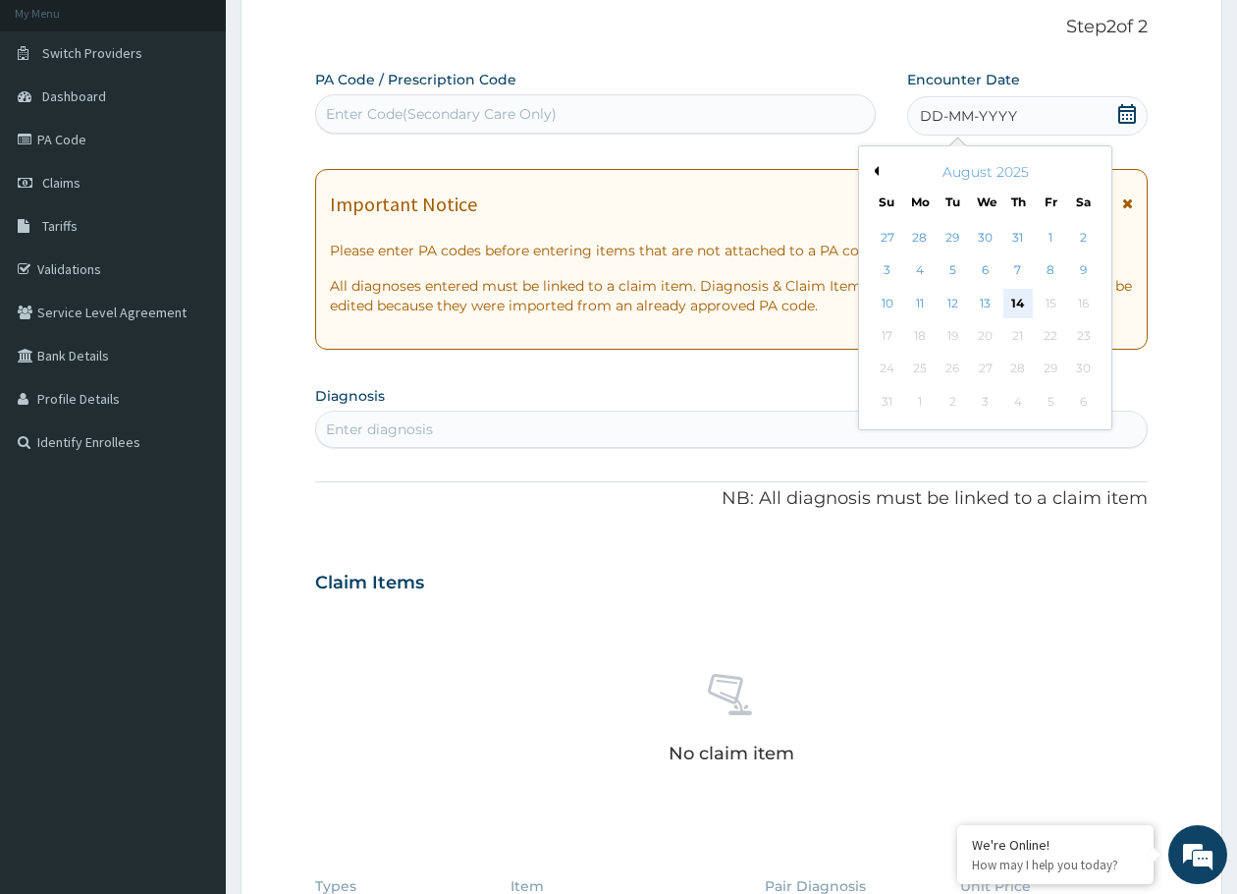
click at [1026, 302] on div "14" at bounding box center [1018, 303] width 29 height 29
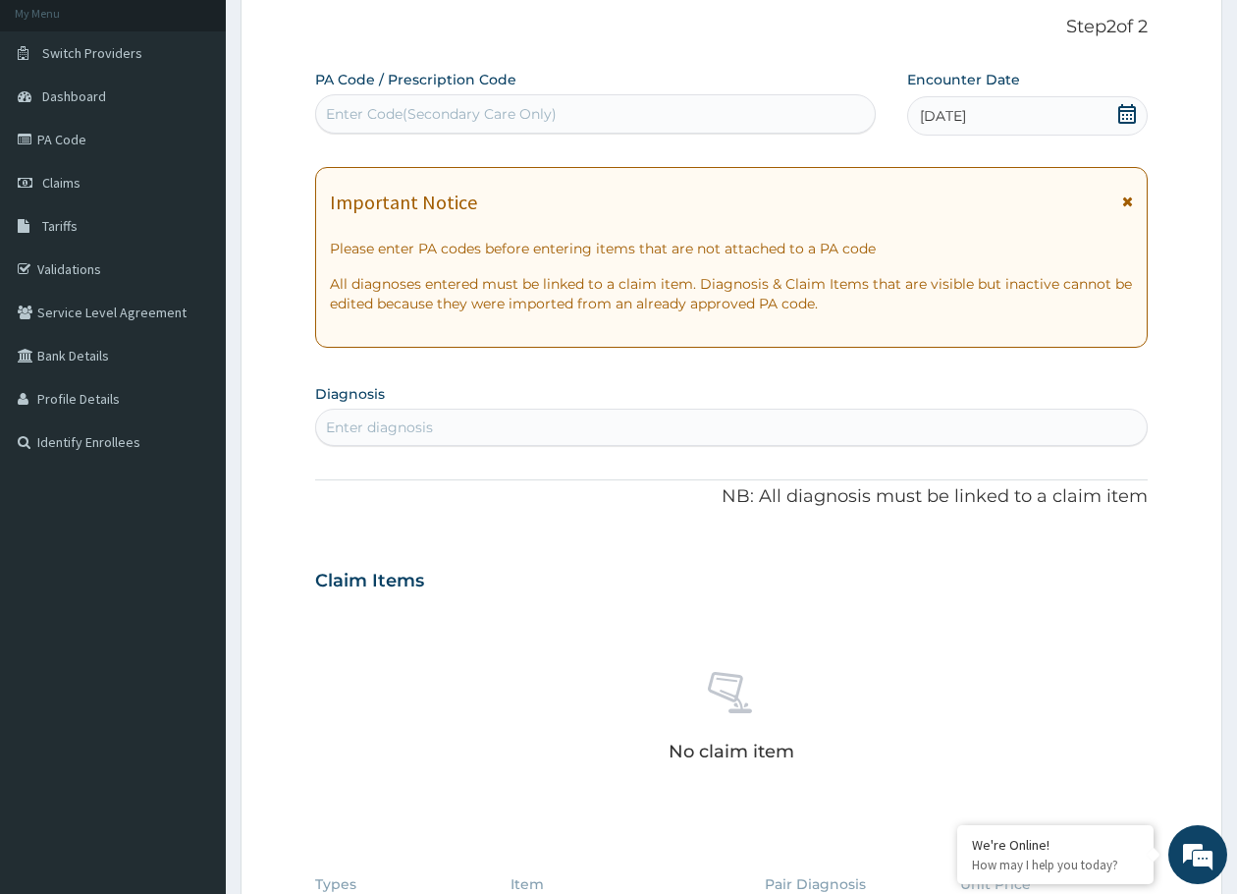
click at [528, 419] on div "Enter diagnosis" at bounding box center [731, 426] width 831 height 31
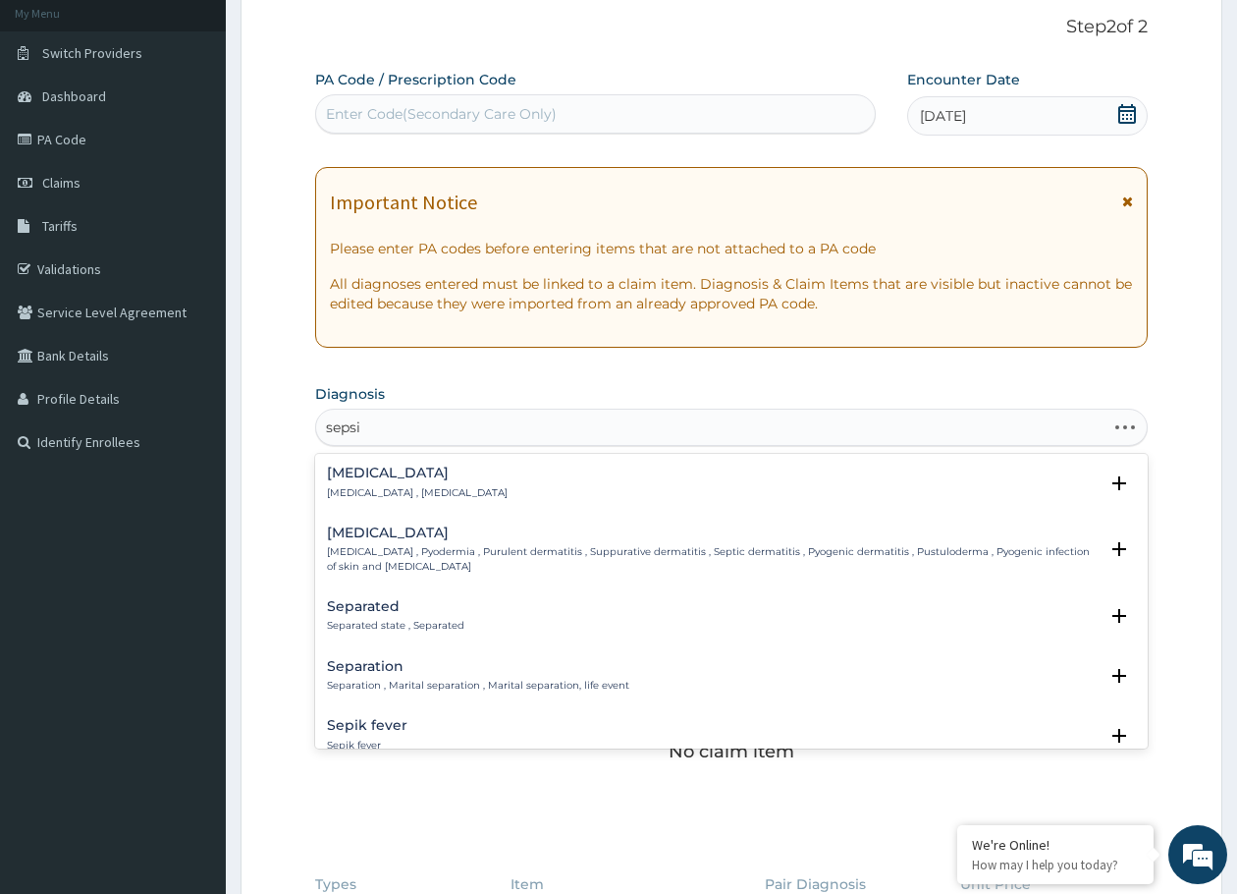
type input "[MEDICAL_DATA]"
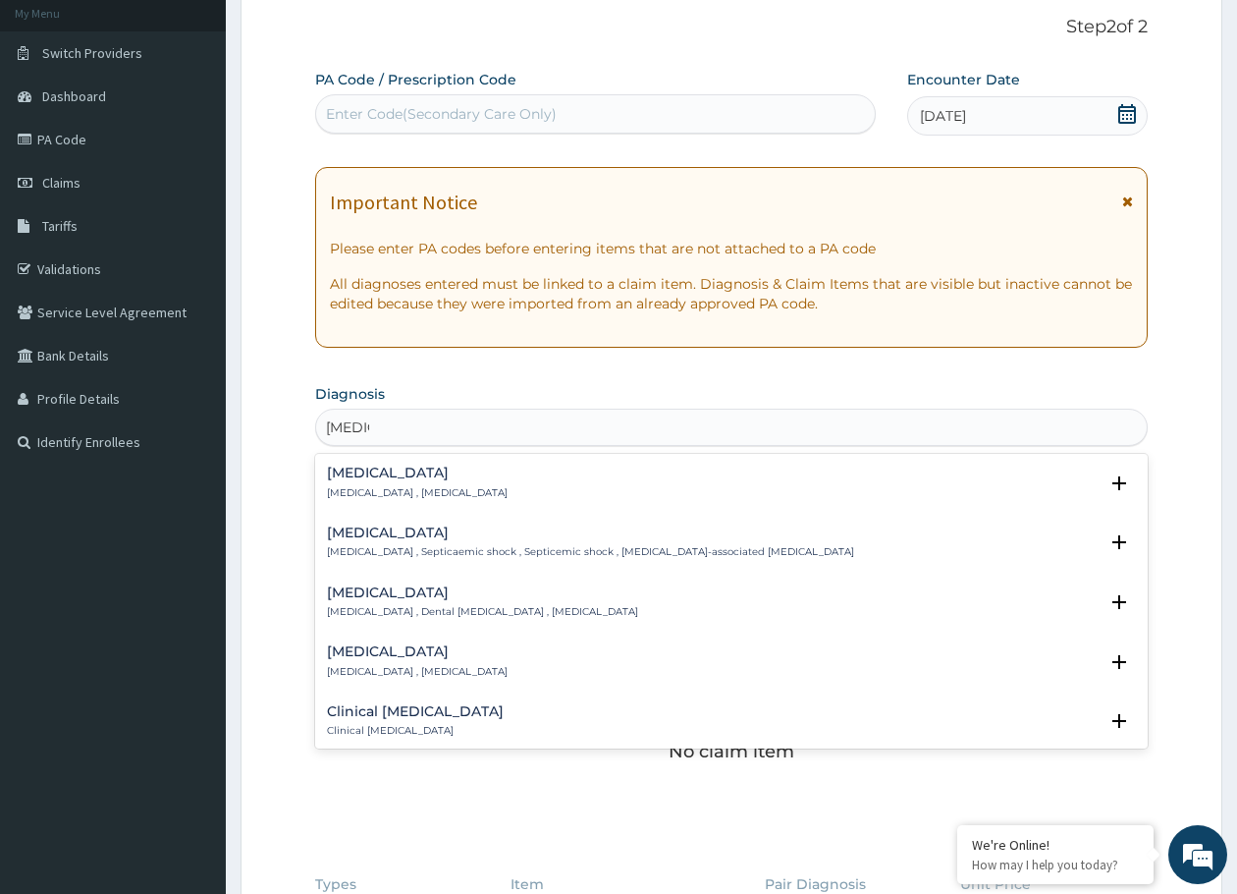
click at [366, 471] on h4 "[MEDICAL_DATA]" at bounding box center [417, 472] width 181 height 15
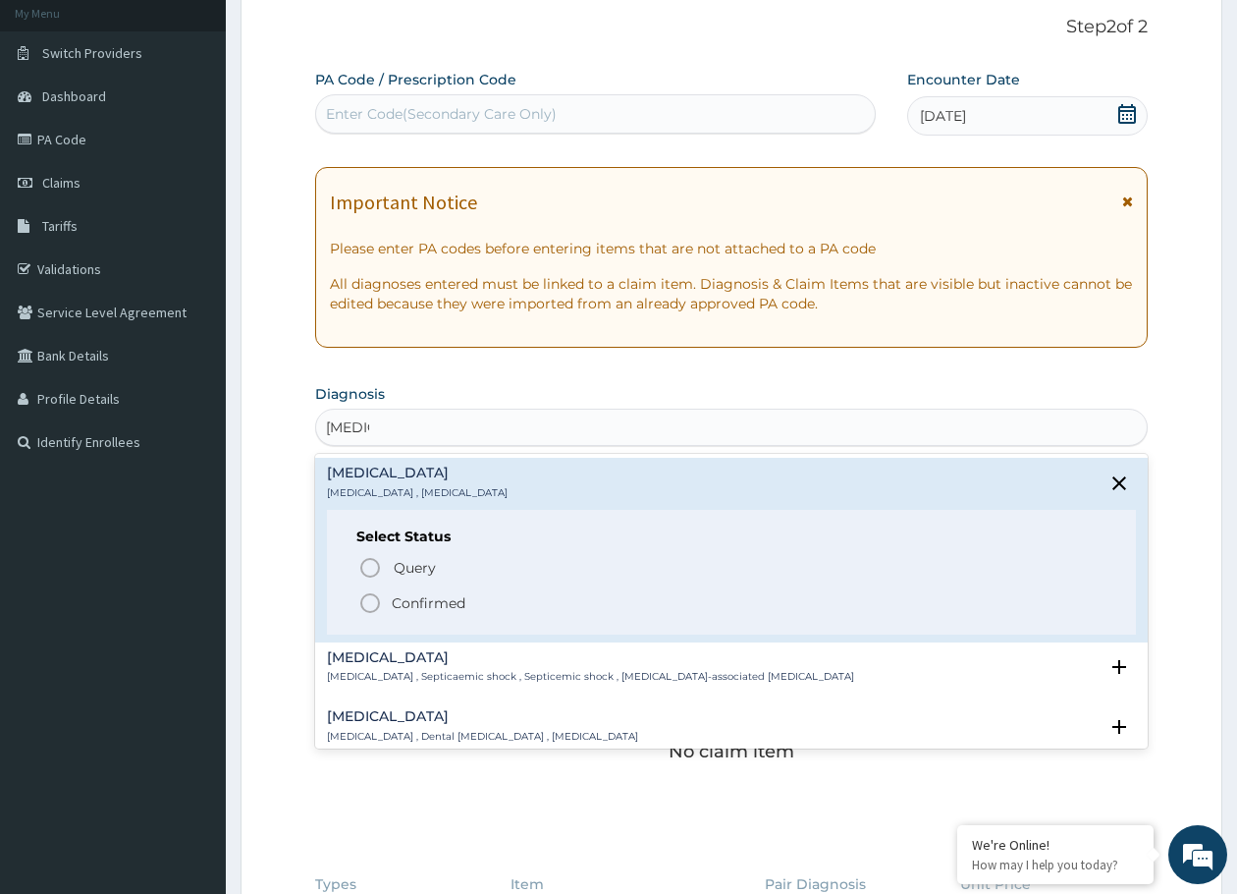
click at [373, 609] on icon "status option filled" at bounding box center [370, 603] width 24 height 24
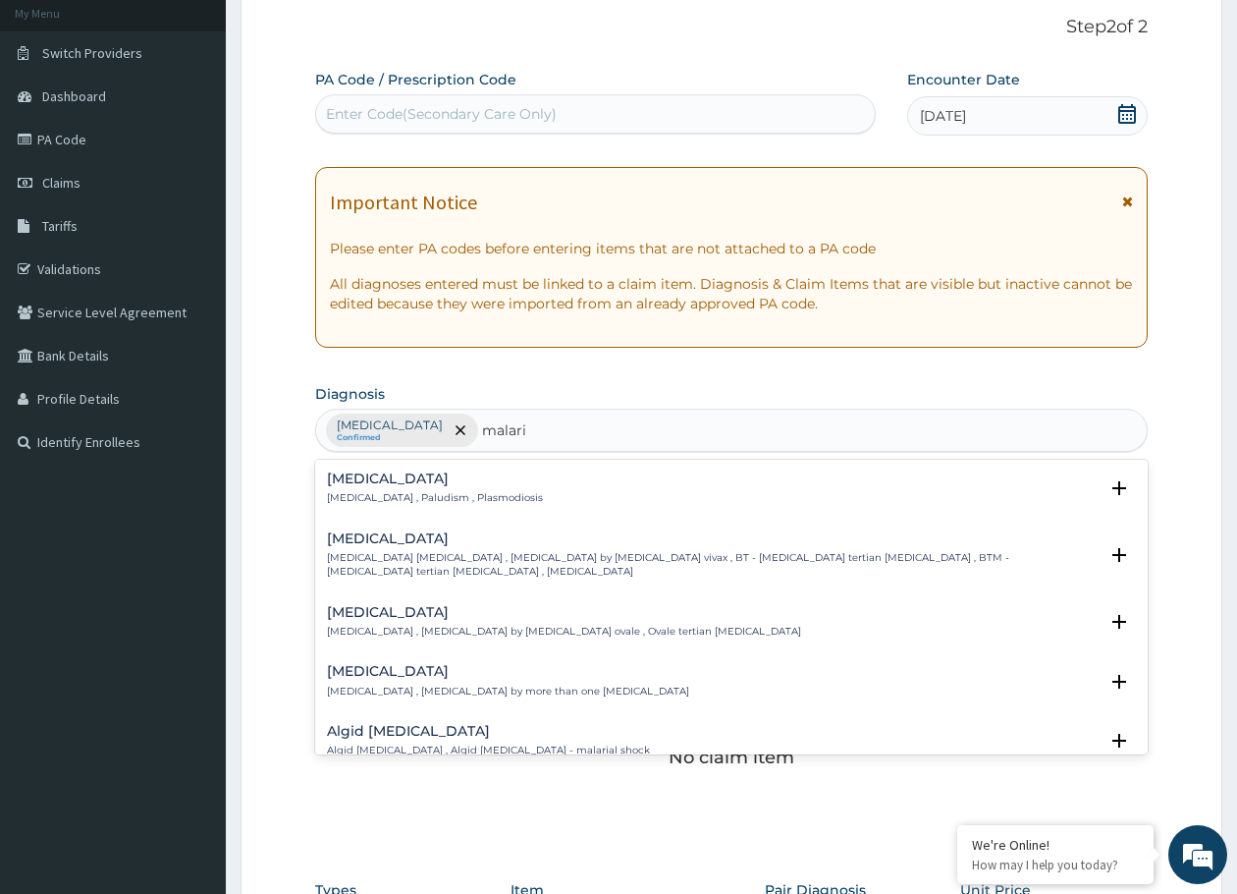
type input "[MEDICAL_DATA]"
click at [395, 484] on h4 "[MEDICAL_DATA]" at bounding box center [435, 478] width 216 height 15
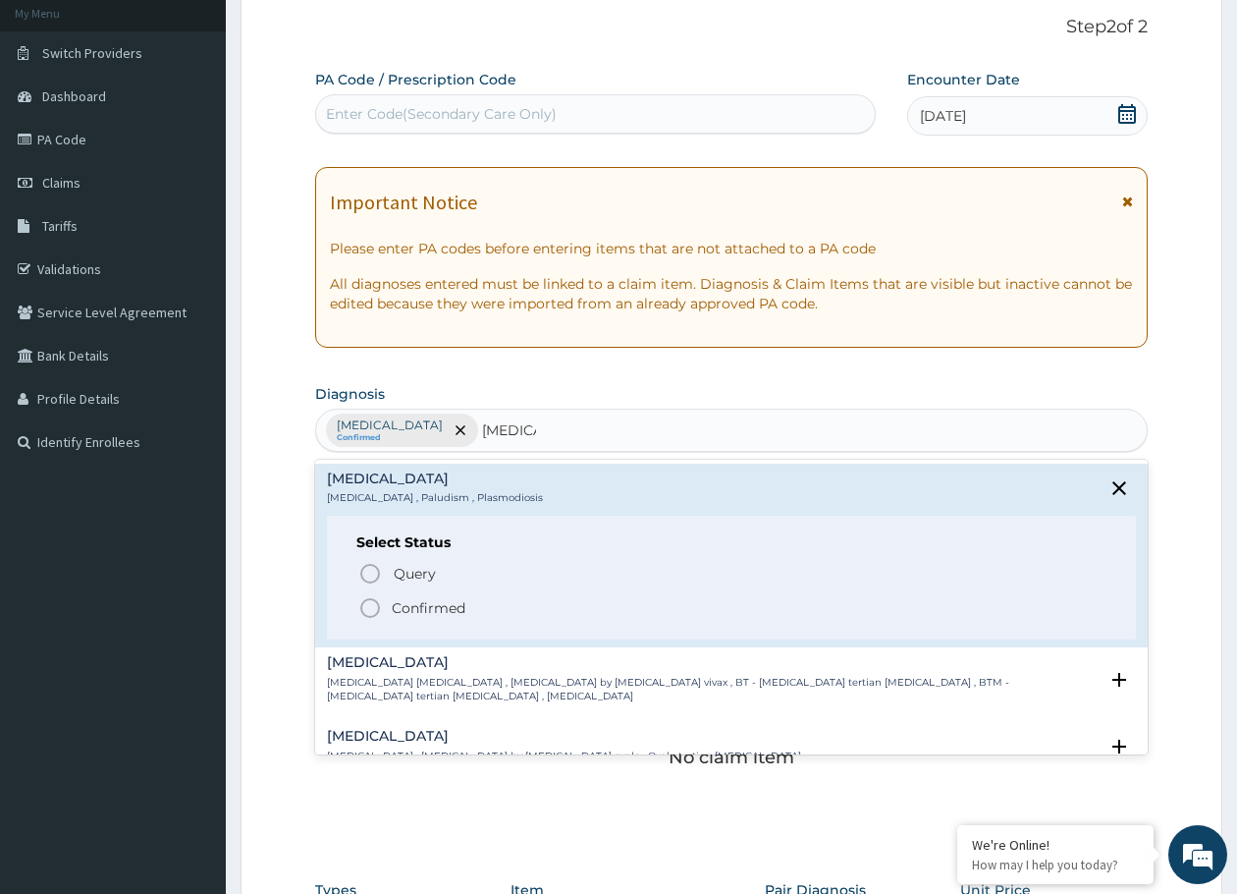
click at [365, 607] on icon "status option filled" at bounding box center [370, 608] width 24 height 24
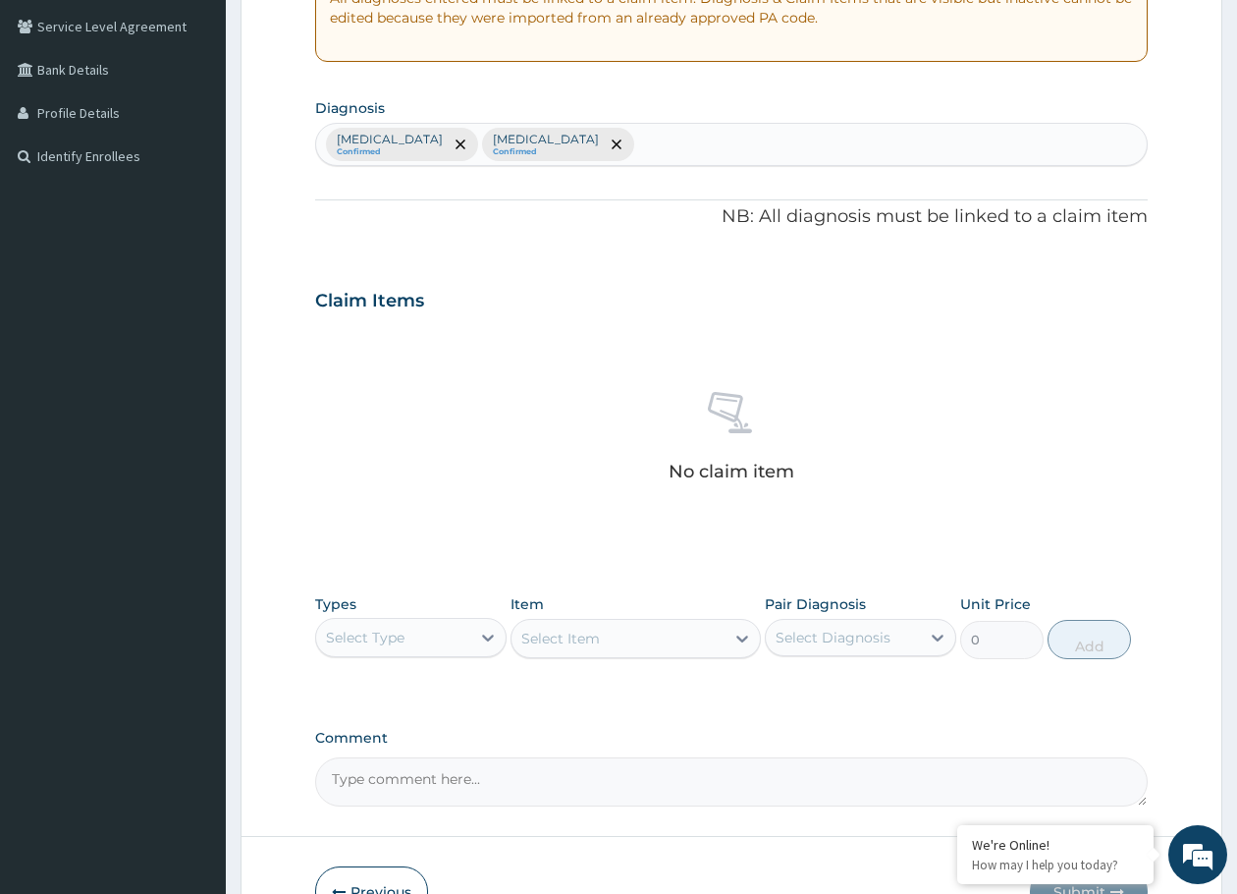
scroll to position [412, 0]
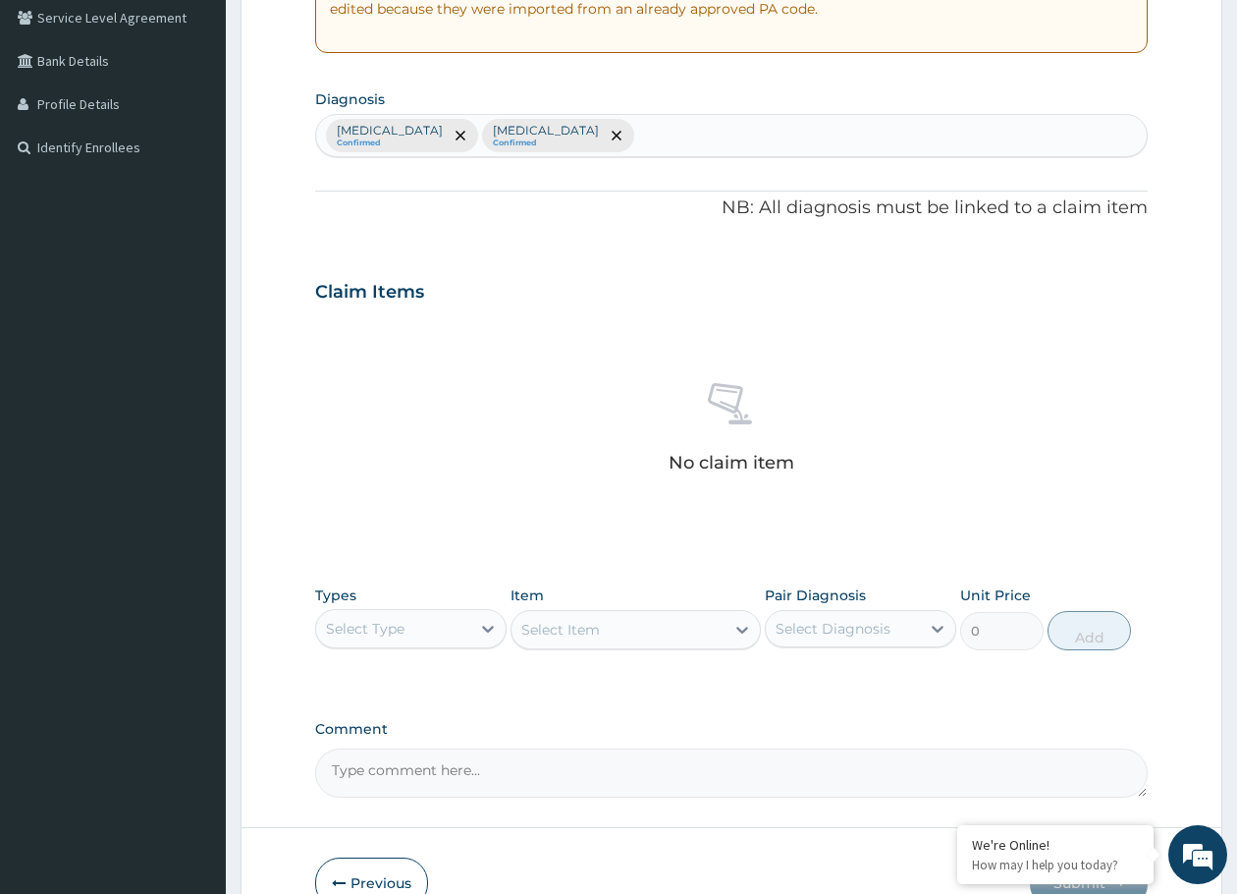
click at [430, 618] on div "Select Type" at bounding box center [393, 628] width 154 height 31
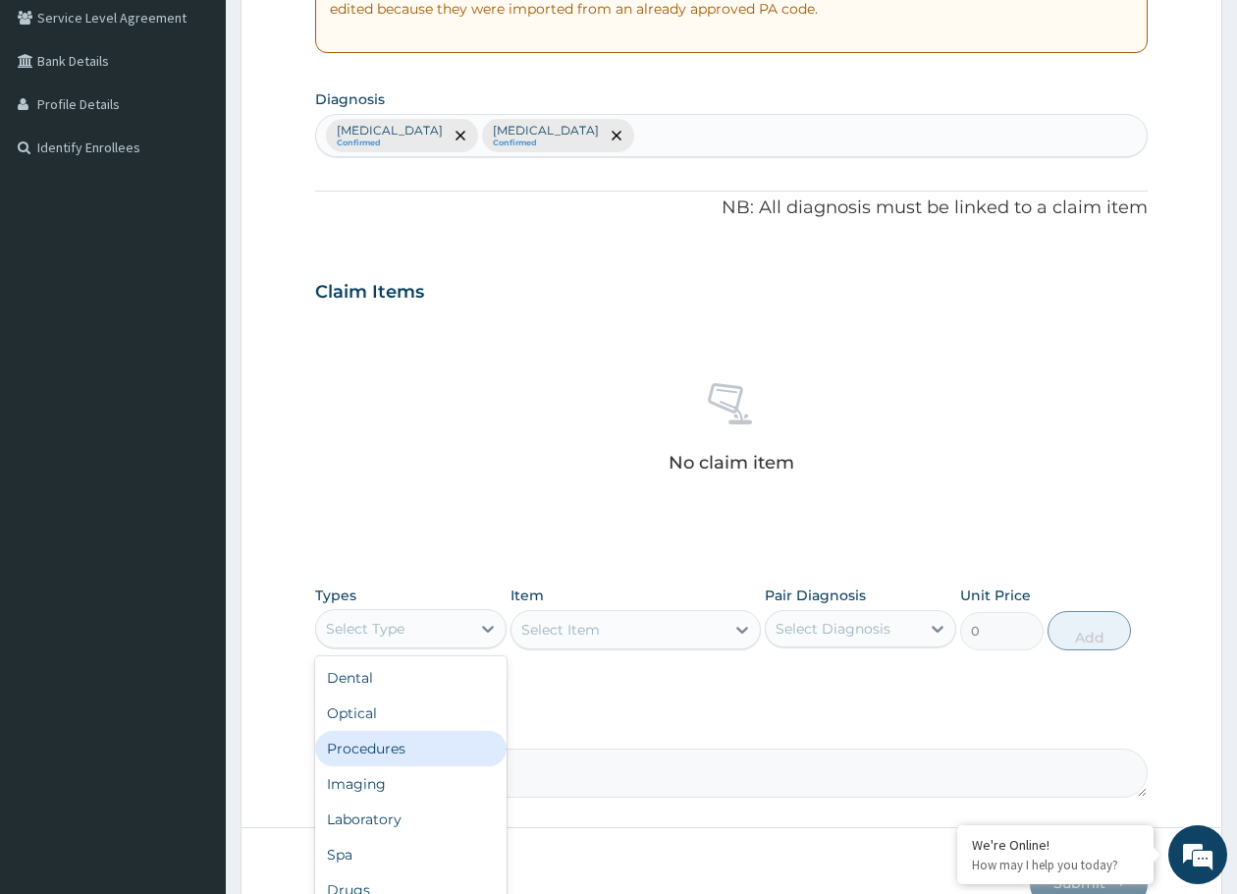
click at [391, 757] on div "Procedures" at bounding box center [410, 748] width 191 height 35
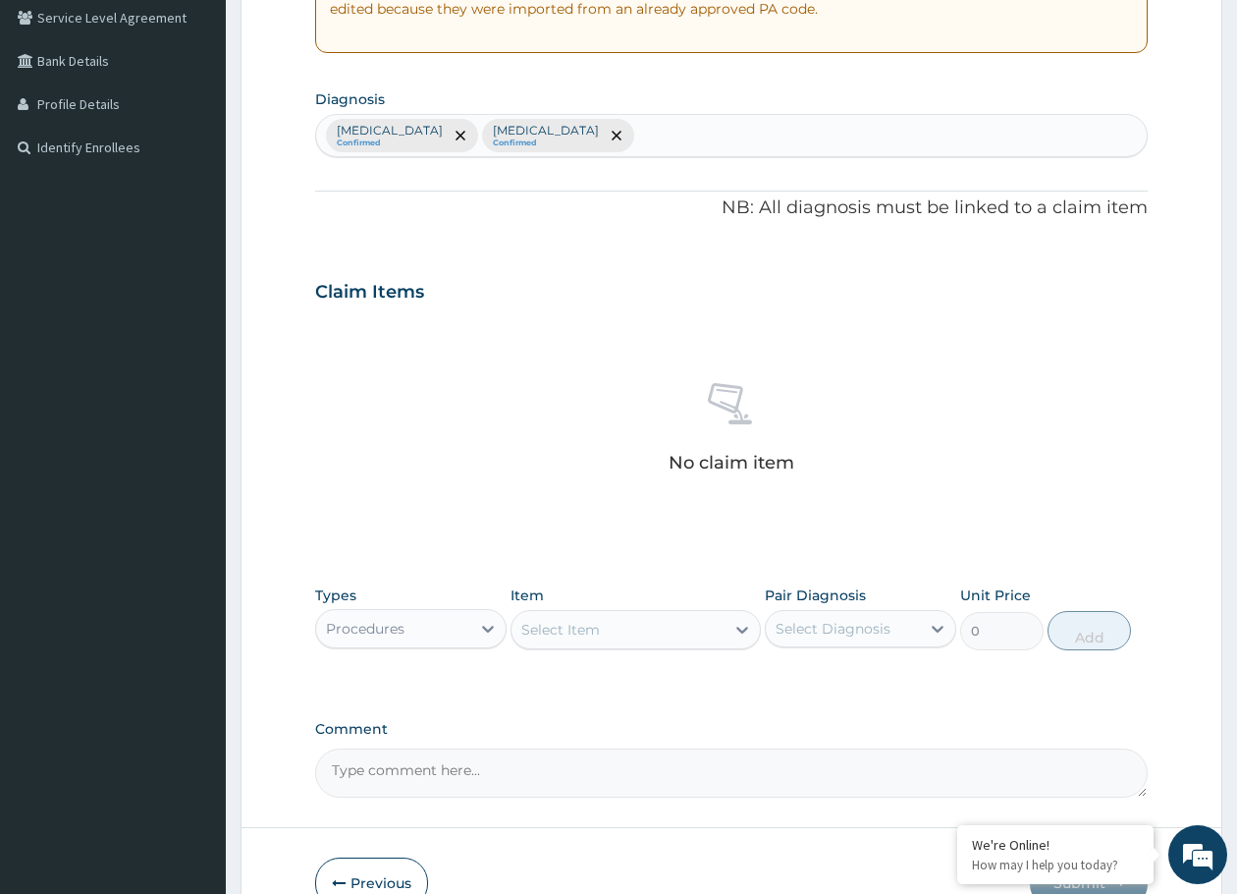
click at [536, 625] on div "Select Item" at bounding box center [560, 630] width 79 height 20
type input "registration"
click at [581, 705] on div "ANTENATAL REGISTRATION" at bounding box center [635, 713] width 249 height 35
type input "80000"
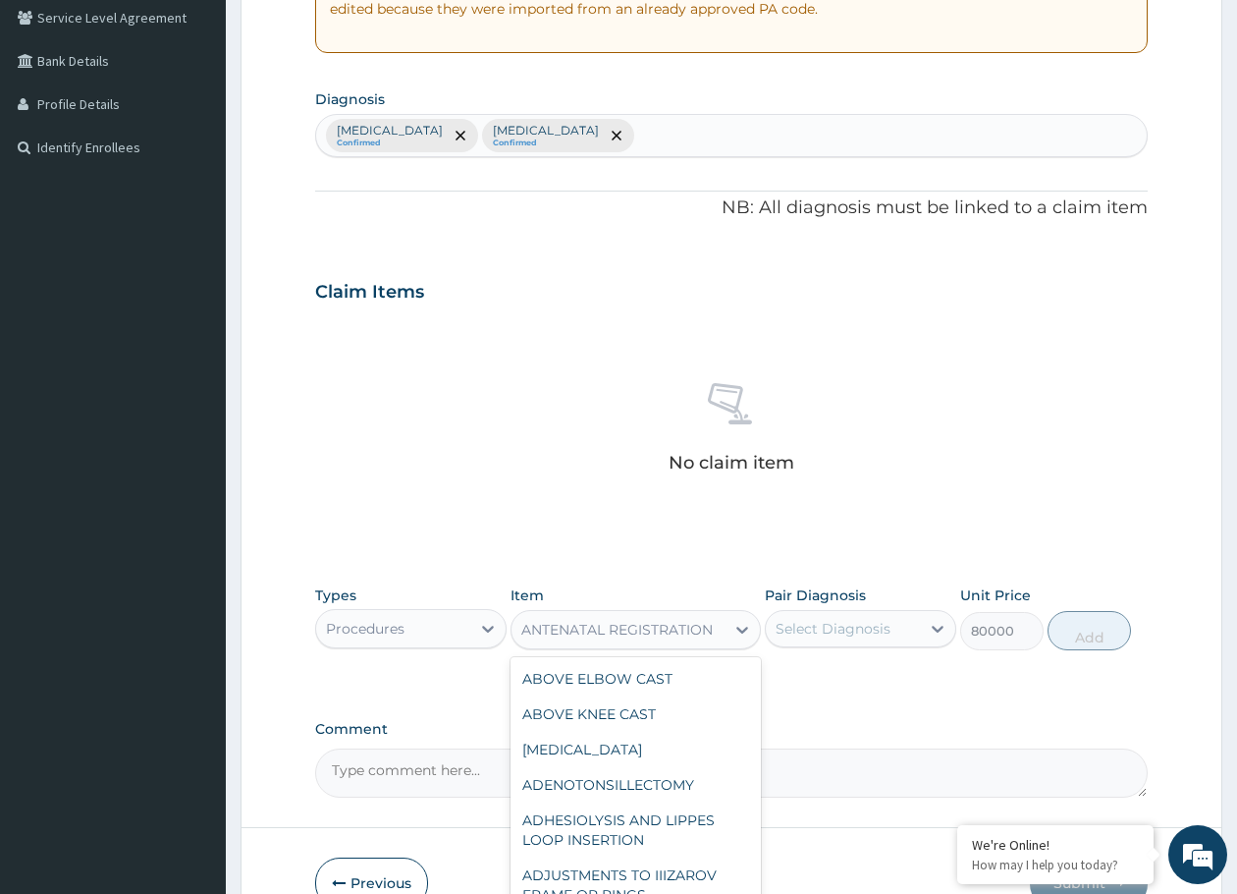
click at [606, 639] on div "ANTENATAL REGISTRATION" at bounding box center [618, 629] width 212 height 31
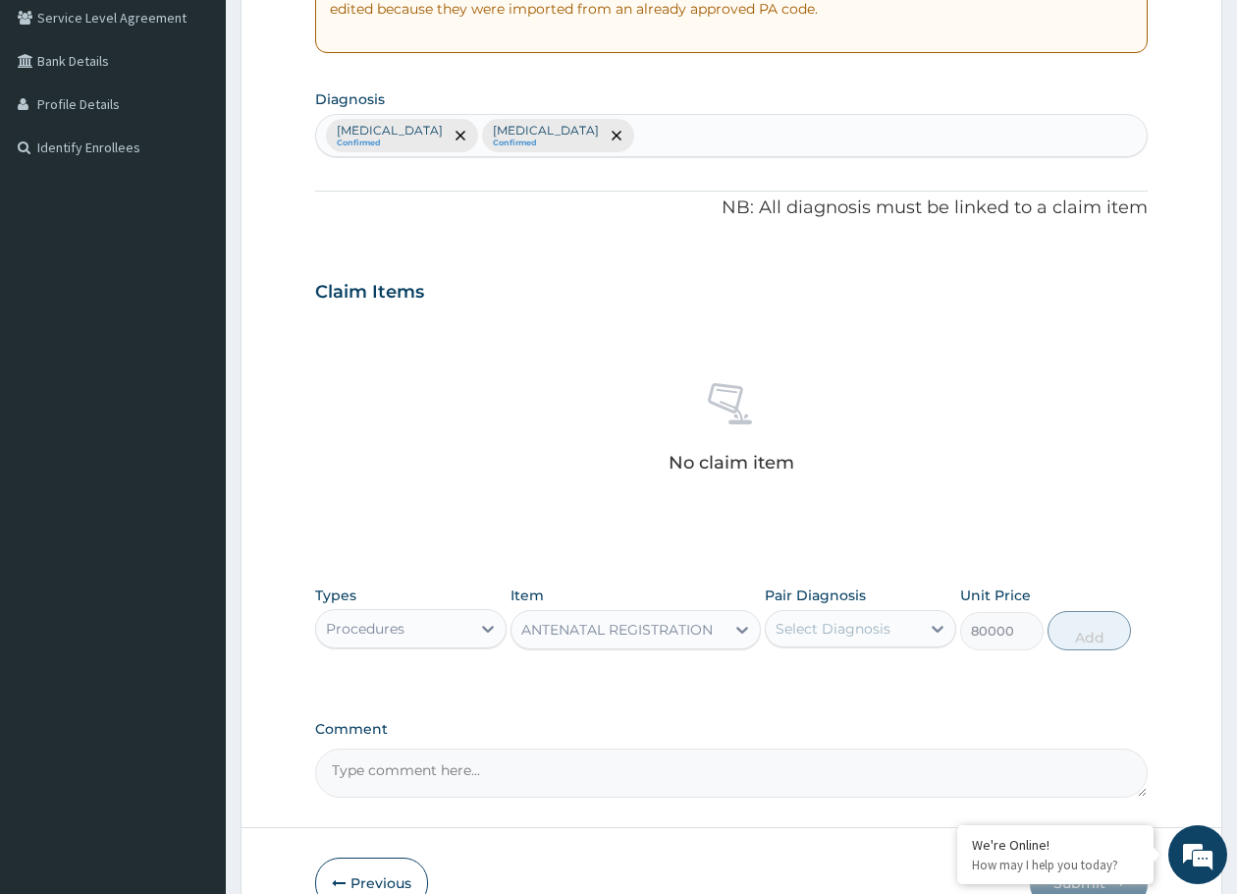
click at [612, 625] on div "ANTENATAL REGISTRATION" at bounding box center [616, 630] width 191 height 20
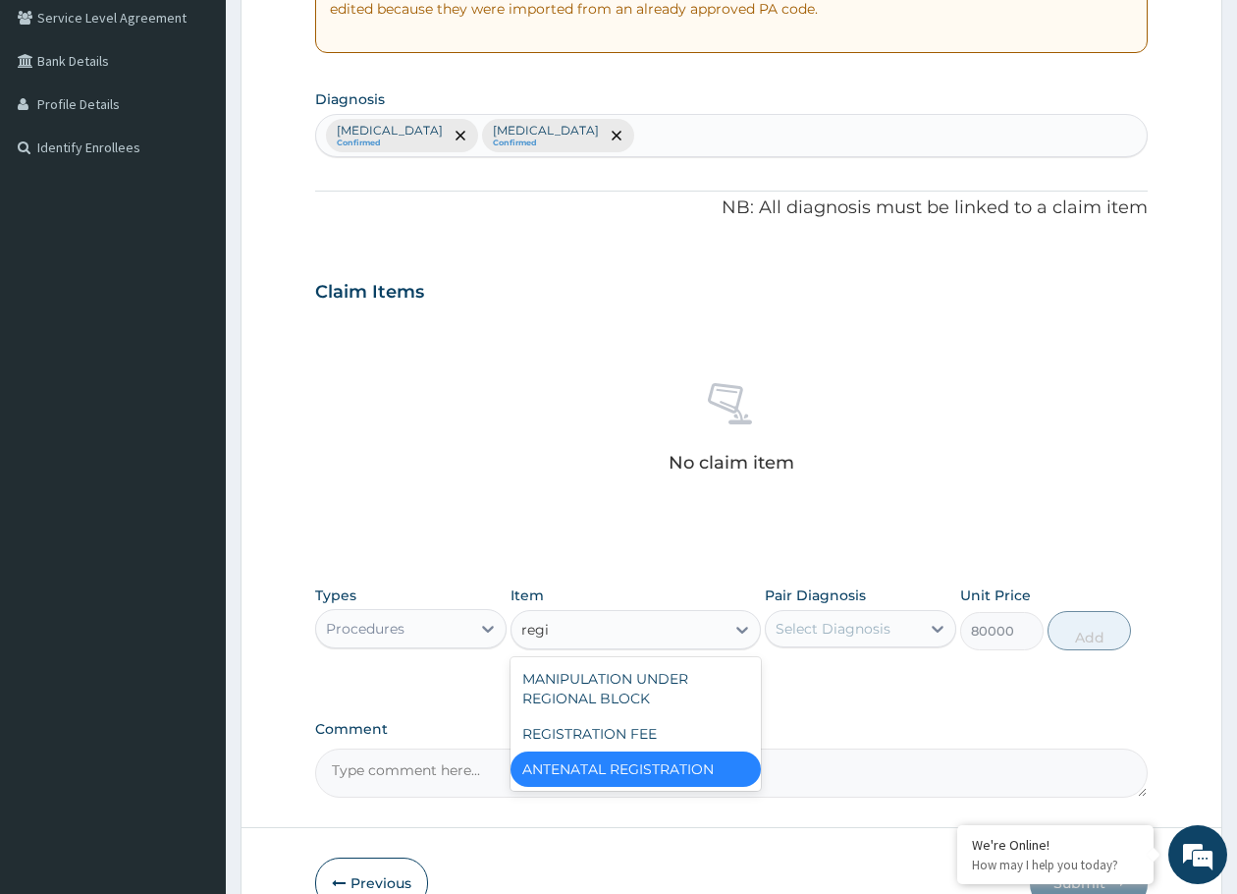
scroll to position [0, 0]
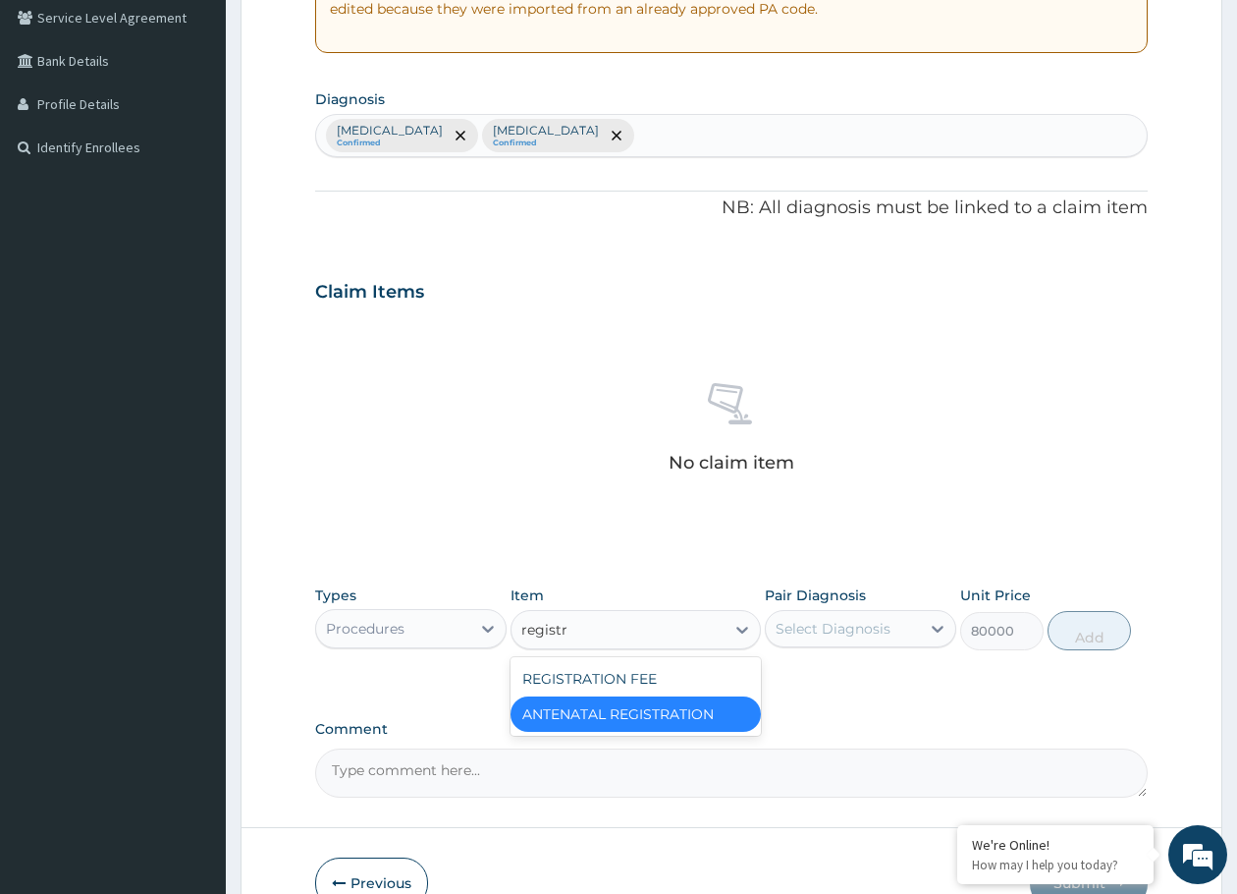
type input "registra"
click at [593, 669] on div "REGISTRATION FEE" at bounding box center [635, 678] width 249 height 35
type input "3000"
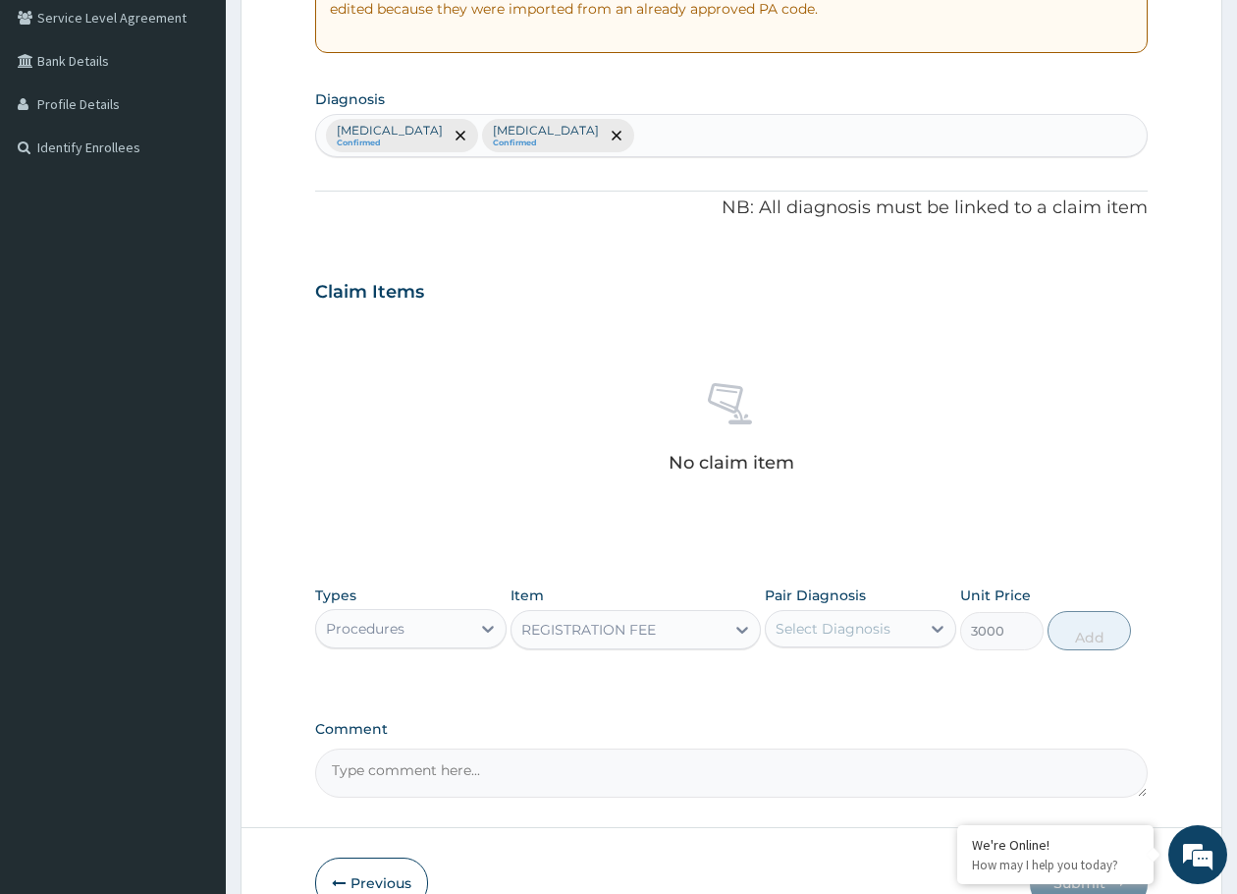
click at [813, 619] on div "Select Diagnosis" at bounding box center [833, 629] width 115 height 20
click at [801, 679] on label "[MEDICAL_DATA]" at bounding box center [858, 677] width 122 height 20
checkbox input "true"
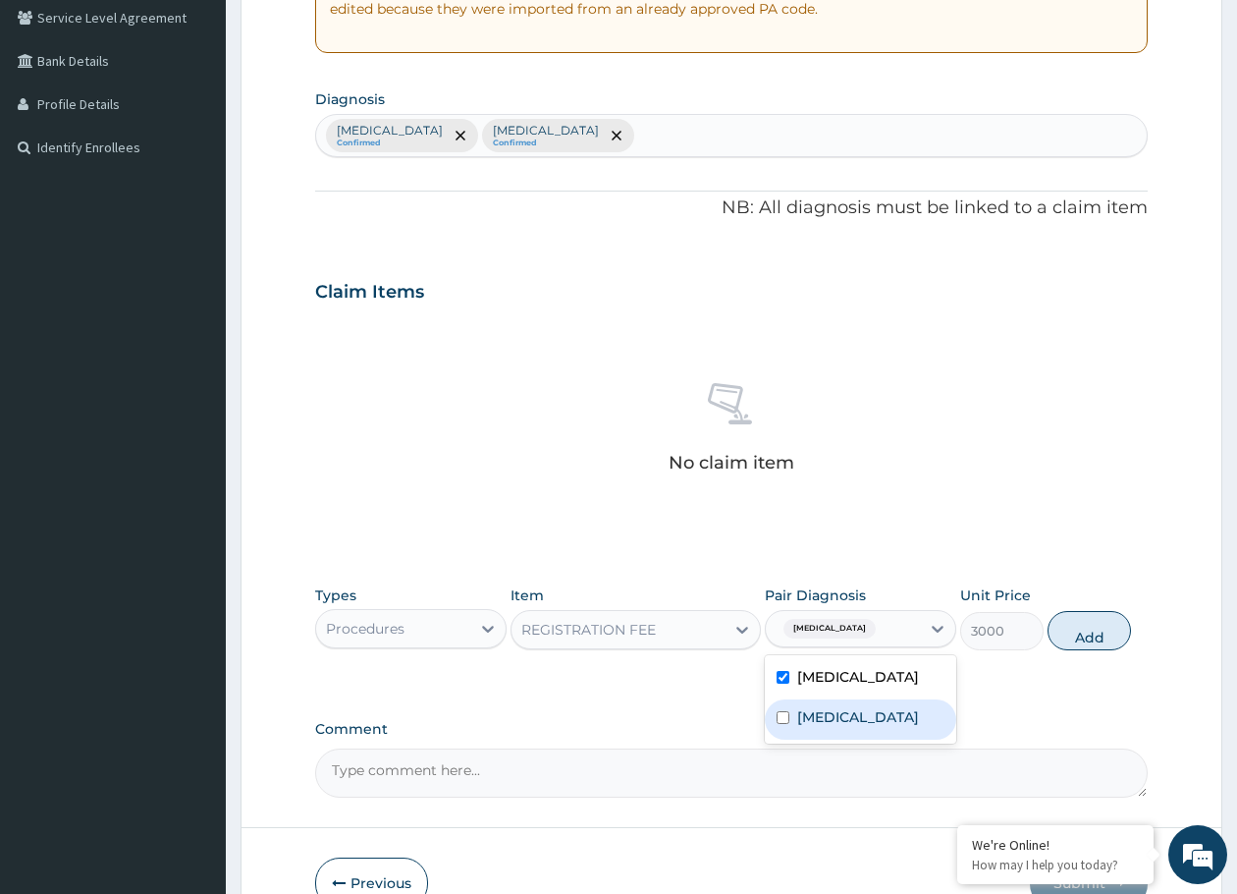
click at [793, 715] on div "[MEDICAL_DATA]" at bounding box center [860, 719] width 191 height 40
checkbox input "true"
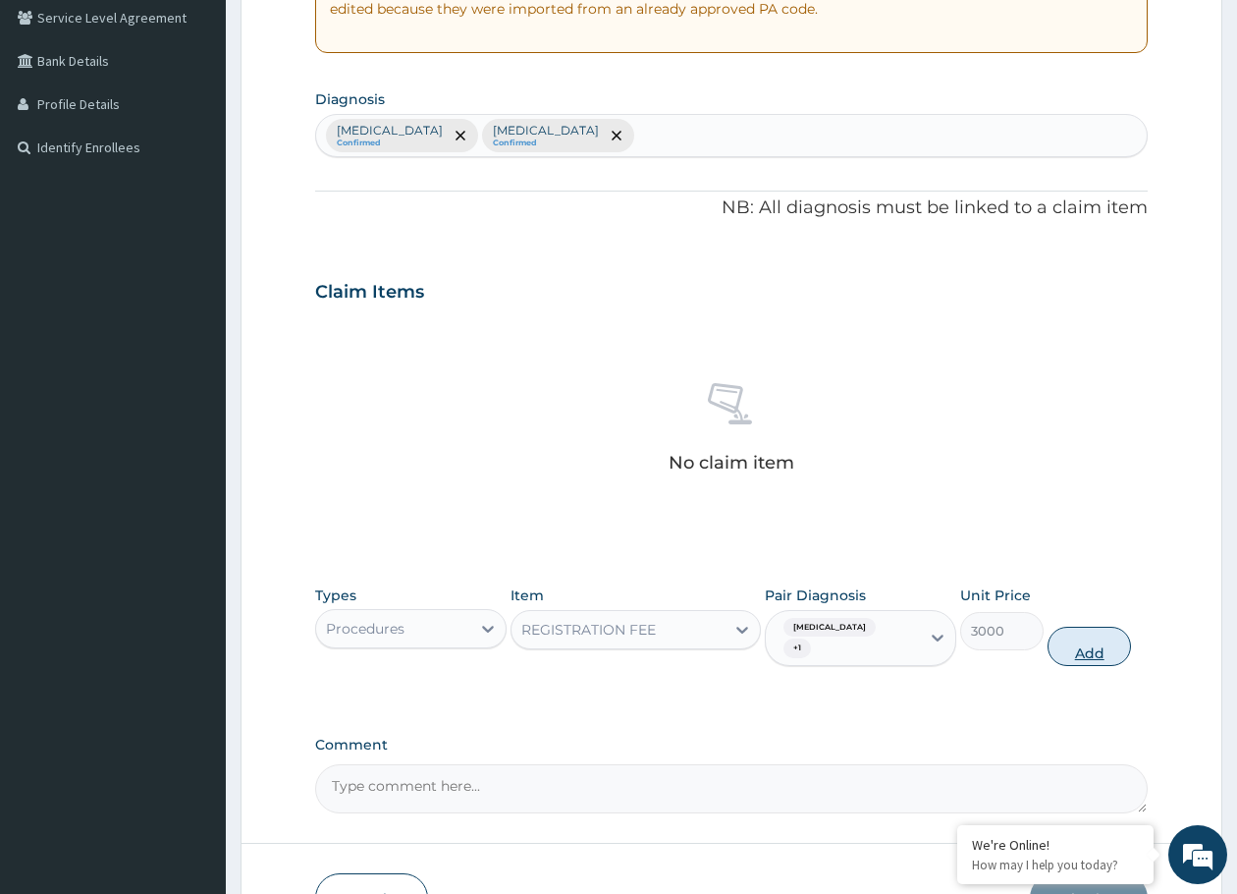
click at [1073, 639] on button "Add" at bounding box center [1089, 645] width 83 height 39
type input "0"
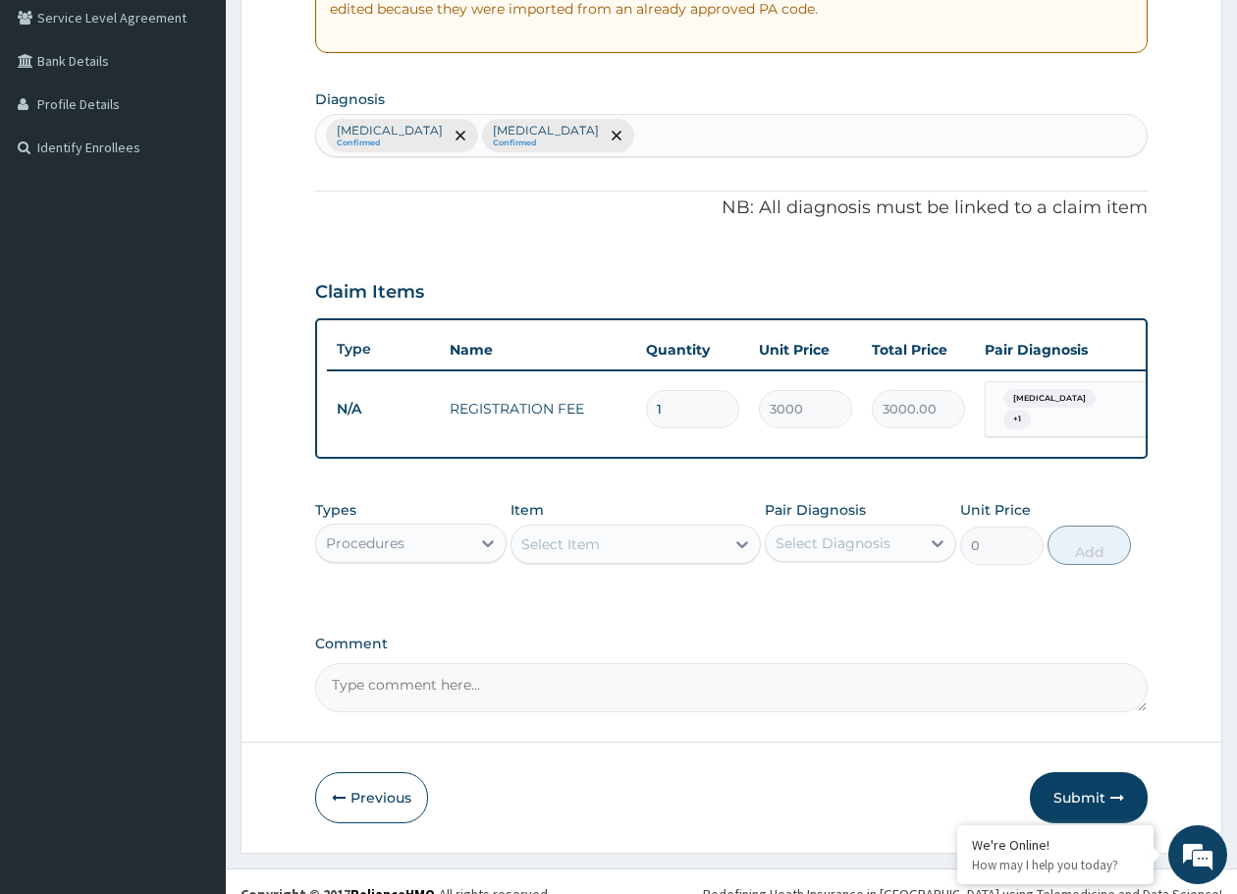
click at [612, 553] on div "Select Item" at bounding box center [618, 543] width 212 height 31
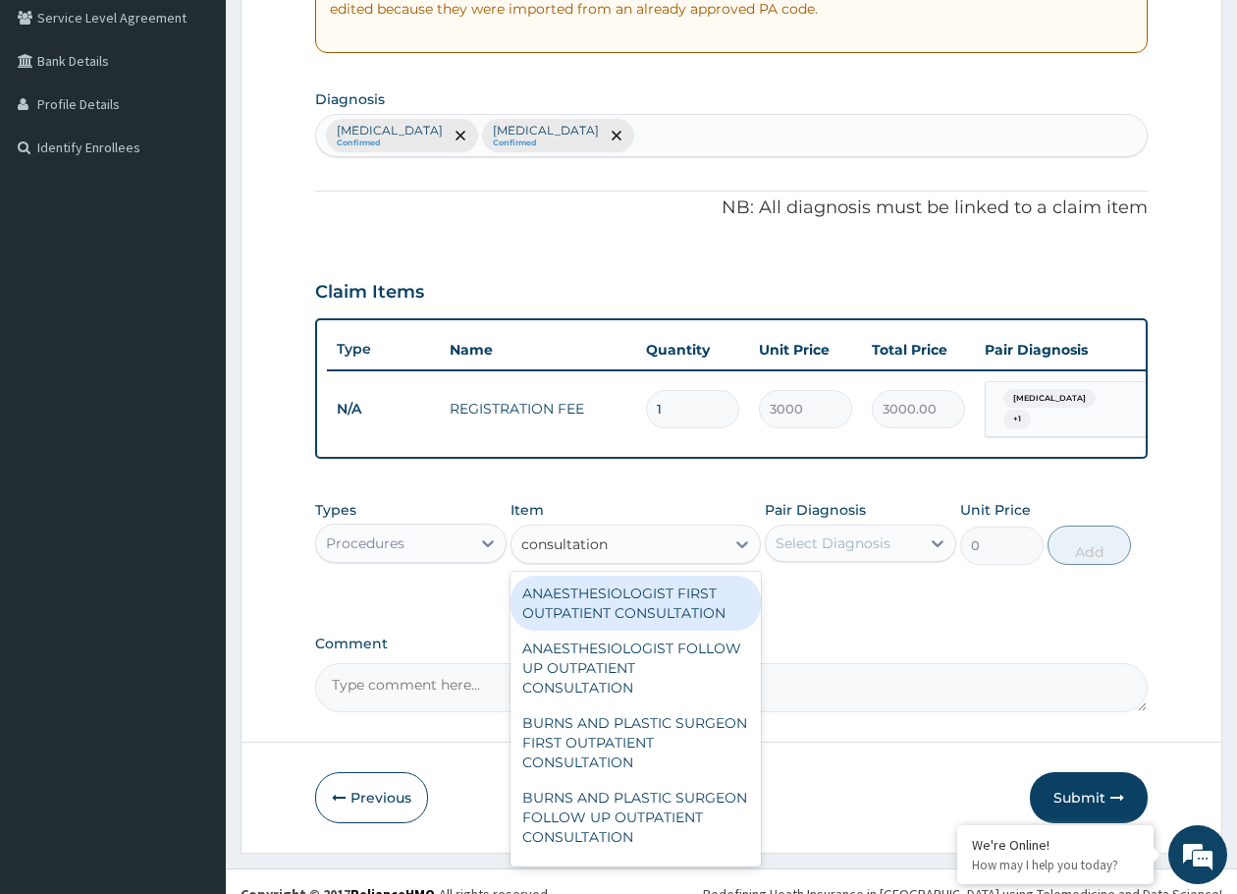
type input "consultation"
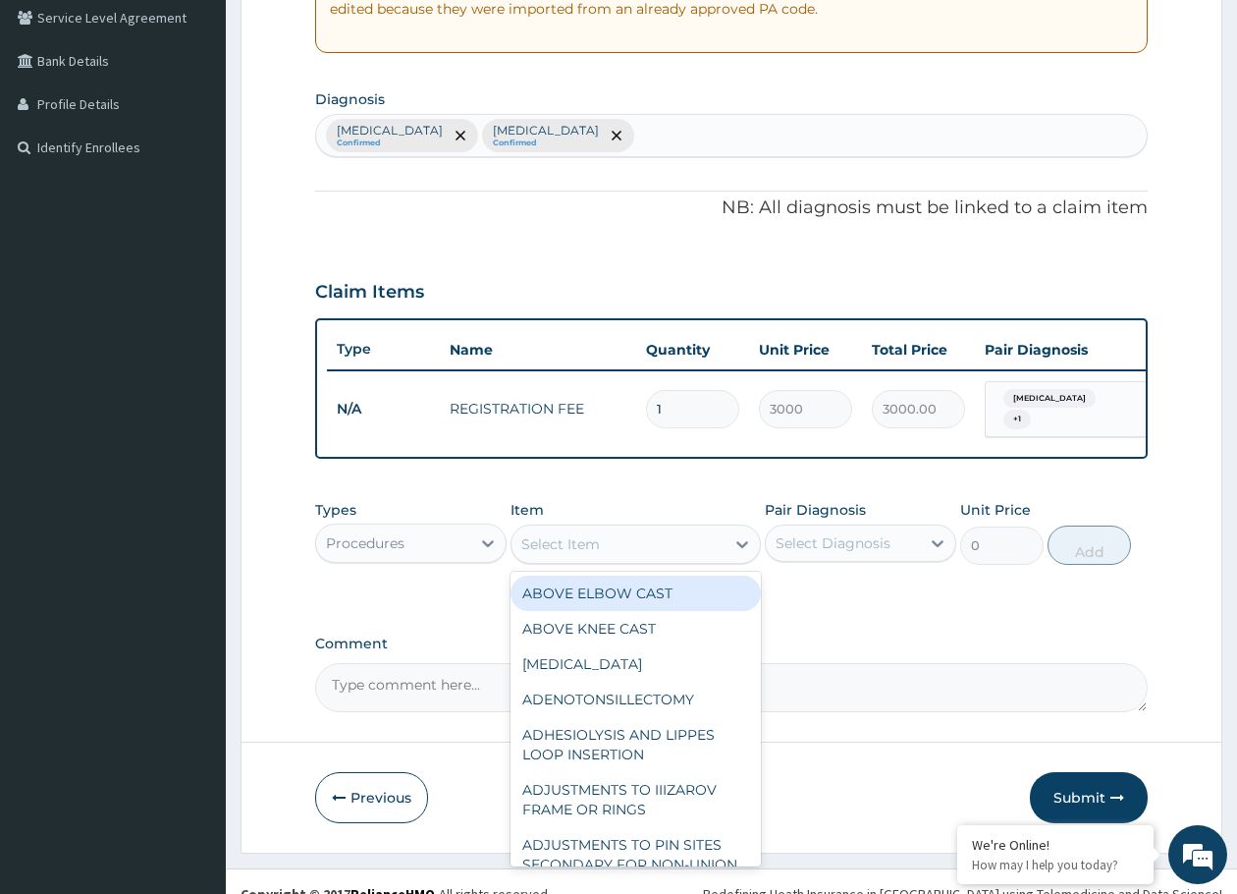
click at [658, 557] on div "Select Item" at bounding box center [618, 543] width 212 height 31
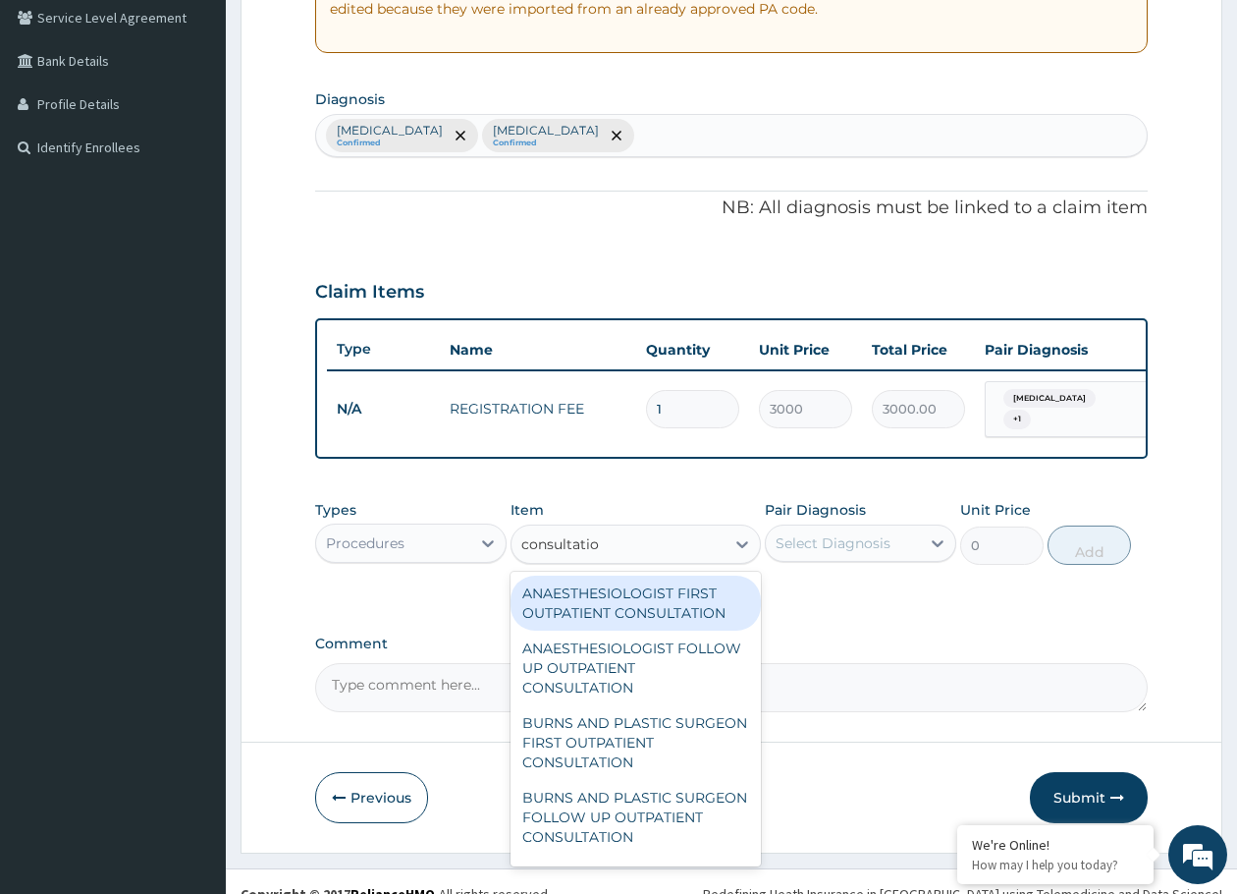
type input "consultation"
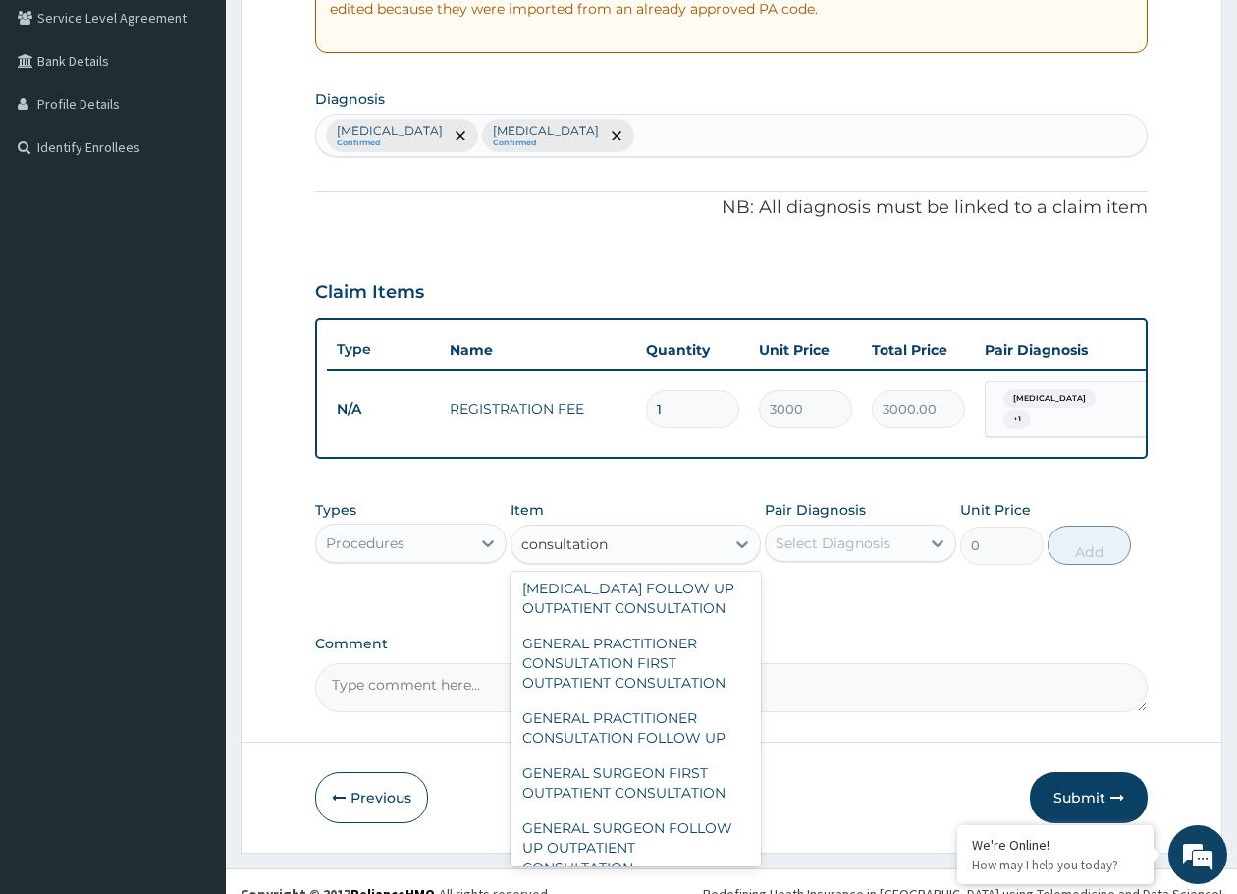
scroll to position [1277, 0]
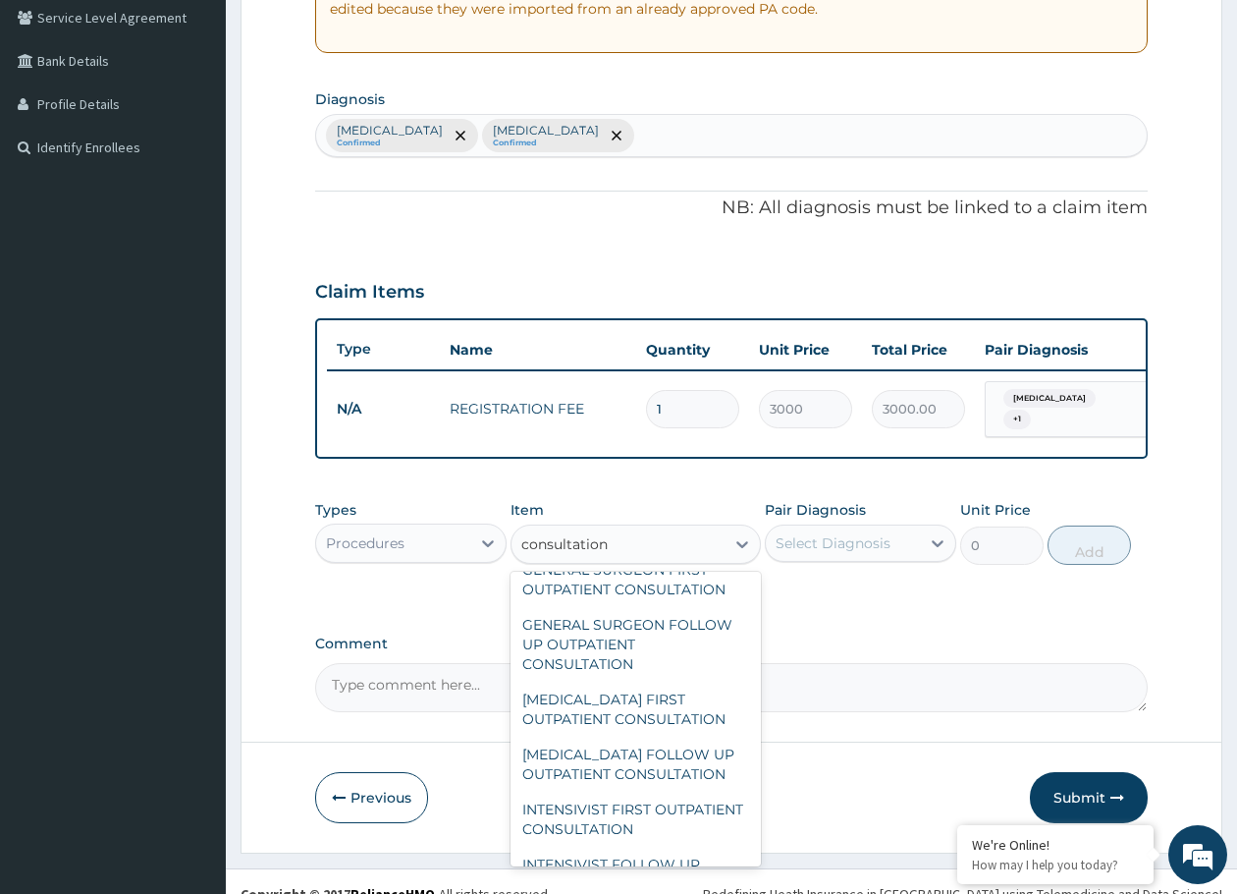
click at [632, 552] on div "GENERAL PRACTITIONER CONSULTATION FOLLOW UP" at bounding box center [635, 524] width 249 height 55
type input "11610"
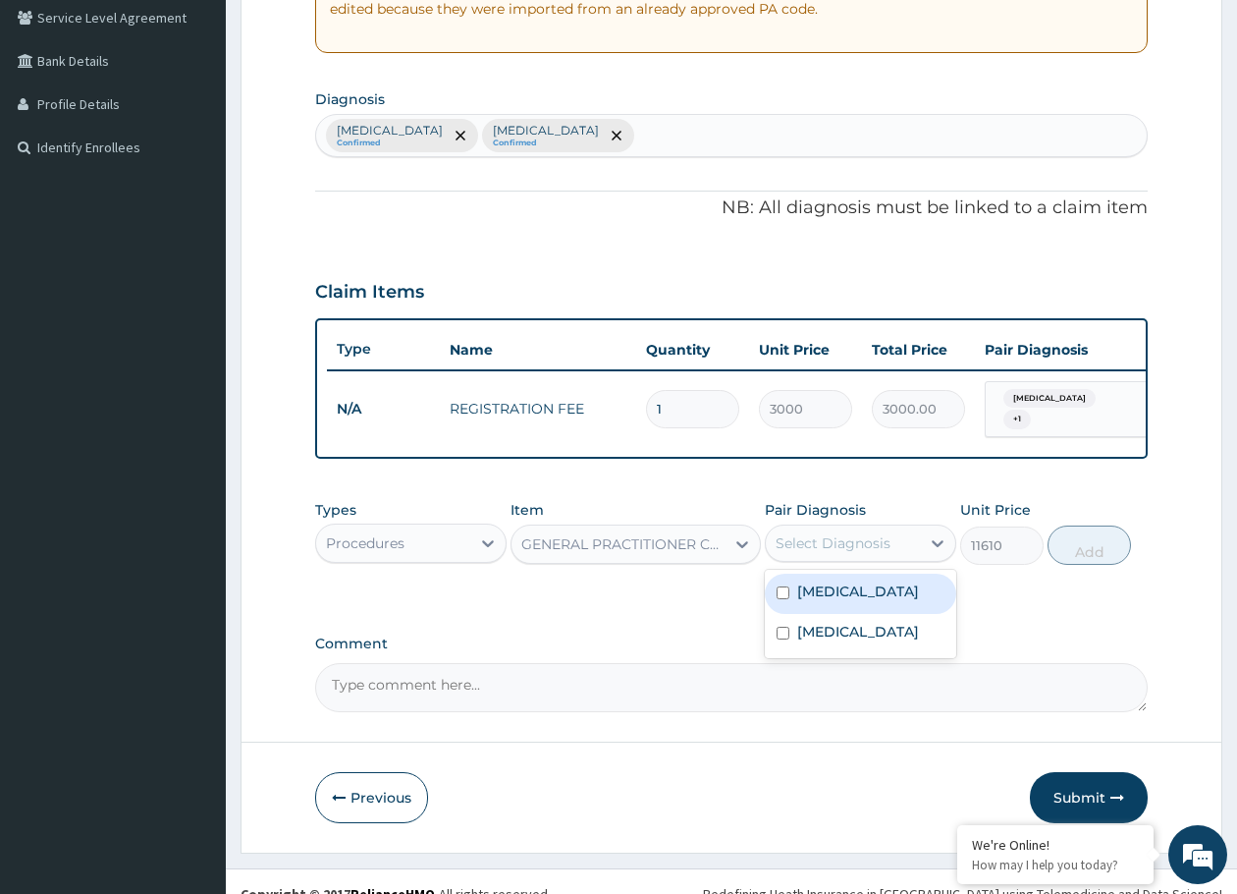
click at [849, 551] on div "Select Diagnosis" at bounding box center [833, 543] width 115 height 20
click at [822, 580] on div "[MEDICAL_DATA]" at bounding box center [860, 593] width 191 height 40
click at [817, 614] on div "[MEDICAL_DATA]" at bounding box center [860, 593] width 191 height 40
click at [823, 582] on div "[MEDICAL_DATA]" at bounding box center [860, 593] width 191 height 40
checkbox input "true"
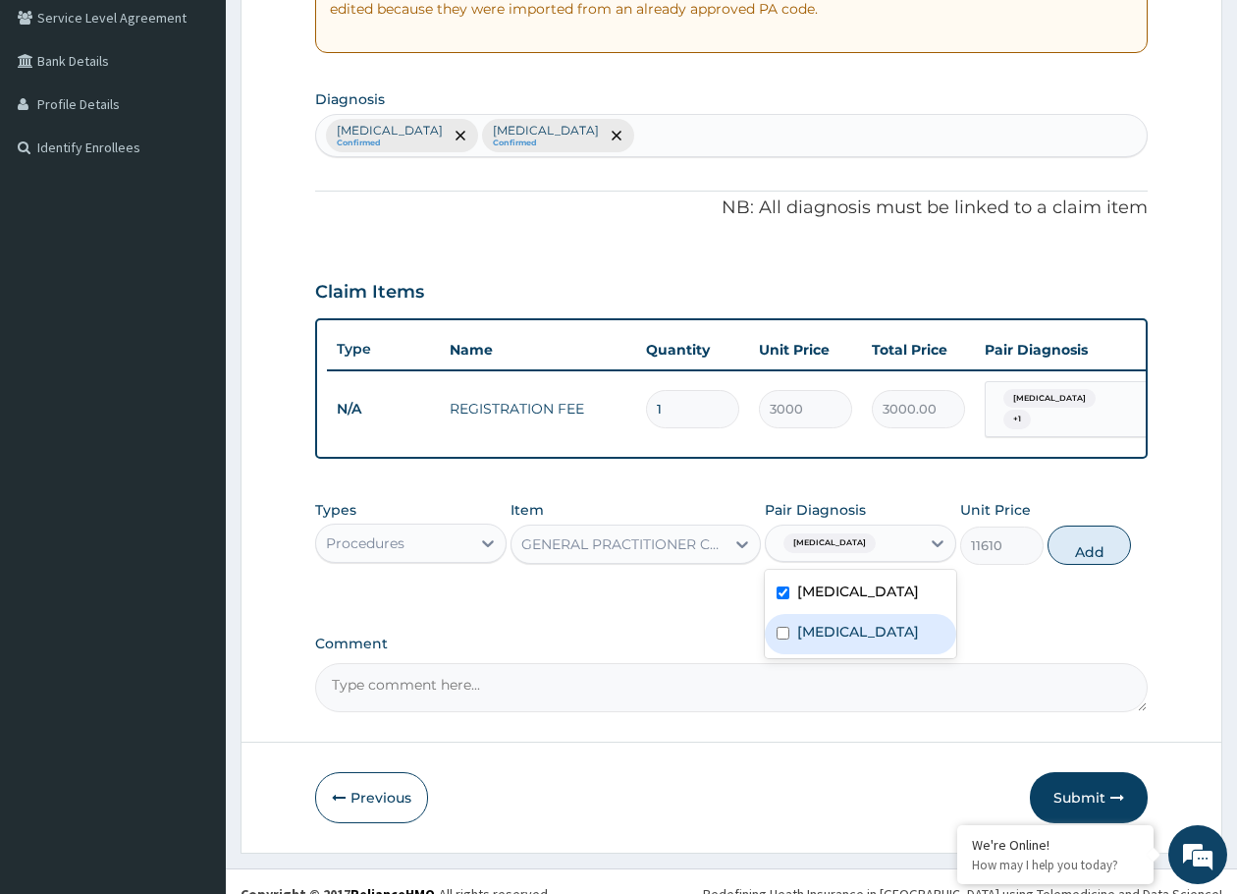
click at [822, 640] on label "[MEDICAL_DATA]" at bounding box center [858, 632] width 122 height 20
checkbox input "true"
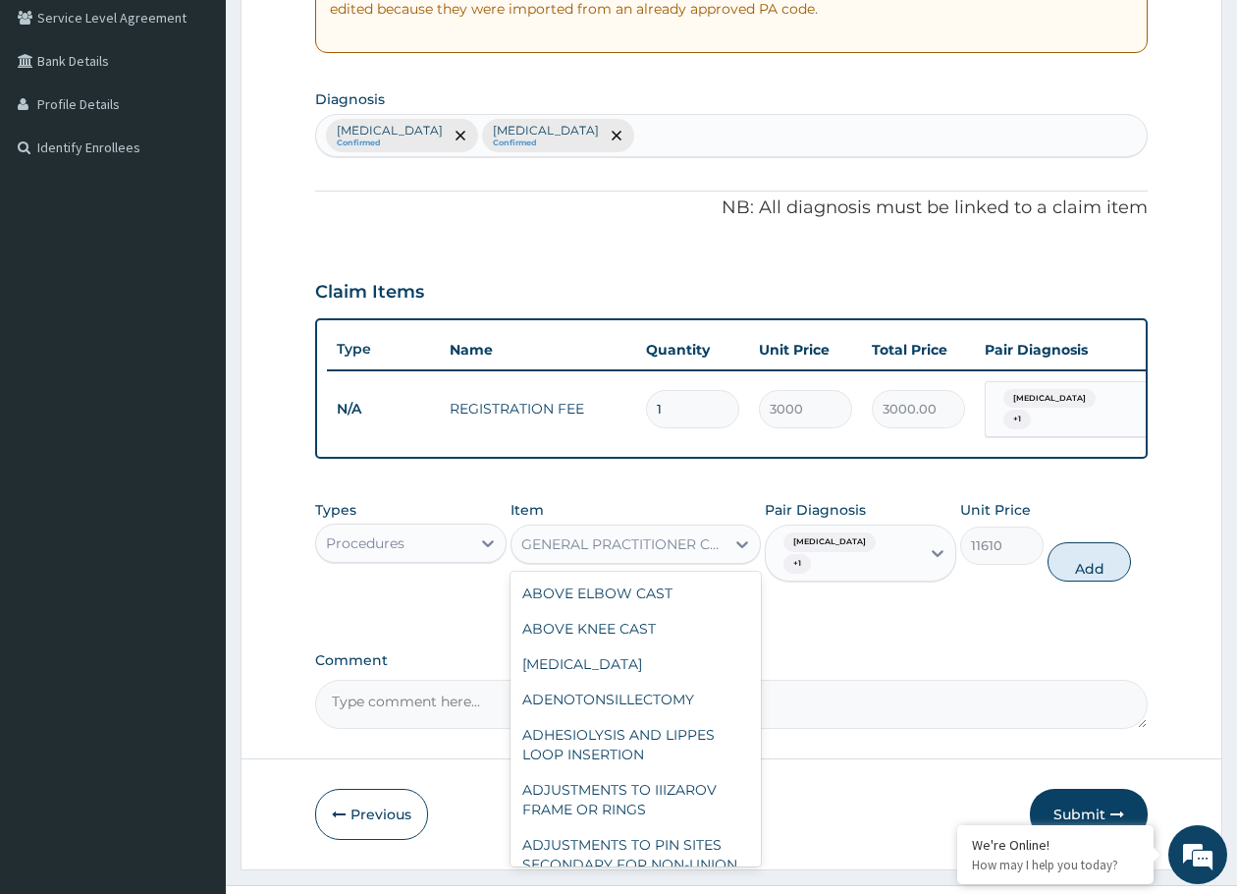
click at [643, 550] on div "GENERAL PRACTITIONER CONSULTATION FOLLOW UP" at bounding box center [623, 544] width 204 height 20
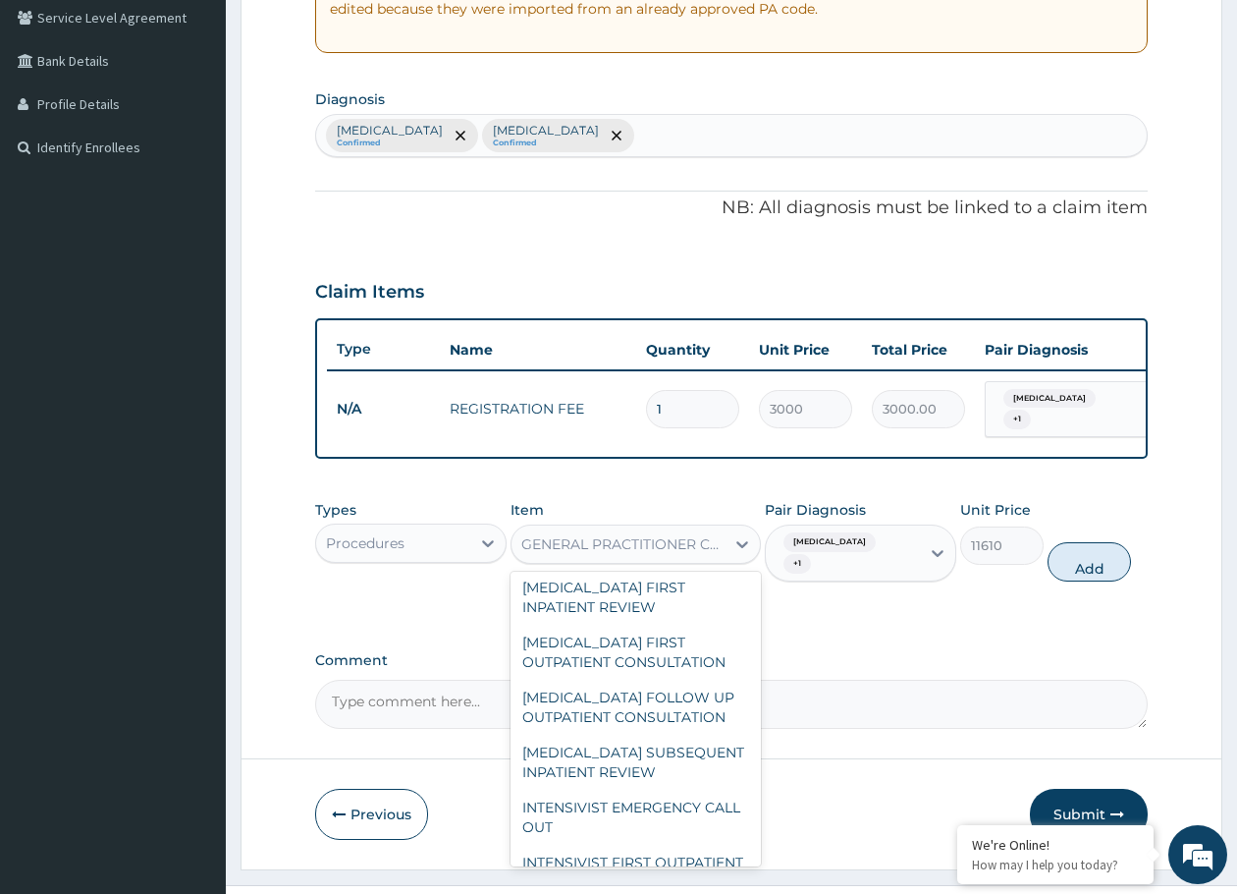
scroll to position [28605, 0]
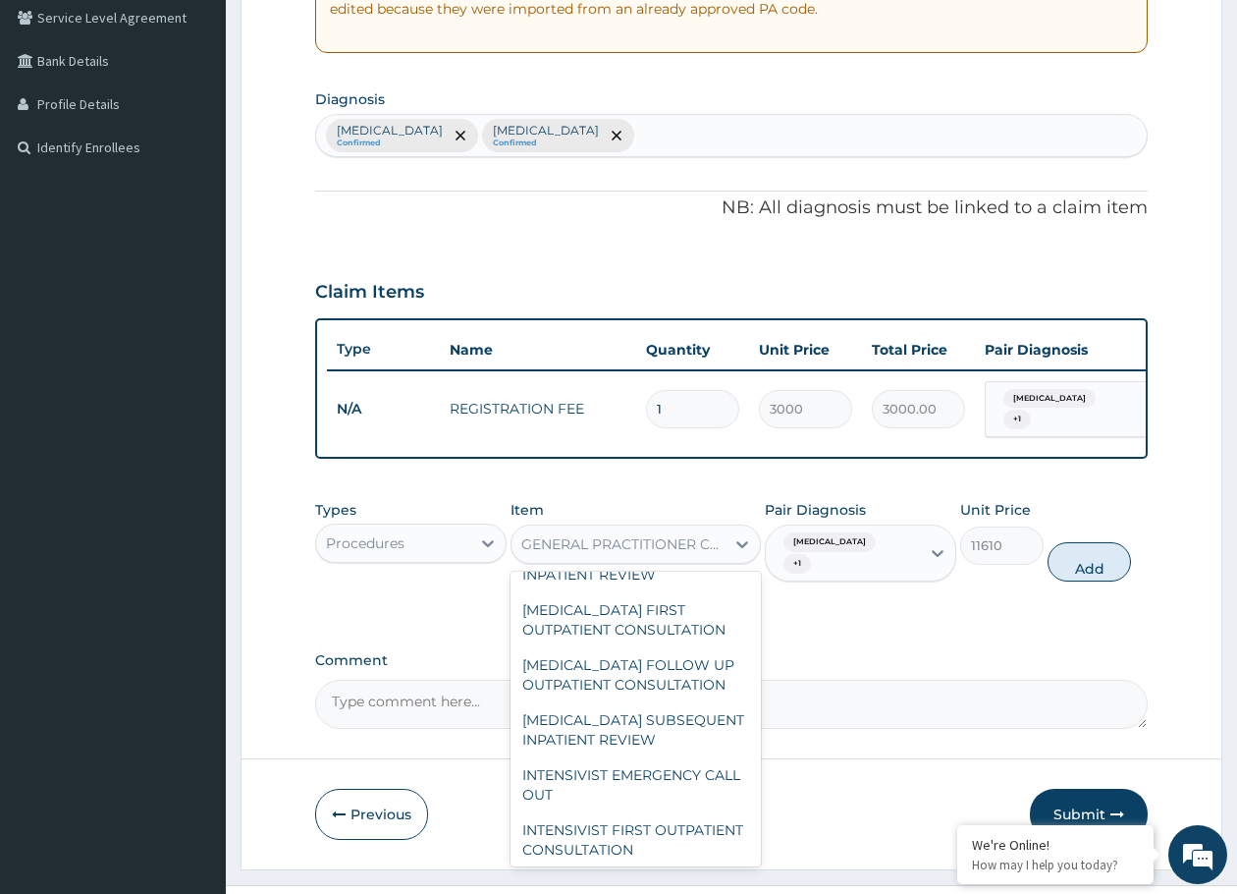
click at [657, 223] on div "GENERAL PRACTITIONER CONSULTATION FIRST OUTPATIENT CONSULTATION" at bounding box center [635, 185] width 249 height 75
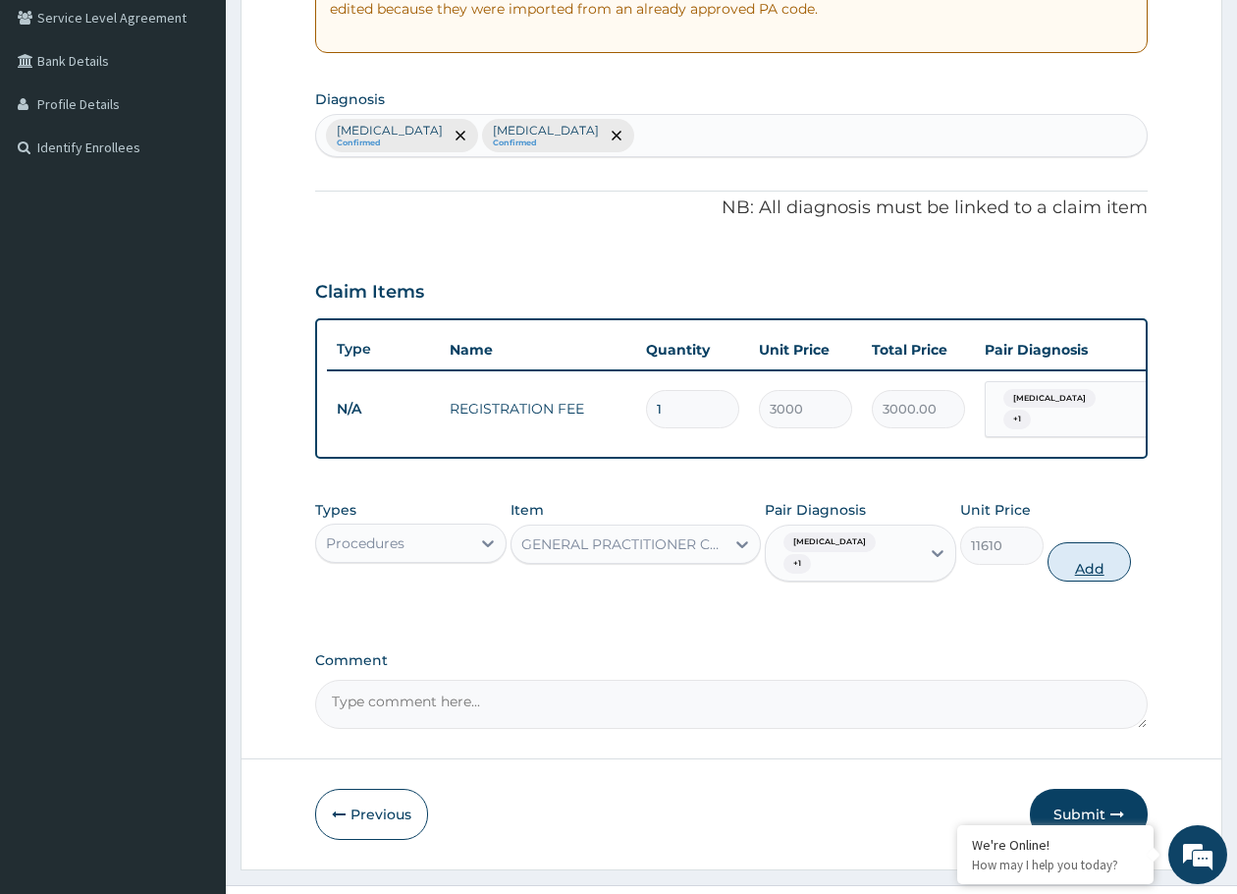
click at [1086, 553] on button "Add" at bounding box center [1089, 561] width 83 height 39
type input "0"
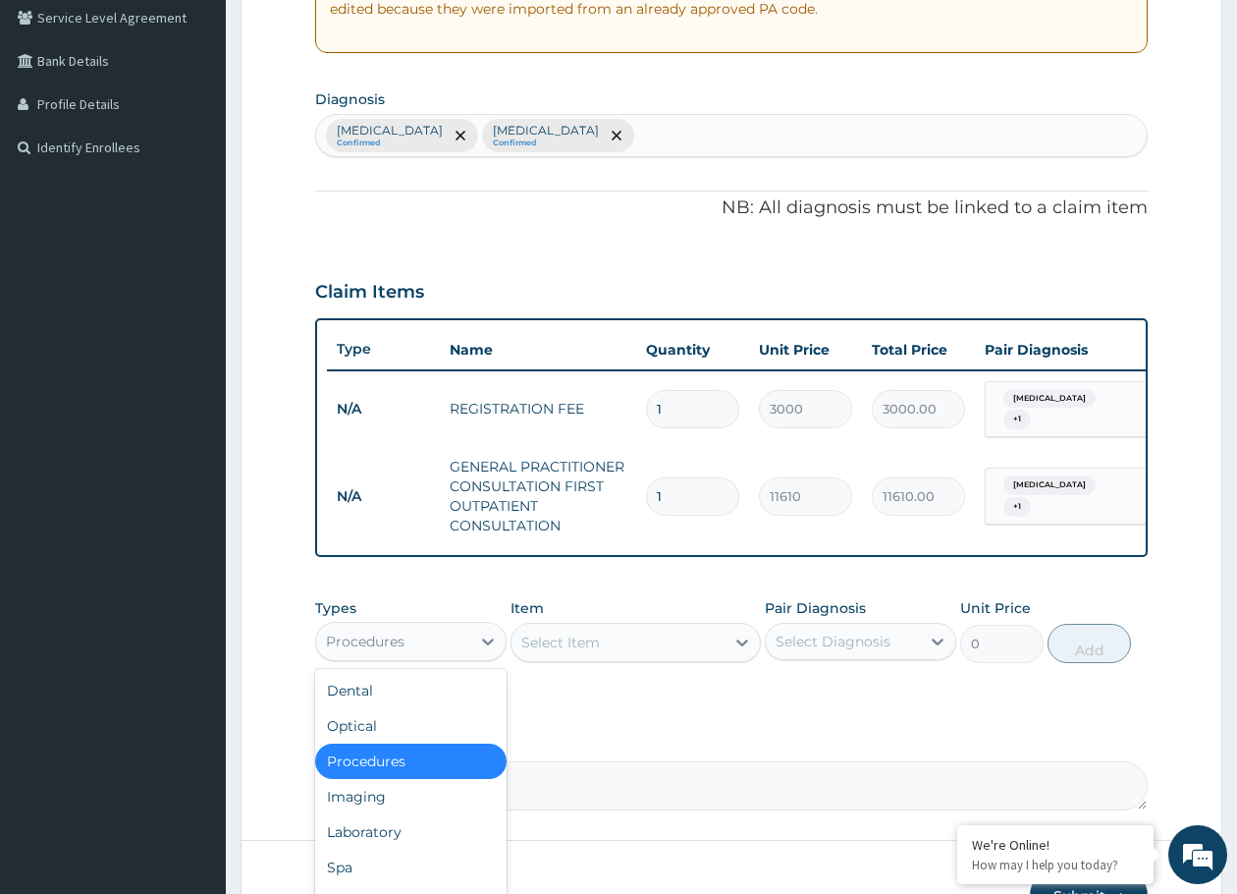
click at [449, 648] on div "Procedures" at bounding box center [393, 640] width 154 height 31
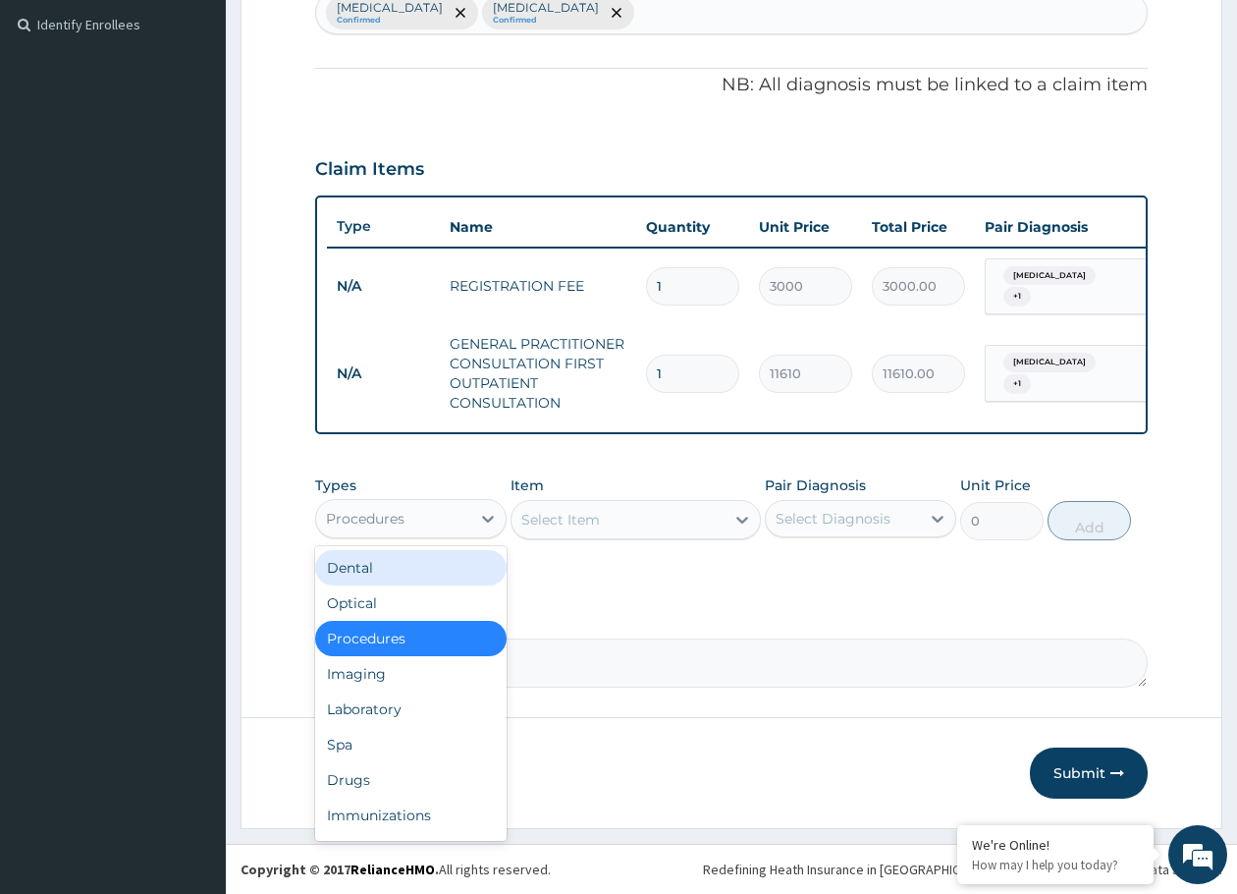
scroll to position [67, 0]
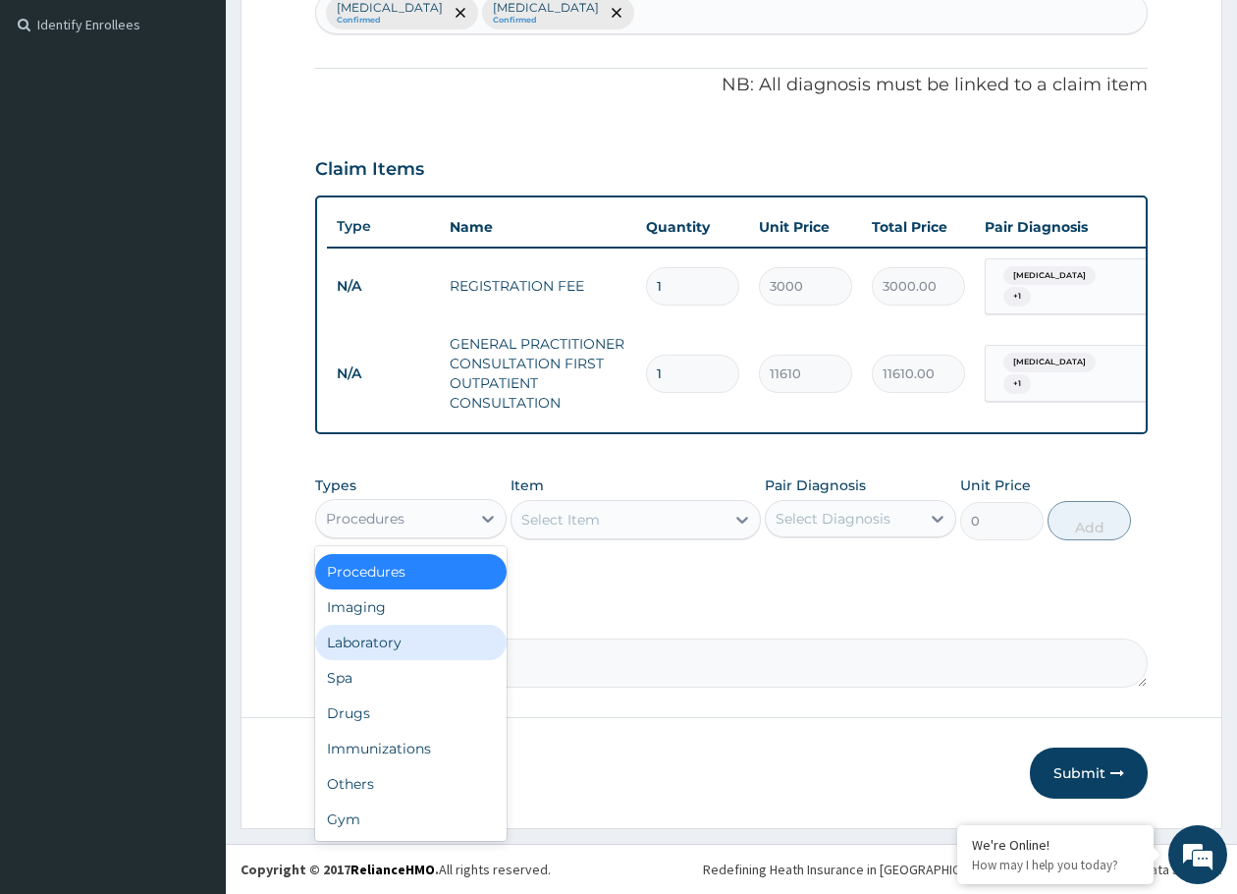
click at [401, 631] on div "Laboratory" at bounding box center [410, 642] width 191 height 35
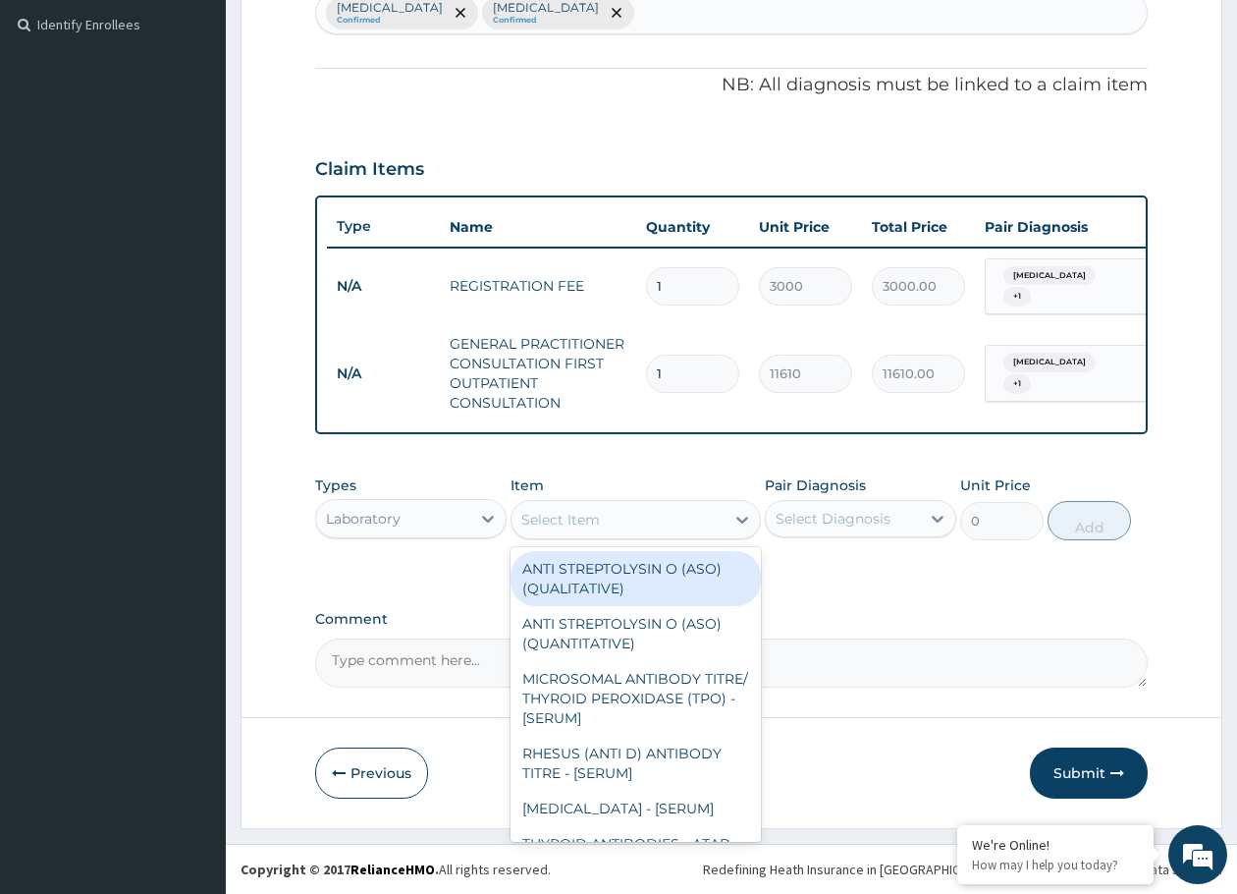
click at [578, 517] on div "Select Item" at bounding box center [560, 520] width 79 height 20
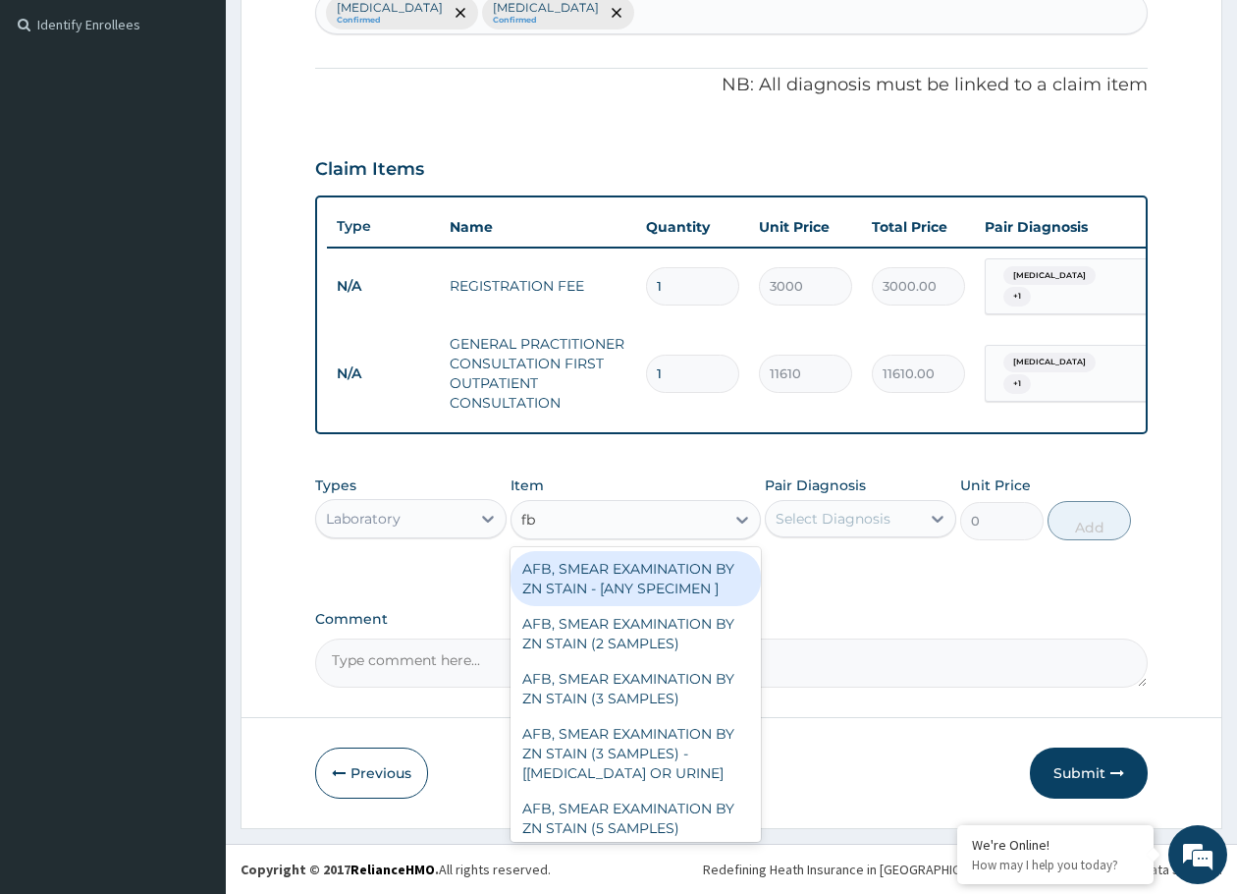
type input "fbc"
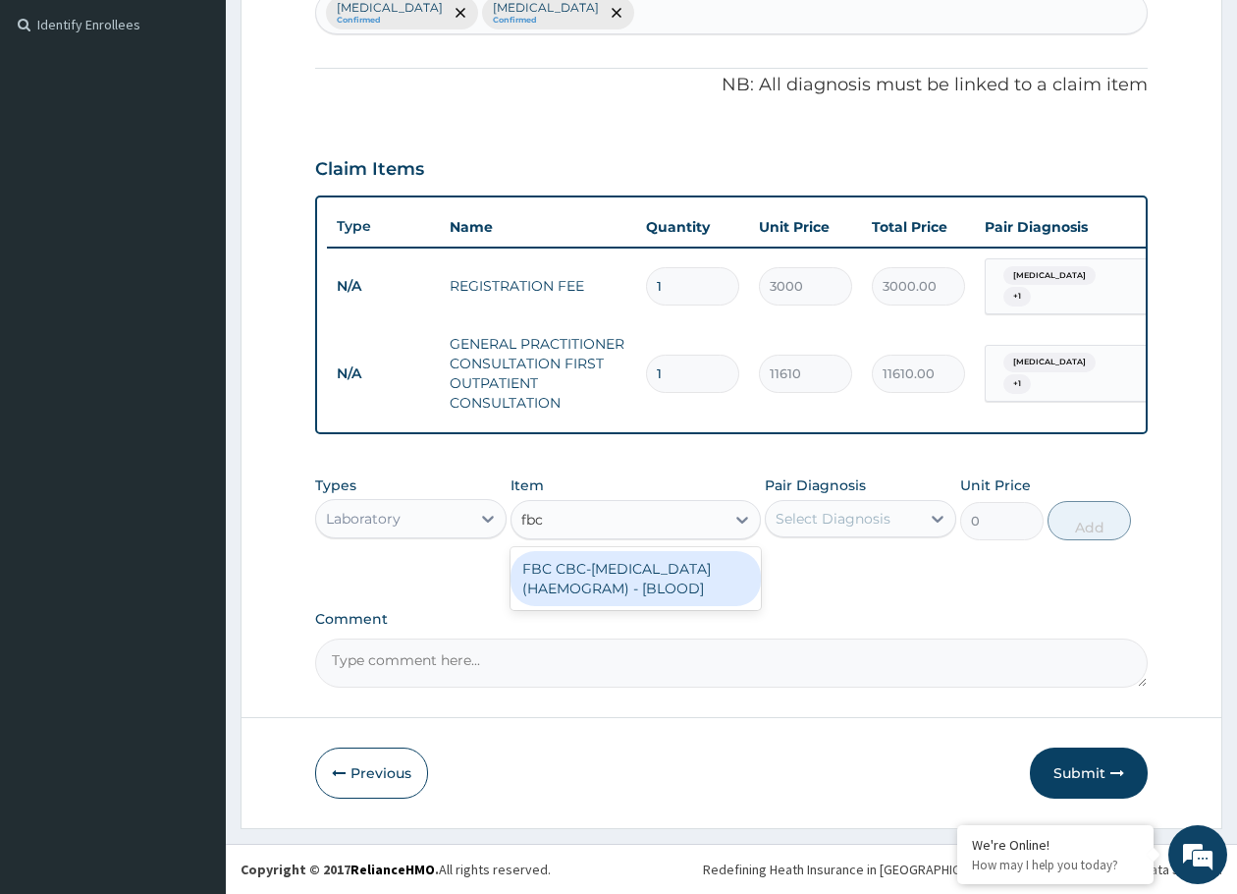
click at [586, 572] on div "FBC CBC-[MEDICAL_DATA] (HAEMOGRAM) - [BLOOD]" at bounding box center [635, 578] width 249 height 55
type input "4300"
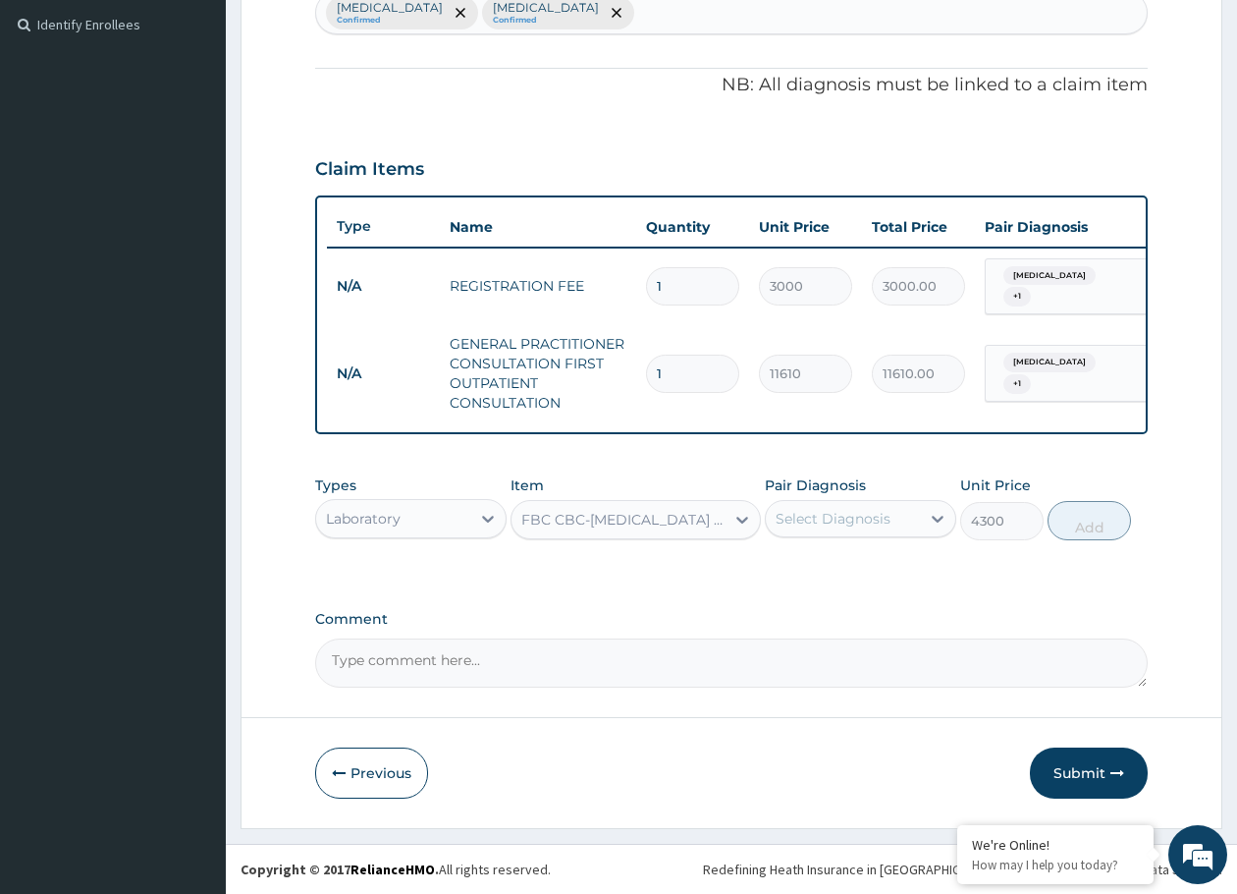
click at [816, 517] on div "Select Diagnosis" at bounding box center [833, 519] width 115 height 20
click at [777, 569] on input "checkbox" at bounding box center [783, 568] width 13 height 13
checkbox input "true"
click at [1082, 521] on button "Add" at bounding box center [1089, 520] width 83 height 39
type input "0"
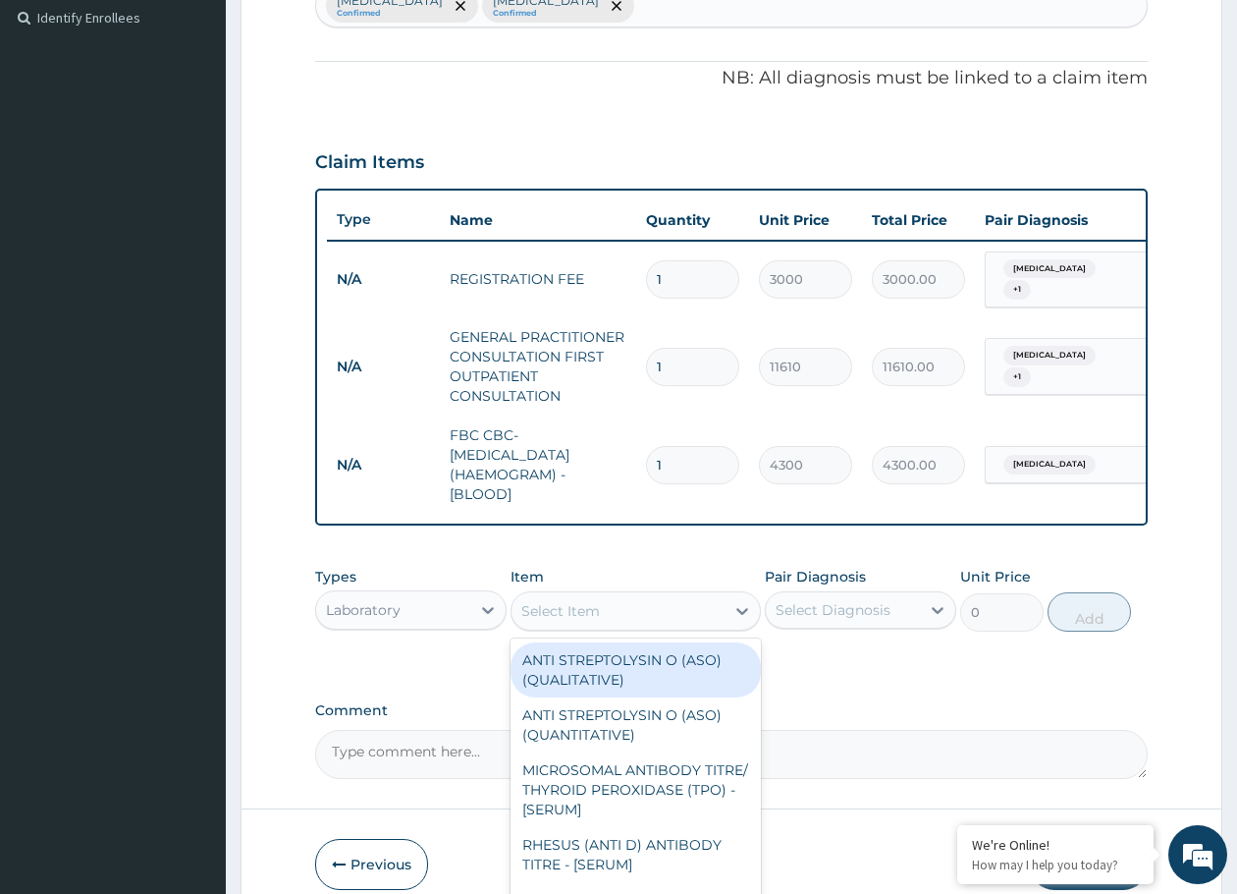
click at [607, 621] on div "Select Item" at bounding box center [618, 610] width 212 height 31
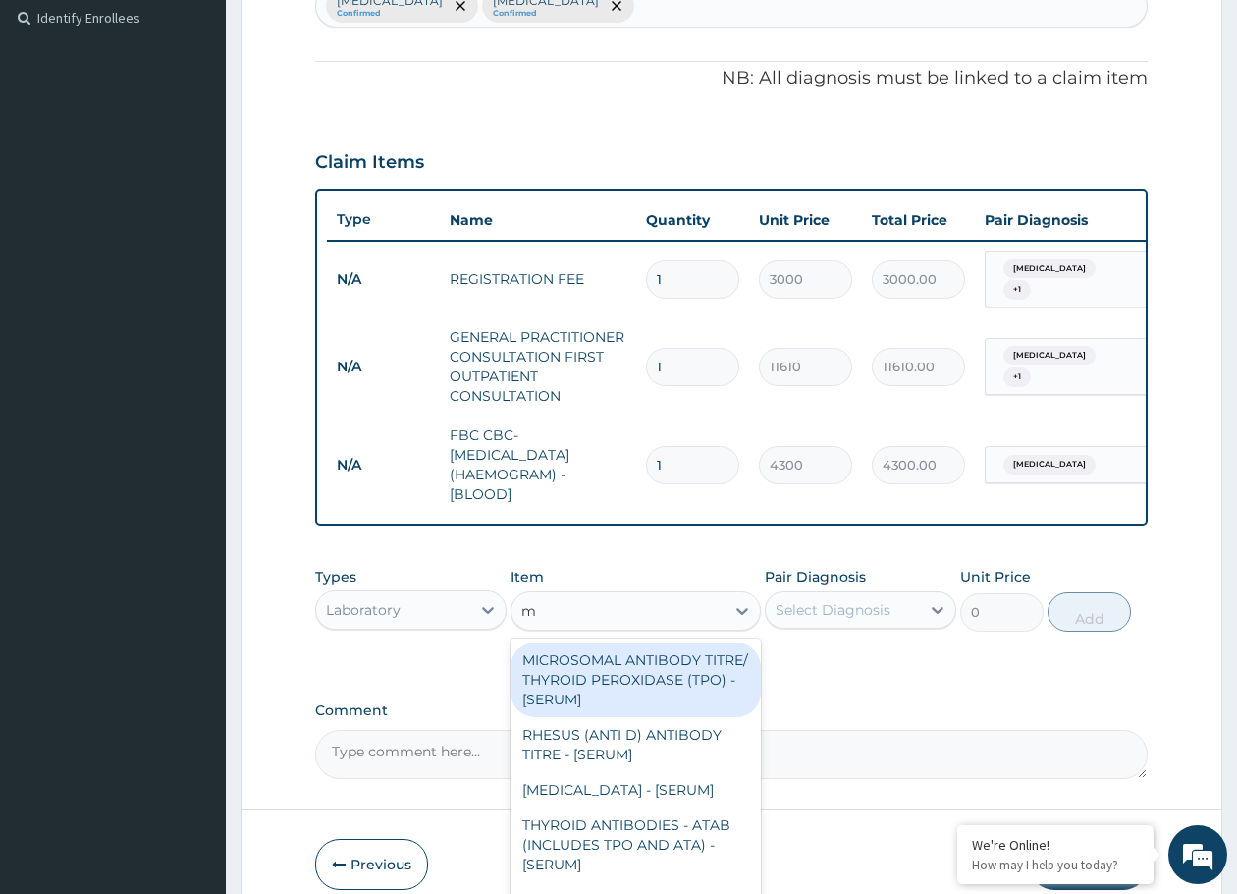
type input "mp"
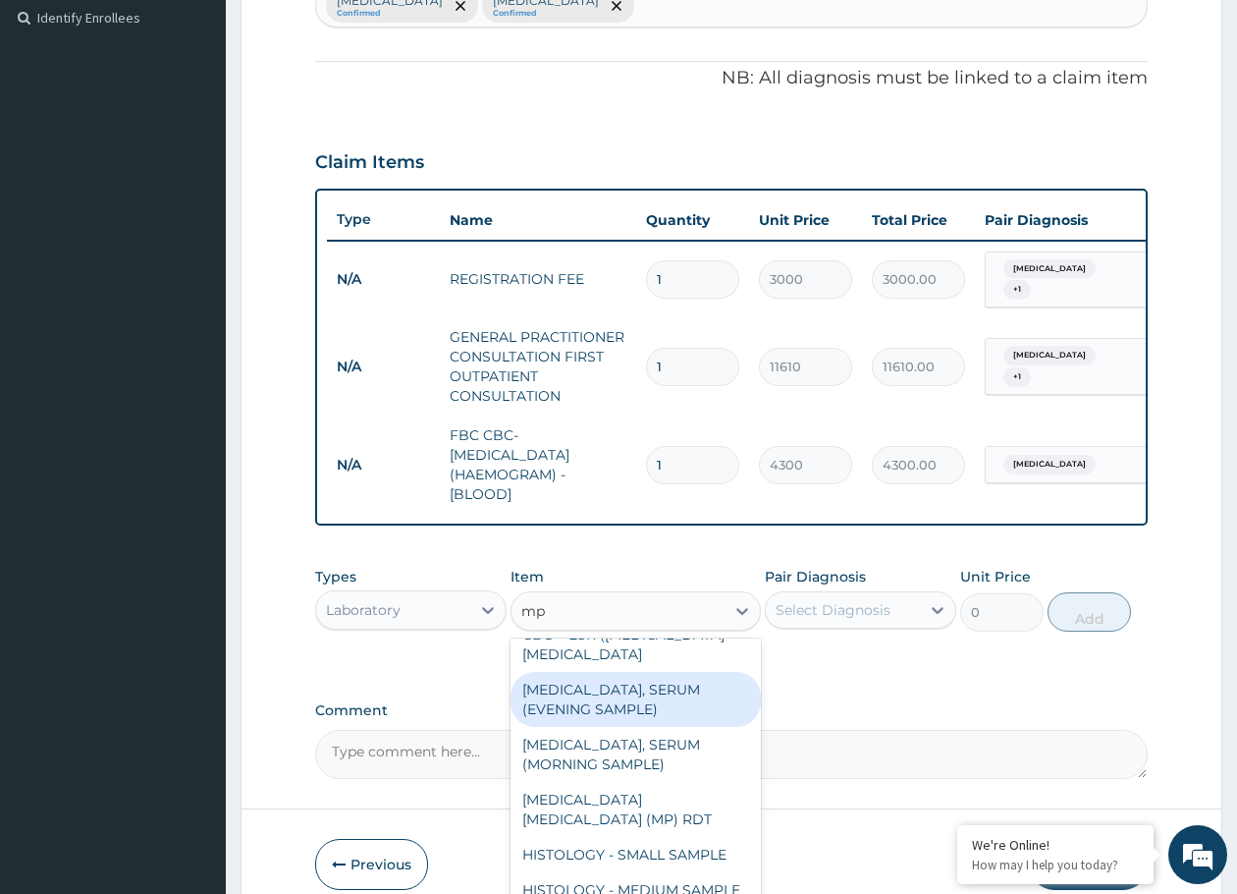
scroll to position [589, 0]
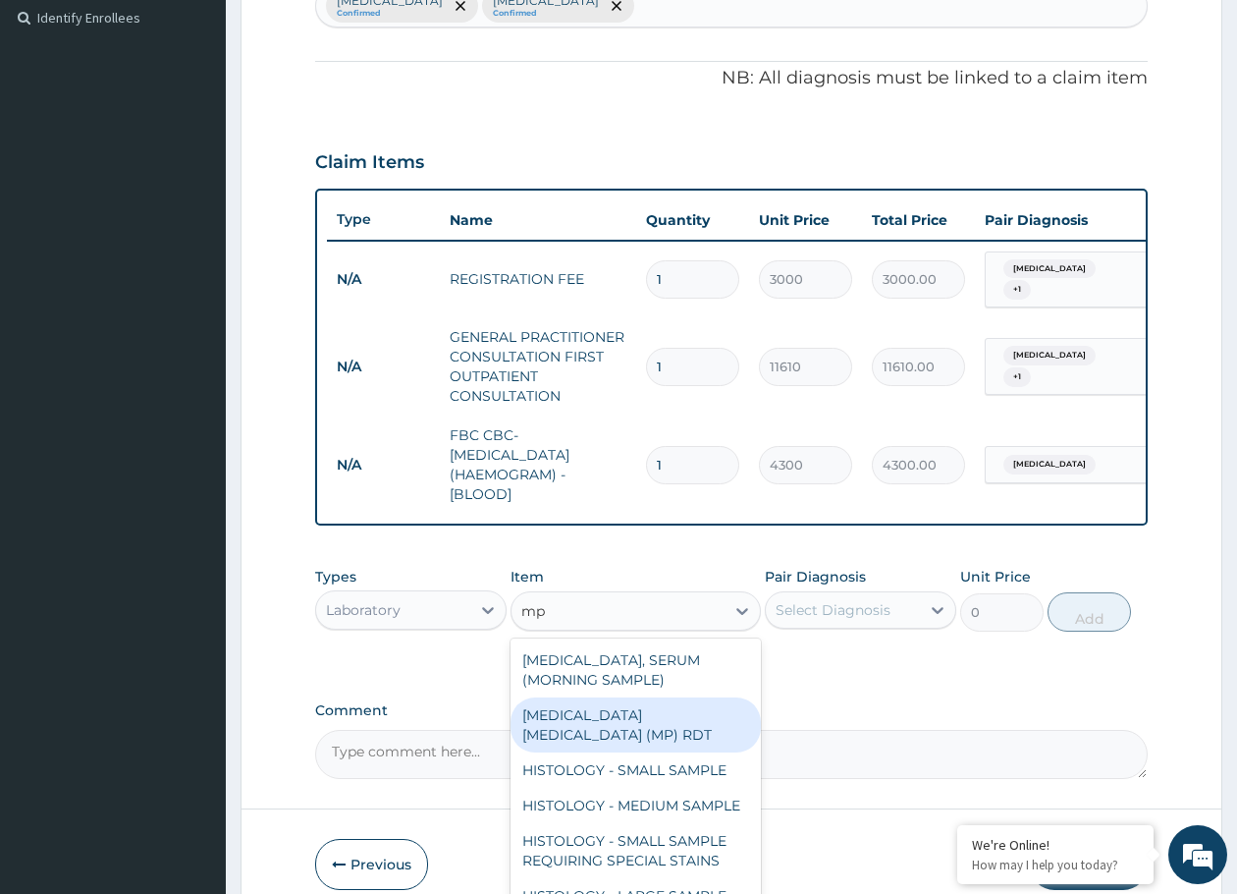
click at [671, 752] on div "[MEDICAL_DATA] [MEDICAL_DATA] (MP) RDT" at bounding box center [635, 724] width 249 height 55
type input "1612.5"
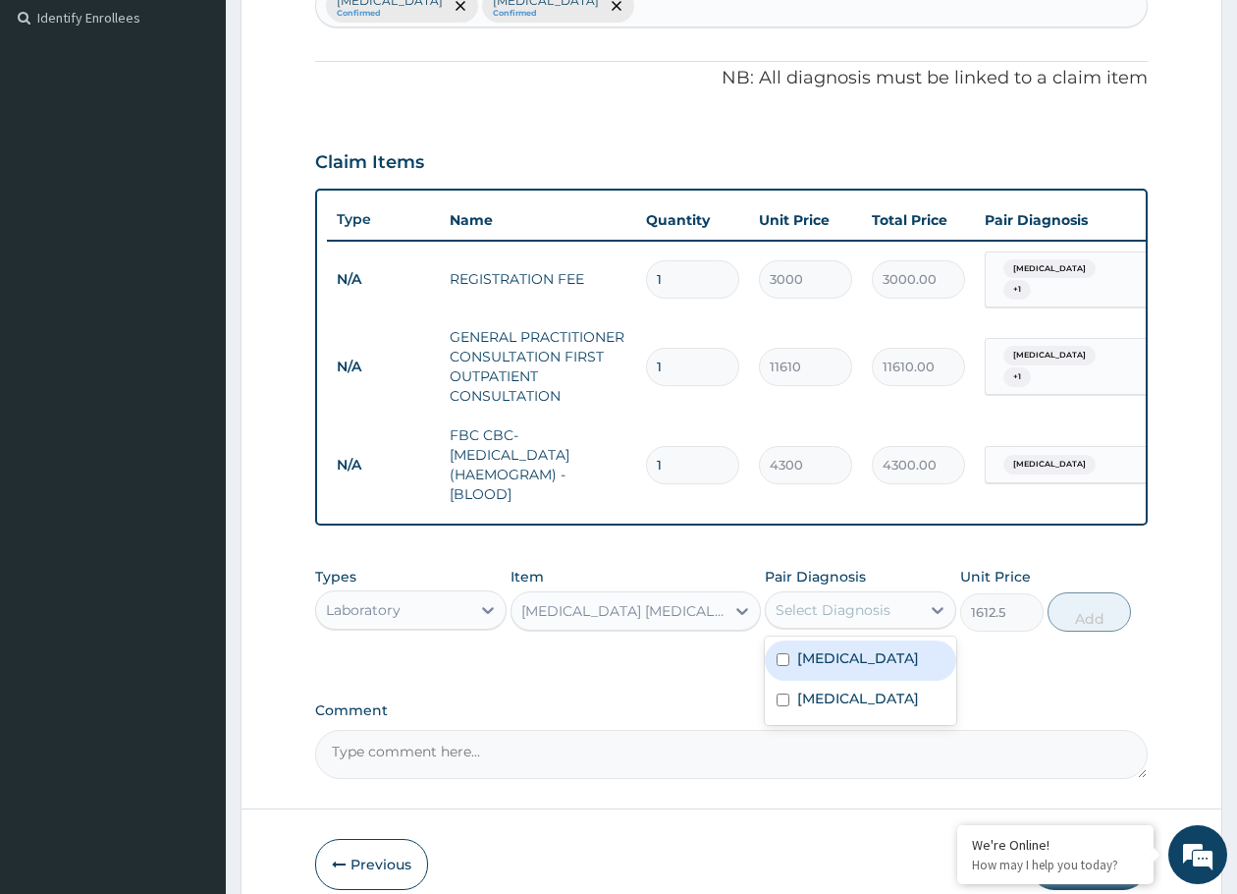
click at [824, 620] on div "Select Diagnosis" at bounding box center [833, 610] width 115 height 20
drag, startPoint x: 816, startPoint y: 716, endPoint x: 1024, endPoint y: 620, distance: 229.3
click at [825, 710] on div "[MEDICAL_DATA]" at bounding box center [860, 700] width 191 height 40
checkbox input "true"
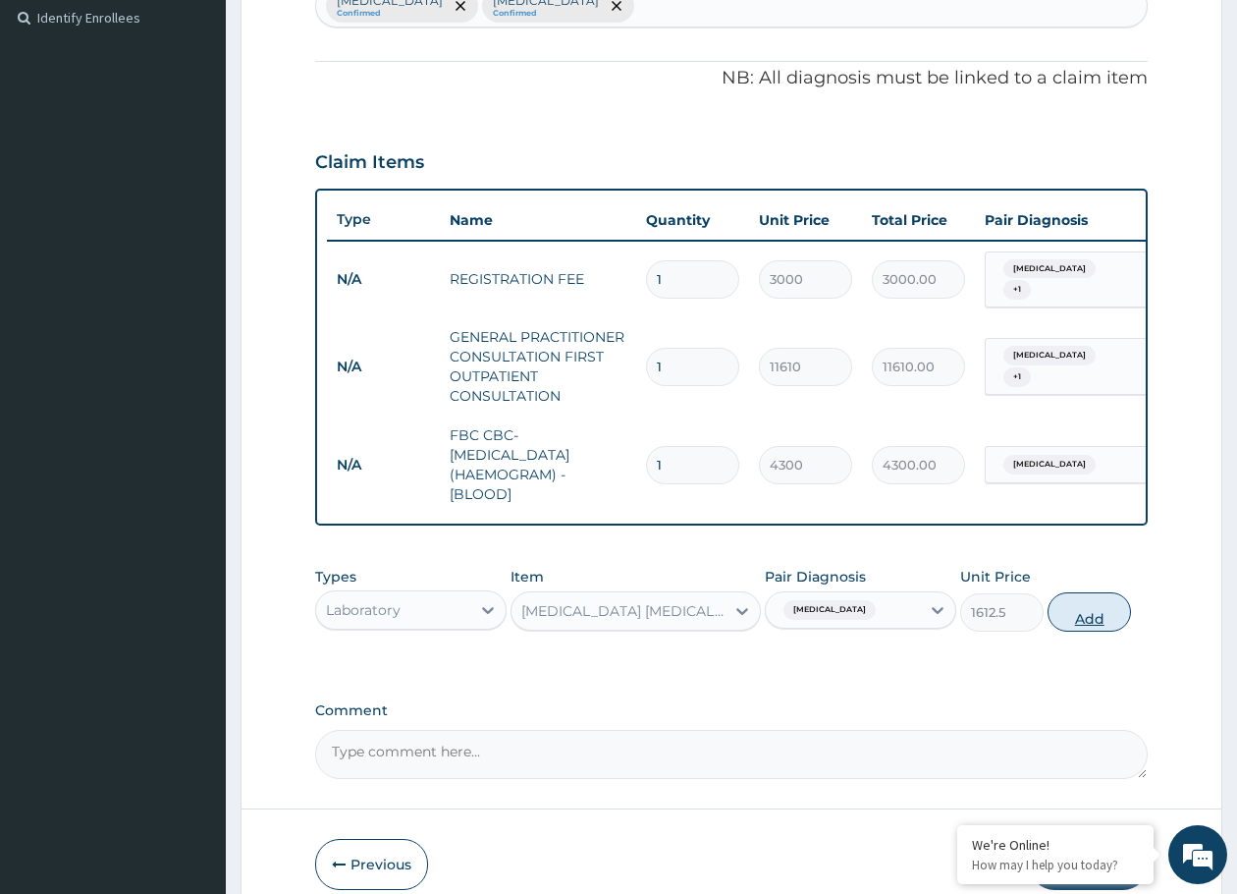
click at [1078, 624] on button "Add" at bounding box center [1089, 611] width 83 height 39
type input "0"
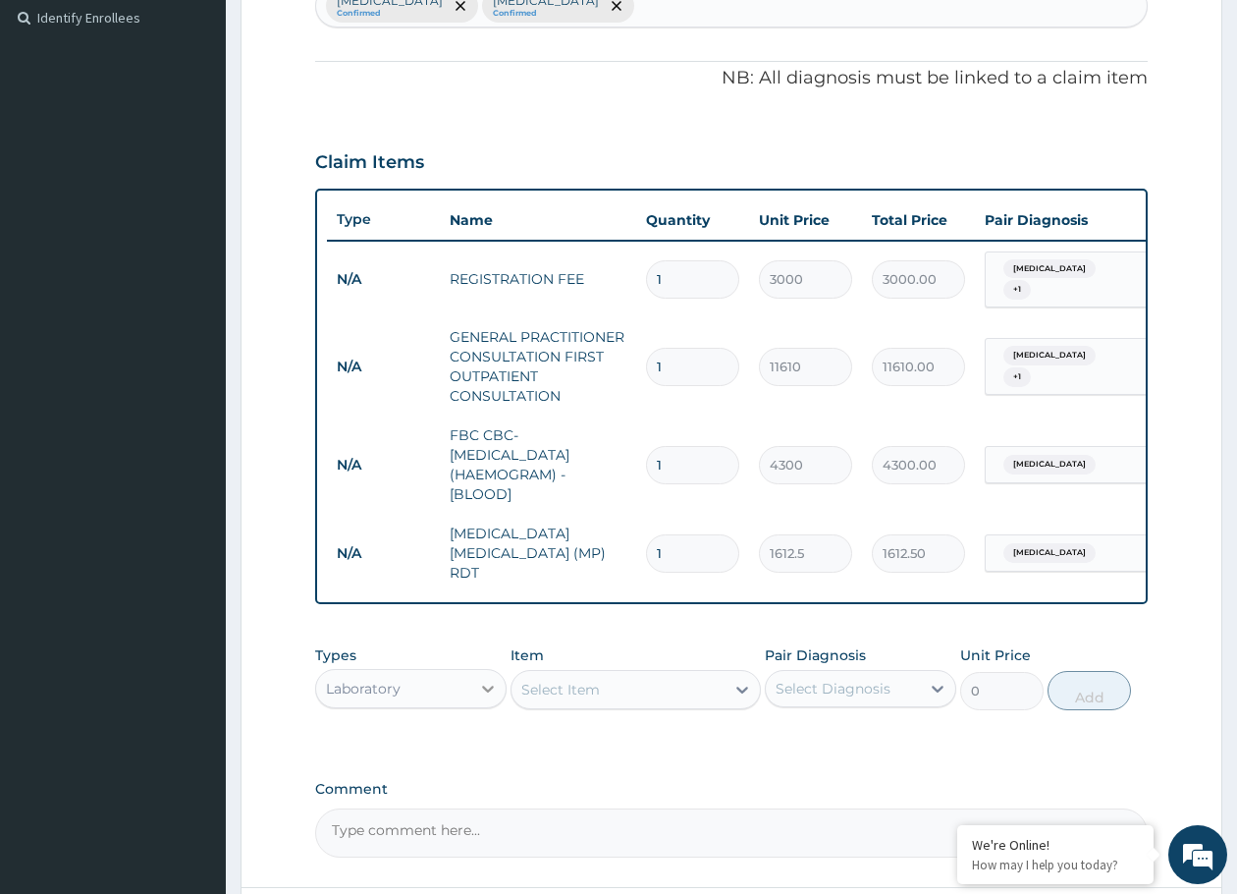
click at [482, 680] on icon at bounding box center [488, 689] width 20 height 20
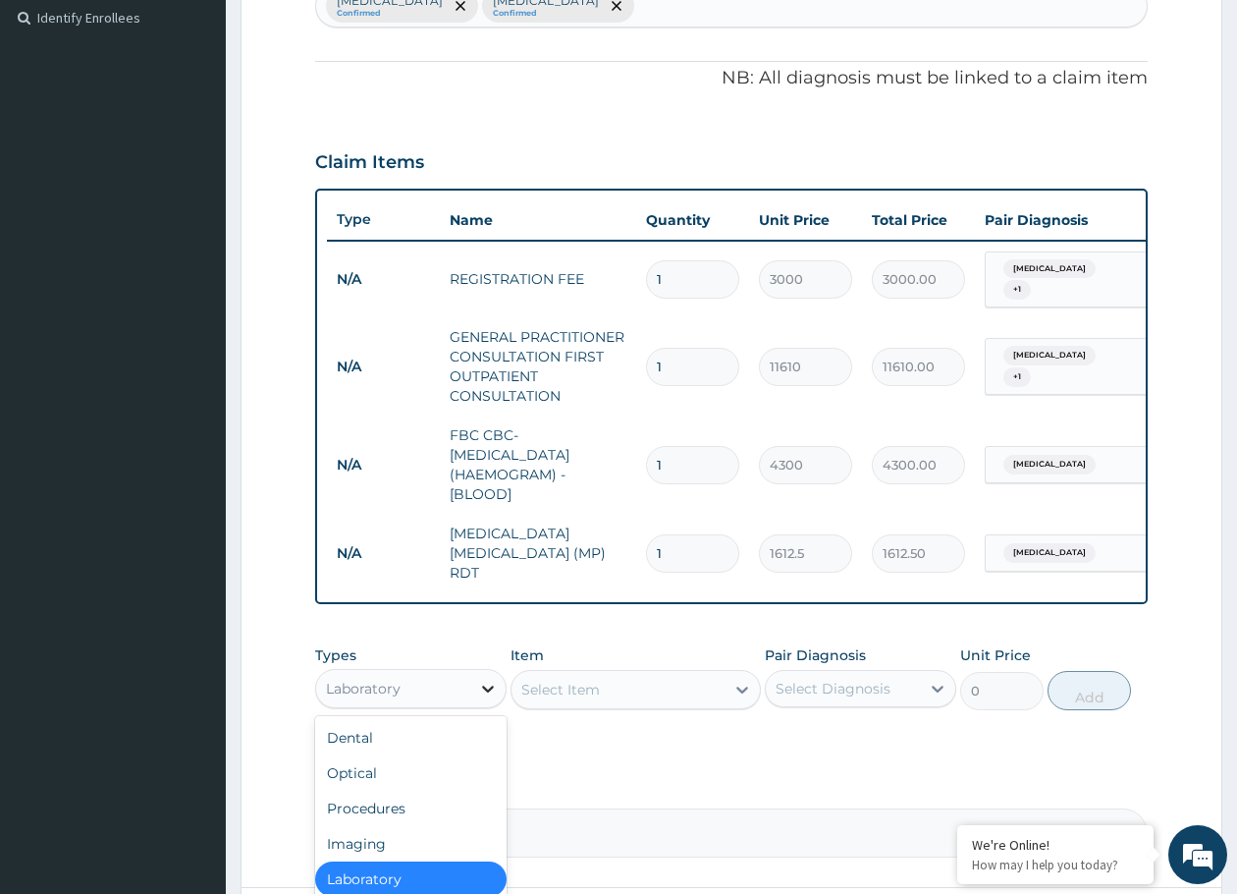
click at [478, 679] on icon at bounding box center [488, 689] width 20 height 20
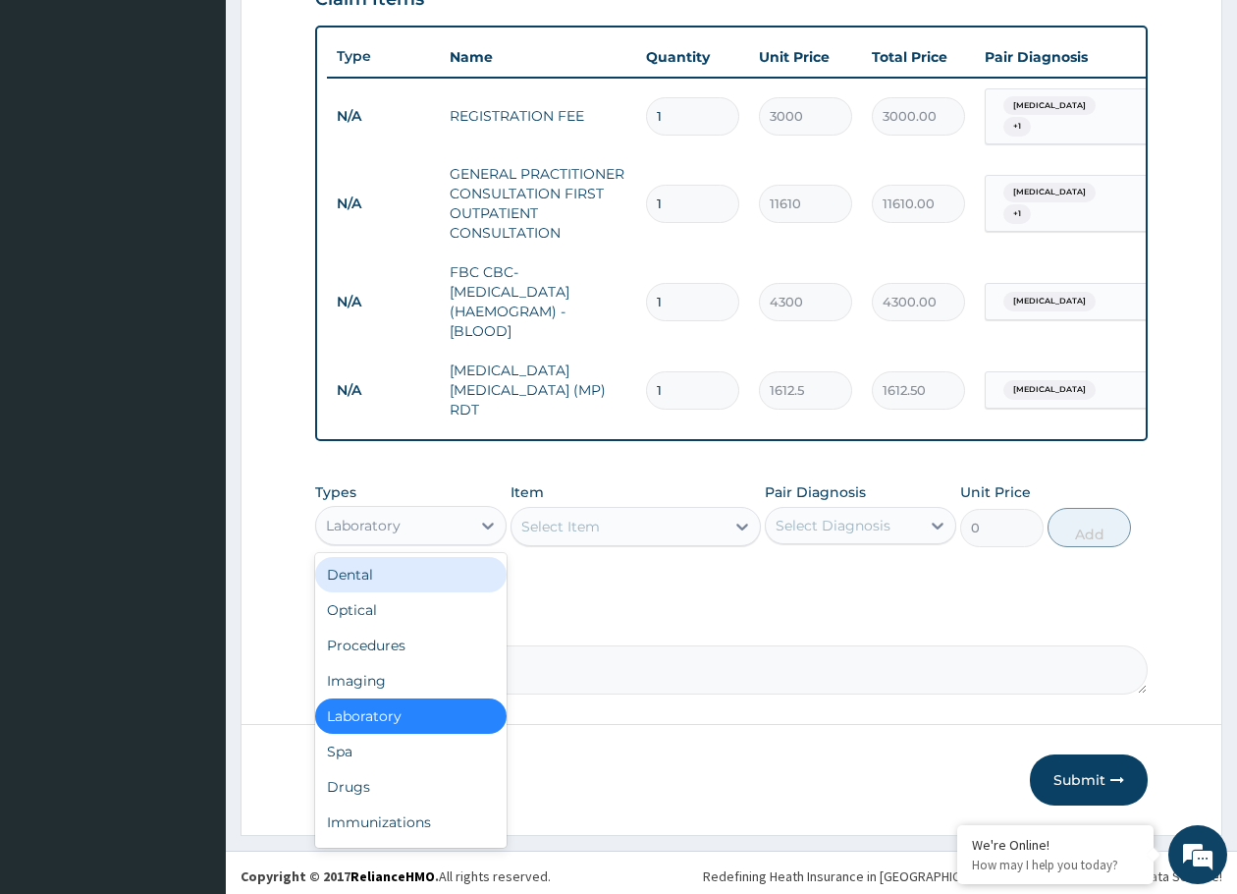
scroll to position [708, 0]
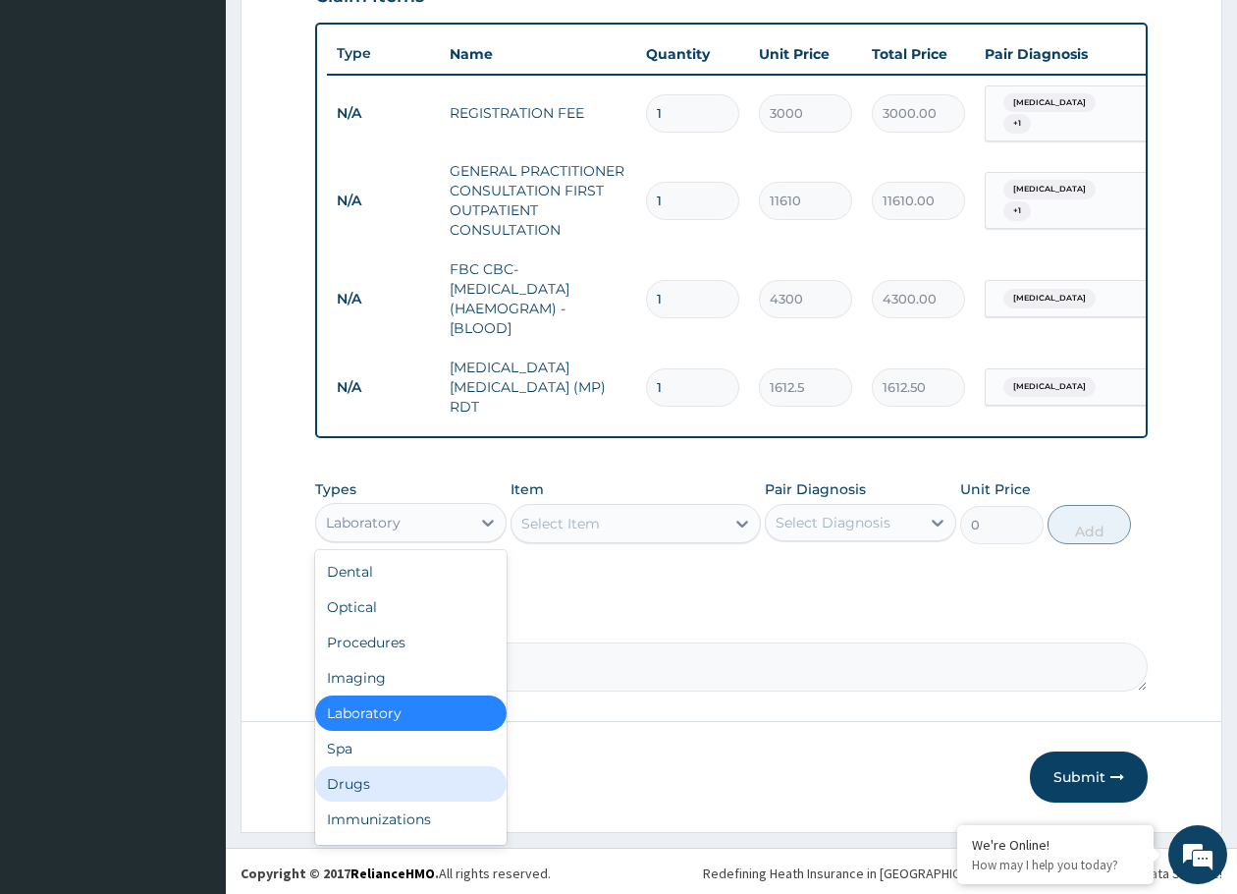
click at [413, 777] on div "Drugs" at bounding box center [410, 783] width 191 height 35
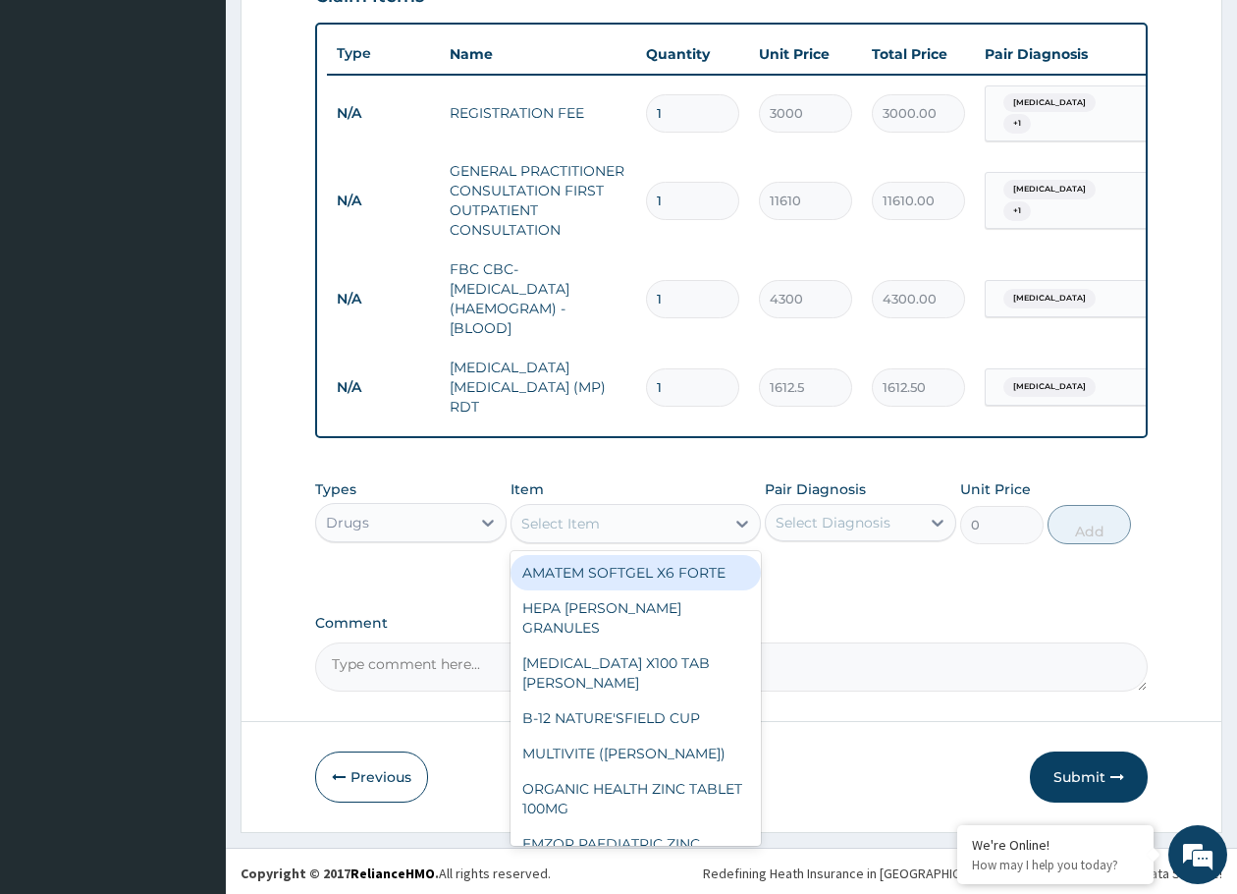
click at [652, 516] on div "Select Item" at bounding box center [618, 523] width 212 height 31
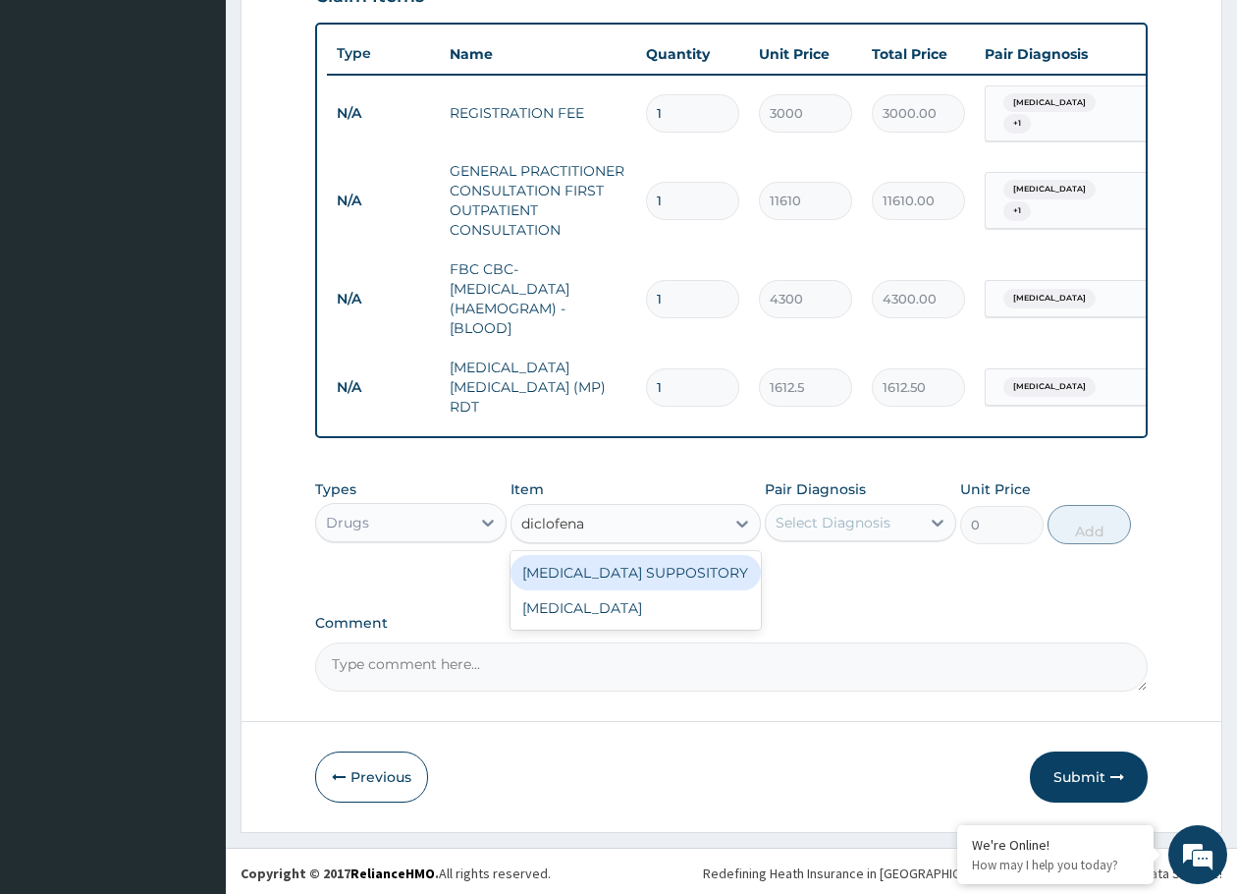
type input "[MEDICAL_DATA]"
click at [661, 566] on div "[MEDICAL_DATA] SUPPOSITORY" at bounding box center [635, 572] width 249 height 35
type input "118.25"
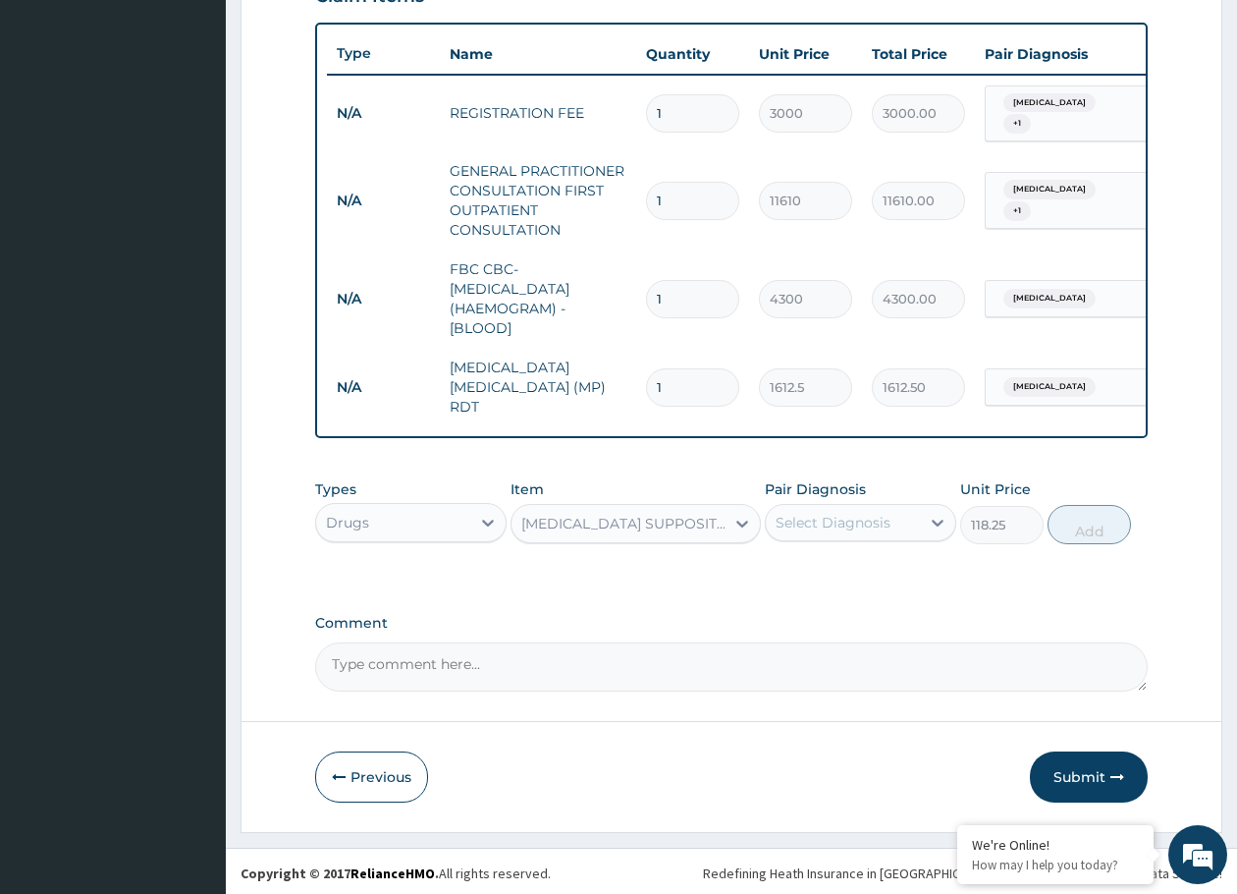
click at [806, 520] on div "Select Diagnosis" at bounding box center [833, 523] width 115 height 20
click at [782, 566] on input "checkbox" at bounding box center [783, 572] width 13 height 13
checkbox input "true"
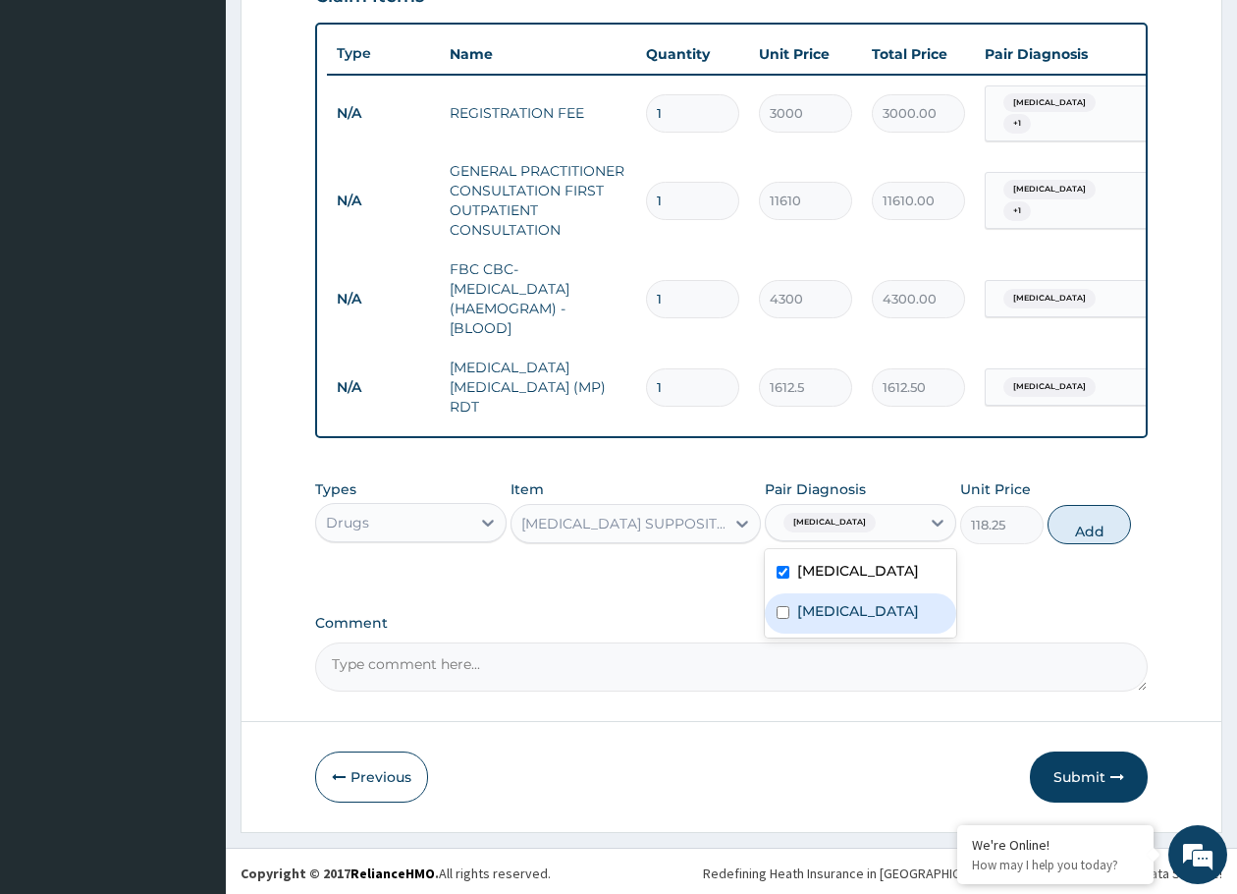
click at [794, 593] on div "[MEDICAL_DATA]" at bounding box center [860, 613] width 191 height 40
checkbox input "true"
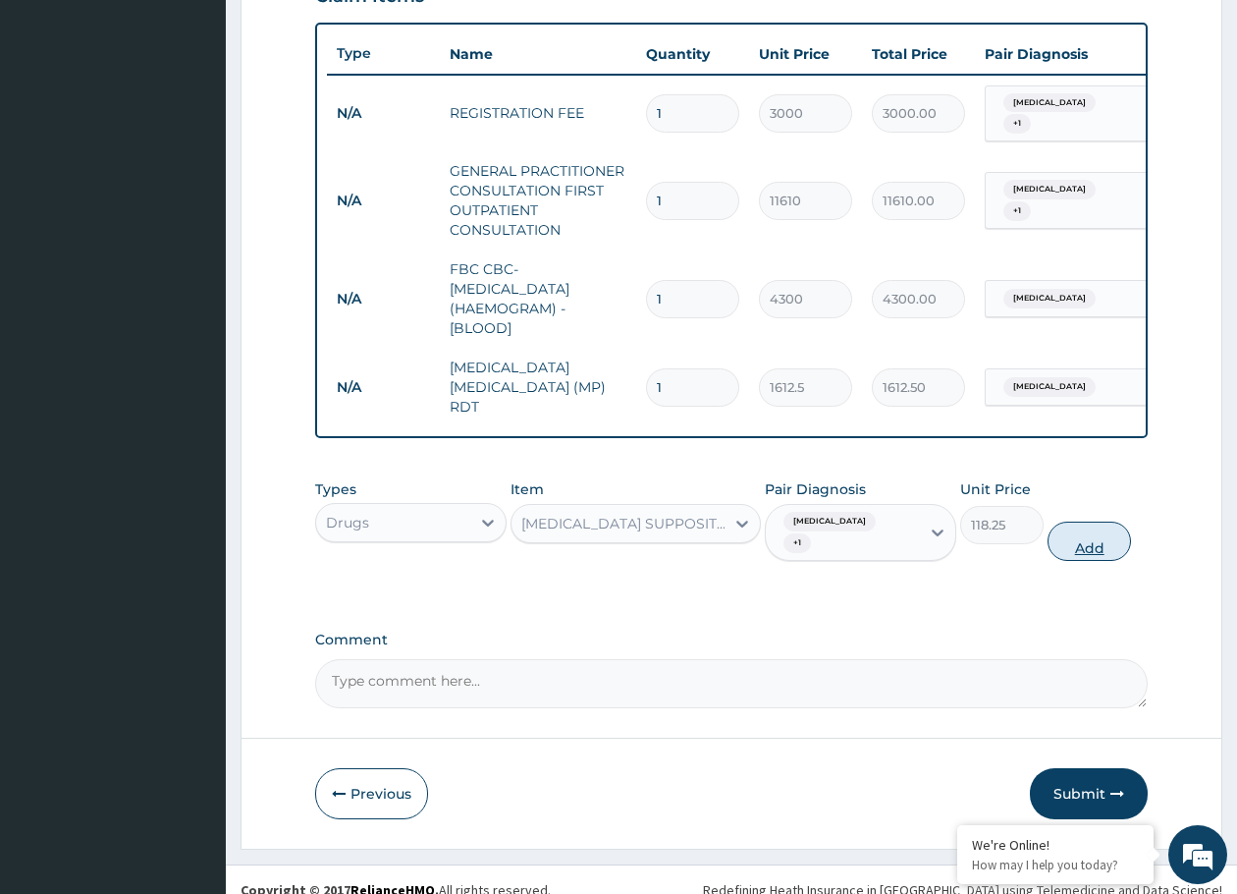
click at [1097, 521] on button "Add" at bounding box center [1089, 540] width 83 height 39
type input "0"
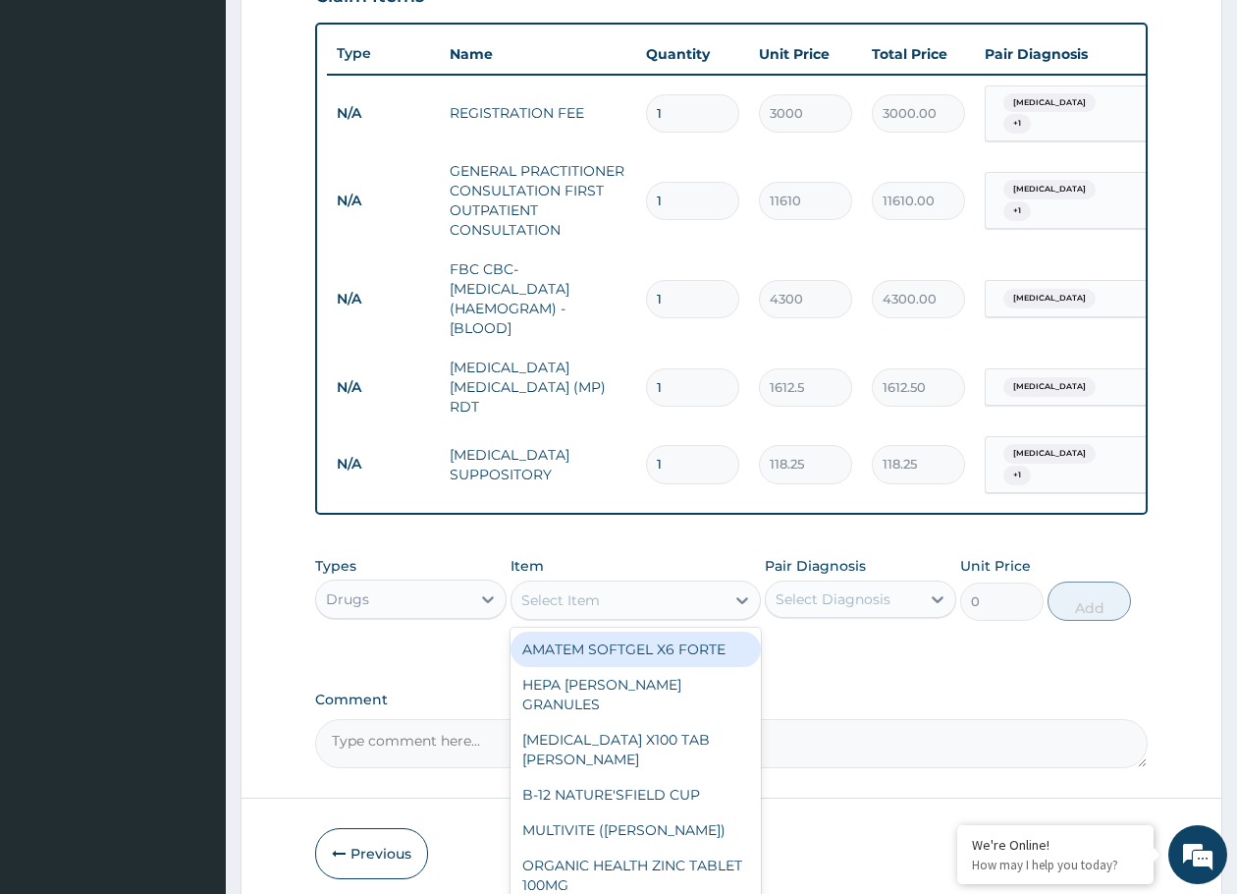
click at [581, 590] on div "Select Item" at bounding box center [560, 600] width 79 height 20
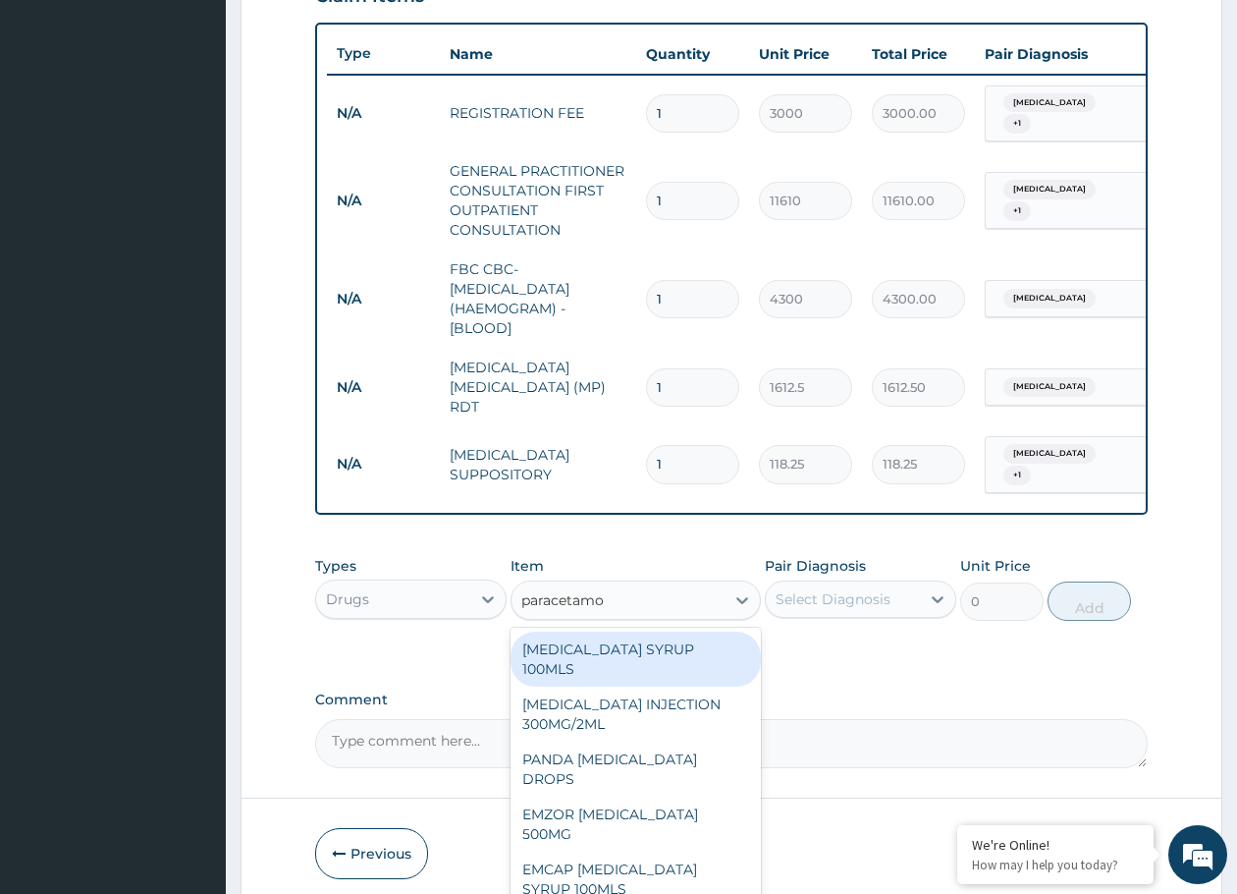
type input "[MEDICAL_DATA]"
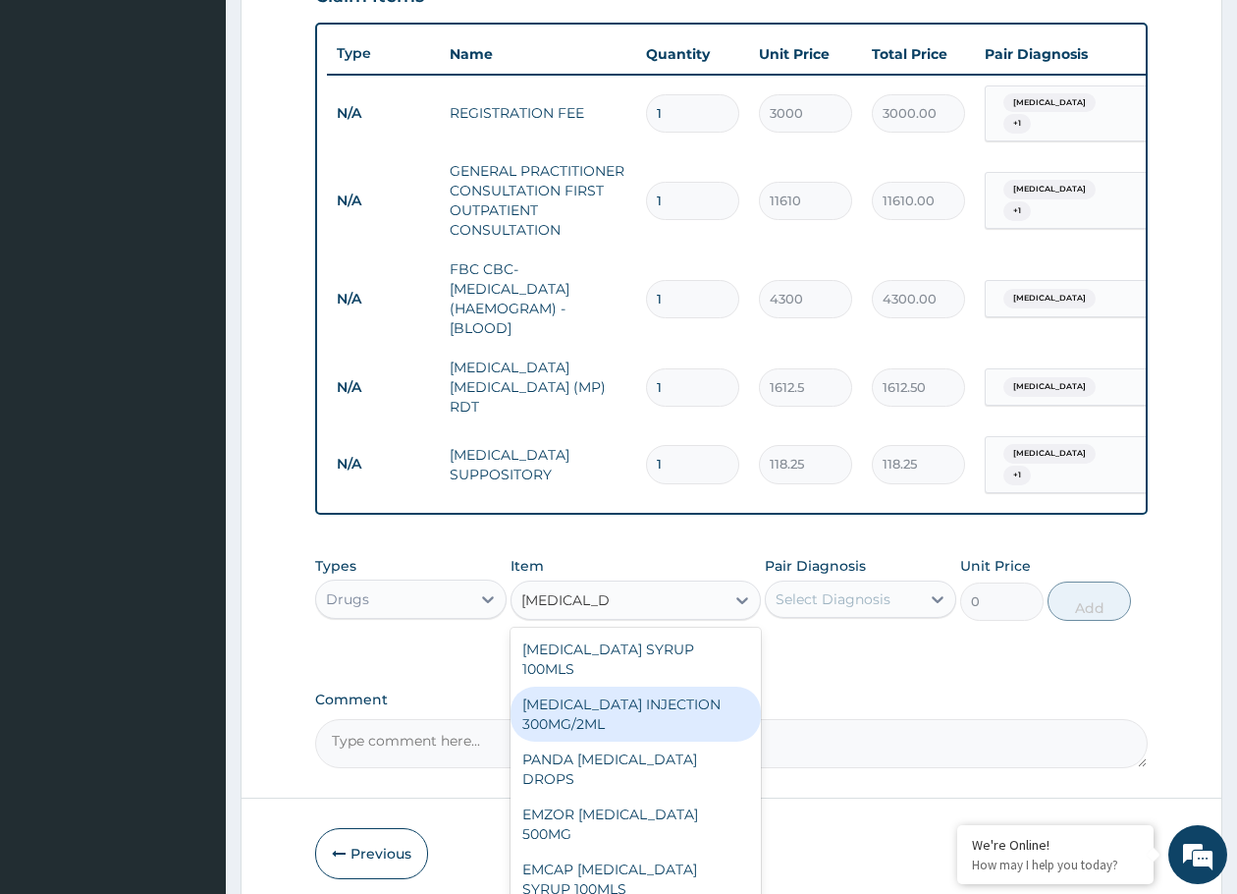
click at [606, 686] on div "[MEDICAL_DATA] INJECTION 300MG/2ML" at bounding box center [635, 713] width 249 height 55
type input "260.15"
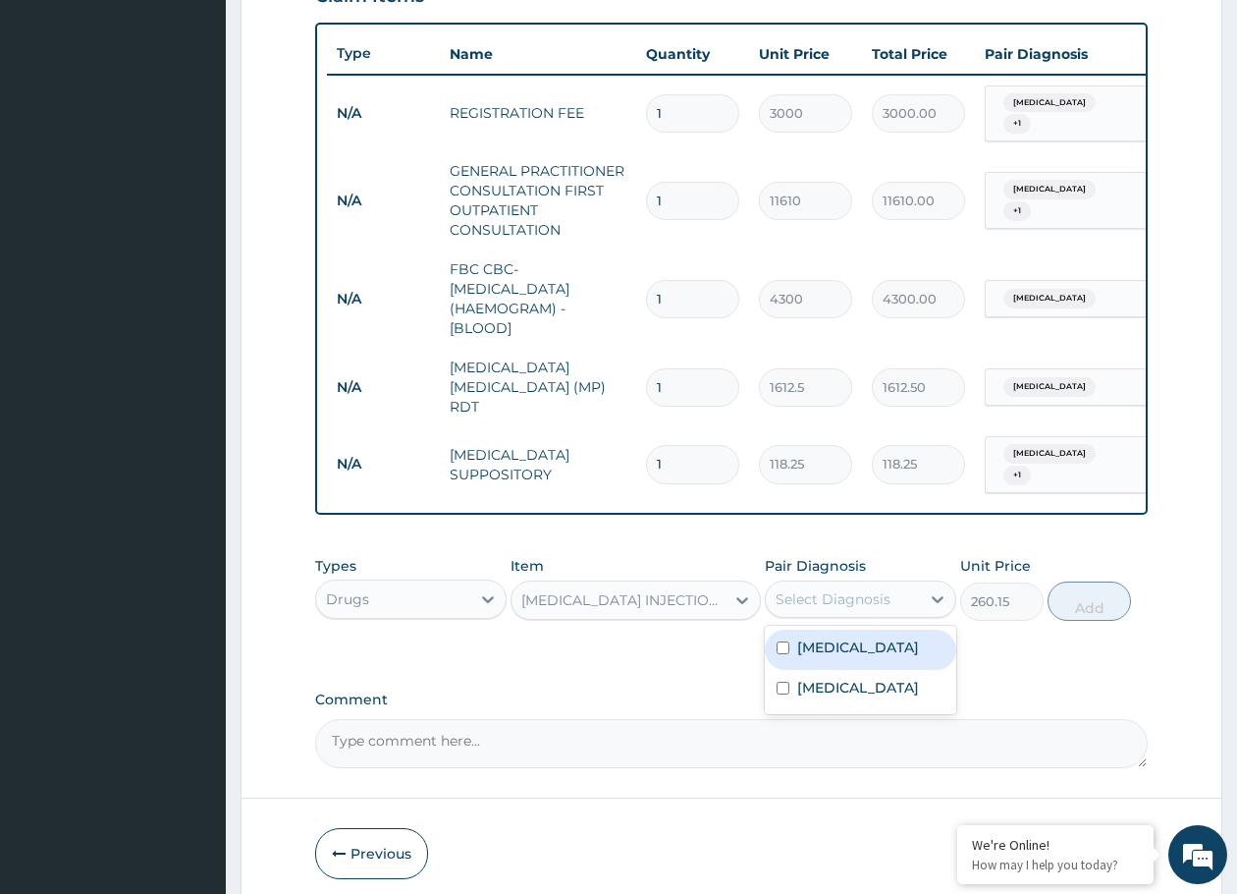
click at [811, 589] on div "Select Diagnosis" at bounding box center [833, 599] width 115 height 20
click at [804, 637] on label "[MEDICAL_DATA]" at bounding box center [858, 647] width 122 height 20
checkbox input "true"
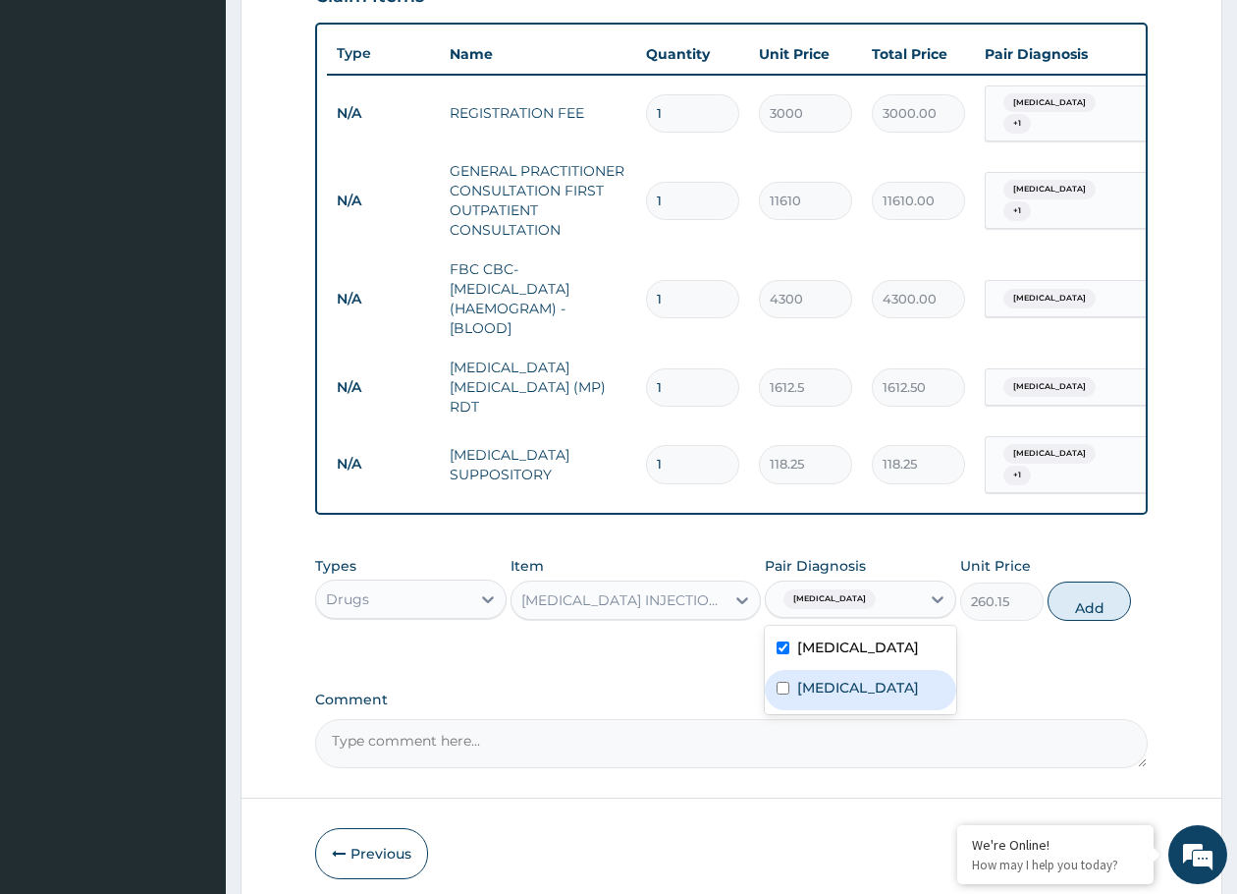
drag, startPoint x: 795, startPoint y: 674, endPoint x: 983, endPoint y: 632, distance: 192.0
click at [799, 674] on div "[MEDICAL_DATA]" at bounding box center [860, 690] width 191 height 40
checkbox input "true"
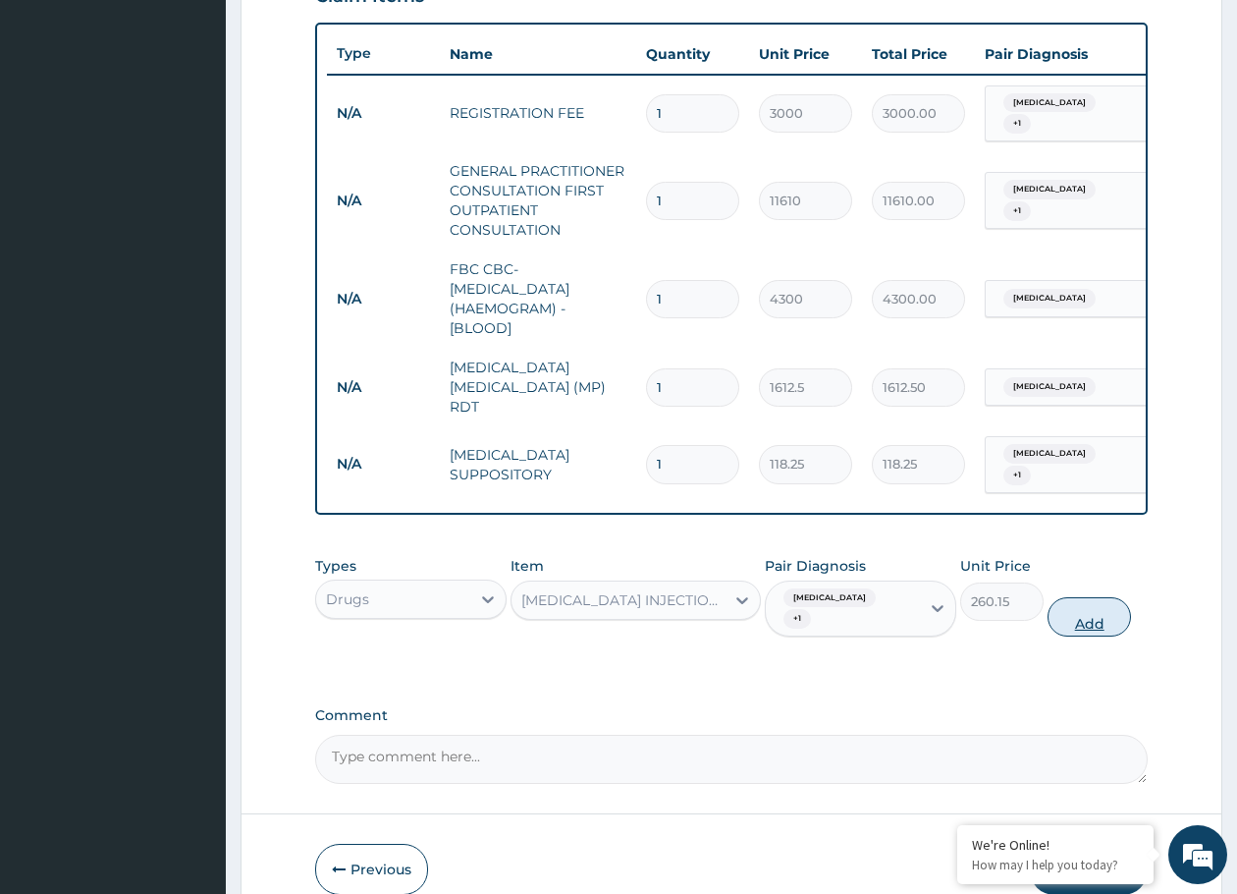
click at [1096, 597] on button "Add" at bounding box center [1089, 616] width 83 height 39
type input "0"
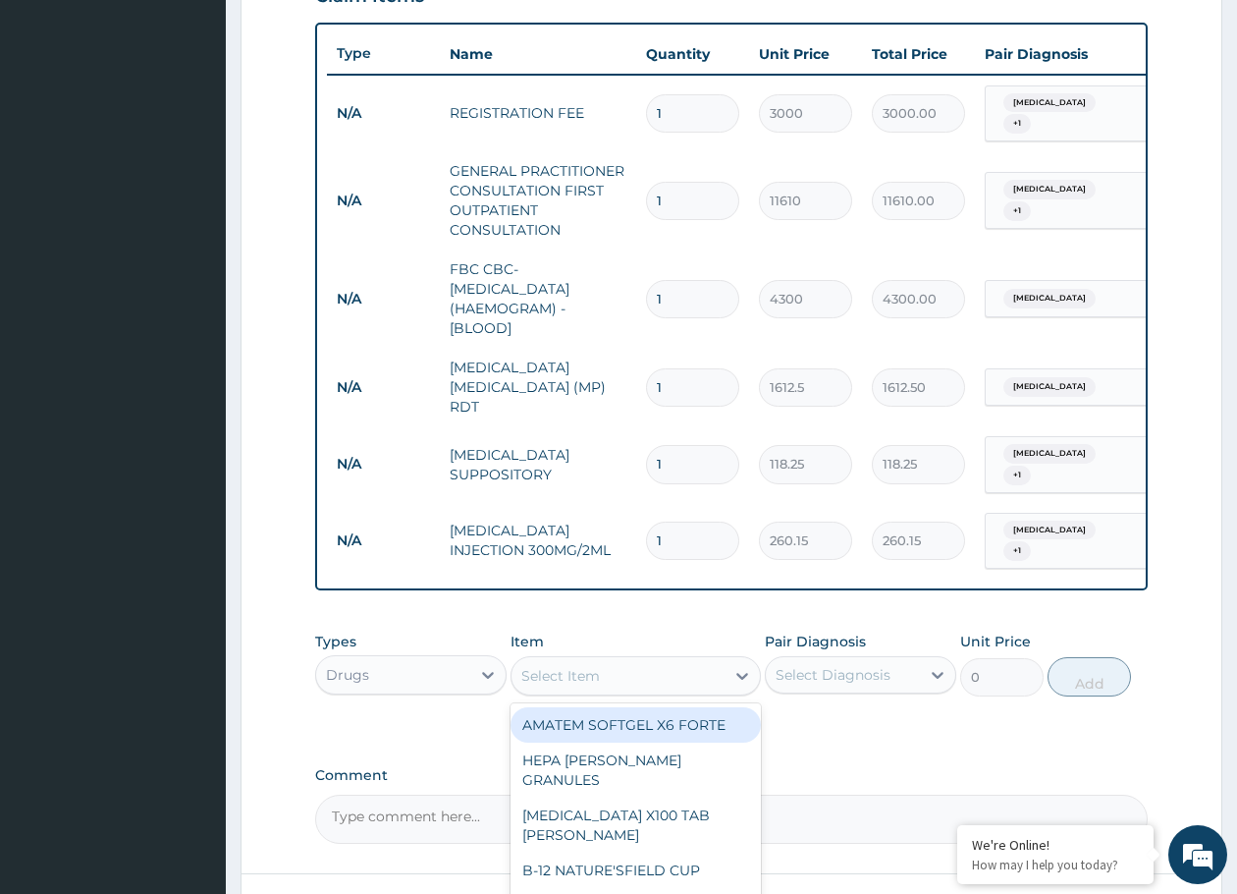
click at [640, 660] on div "Select Item" at bounding box center [618, 675] width 212 height 31
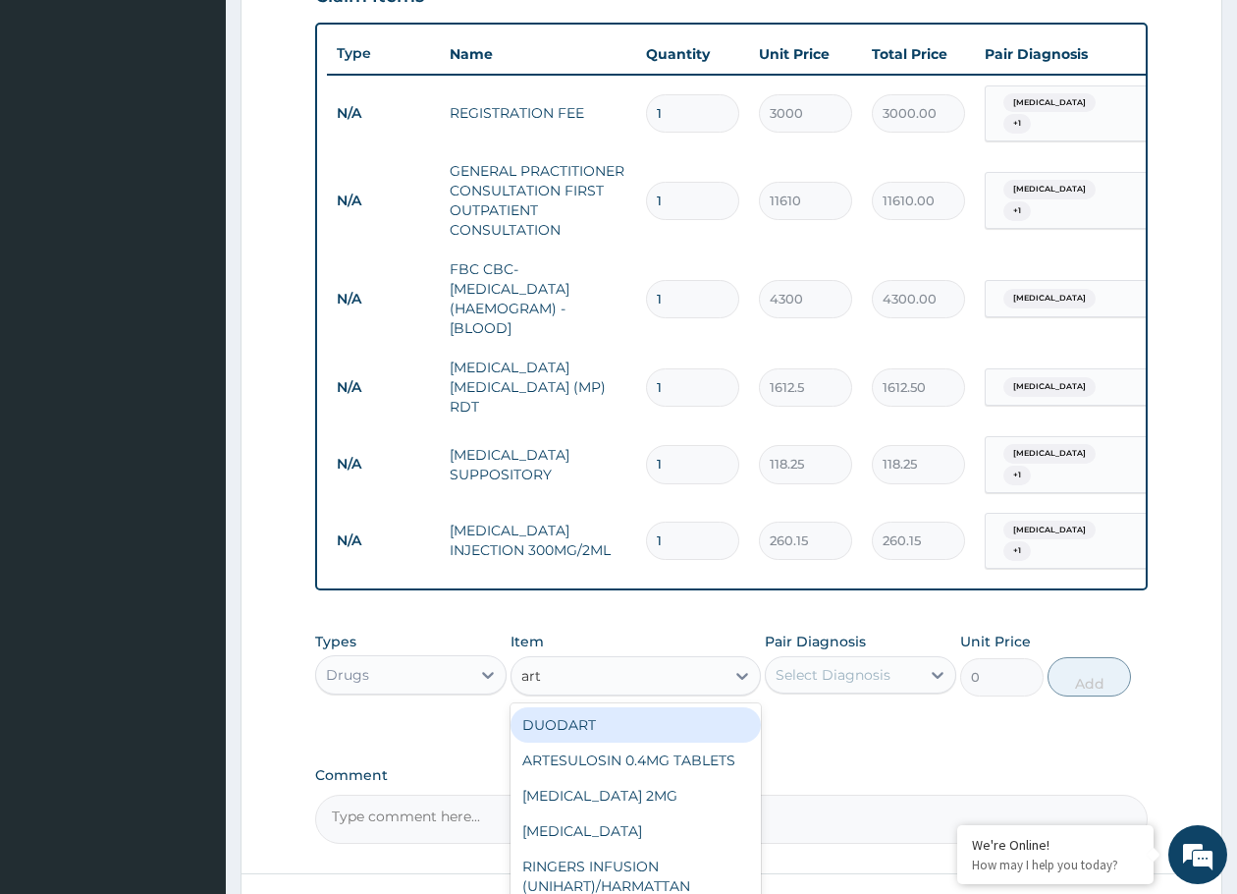
type input "arte"
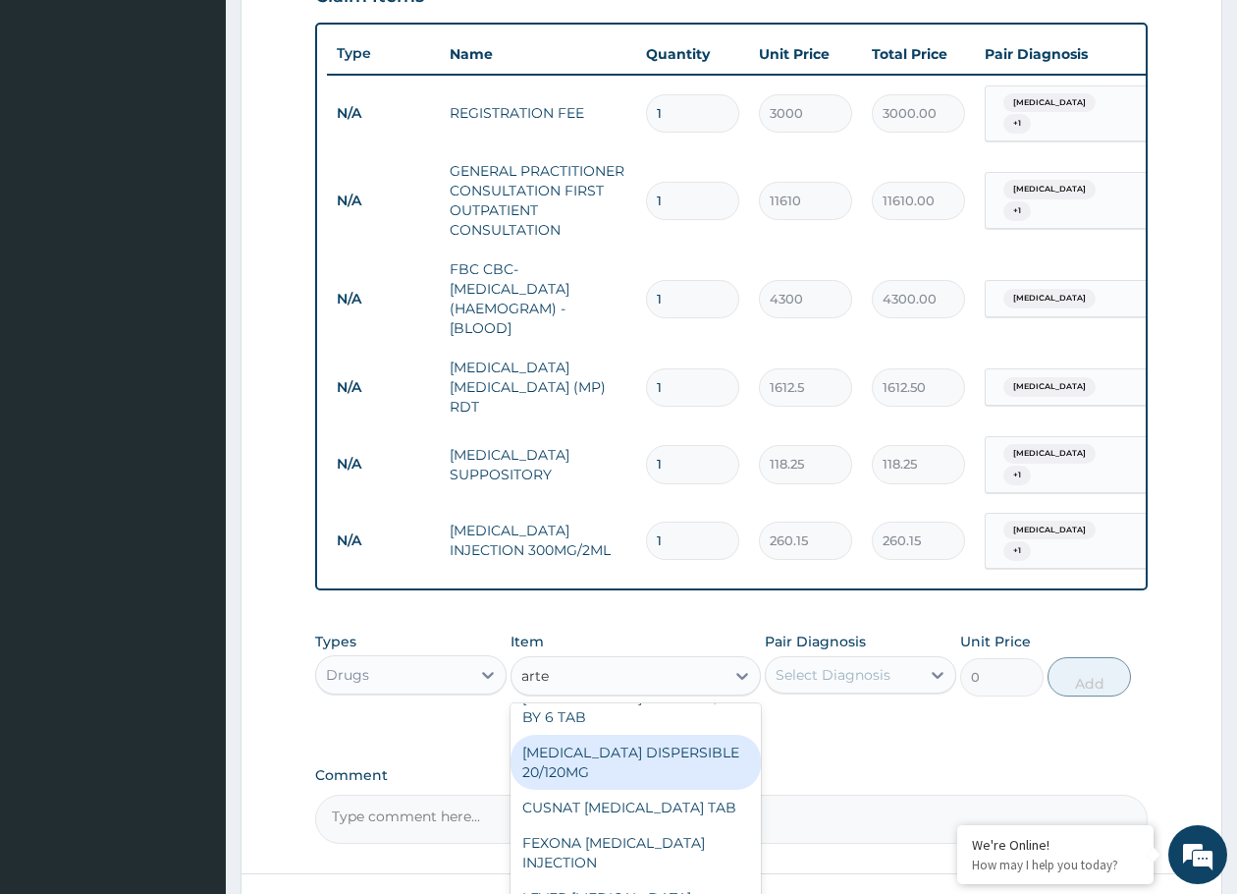
scroll to position [196, 0]
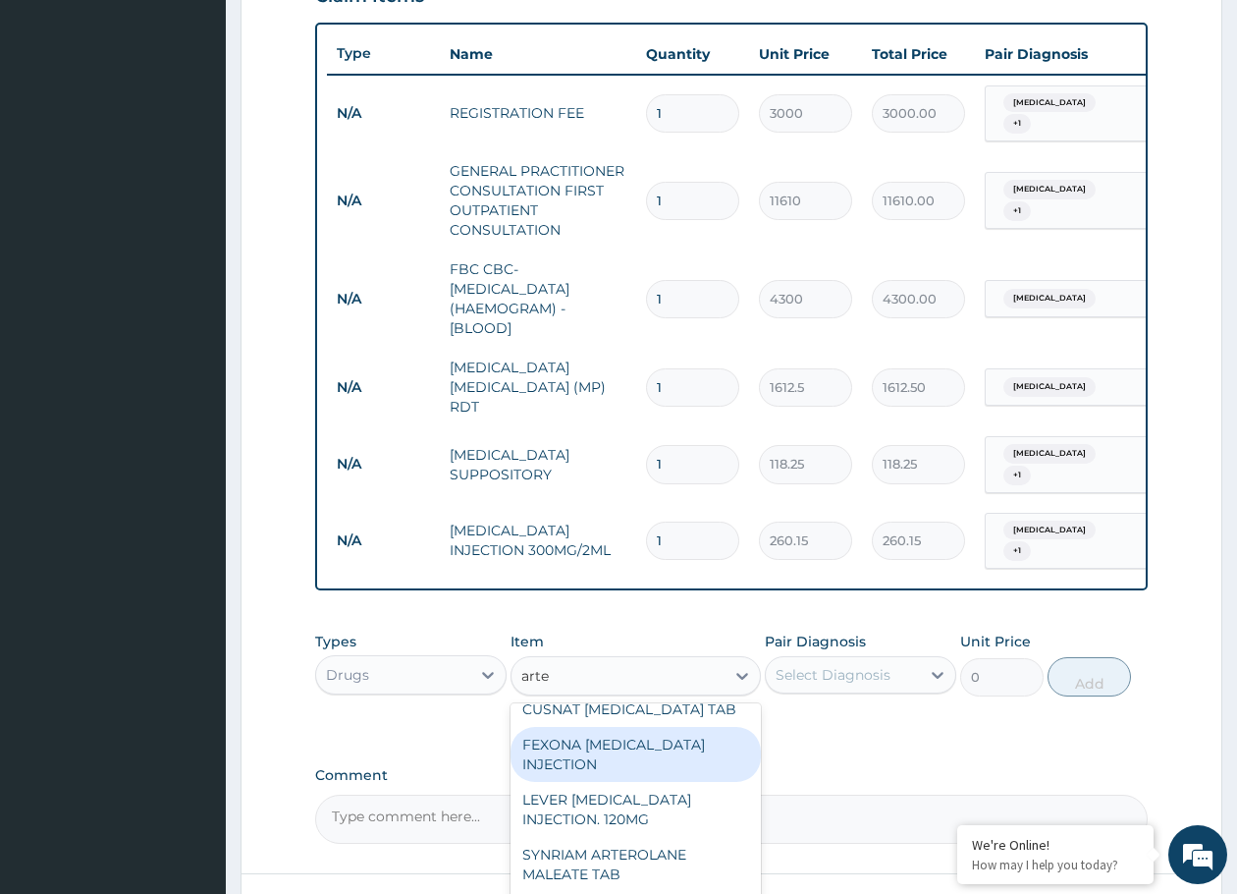
click at [650, 754] on div "FEXONA [MEDICAL_DATA] INJECTION" at bounding box center [635, 754] width 249 height 55
type input "1537.25"
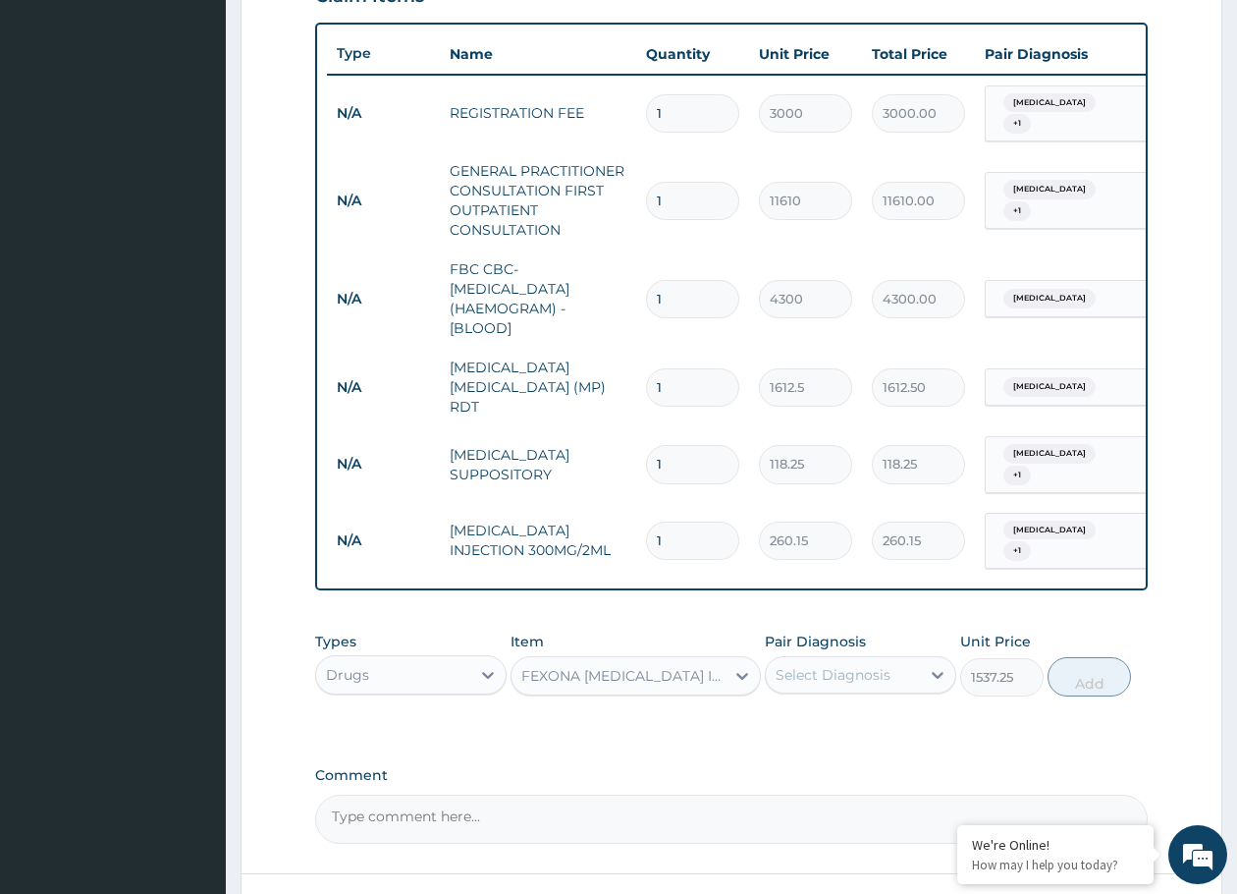
click at [810, 665] on div "Select Diagnosis" at bounding box center [833, 675] width 115 height 20
drag, startPoint x: 793, startPoint y: 739, endPoint x: 889, endPoint y: 716, distance: 98.1
click at [813, 745] on div "[MEDICAL_DATA]" at bounding box center [860, 765] width 191 height 40
checkbox input "true"
click at [1091, 657] on button "Add" at bounding box center [1089, 676] width 83 height 39
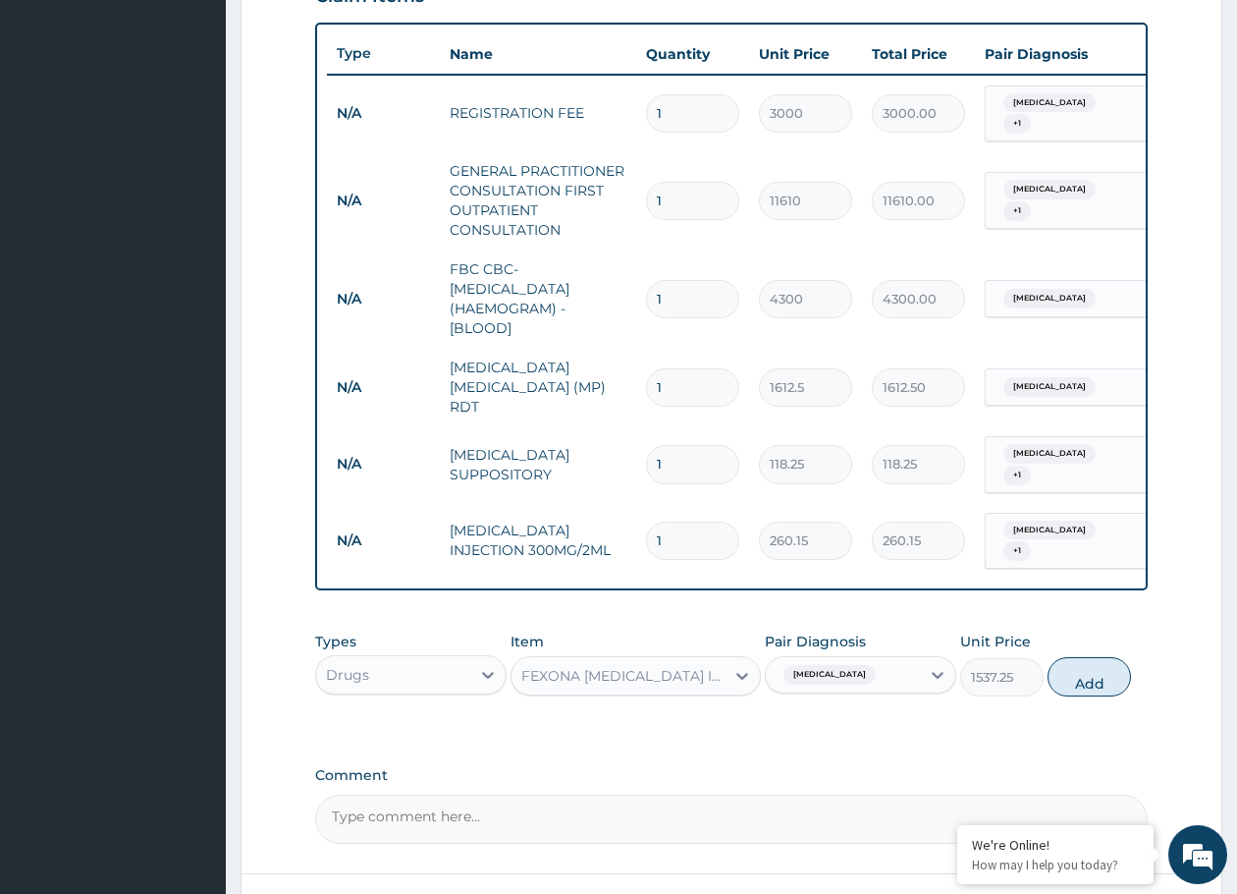
type input "0"
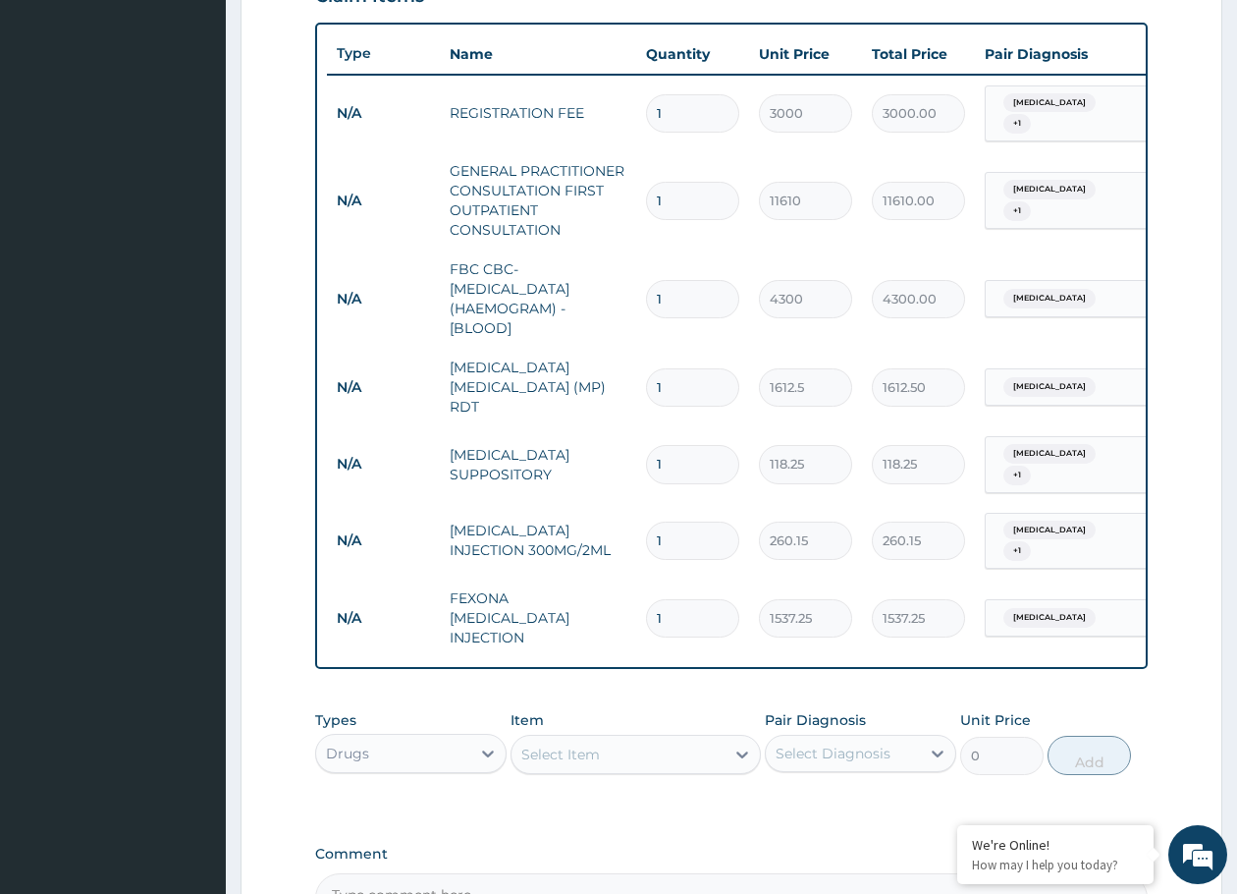
drag, startPoint x: 669, startPoint y: 587, endPoint x: 631, endPoint y: 580, distance: 37.9
click at [631, 580] on tr "N/A FEXONA [MEDICAL_DATA] INJECTION 1 1537.25 1537.25 [MEDICAL_DATA] Delete" at bounding box center [808, 617] width 962 height 79
type input "3"
type input "4611.75"
type input "3"
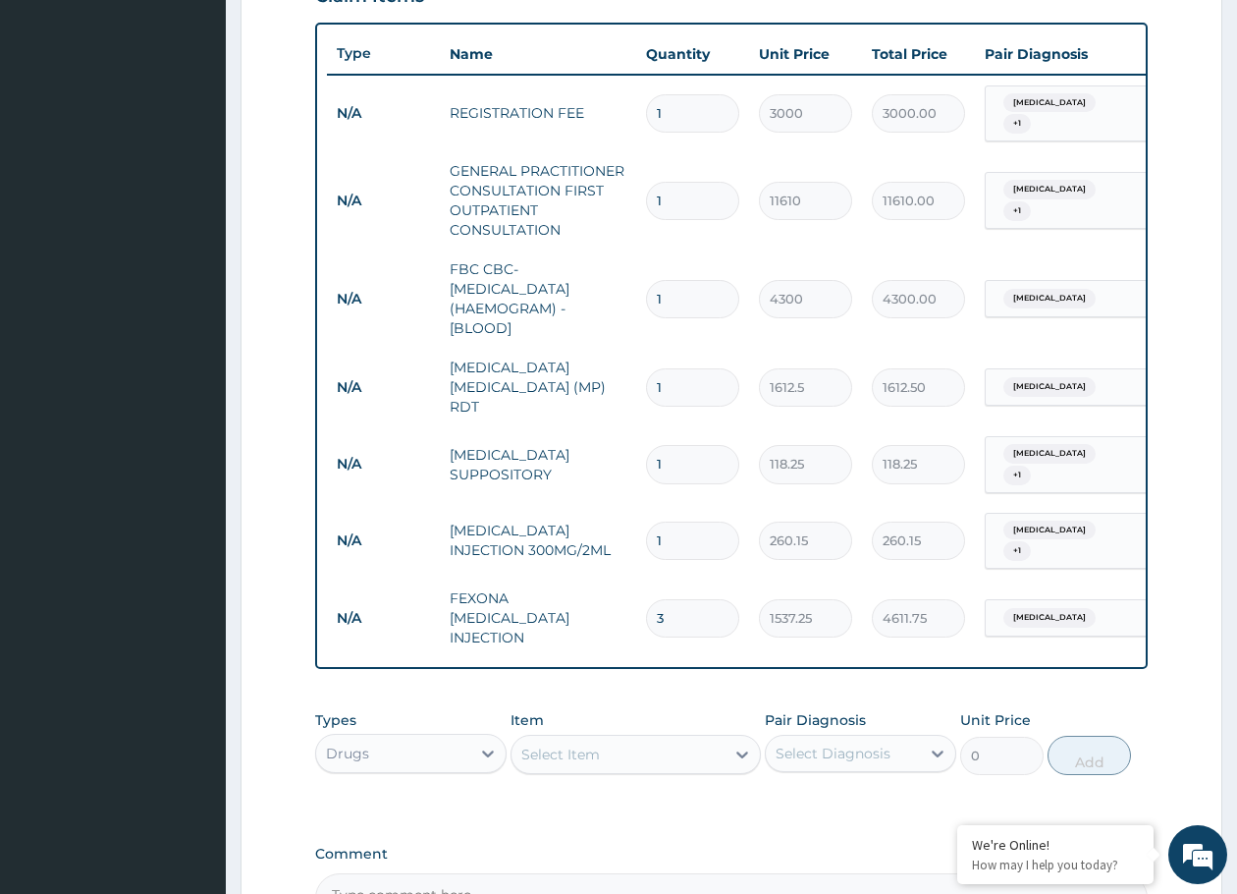
click at [605, 738] on div "Select Item" at bounding box center [618, 753] width 212 height 31
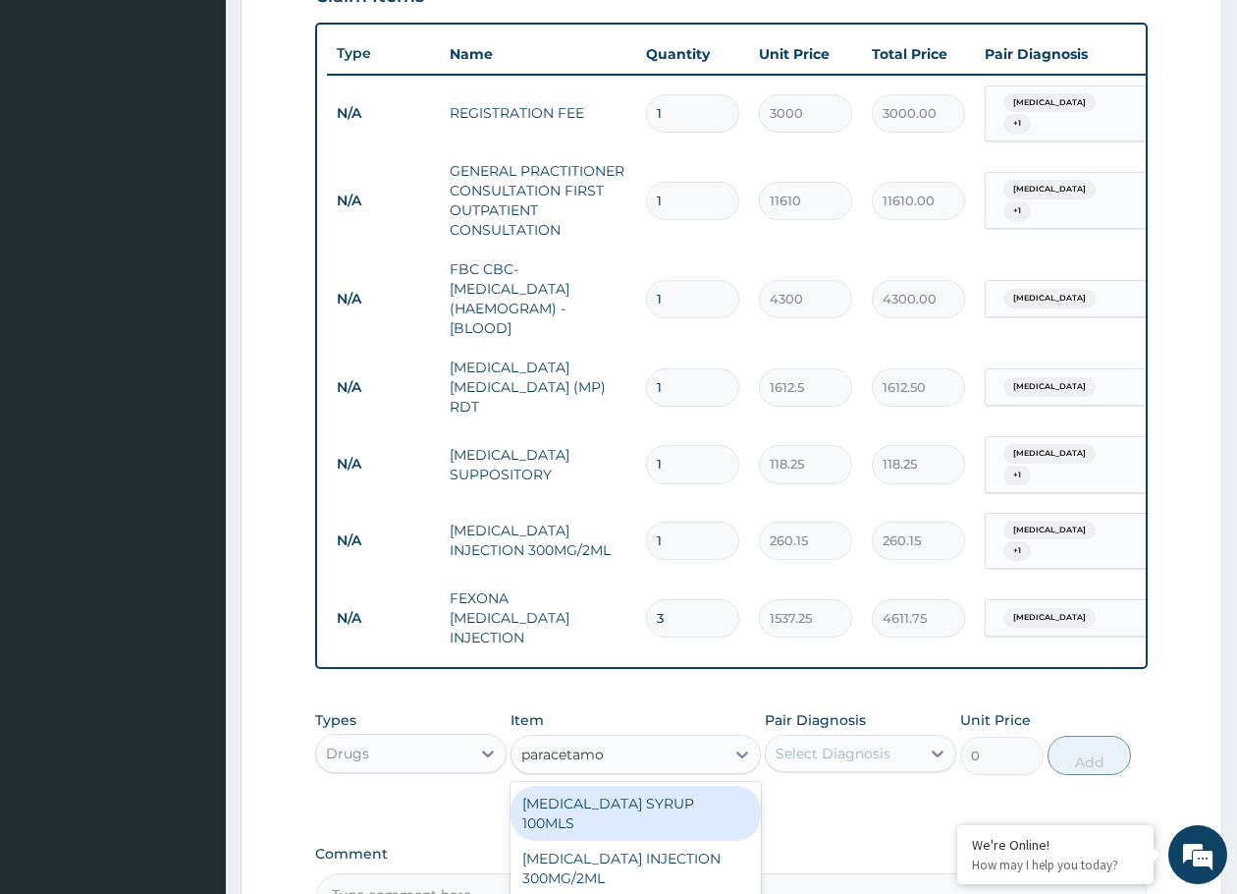
type input "[MEDICAL_DATA]"
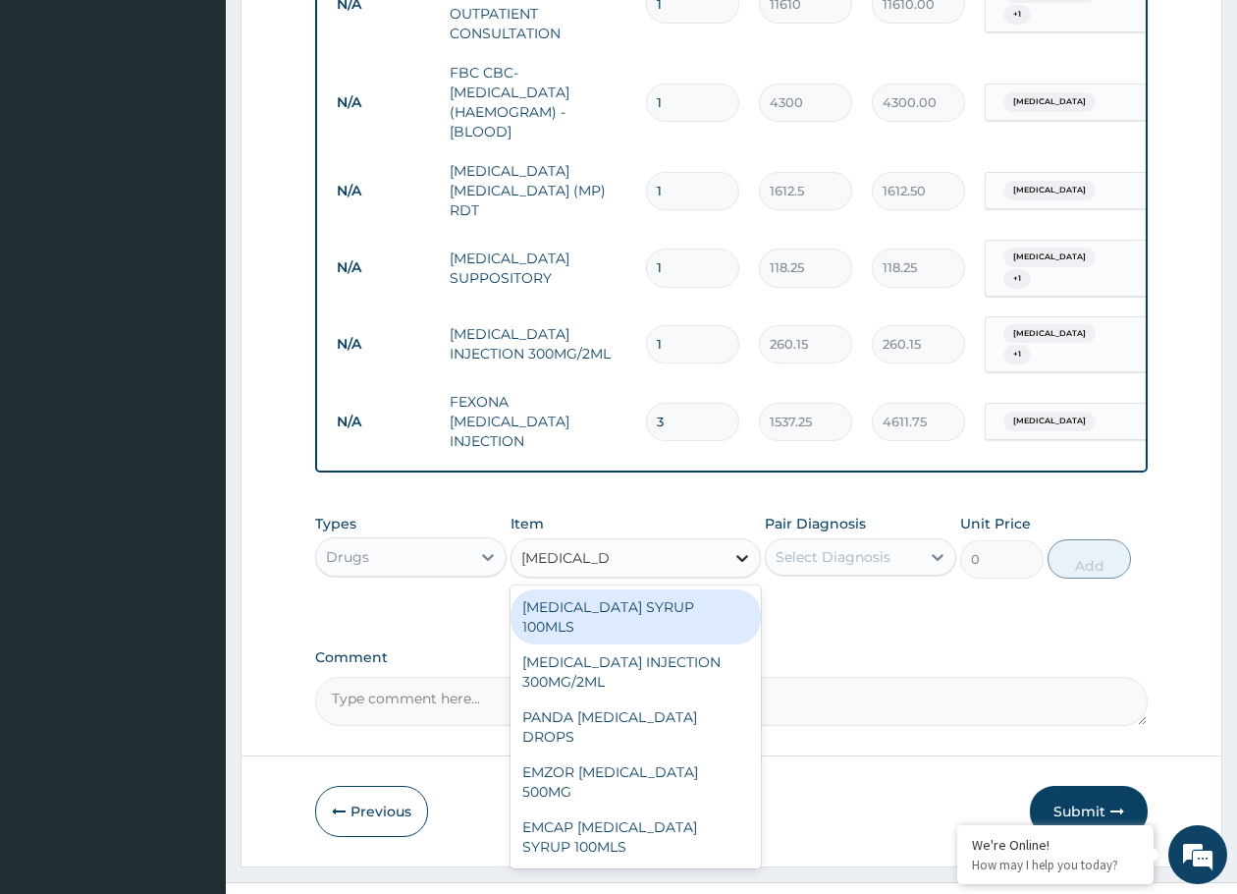
scroll to position [911, 0]
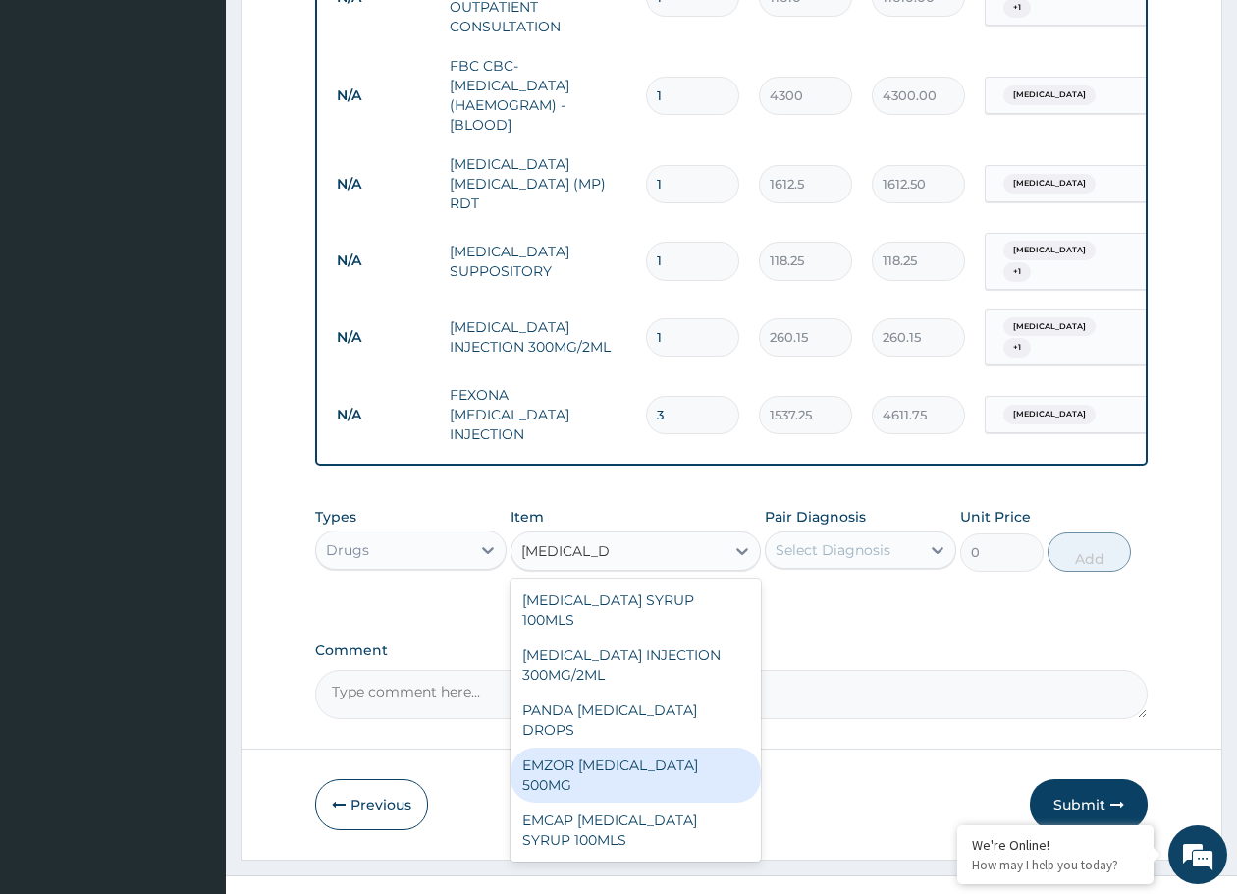
click at [662, 747] on div "EMZOR [MEDICAL_DATA] 500MG" at bounding box center [635, 774] width 249 height 55
type input "23.65"
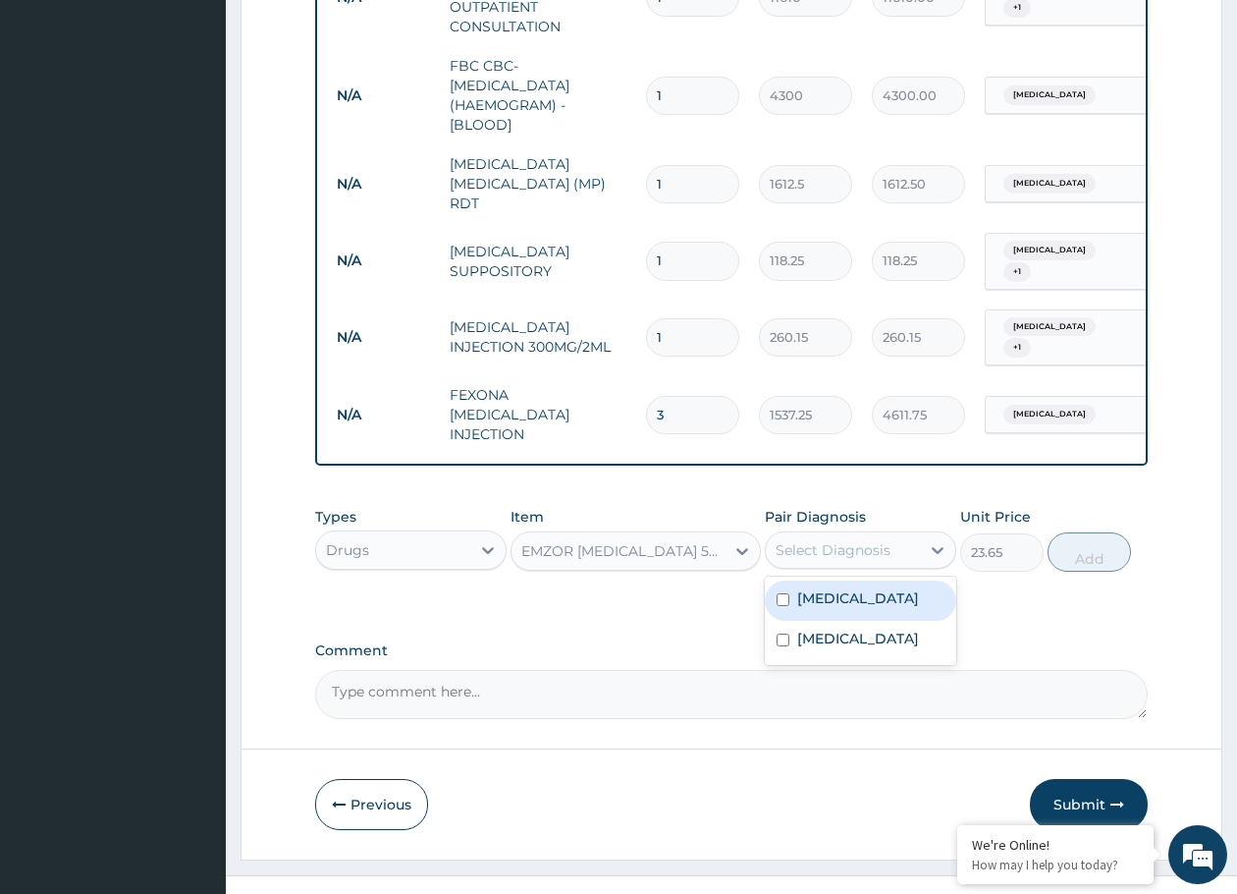
click at [870, 540] on div "Select Diagnosis" at bounding box center [833, 550] width 115 height 20
click at [848, 580] on div "[MEDICAL_DATA]" at bounding box center [860, 600] width 191 height 40
checkbox input "true"
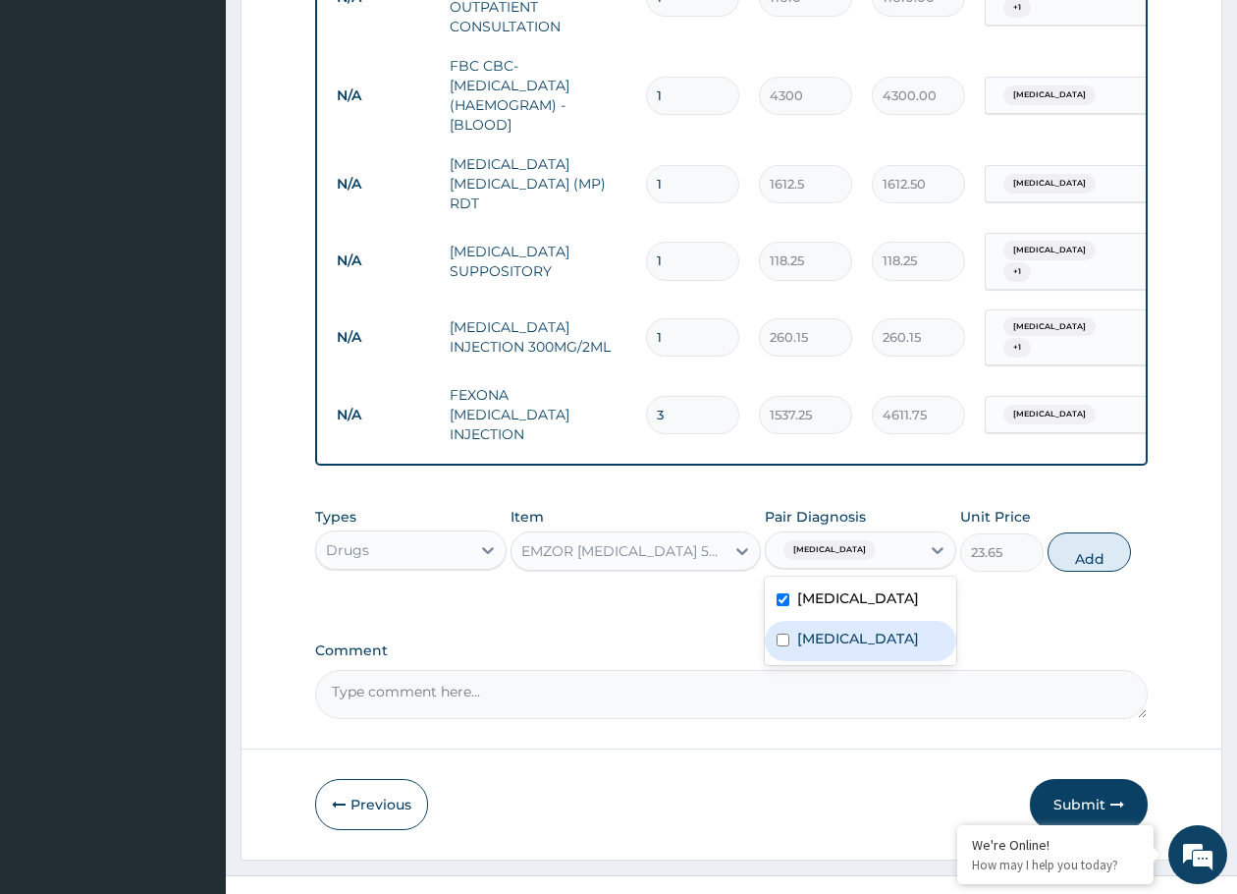
click at [830, 628] on label "[MEDICAL_DATA]" at bounding box center [858, 638] width 122 height 20
checkbox input "true"
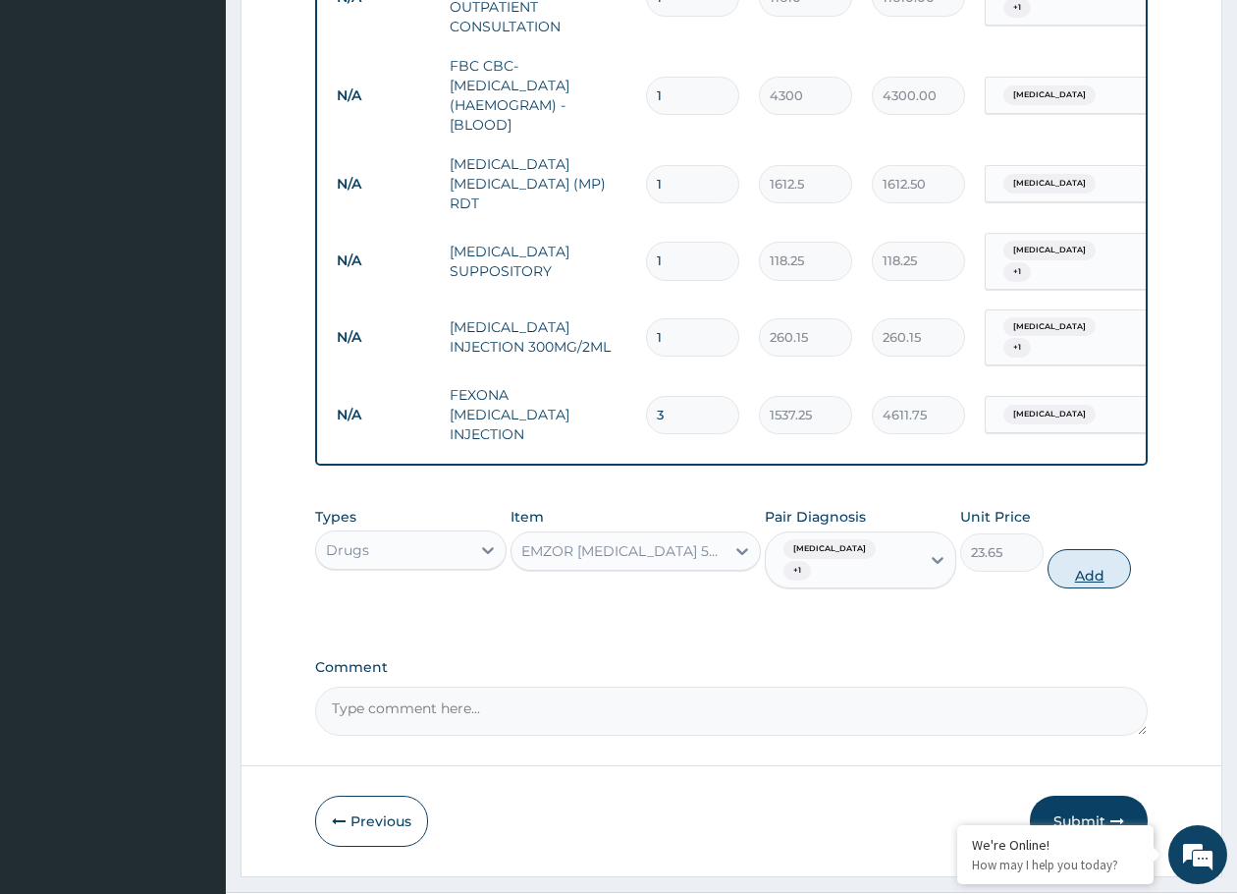
click at [1081, 549] on button "Add" at bounding box center [1089, 568] width 83 height 39
type input "0"
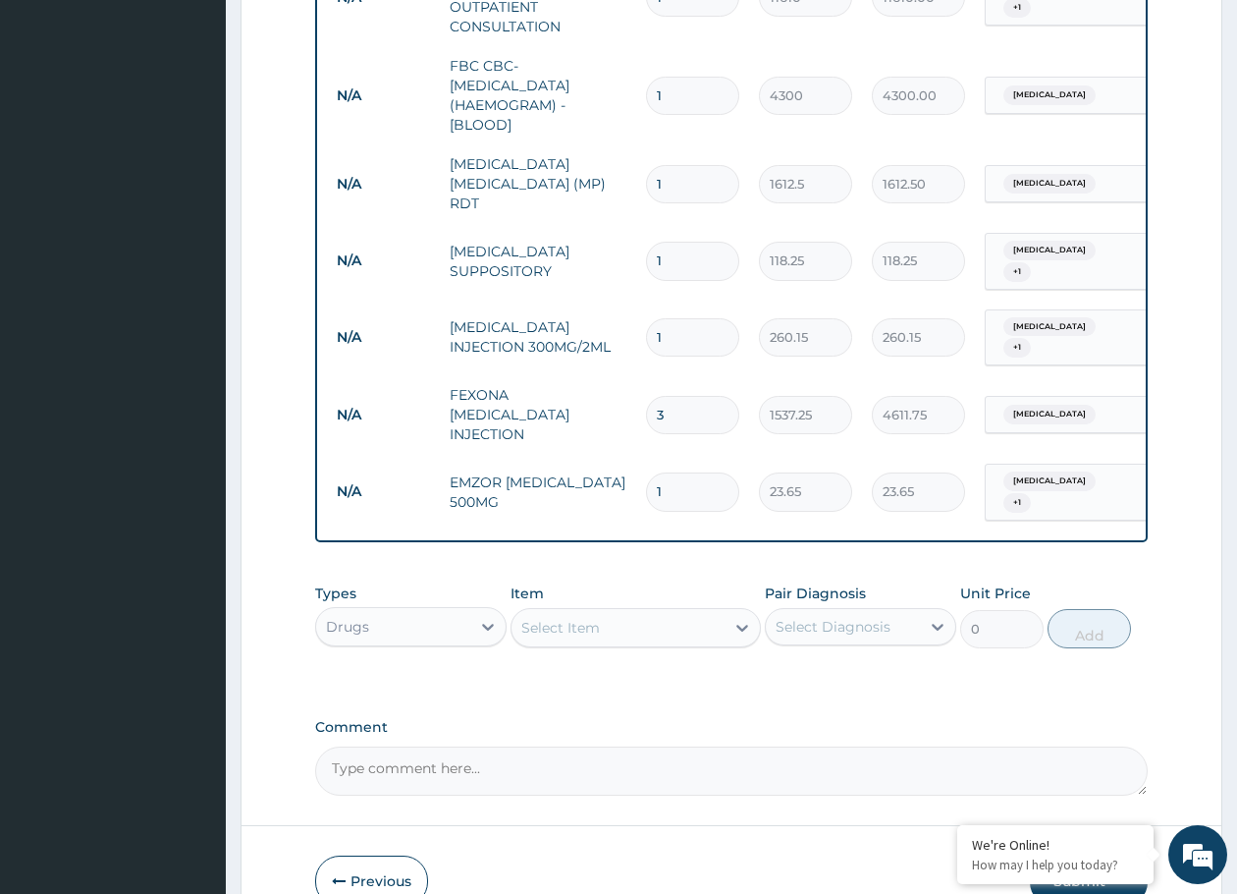
type input "12"
type input "283.80"
type input "12"
click at [606, 612] on div "Select Item" at bounding box center [618, 627] width 212 height 31
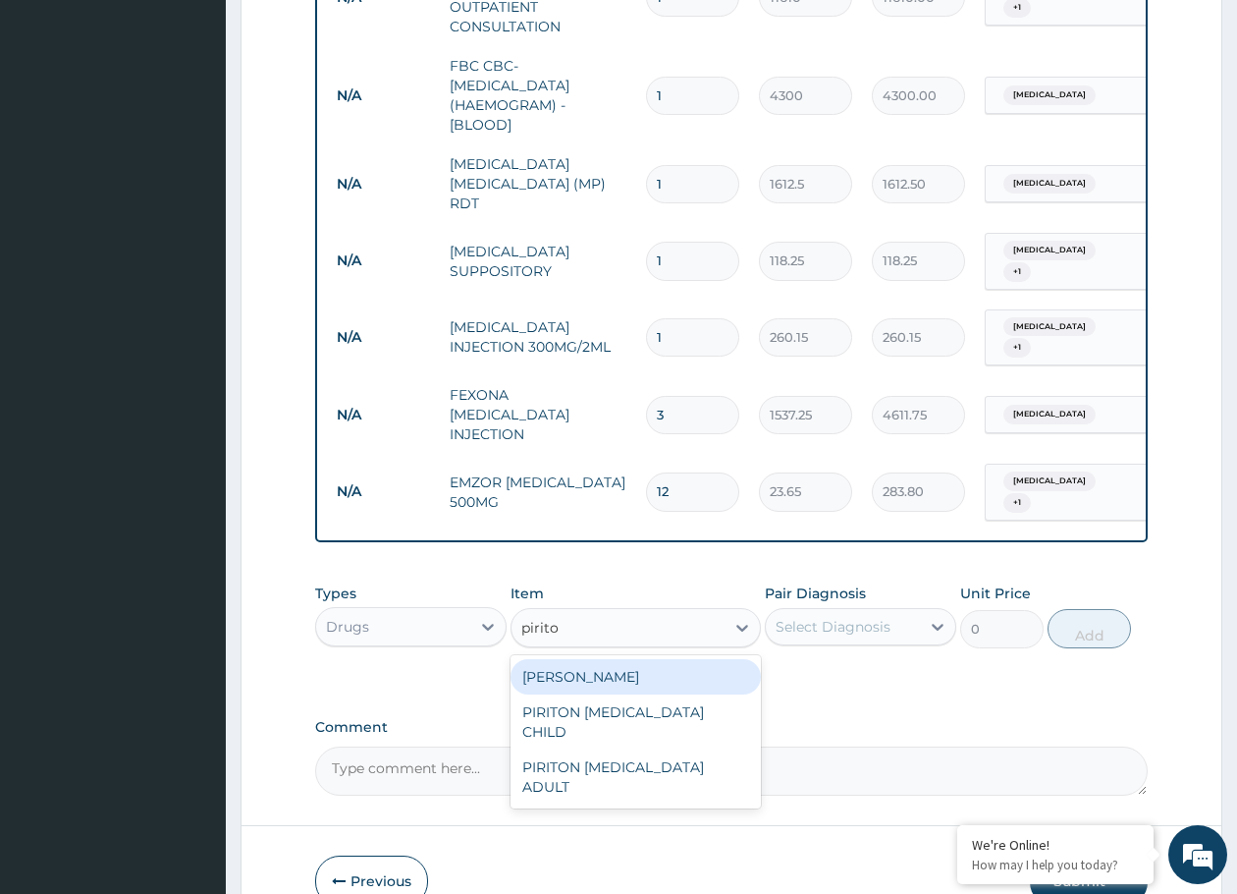
type input "piriton"
click at [579, 659] on div "[PERSON_NAME]" at bounding box center [635, 676] width 249 height 35
type input "23.65"
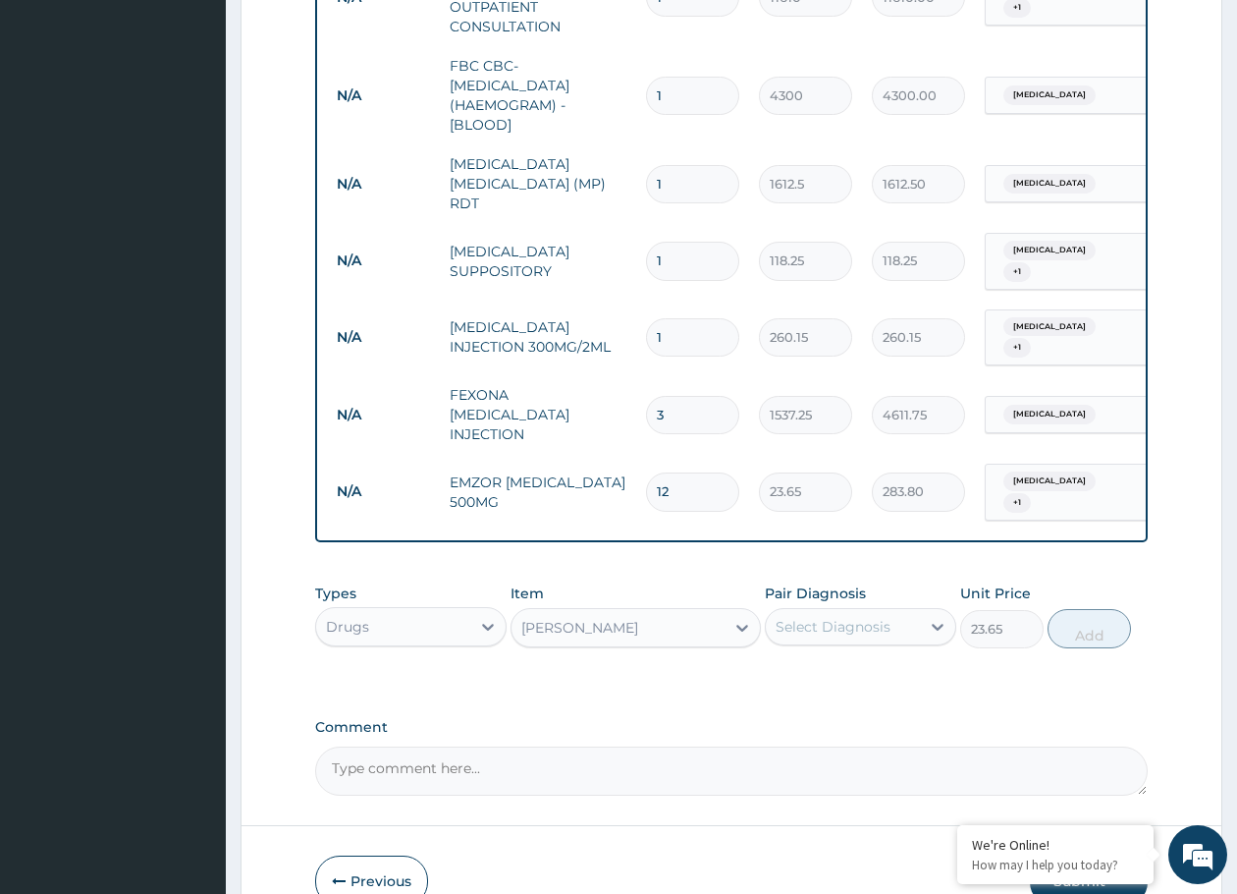
click at [837, 617] on div "Select Diagnosis" at bounding box center [833, 627] width 115 height 20
click at [777, 669] on input "checkbox" at bounding box center [783, 675] width 13 height 13
checkbox input "true"
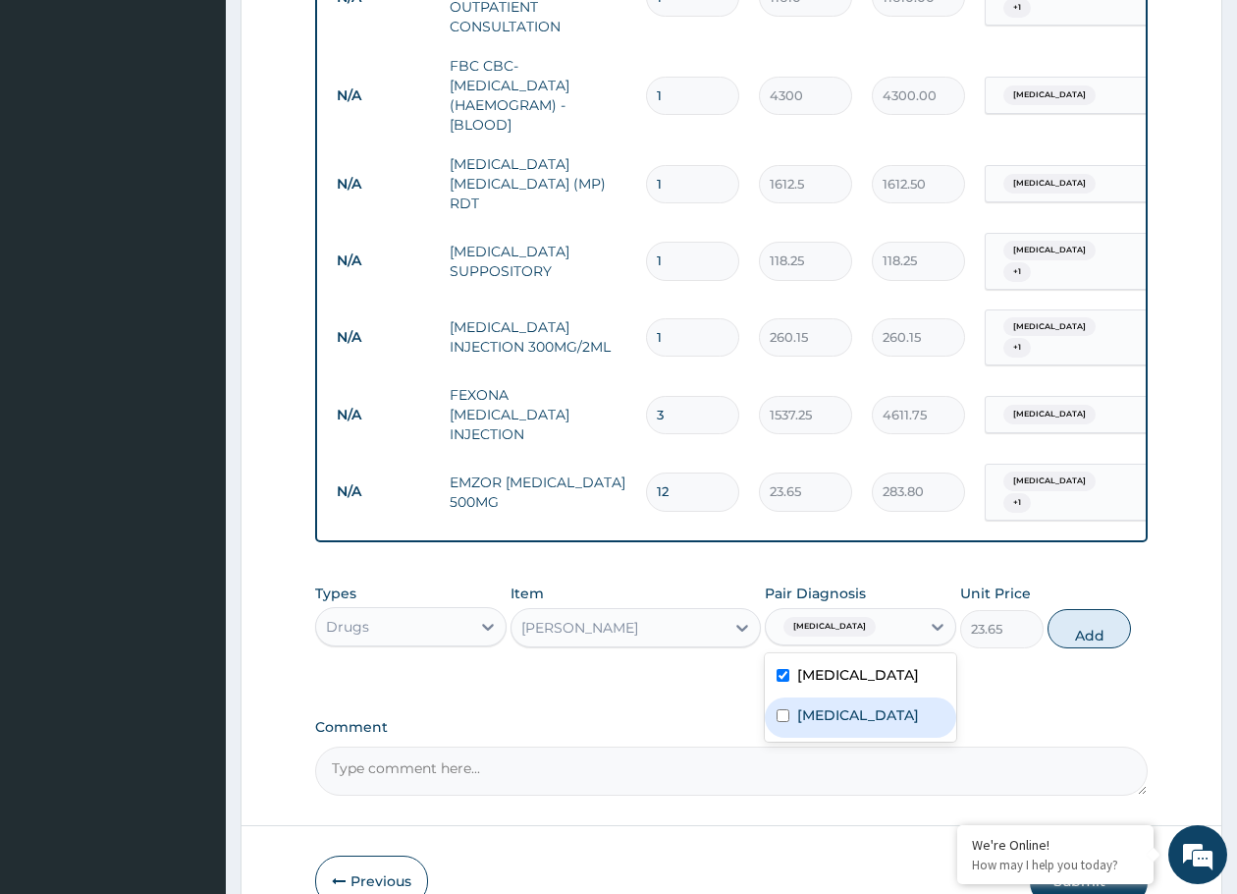
click at [788, 709] on input "checkbox" at bounding box center [783, 715] width 13 height 13
checkbox input "true"
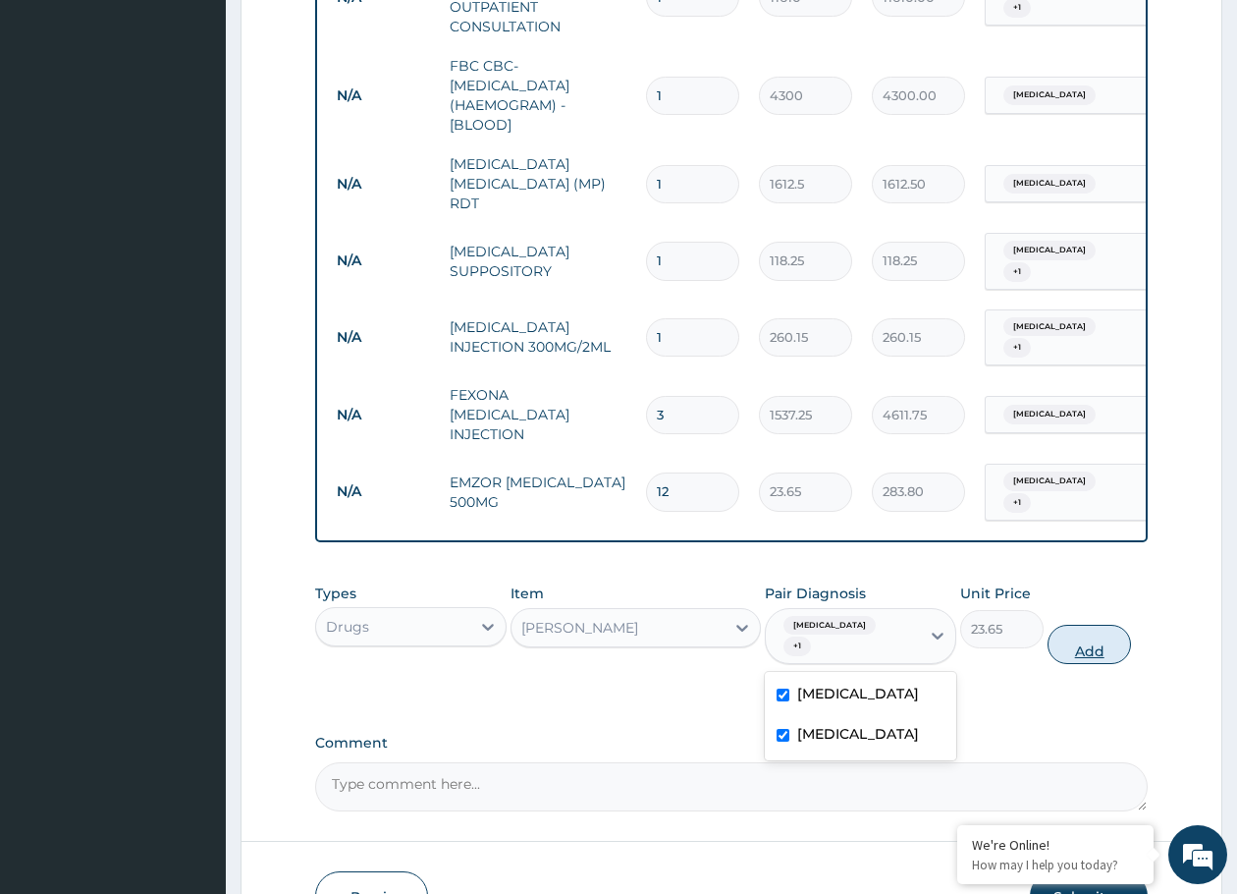
click at [1079, 625] on button "Add" at bounding box center [1089, 644] width 83 height 39
type input "0"
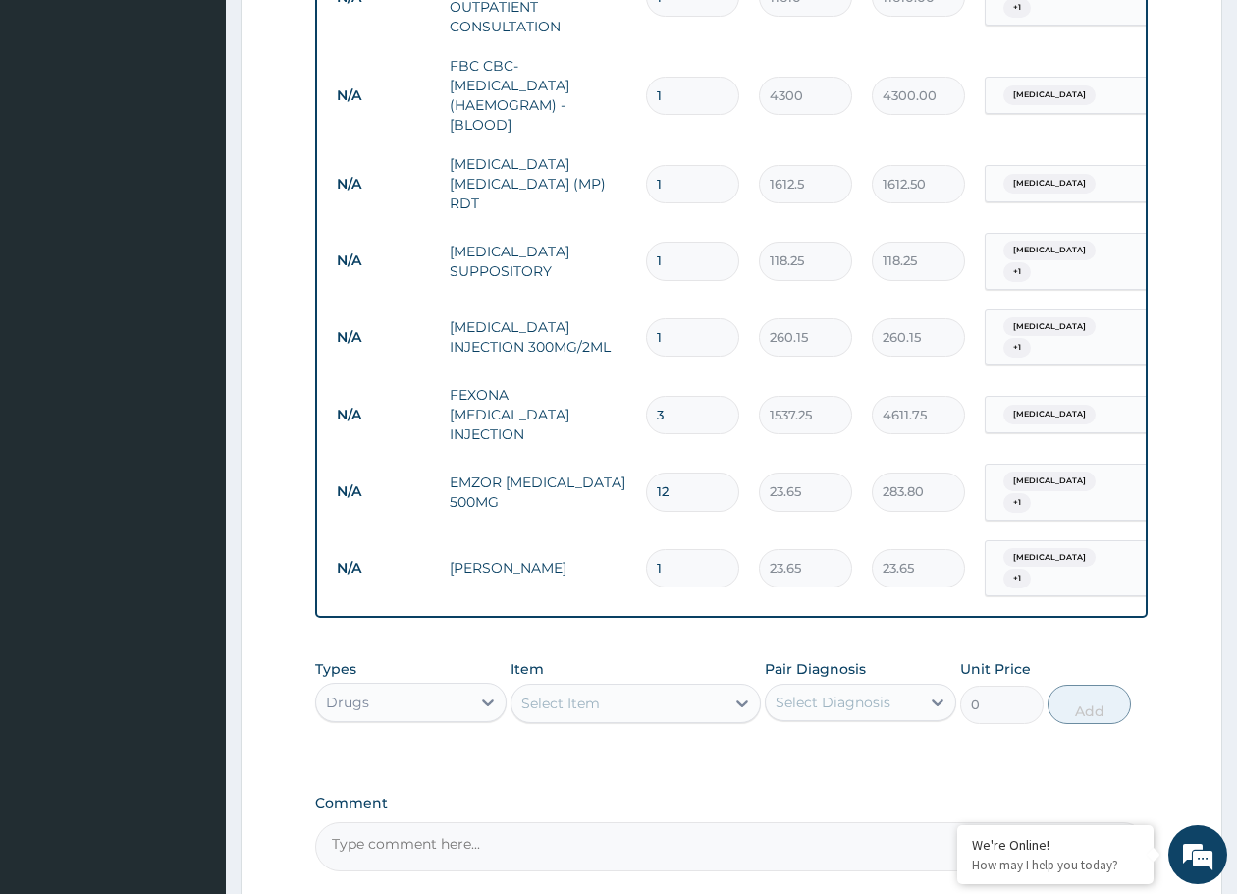
drag, startPoint x: 701, startPoint y: 517, endPoint x: 622, endPoint y: 517, distance: 79.5
click at [623, 530] on tr "N/A PIRITON [PERSON_NAME] 1 23.65 23.65 [MEDICAL_DATA] + 1 Delete" at bounding box center [808, 568] width 962 height 77
type input "6"
type input "141.90"
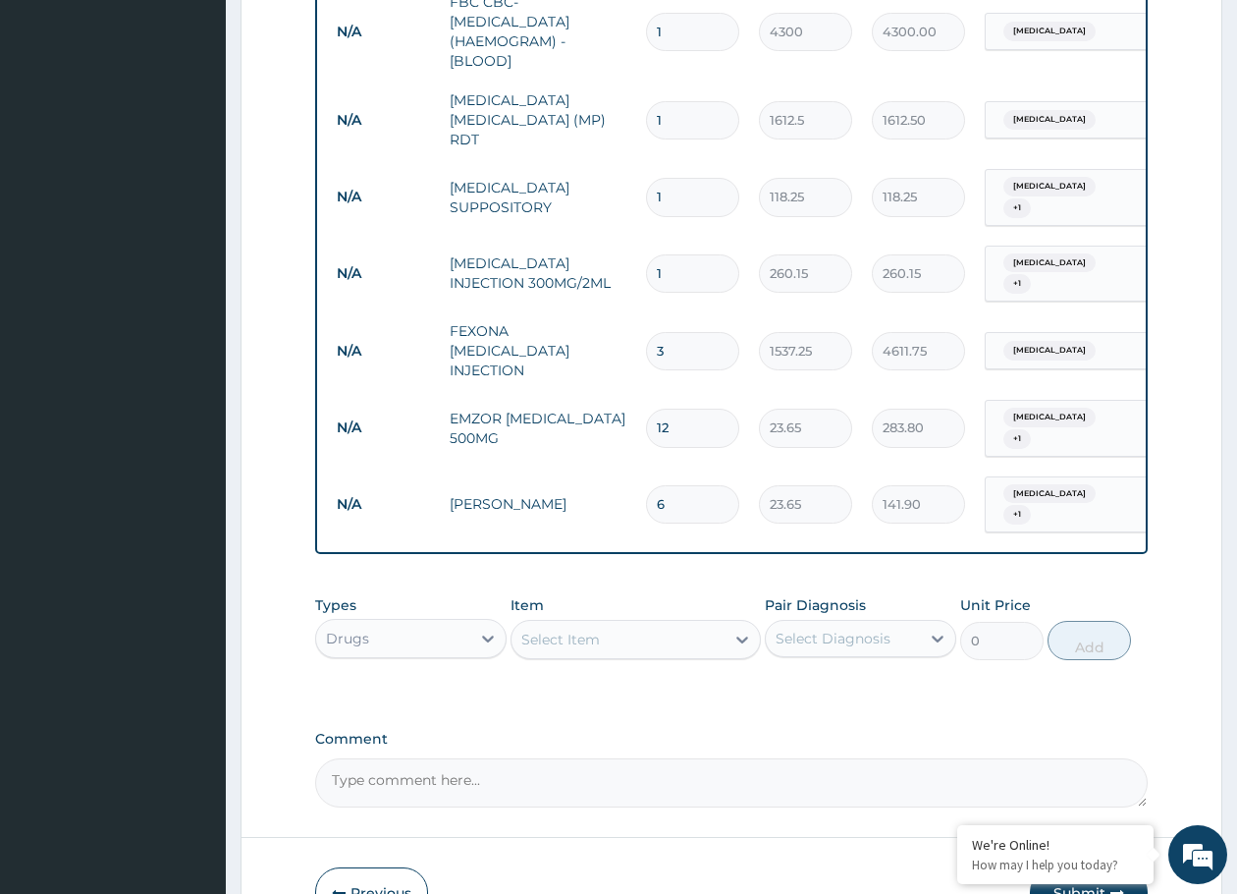
scroll to position [1047, 0]
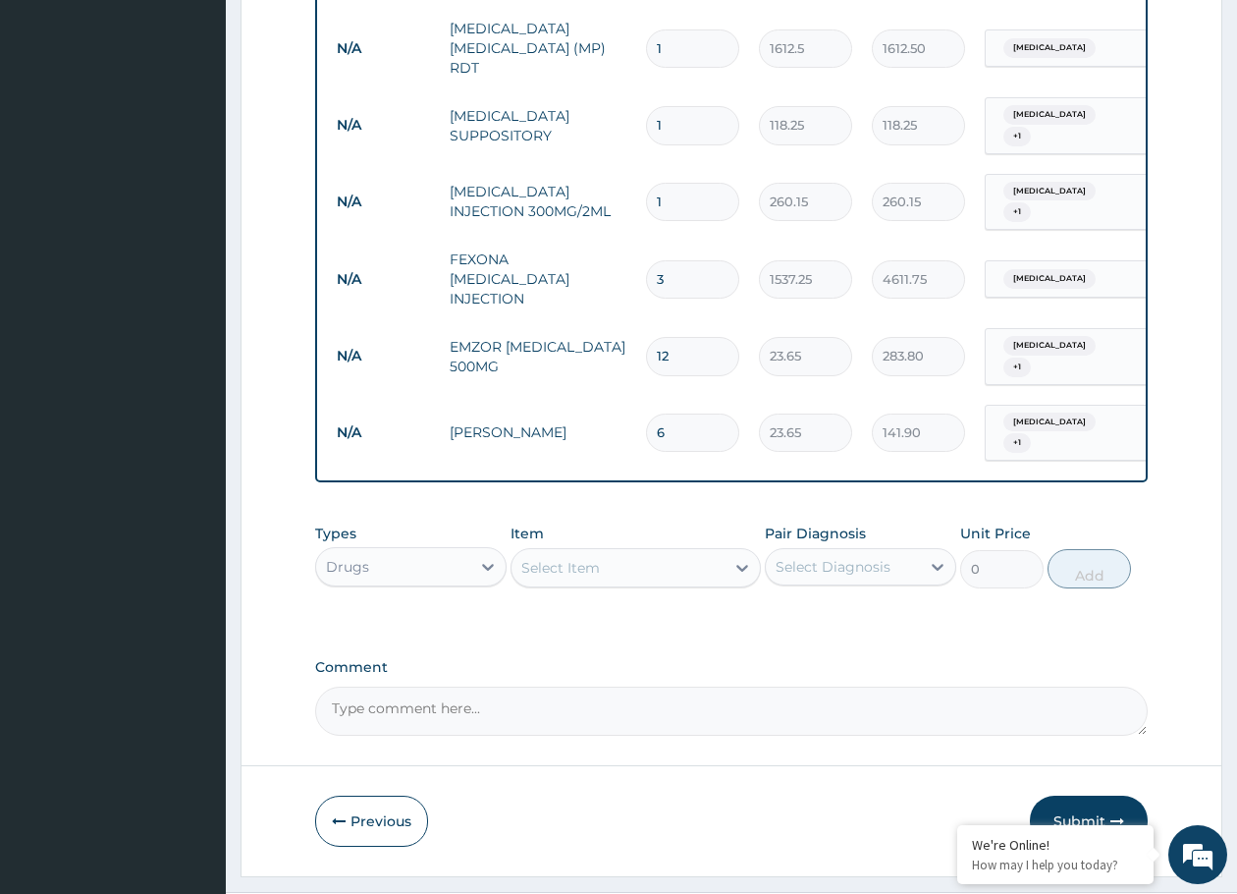
type input "6"
drag, startPoint x: 1042, startPoint y: 767, endPoint x: 929, endPoint y: 654, distance: 159.7
click at [1043, 795] on button "Submit" at bounding box center [1089, 820] width 118 height 51
click at [1104, 795] on button "Submit" at bounding box center [1089, 820] width 118 height 51
